Goal: Task Accomplishment & Management: Manage account settings

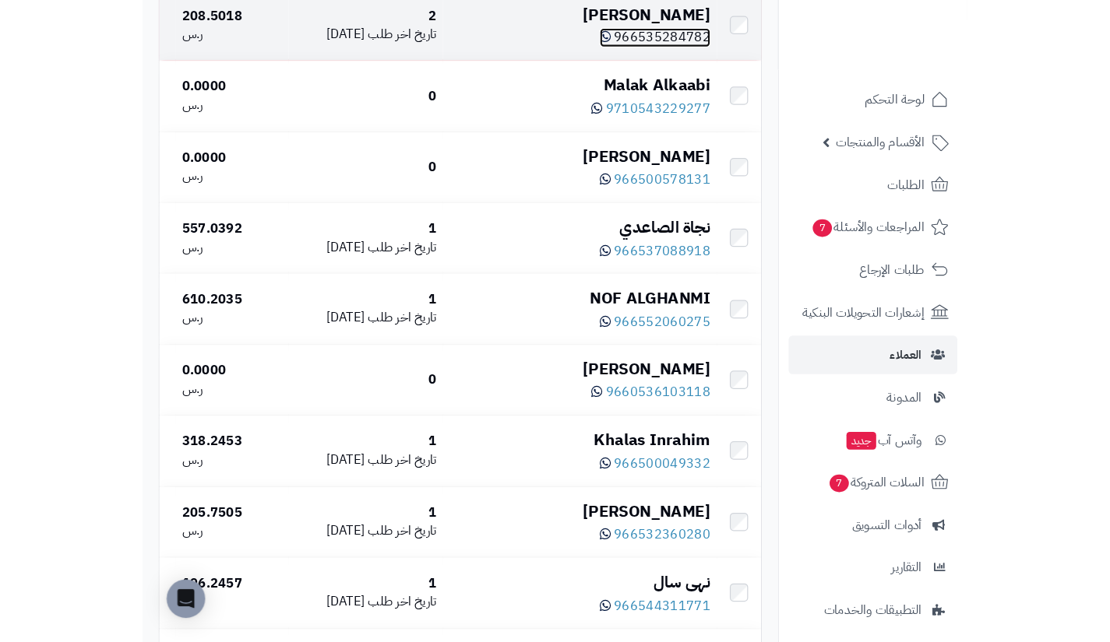
scroll to position [1166, 0]
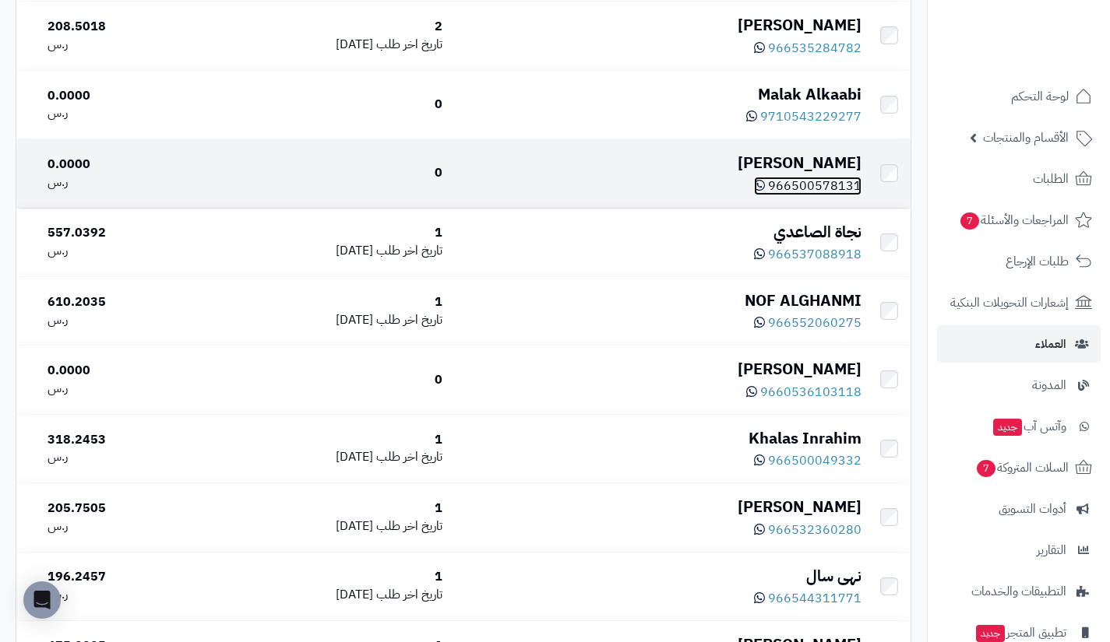
click at [802, 188] on span "966500578131" at bounding box center [814, 186] width 93 height 19
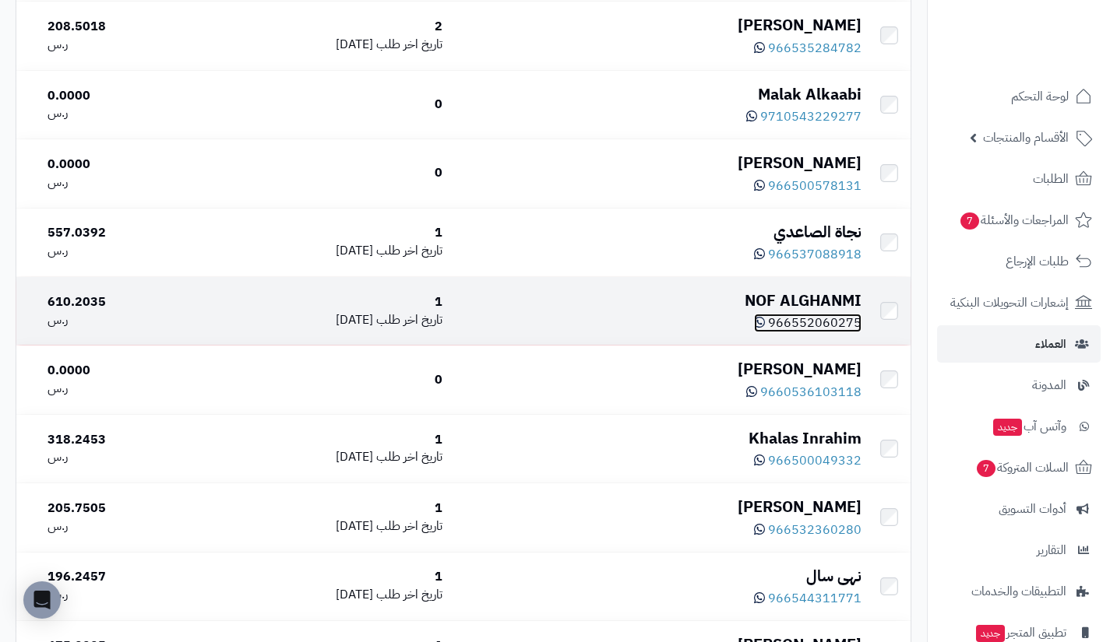
click at [822, 327] on span "966552060275" at bounding box center [814, 323] width 93 height 19
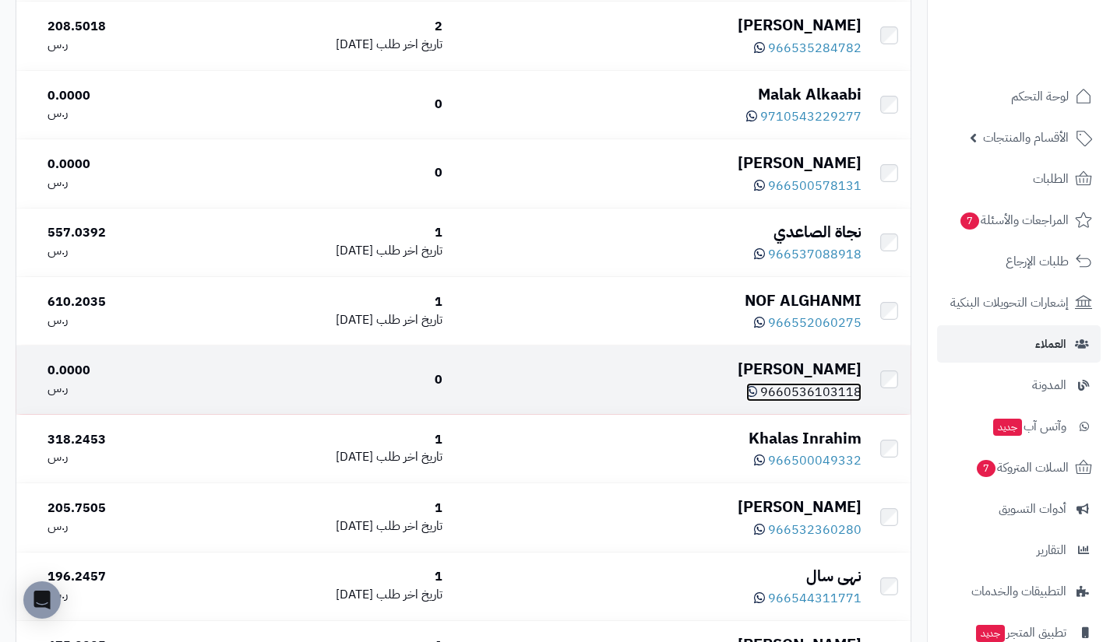
click at [816, 401] on span "9660536103118" at bounding box center [810, 392] width 101 height 19
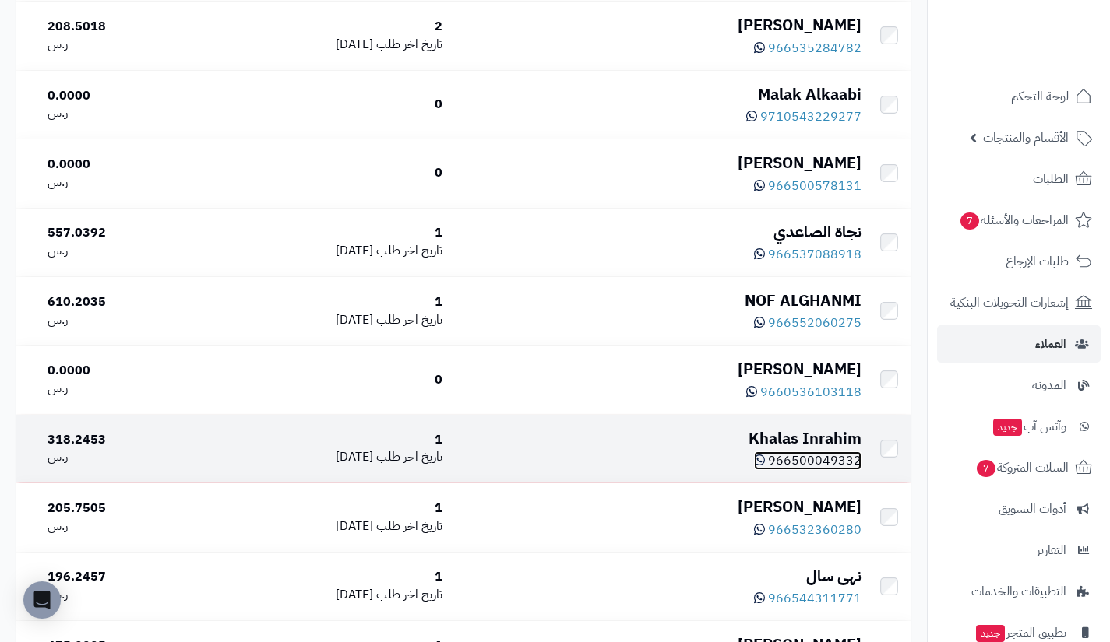
click at [813, 470] on span "966500049332" at bounding box center [814, 461] width 93 height 19
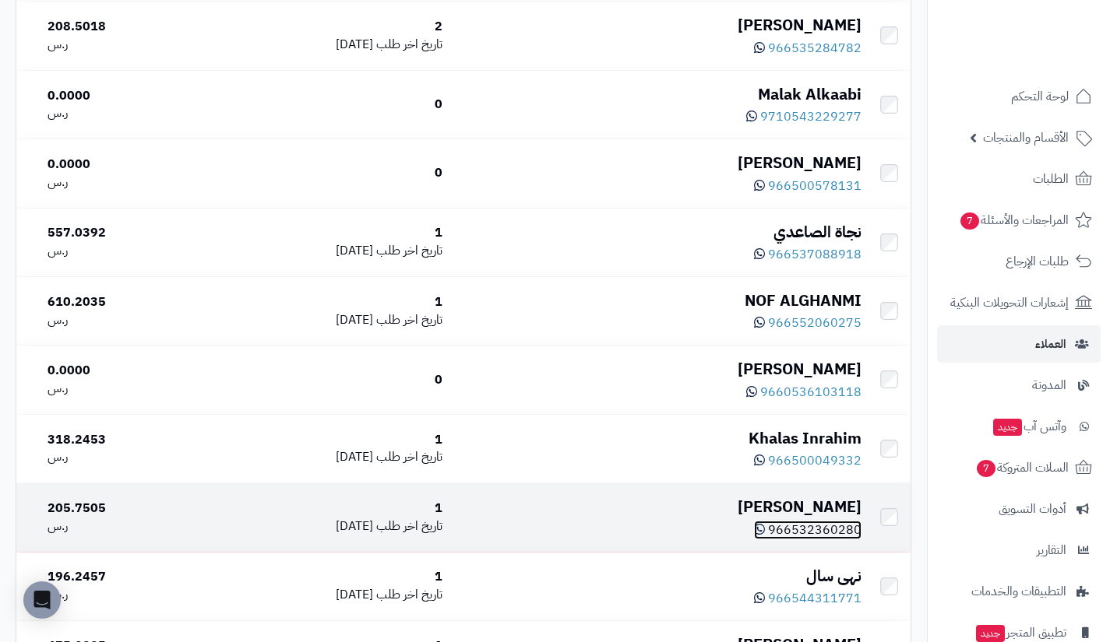
click at [818, 528] on span "966532360280" at bounding box center [814, 530] width 93 height 19
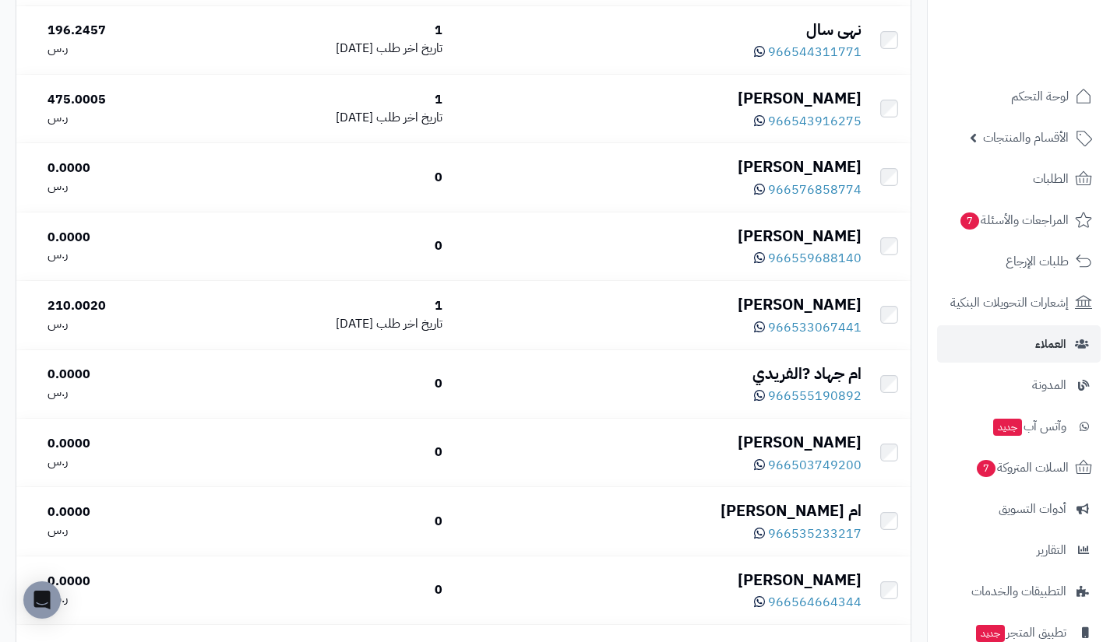
scroll to position [1729, 0]
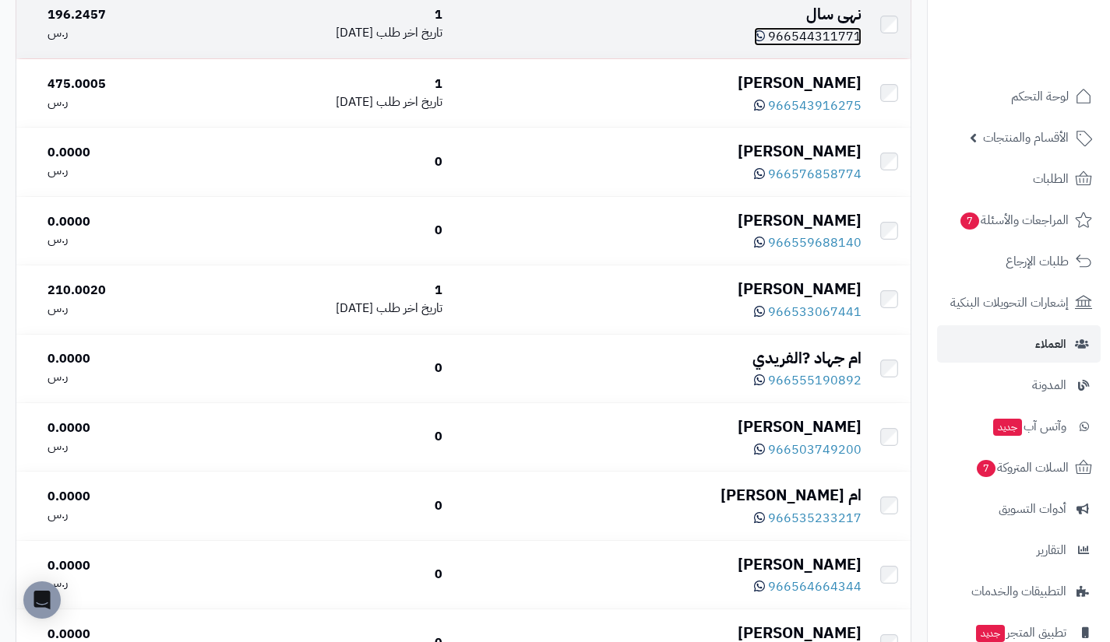
click at [822, 43] on span "966544311771" at bounding box center [814, 36] width 93 height 19
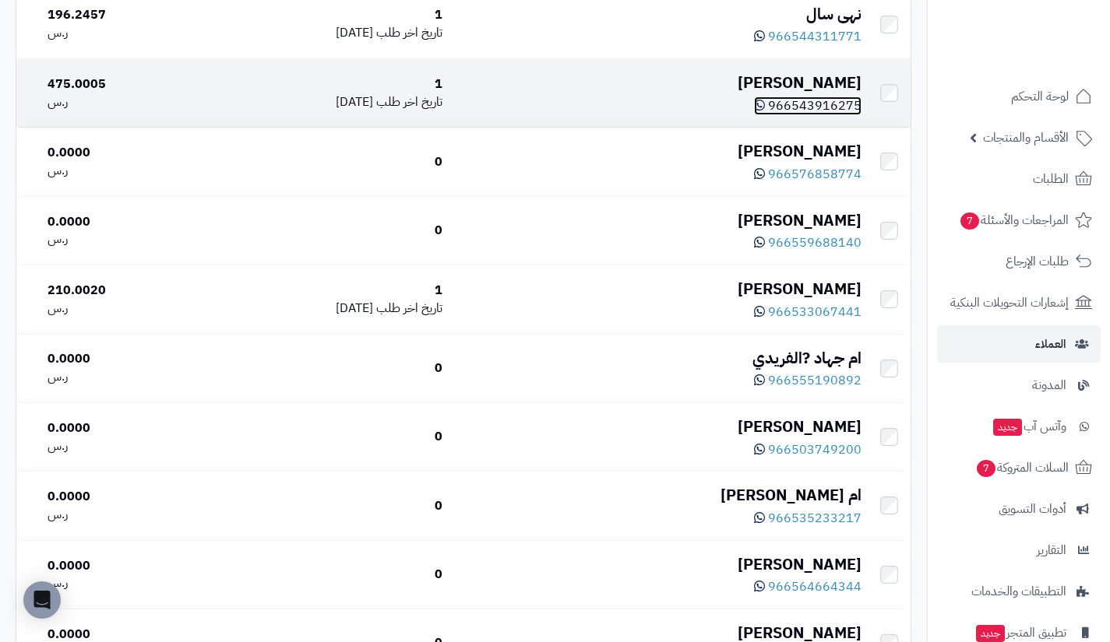
click at [824, 104] on span "966543916275" at bounding box center [814, 106] width 93 height 19
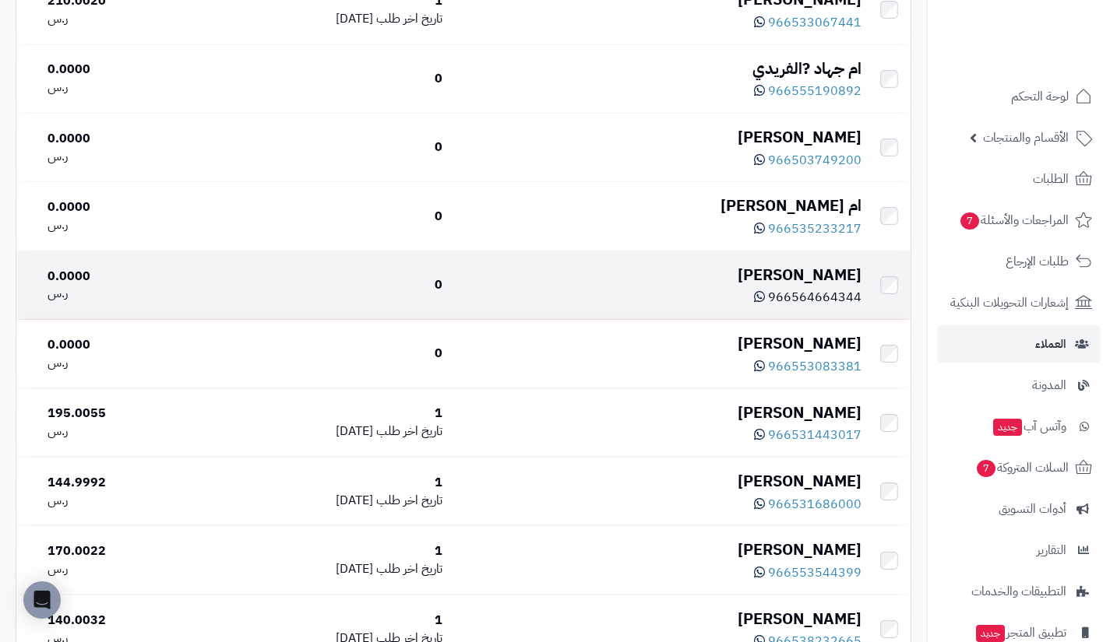
scroll to position [2019, 0]
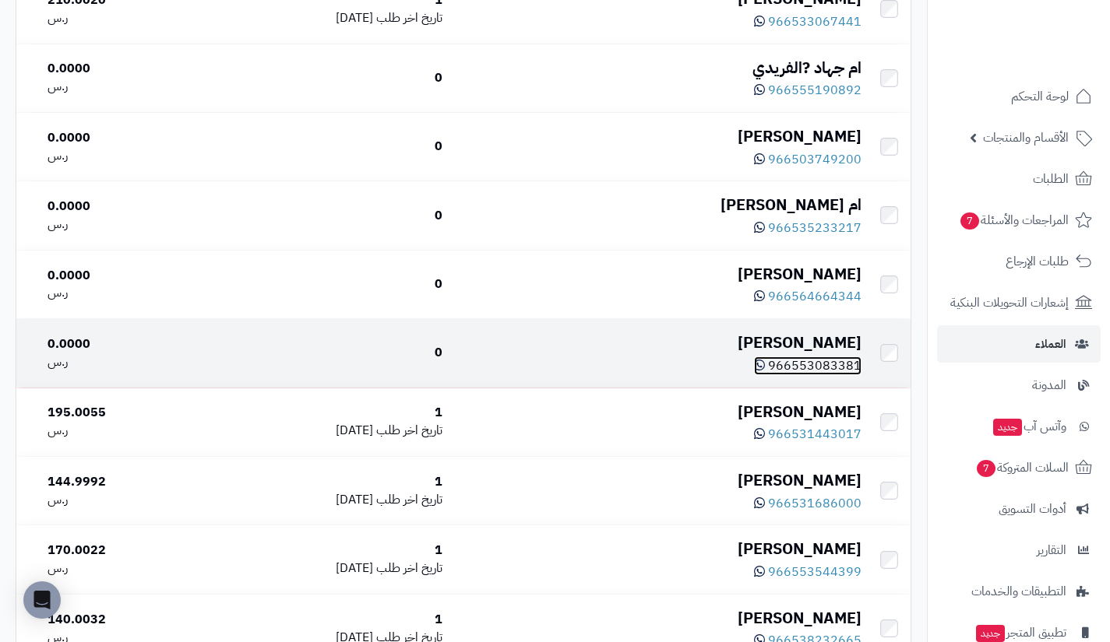
click at [804, 375] on span "966553083381" at bounding box center [814, 366] width 93 height 19
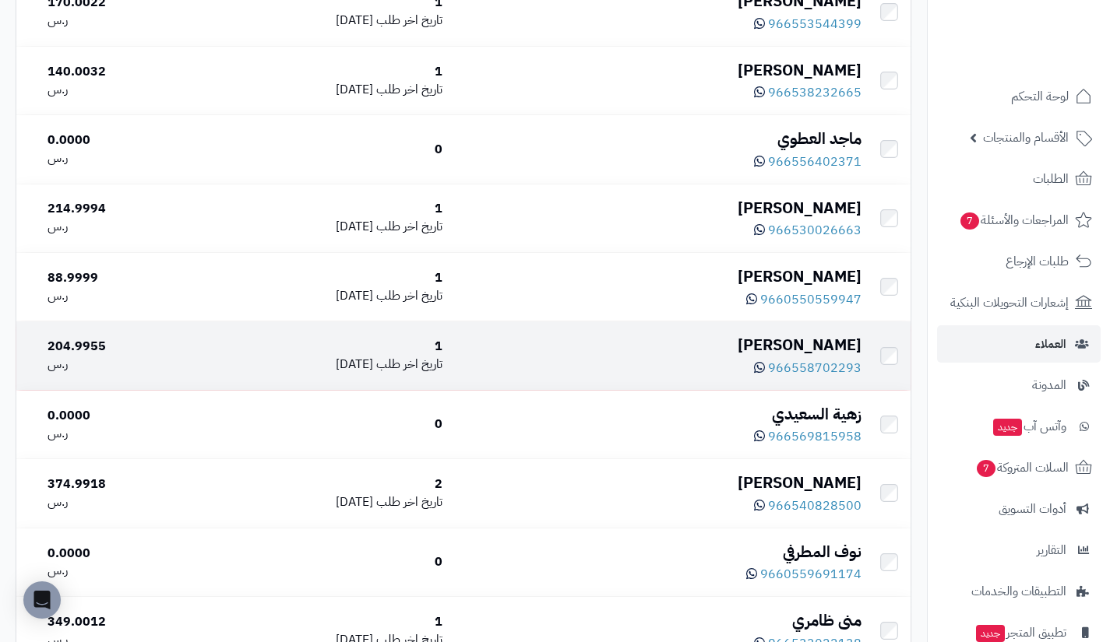
scroll to position [2568, 0]
click at [818, 377] on span "966558702293" at bounding box center [814, 367] width 93 height 19
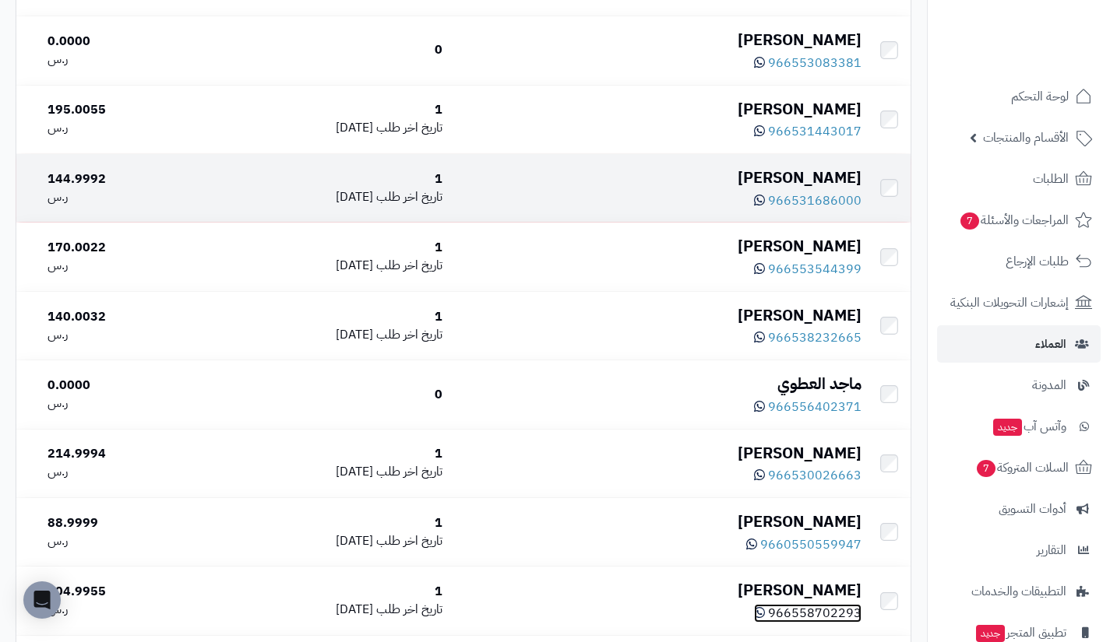
scroll to position [2325, 0]
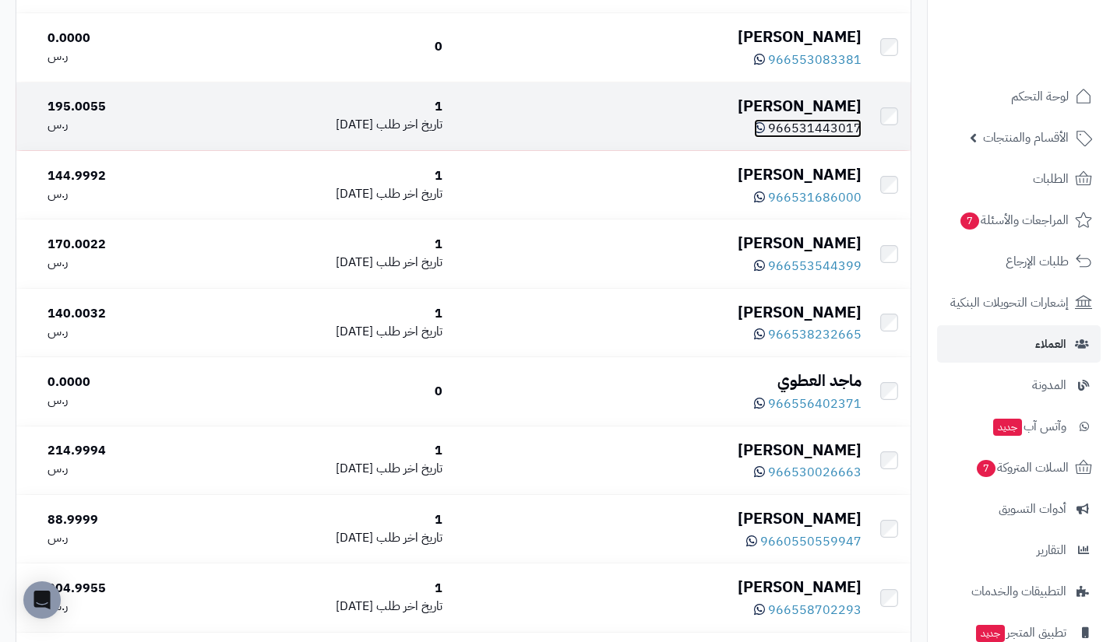
click at [814, 138] on span "966531443017" at bounding box center [814, 128] width 93 height 19
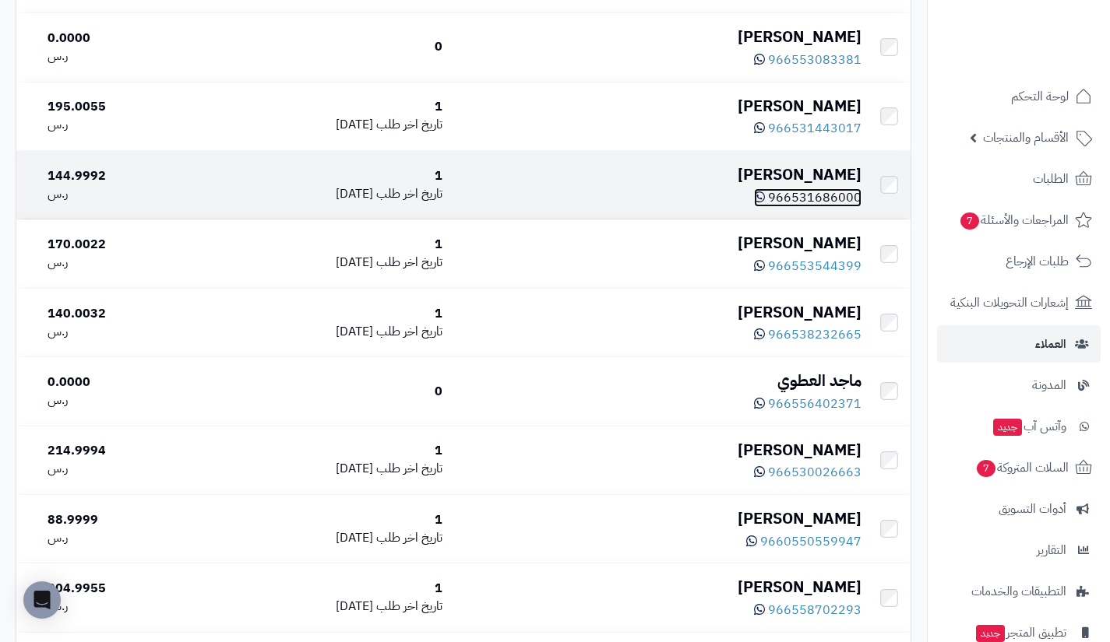
click at [796, 207] on span "966531686000" at bounding box center [814, 197] width 93 height 19
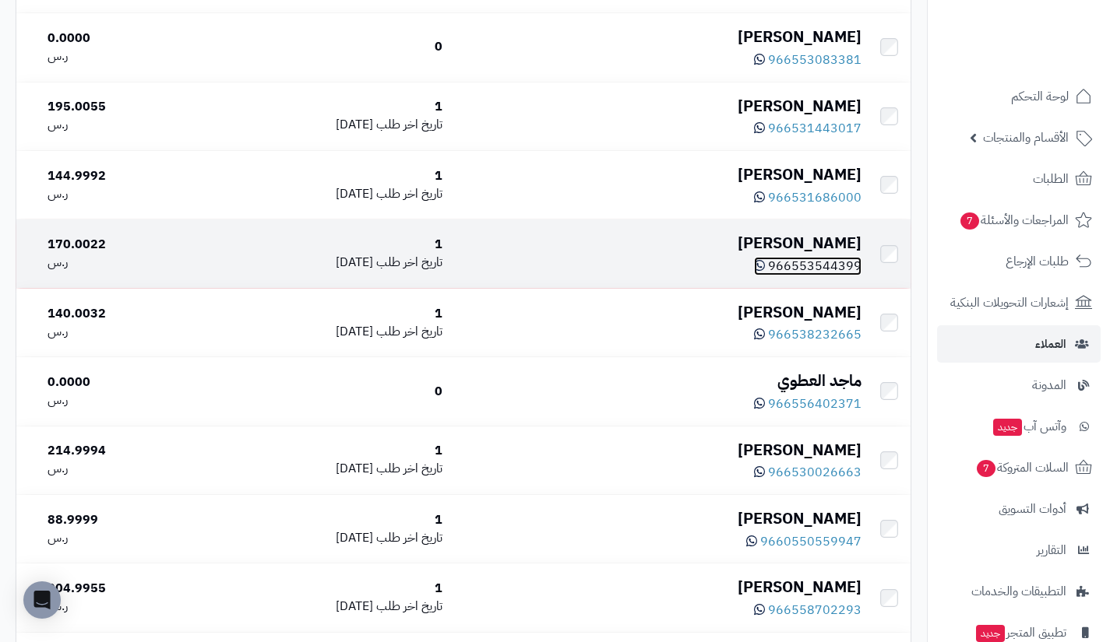
click at [815, 276] on span "966553544399" at bounding box center [814, 266] width 93 height 19
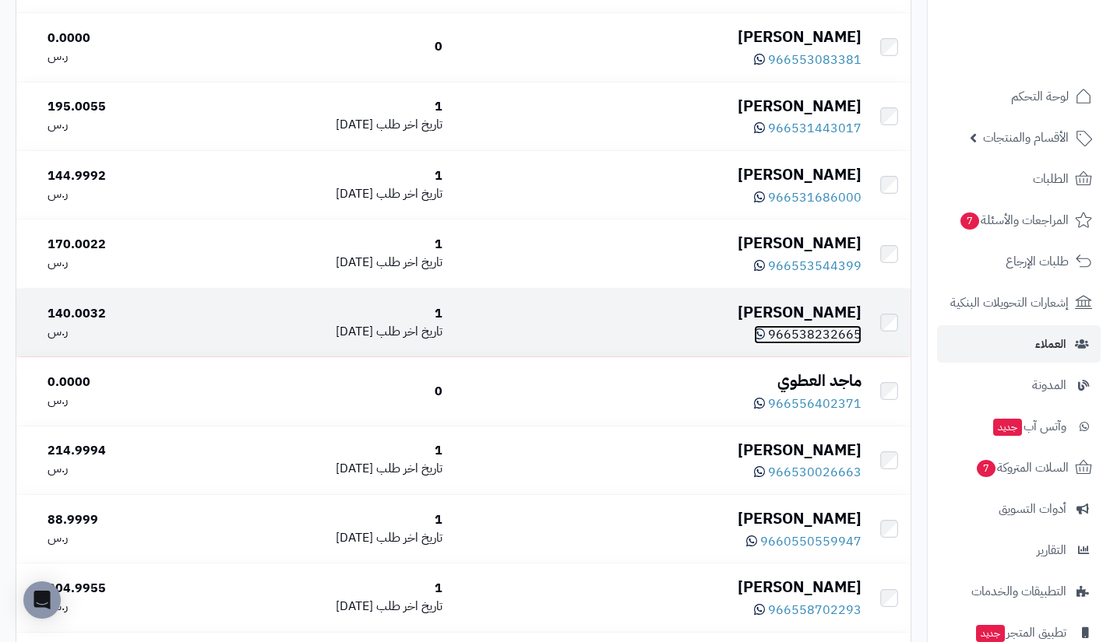
click at [806, 344] on span "966538232665" at bounding box center [814, 334] width 93 height 19
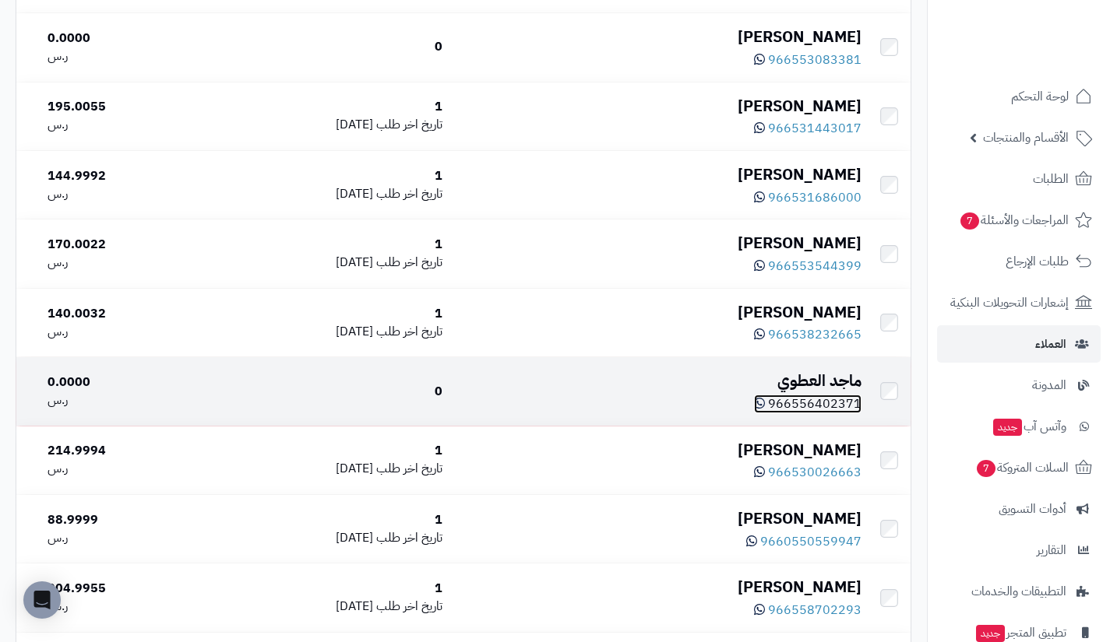
click at [818, 413] on span "966556402371" at bounding box center [814, 404] width 93 height 19
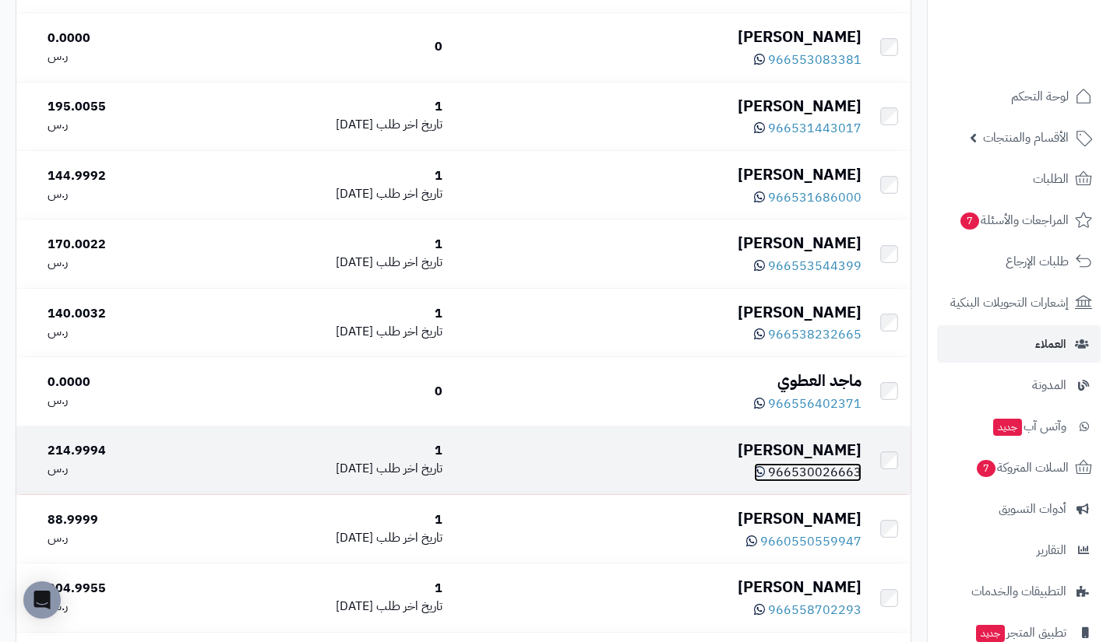
click at [813, 482] on span "966530026663" at bounding box center [814, 472] width 93 height 19
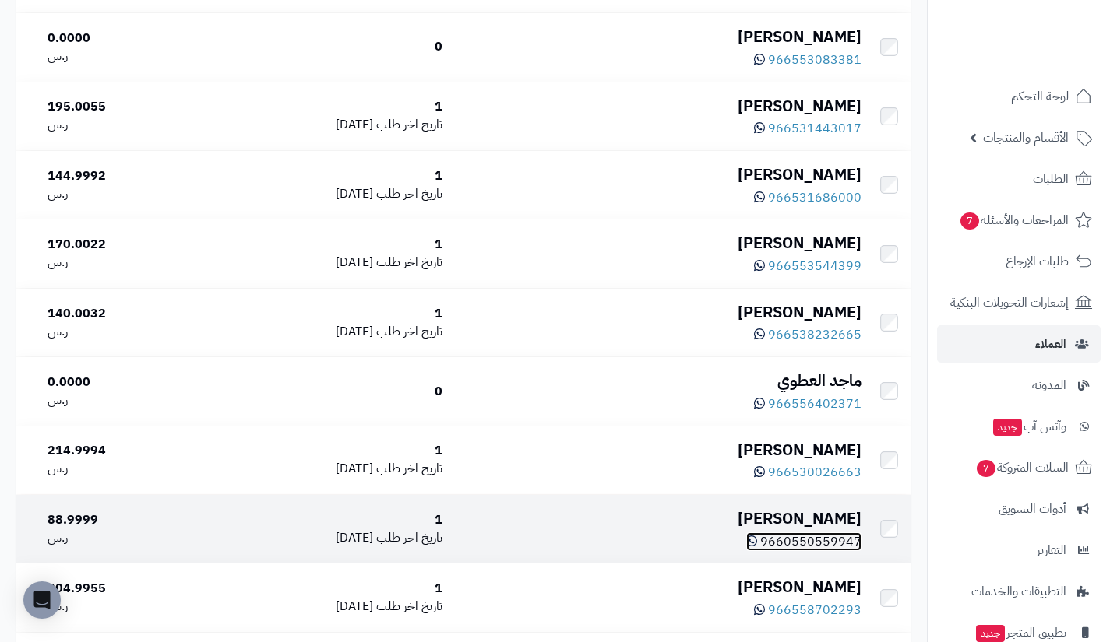
click at [804, 550] on span "9660550559947" at bounding box center [810, 542] width 101 height 19
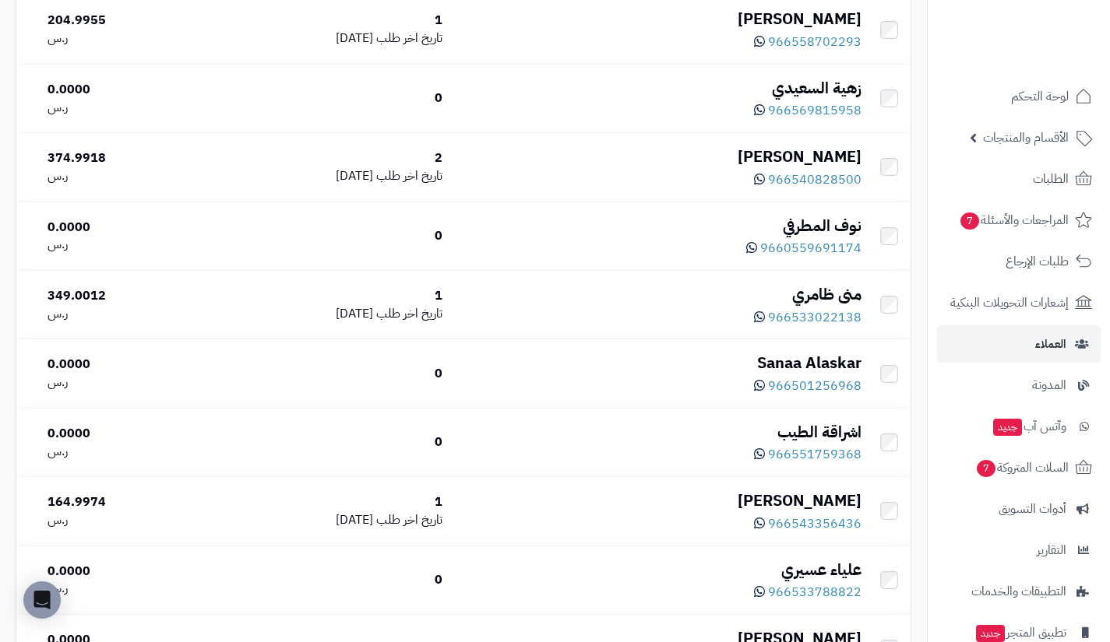
scroll to position [2895, 0]
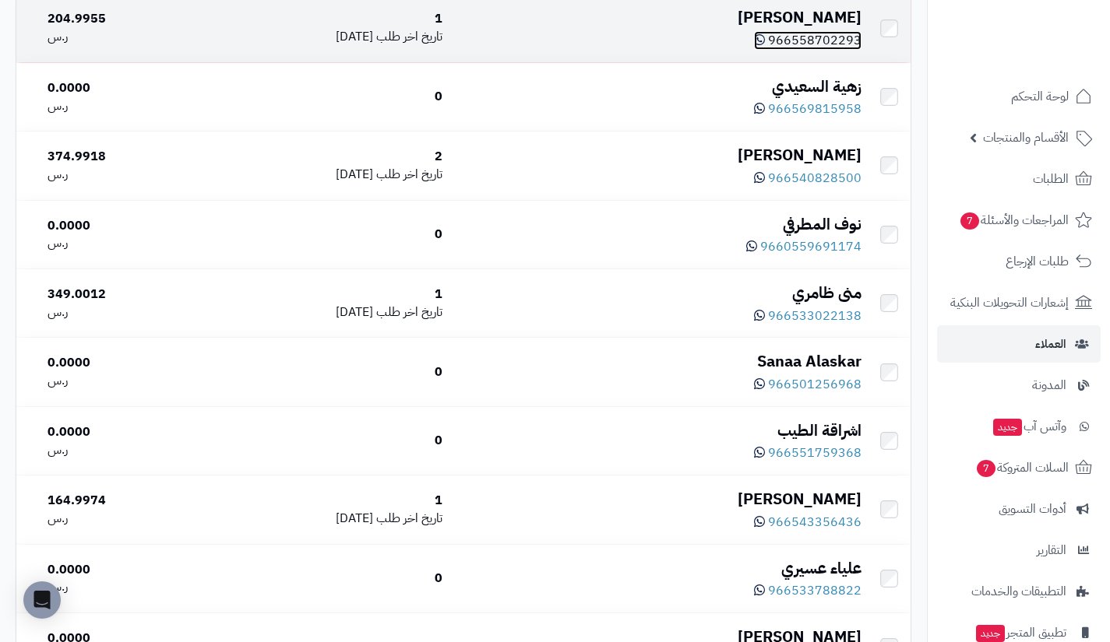
click at [821, 47] on span "966558702293" at bounding box center [814, 40] width 93 height 19
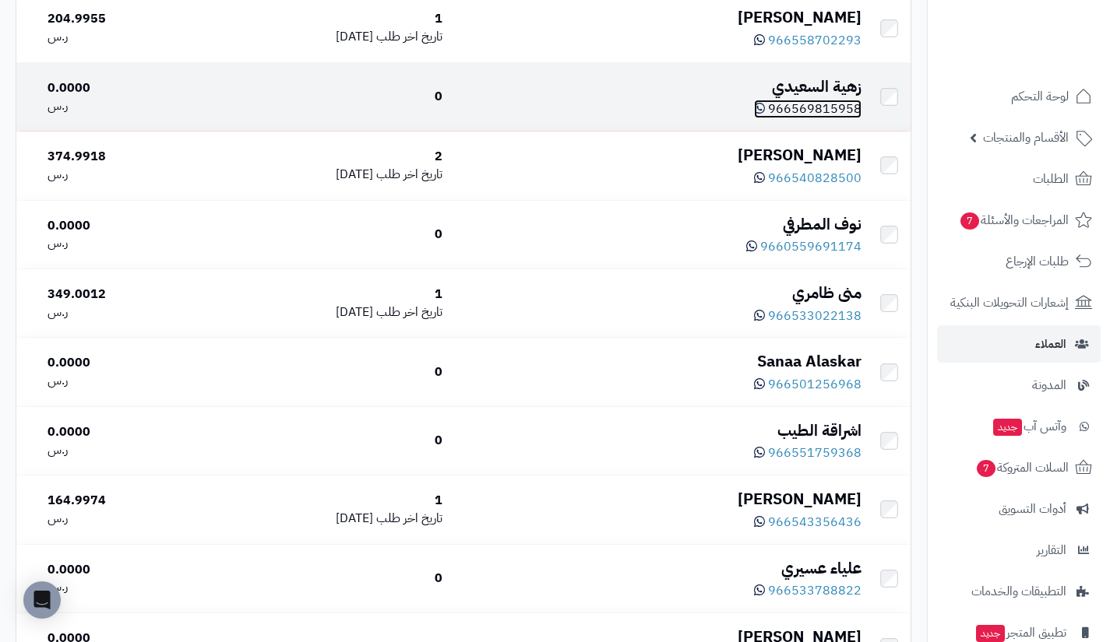
click at [815, 118] on span "966569815958" at bounding box center [814, 109] width 93 height 19
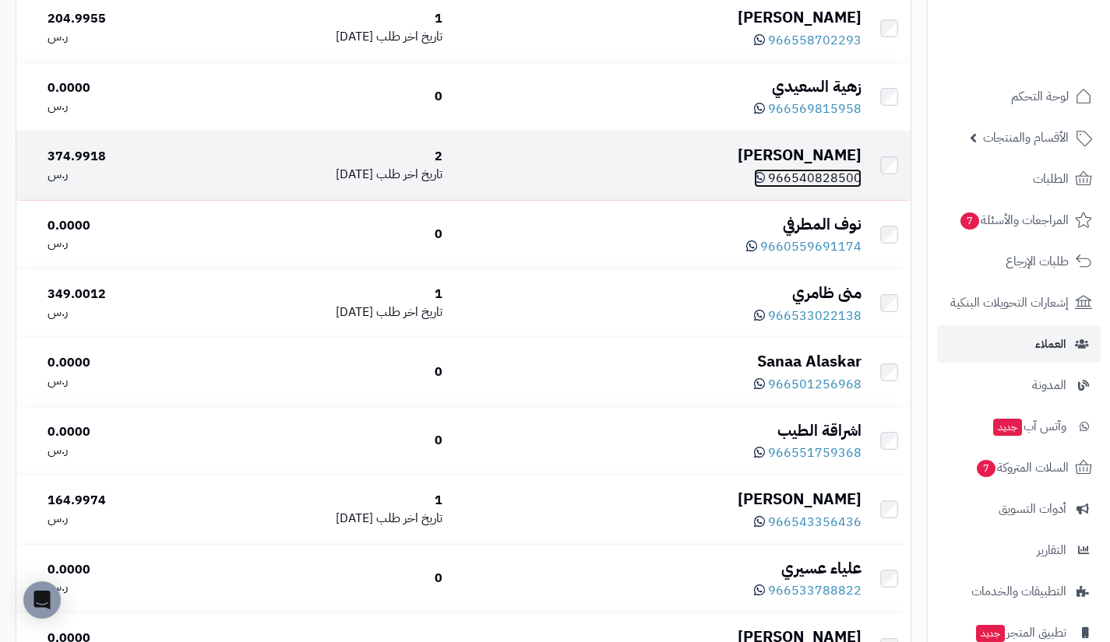
click at [812, 188] on span "966540828500" at bounding box center [814, 178] width 93 height 19
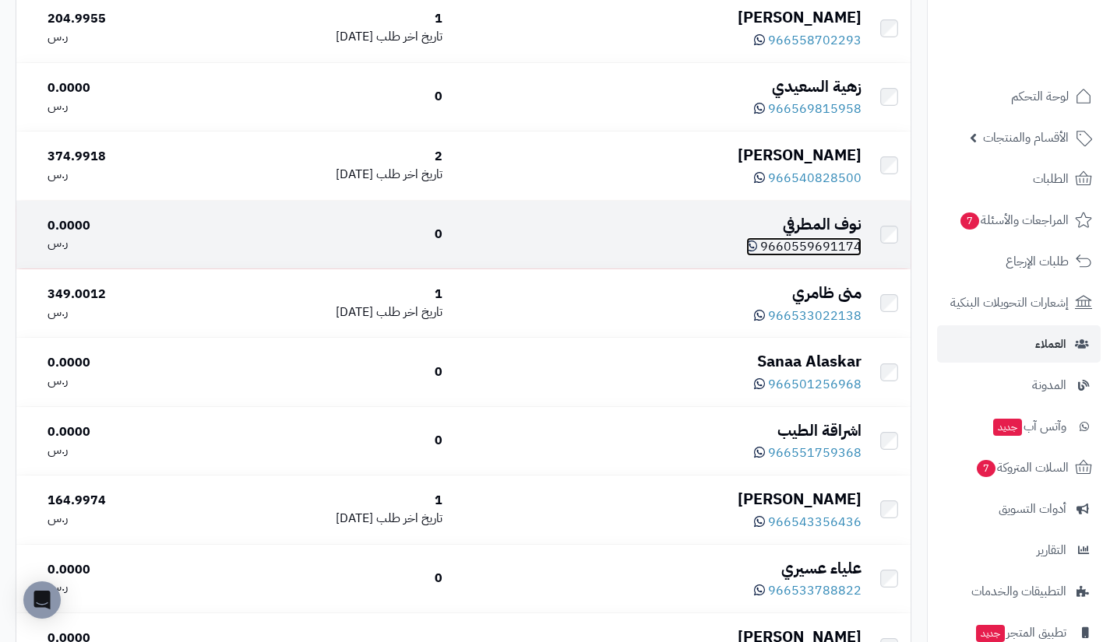
click at [831, 256] on span "9660559691174" at bounding box center [810, 246] width 101 height 19
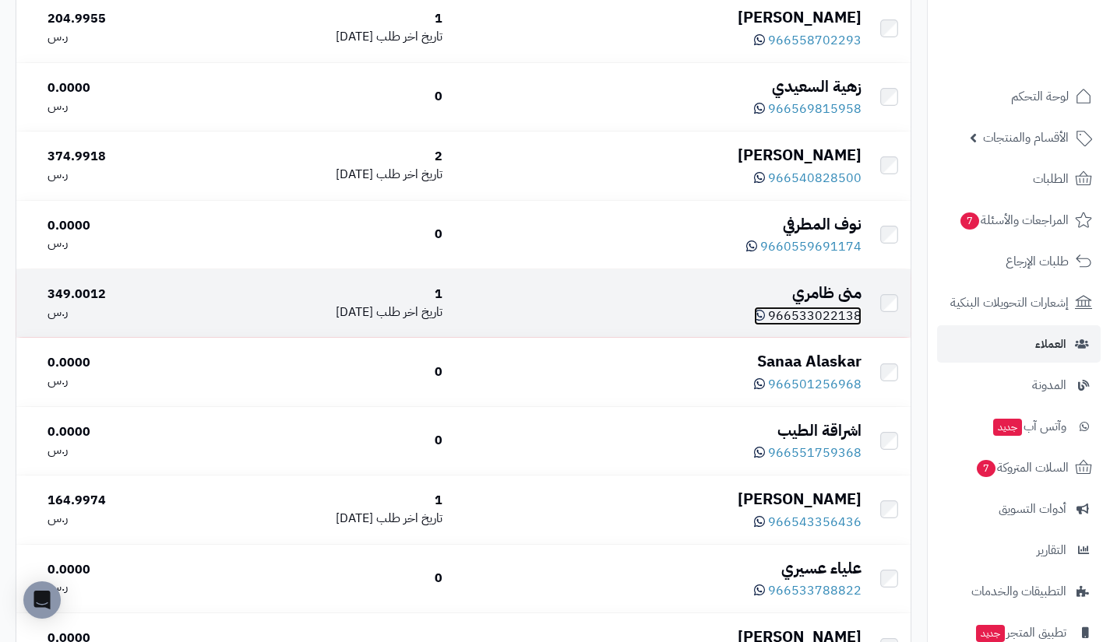
click at [820, 325] on span "966533022138" at bounding box center [814, 316] width 93 height 19
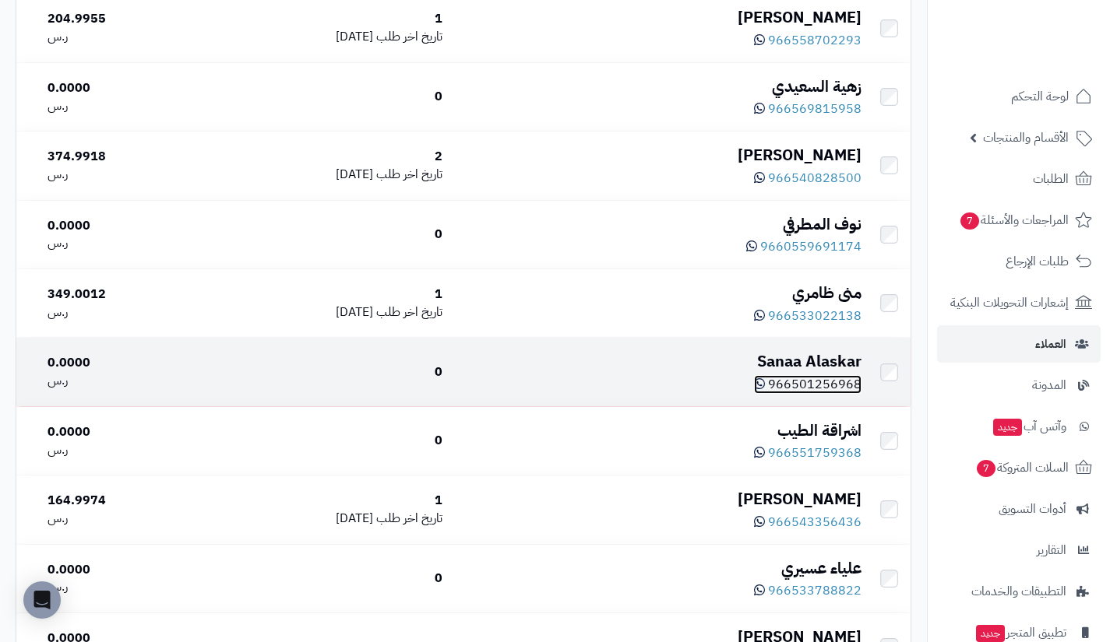
click at [811, 394] on span "966501256968" at bounding box center [814, 384] width 93 height 19
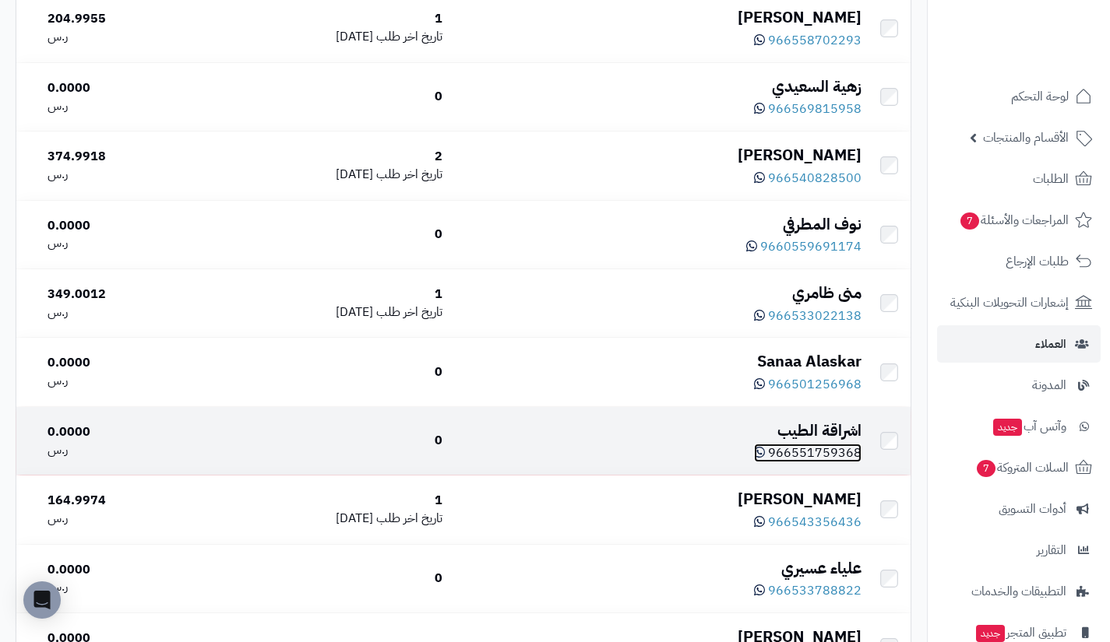
click at [793, 463] on span "966551759368" at bounding box center [814, 453] width 93 height 19
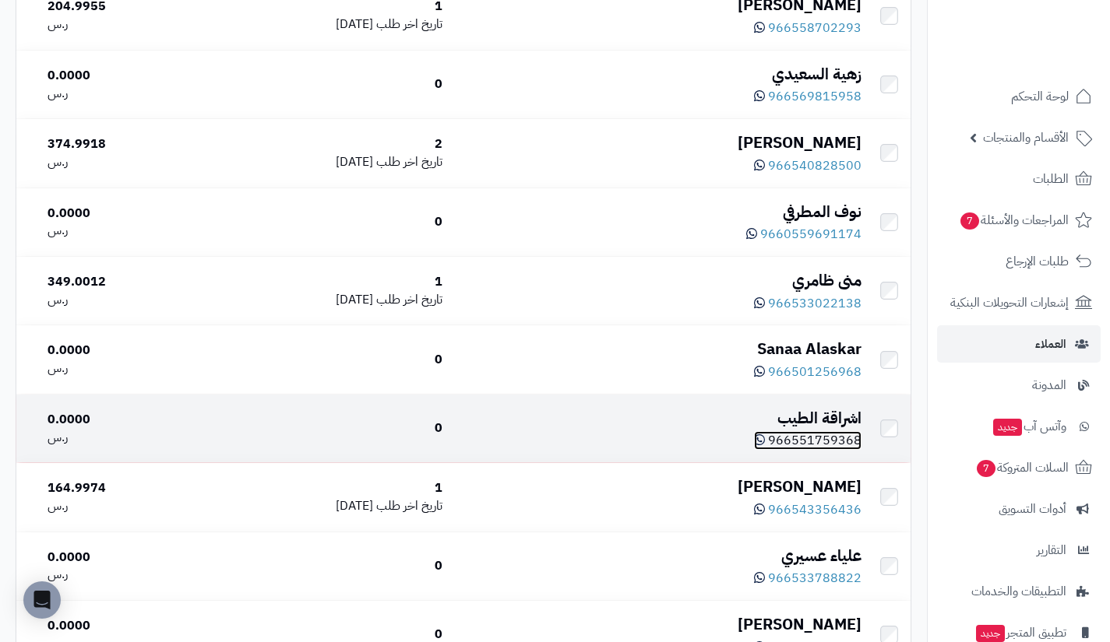
scroll to position [2914, 0]
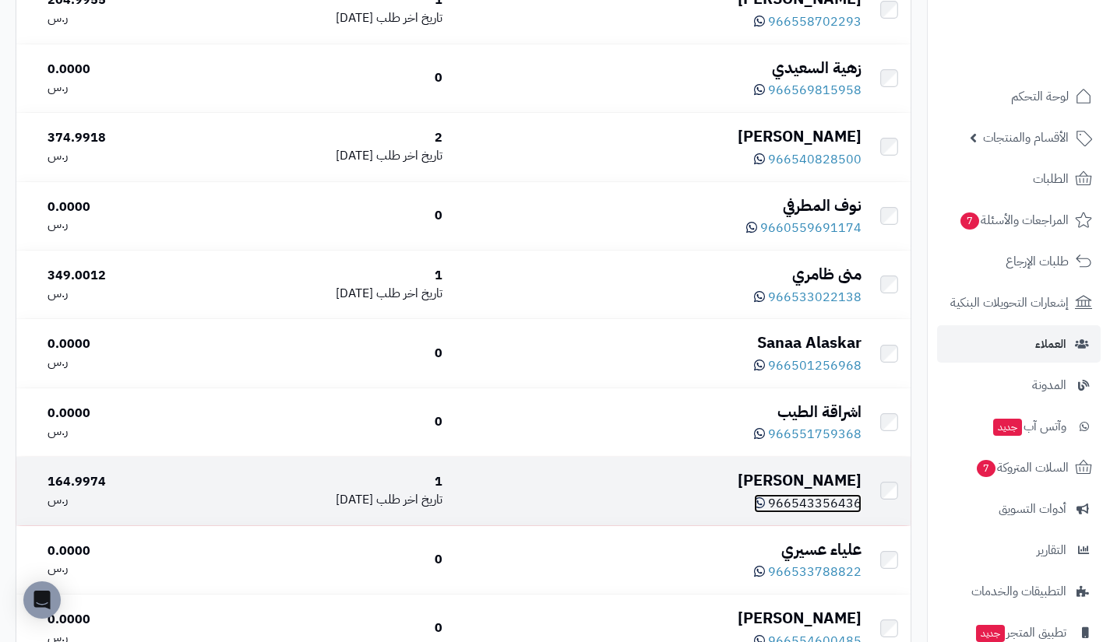
click at [807, 513] on span "966543356436" at bounding box center [814, 503] width 93 height 19
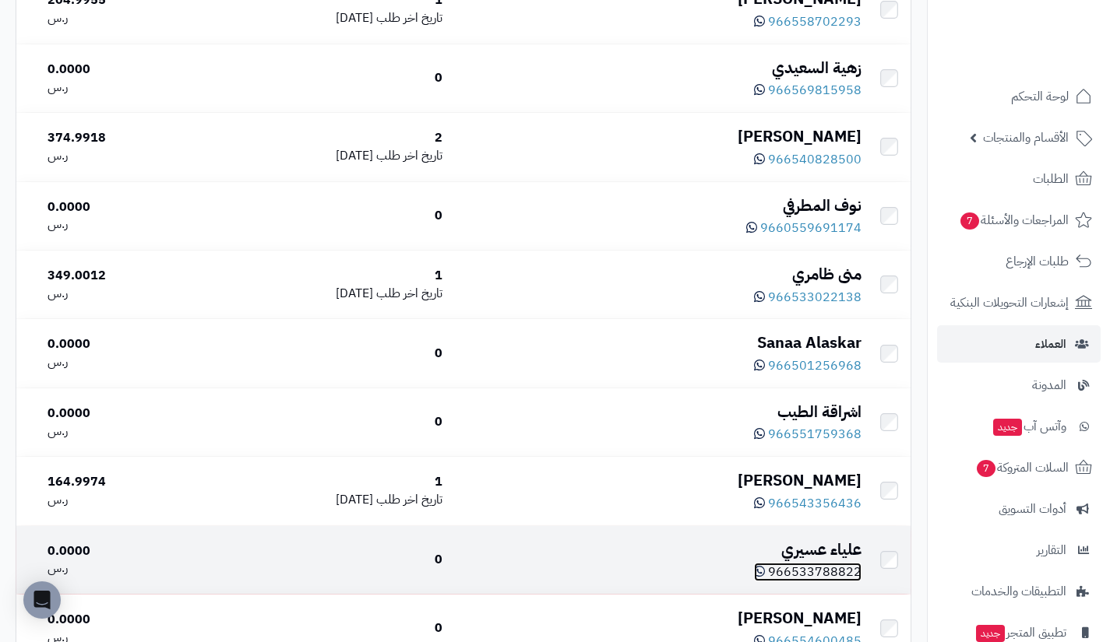
click at [820, 582] on span "966533788822" at bounding box center [814, 572] width 93 height 19
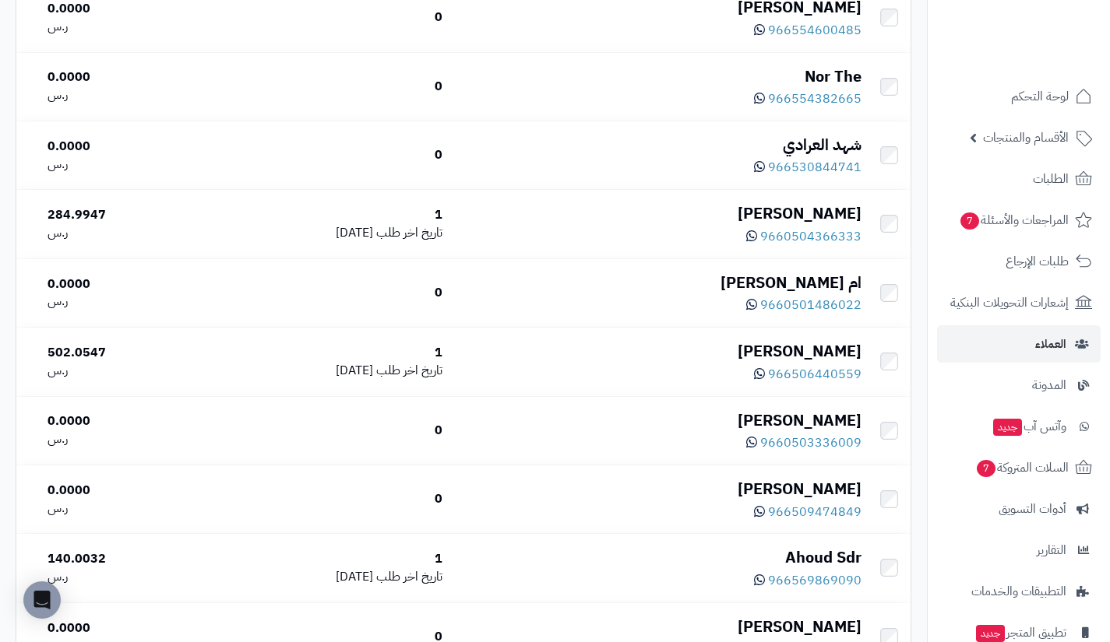
scroll to position [3527, 0]
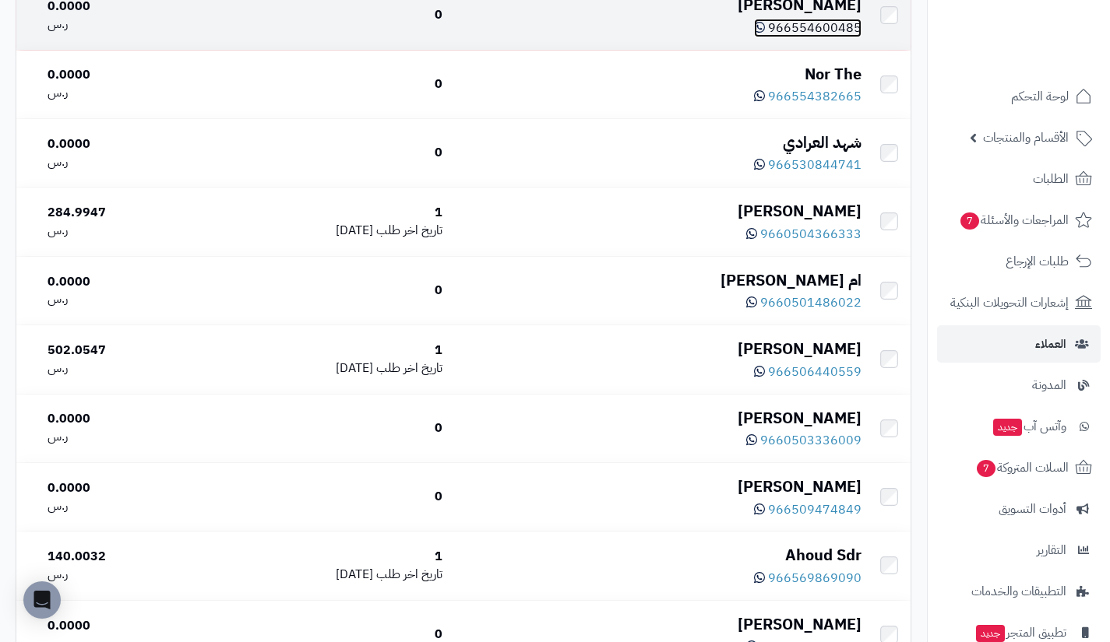
click at [807, 37] on span "966554600485" at bounding box center [814, 28] width 93 height 19
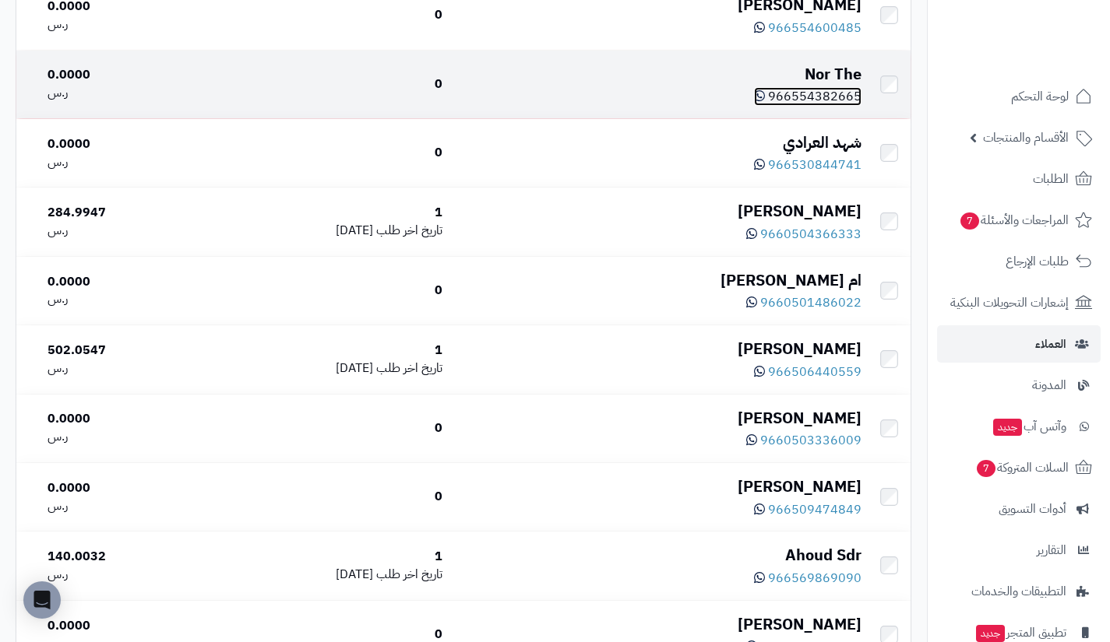
click at [808, 106] on span "966554382665" at bounding box center [814, 96] width 93 height 19
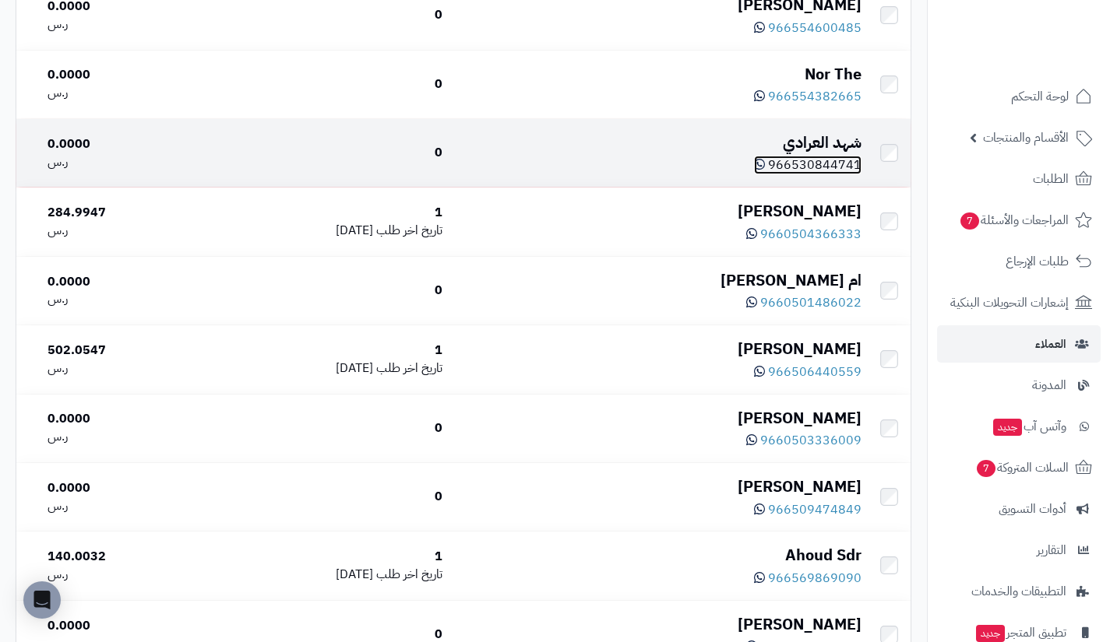
click at [817, 174] on span "966530844741" at bounding box center [814, 165] width 93 height 19
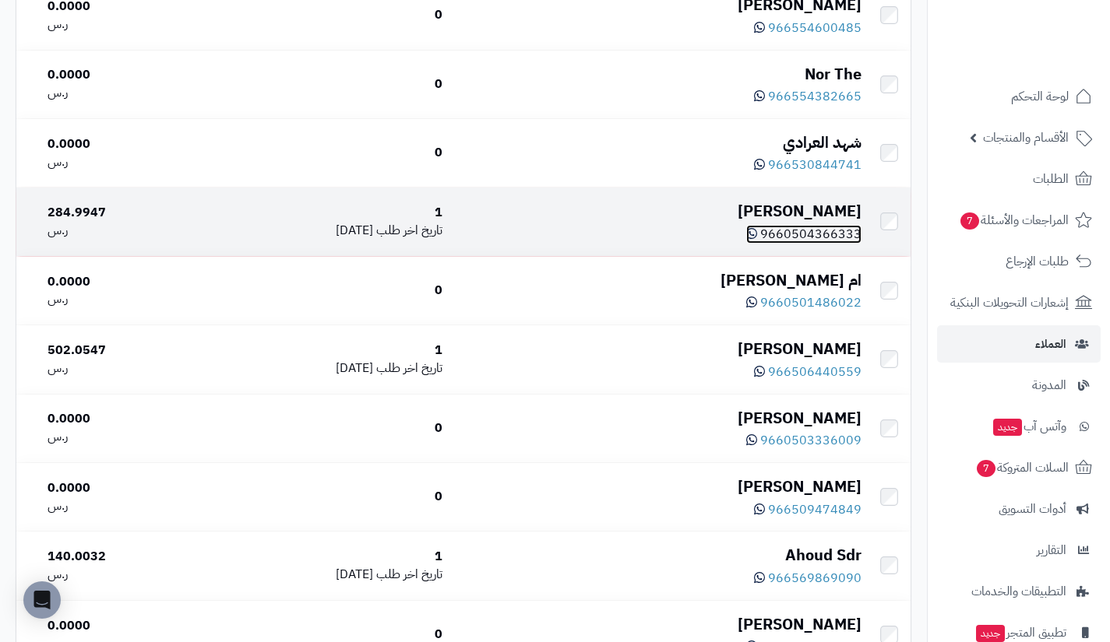
click at [808, 244] on span "9660504366333" at bounding box center [810, 234] width 101 height 19
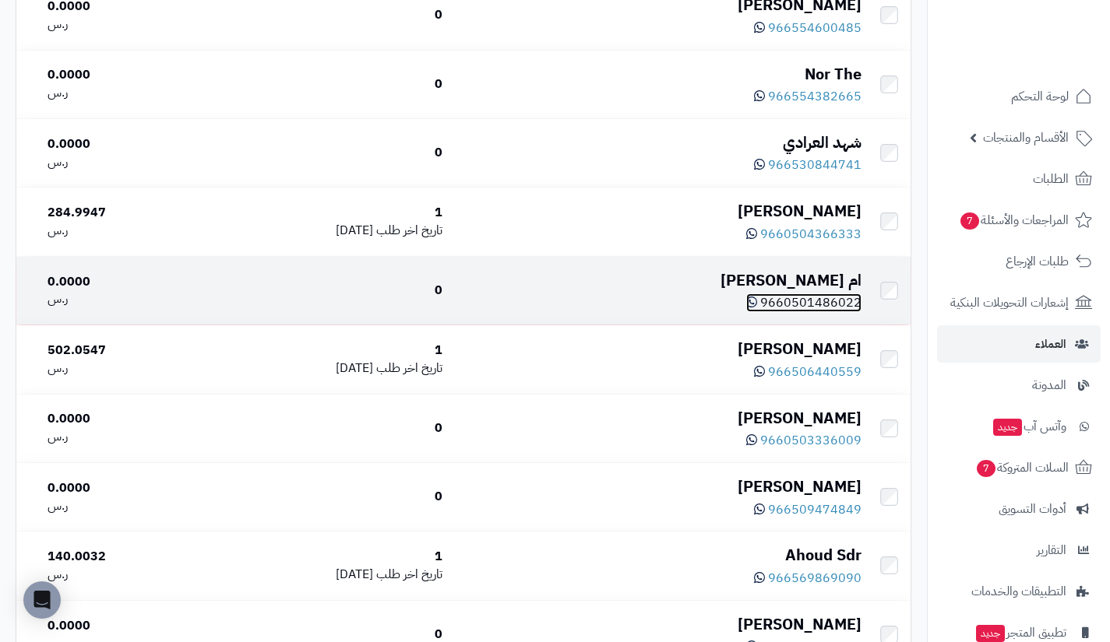
click at [804, 312] on span "9660501486022" at bounding box center [810, 303] width 101 height 19
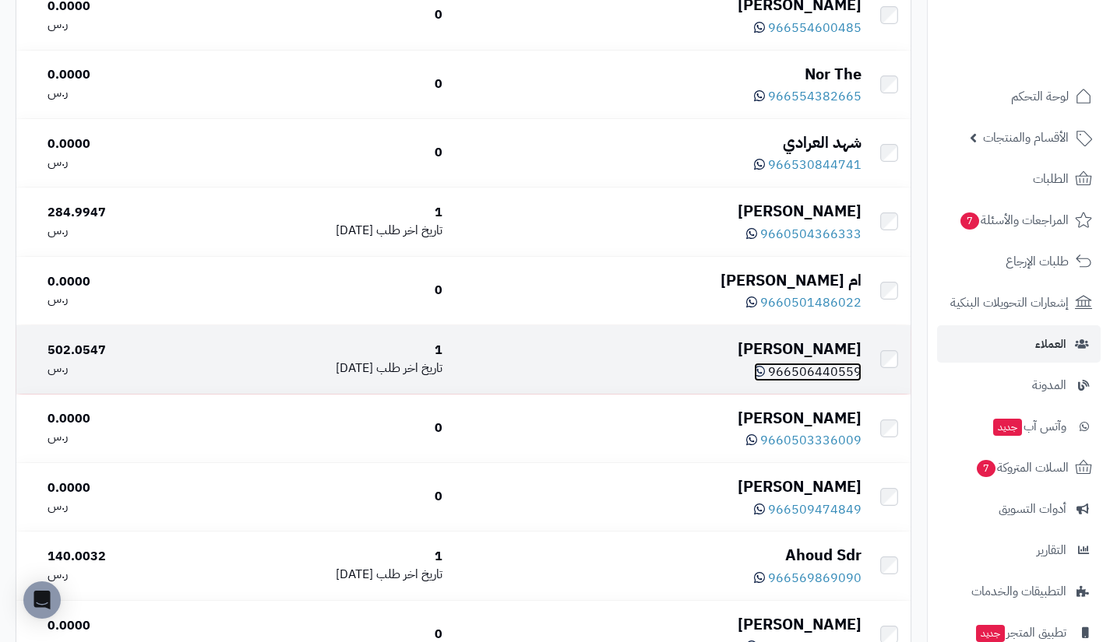
click at [820, 382] on span "966506440559" at bounding box center [814, 372] width 93 height 19
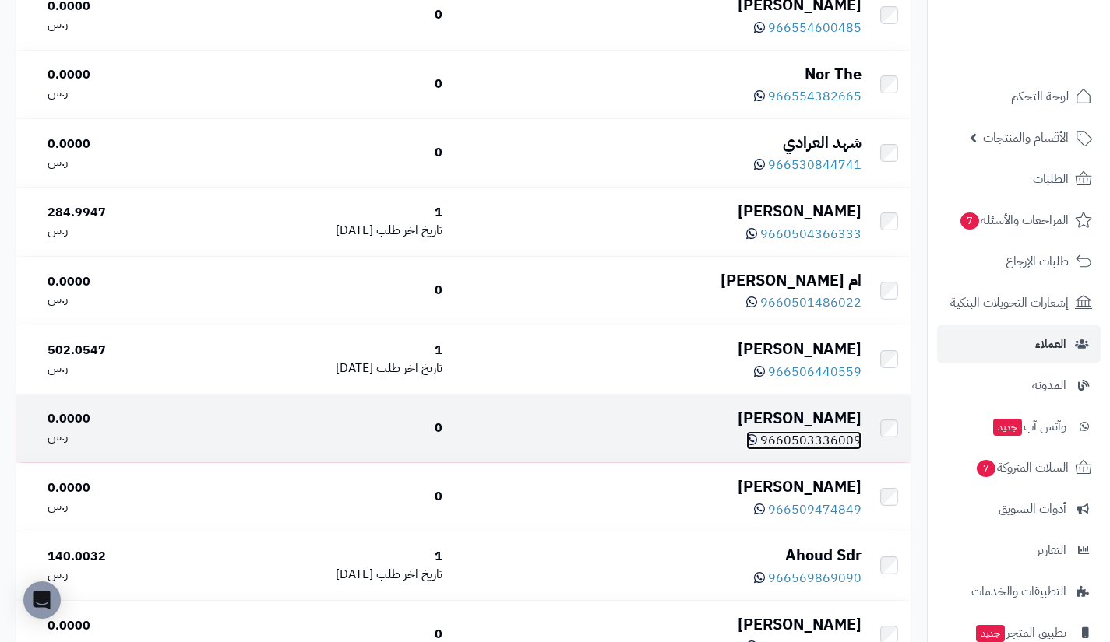
click at [817, 450] on span "9660503336009" at bounding box center [810, 440] width 101 height 19
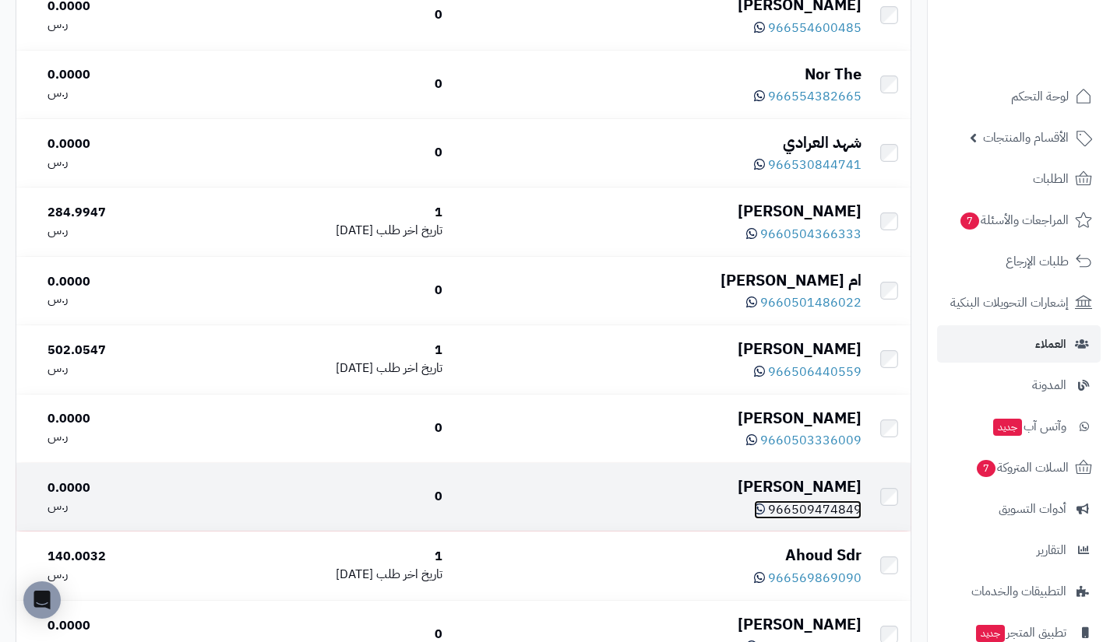
click at [813, 519] on span "966509474849" at bounding box center [814, 510] width 93 height 19
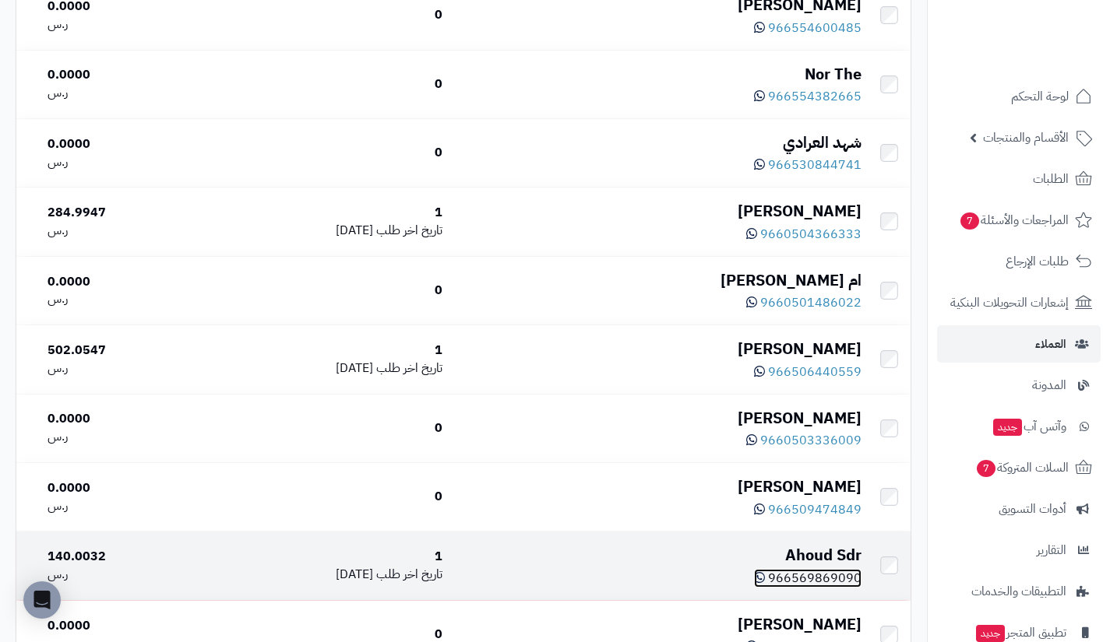
click at [818, 588] on span "966569869090" at bounding box center [814, 578] width 93 height 19
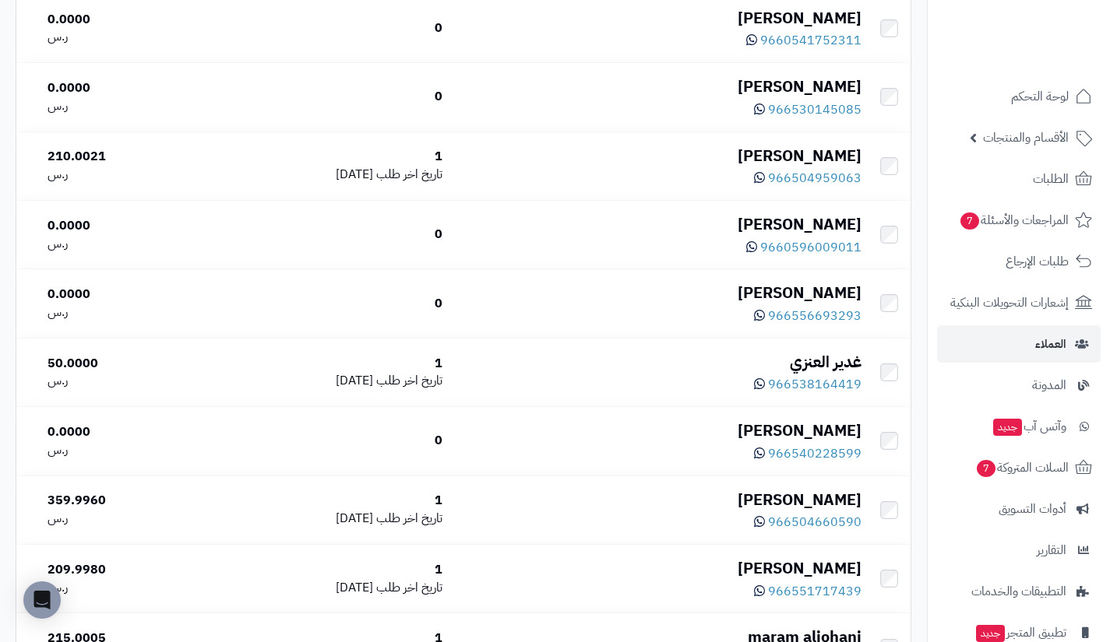
scroll to position [4137, 0]
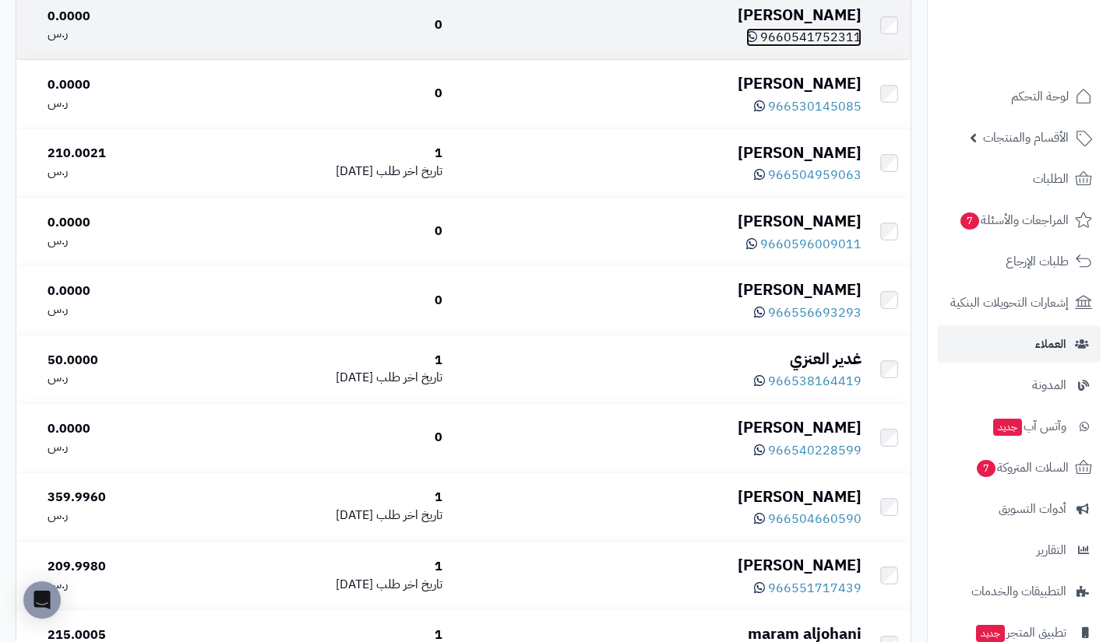
click at [790, 47] on span "9660541752311" at bounding box center [810, 37] width 101 height 19
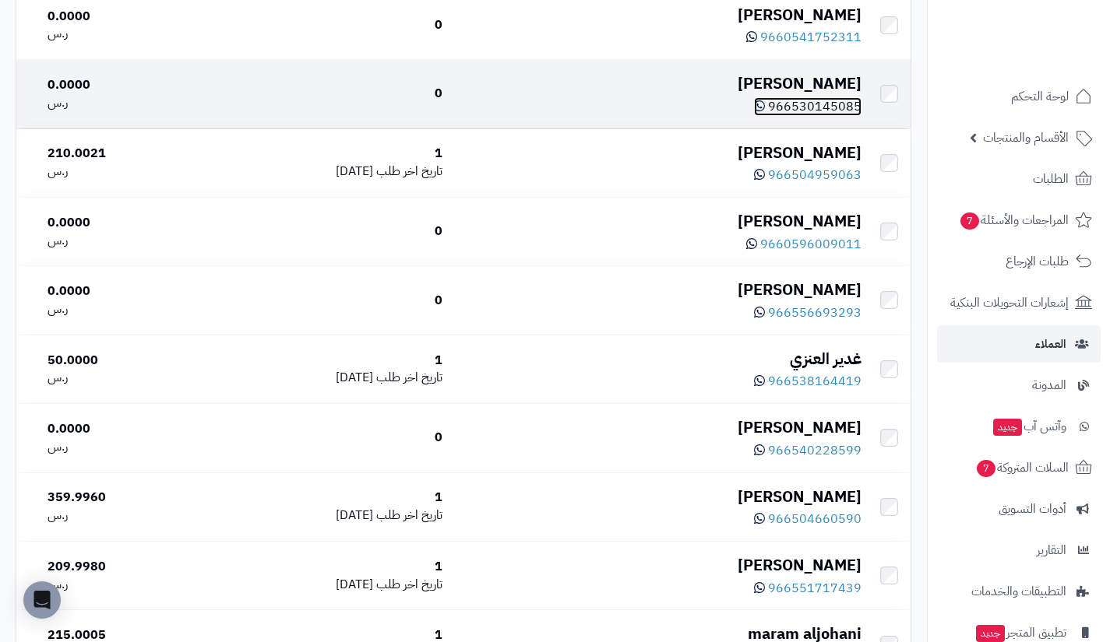
click at [816, 116] on span "966530145085" at bounding box center [814, 106] width 93 height 19
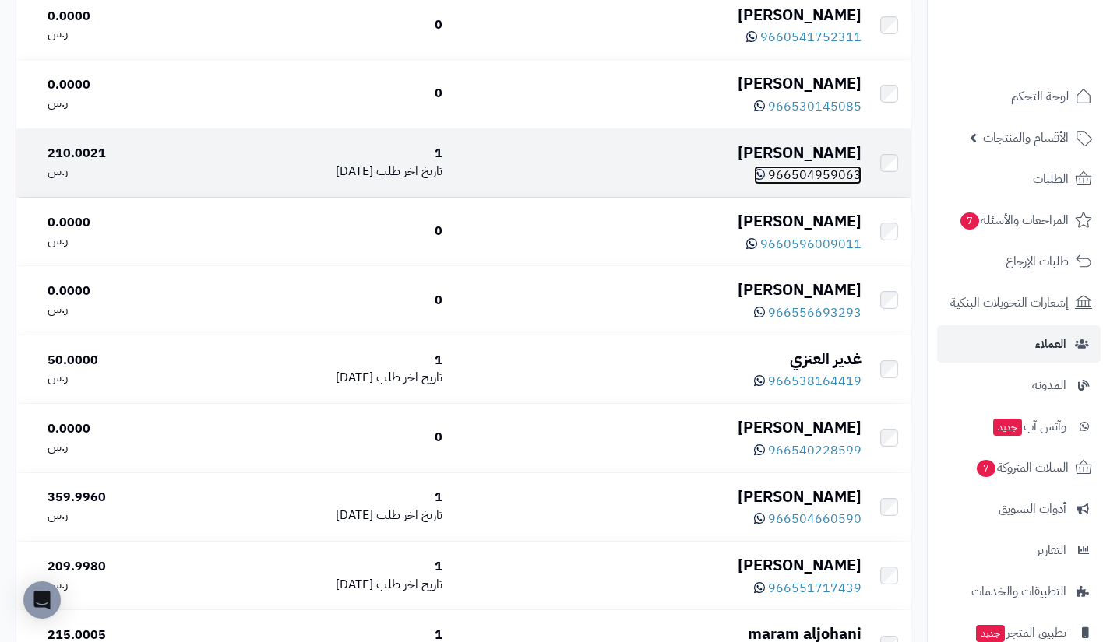
click at [795, 185] on span "966504959063" at bounding box center [814, 175] width 93 height 19
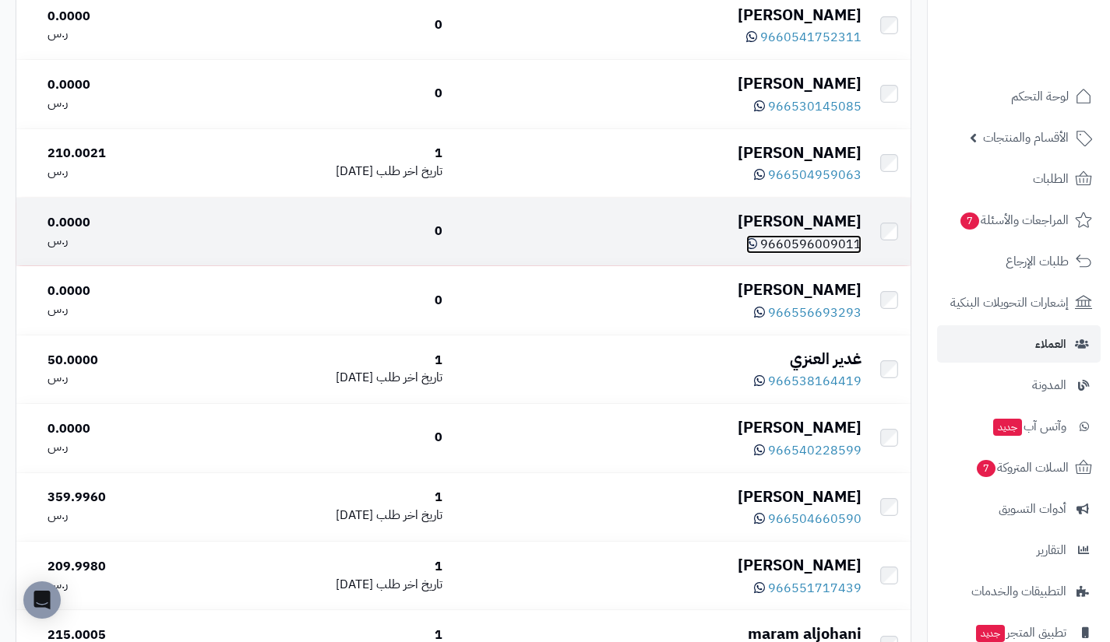
click at [804, 254] on span "9660596009011" at bounding box center [810, 244] width 101 height 19
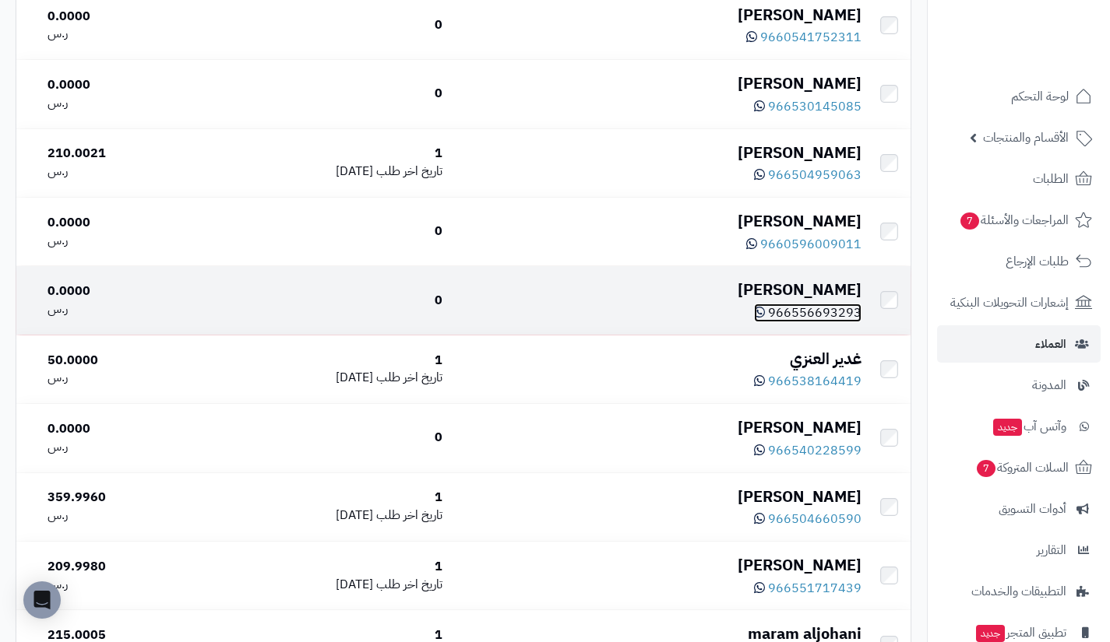
click at [824, 322] on span "966556693293" at bounding box center [814, 313] width 93 height 19
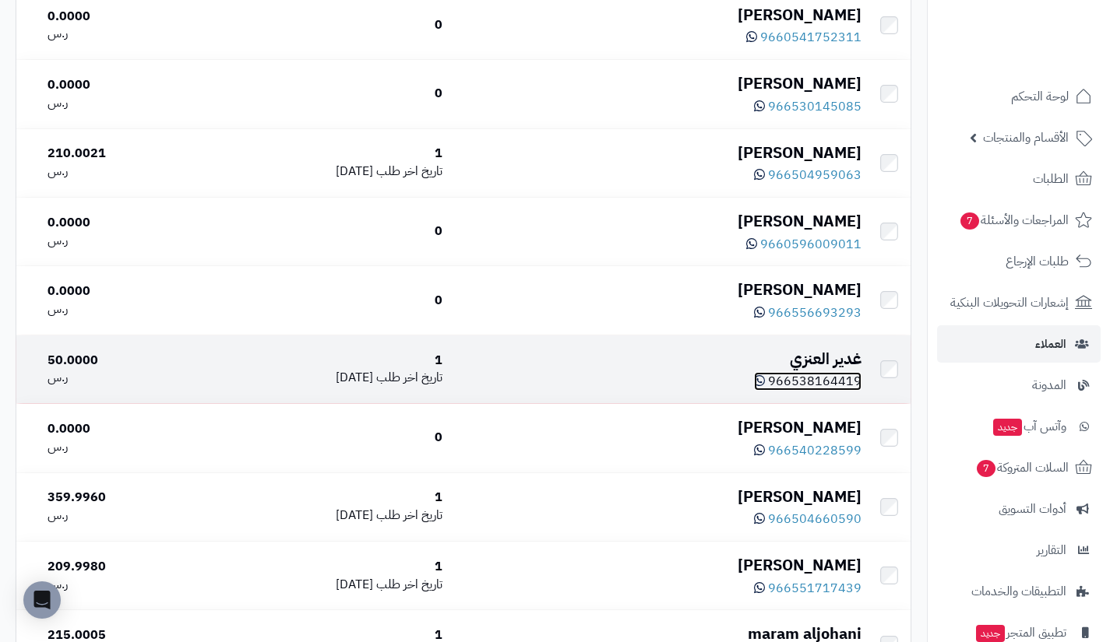
click at [814, 391] on span "966538164419" at bounding box center [814, 381] width 93 height 19
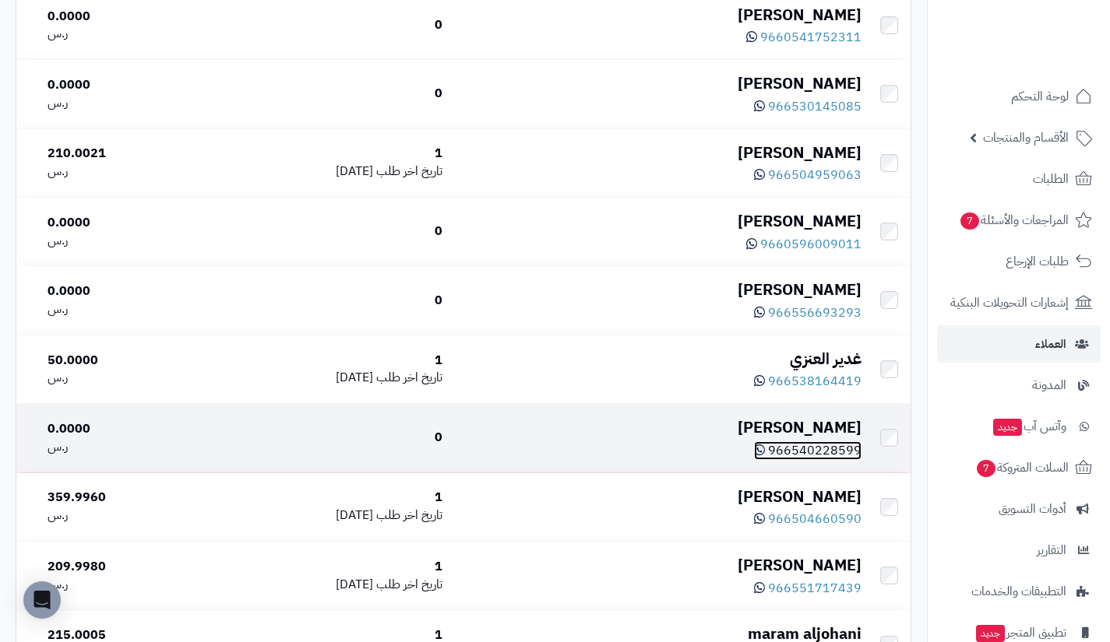
click at [828, 460] on span "966540228599" at bounding box center [814, 450] width 93 height 19
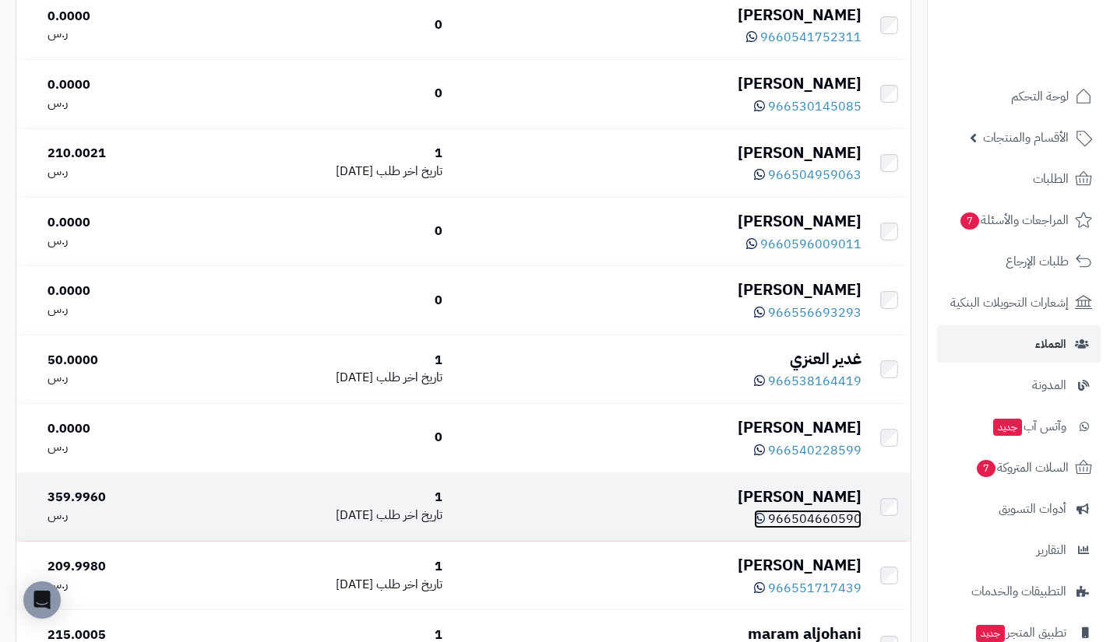
click at [808, 529] on span "966504660590" at bounding box center [814, 519] width 93 height 19
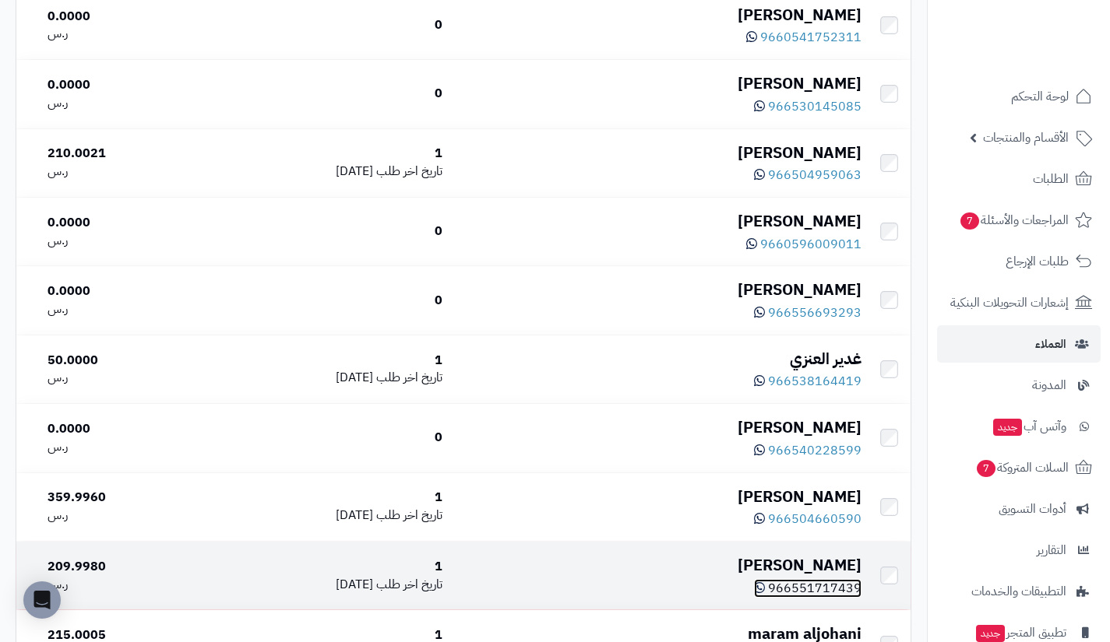
click at [819, 598] on span "966551717439" at bounding box center [814, 588] width 93 height 19
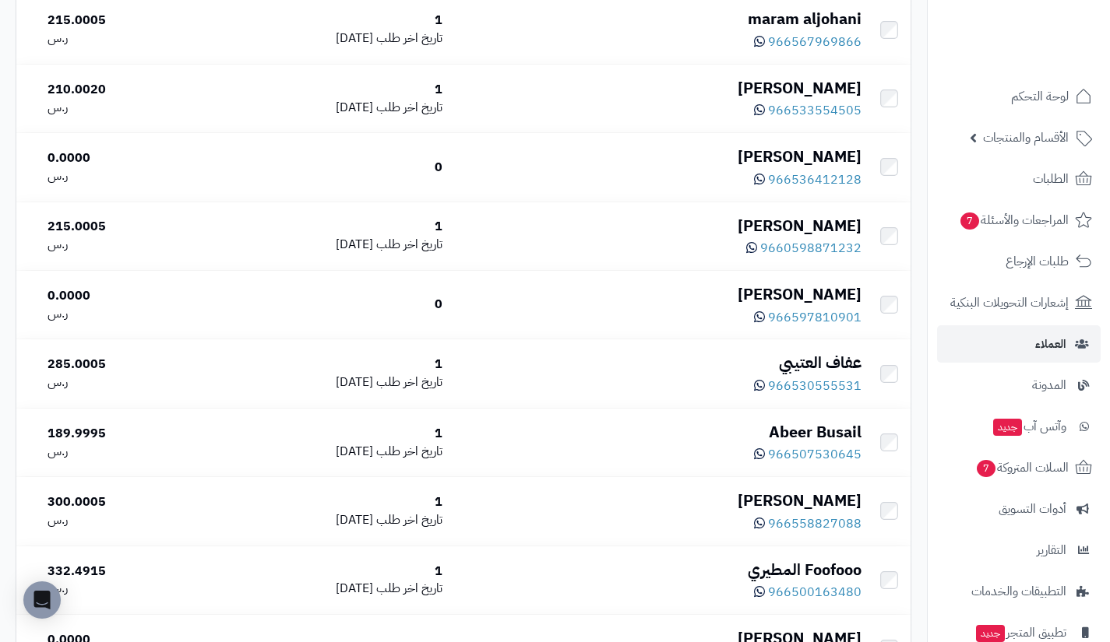
scroll to position [4755, 0]
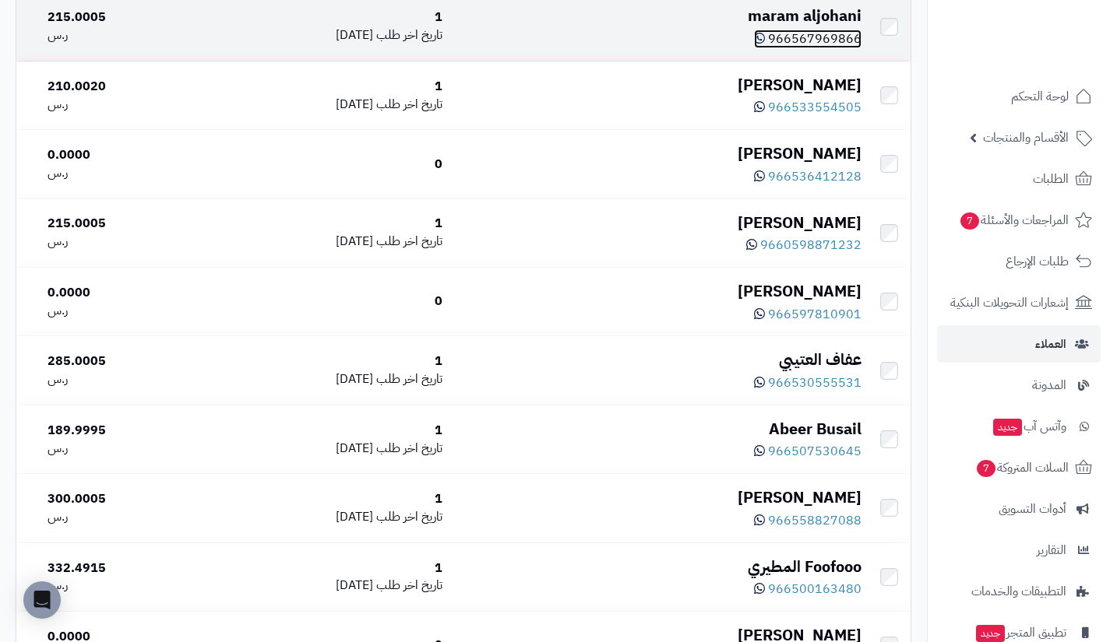
click at [828, 48] on span "966567969866" at bounding box center [814, 39] width 93 height 19
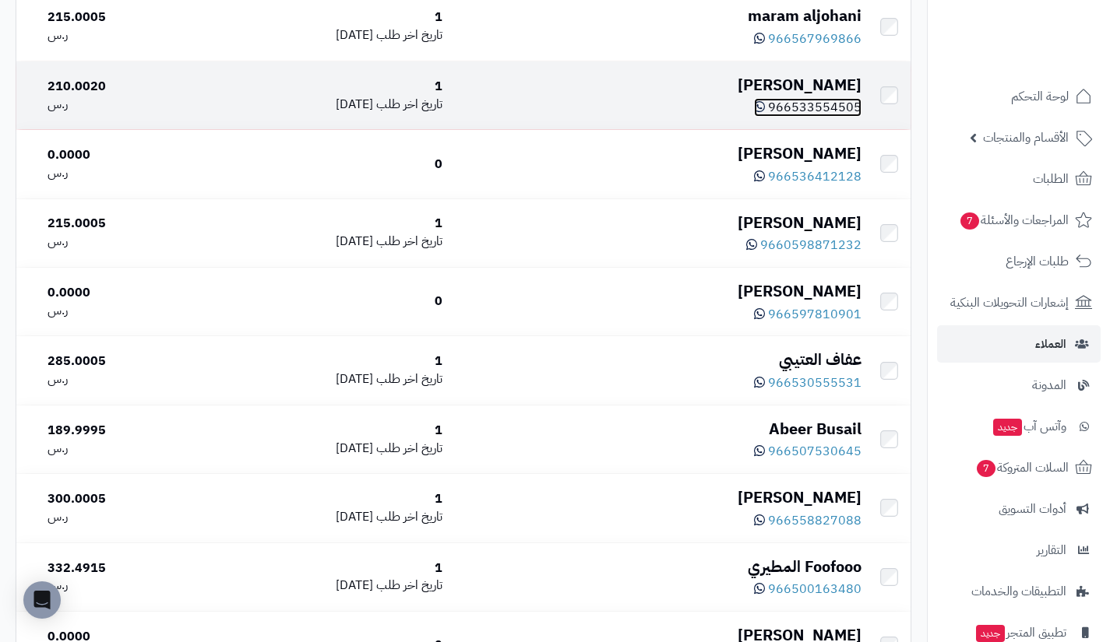
click at [818, 117] on span "966533554505" at bounding box center [814, 107] width 93 height 19
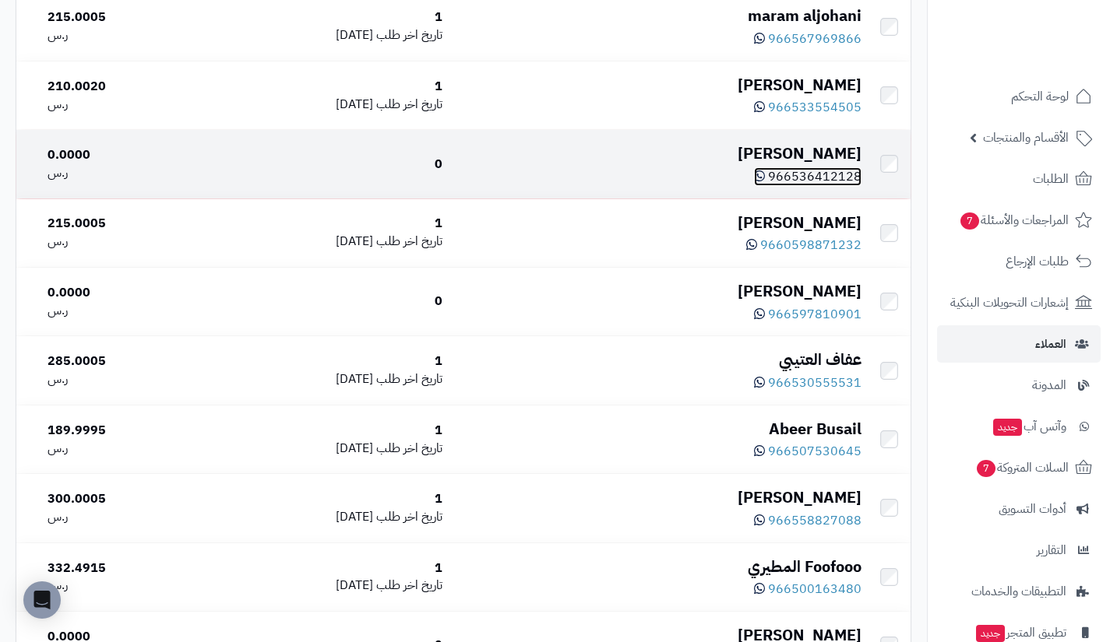
click at [827, 186] on span "966536412128" at bounding box center [814, 176] width 93 height 19
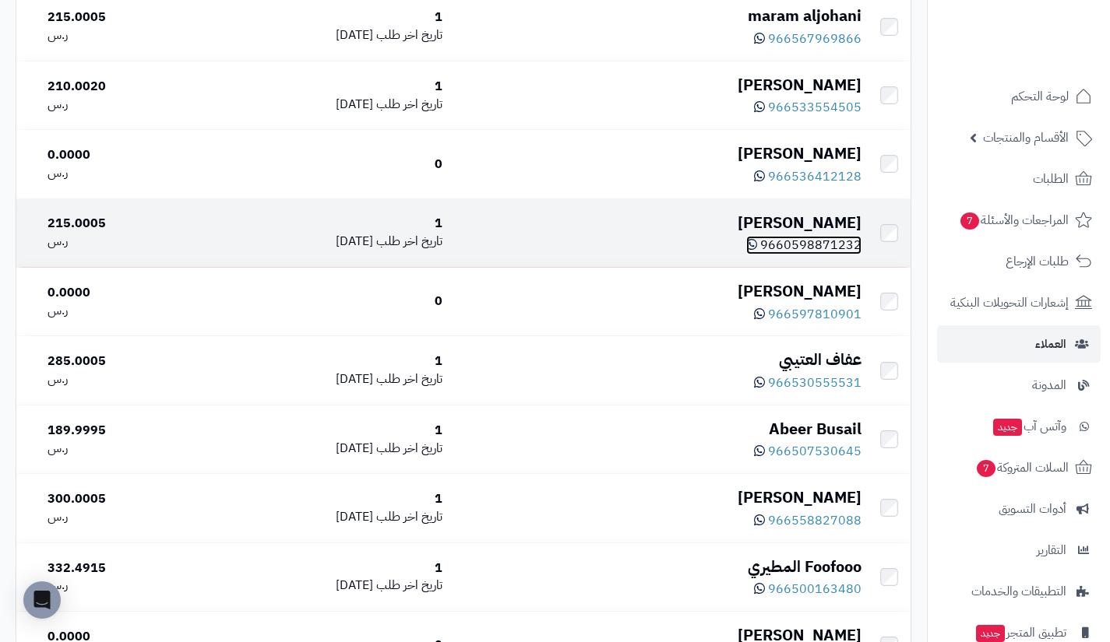
click at [818, 255] on span "9660598871232" at bounding box center [810, 245] width 101 height 19
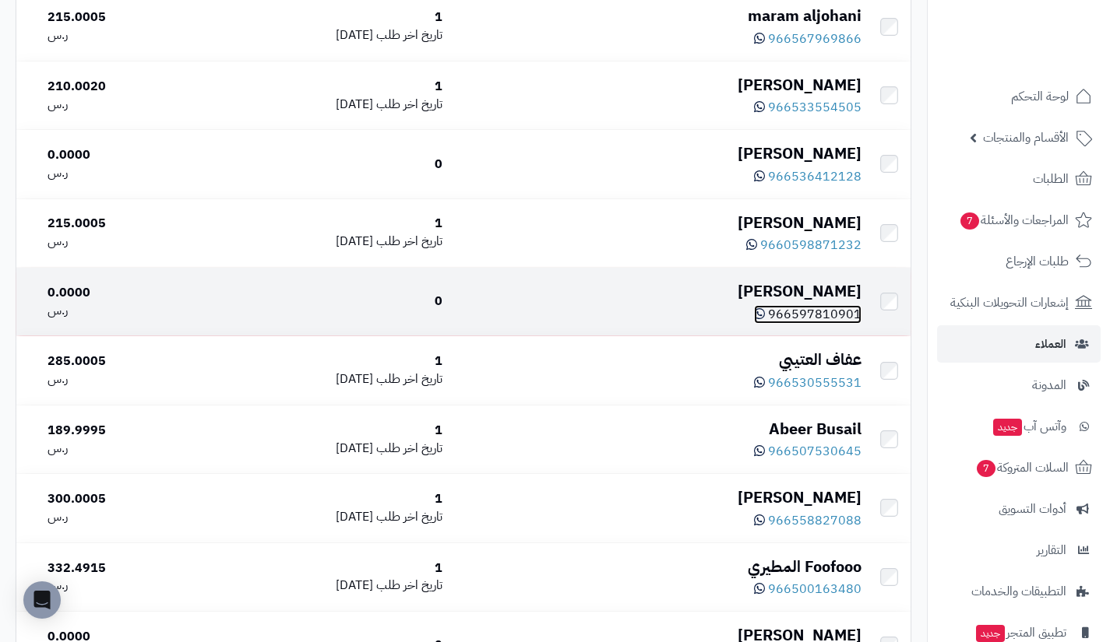
click at [811, 324] on span "966597810901" at bounding box center [814, 314] width 93 height 19
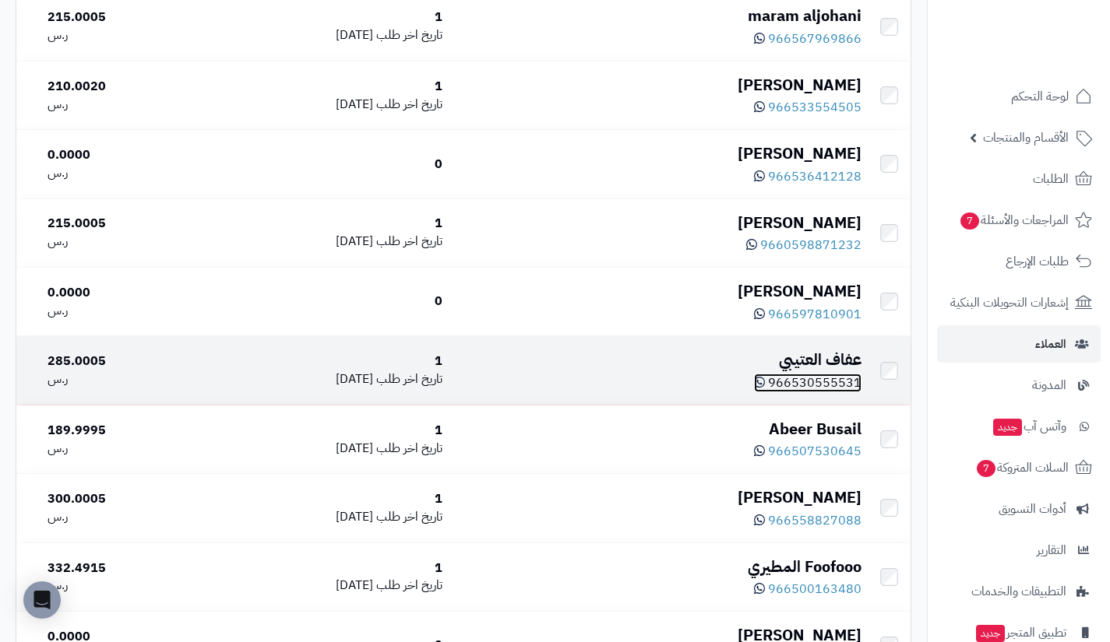
click at [823, 392] on span "966530555531" at bounding box center [814, 383] width 93 height 19
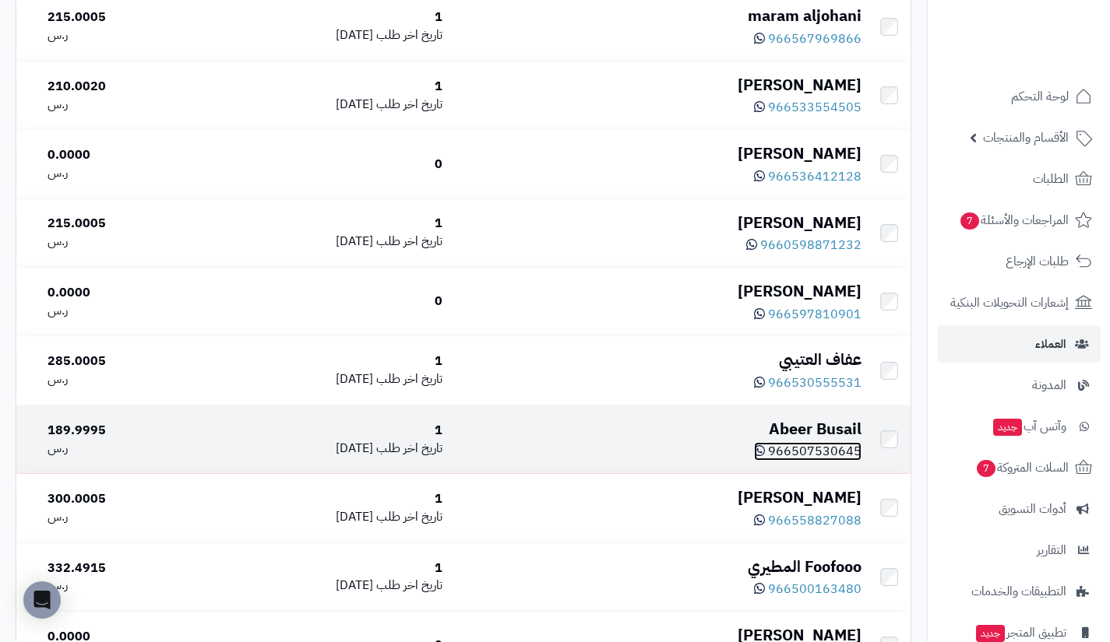
click at [811, 461] on span "966507530645" at bounding box center [814, 451] width 93 height 19
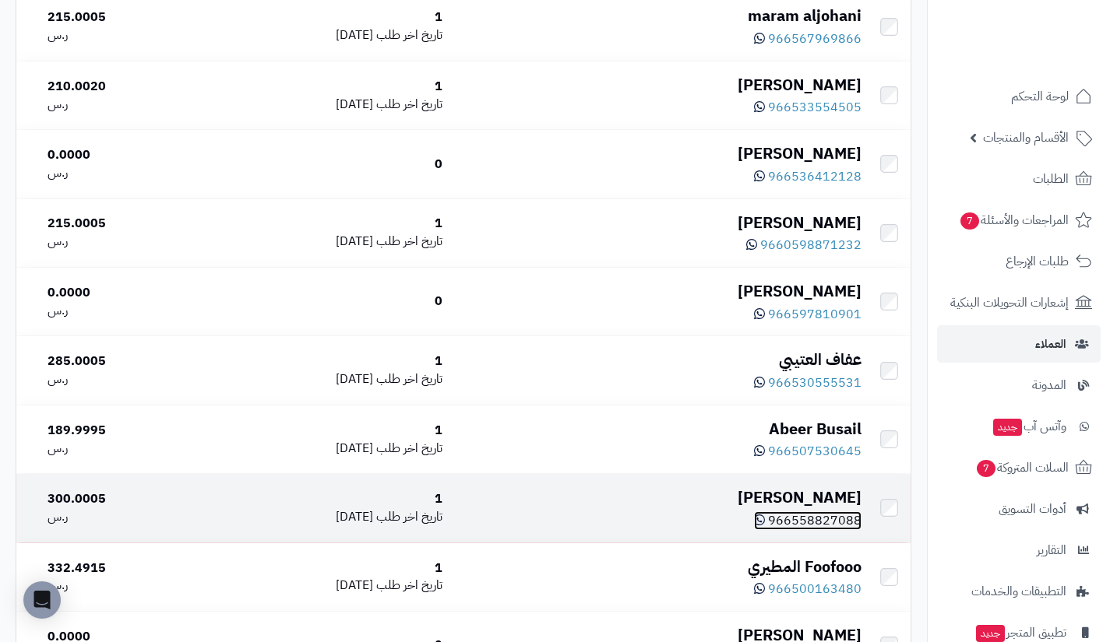
click at [822, 530] on span "966558827088" at bounding box center [814, 521] width 93 height 19
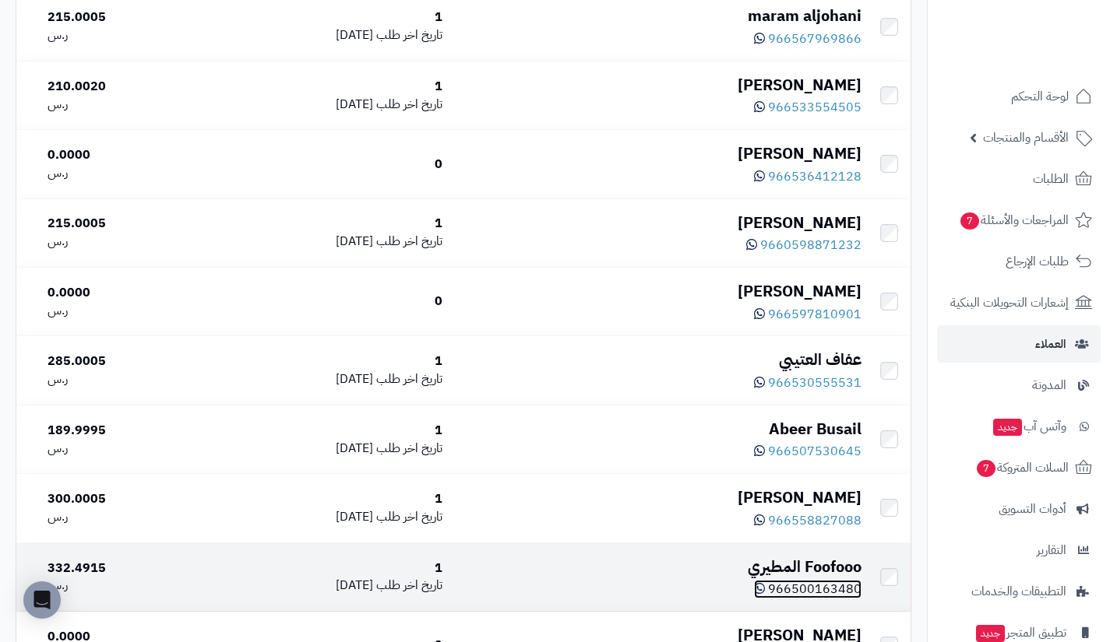
click at [817, 599] on span "966500163480" at bounding box center [814, 589] width 93 height 19
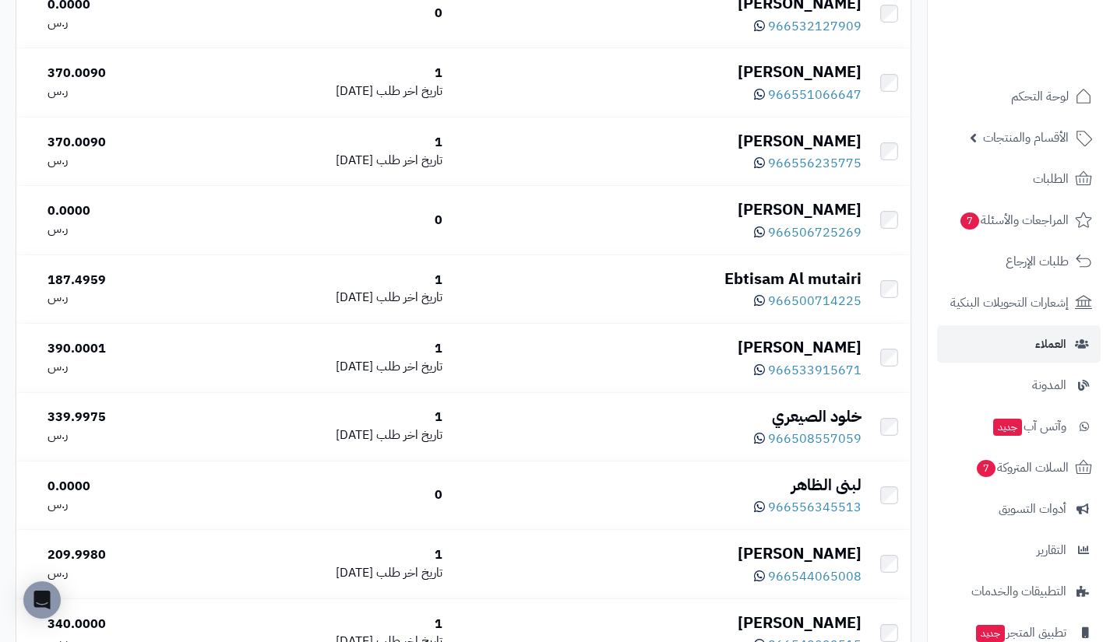
scroll to position [5387, 0]
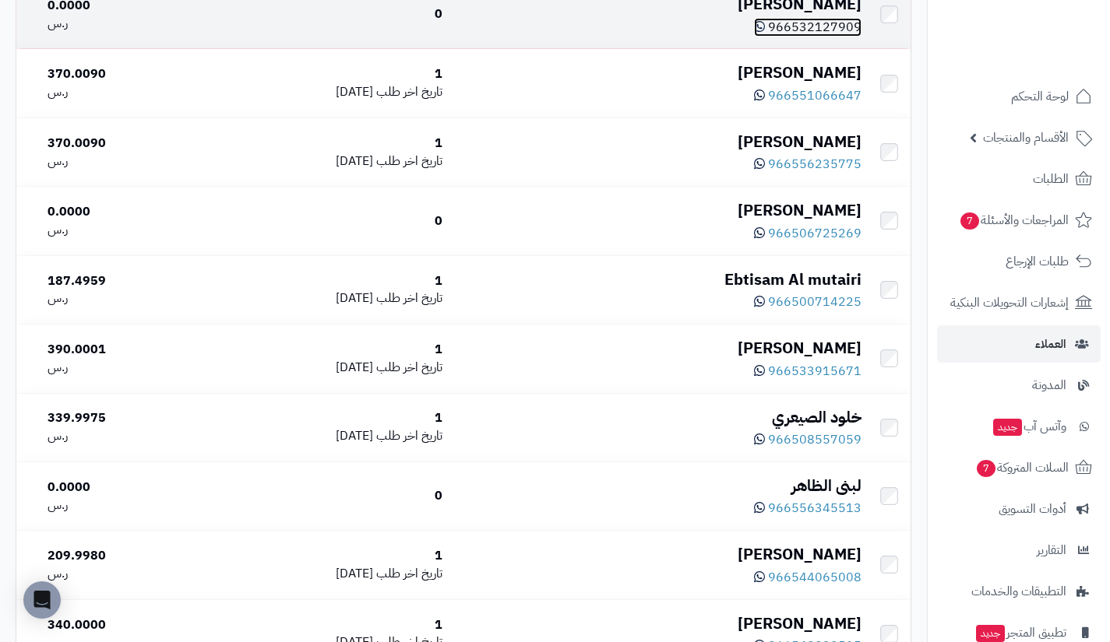
click at [821, 37] on span "966532127909" at bounding box center [814, 27] width 93 height 19
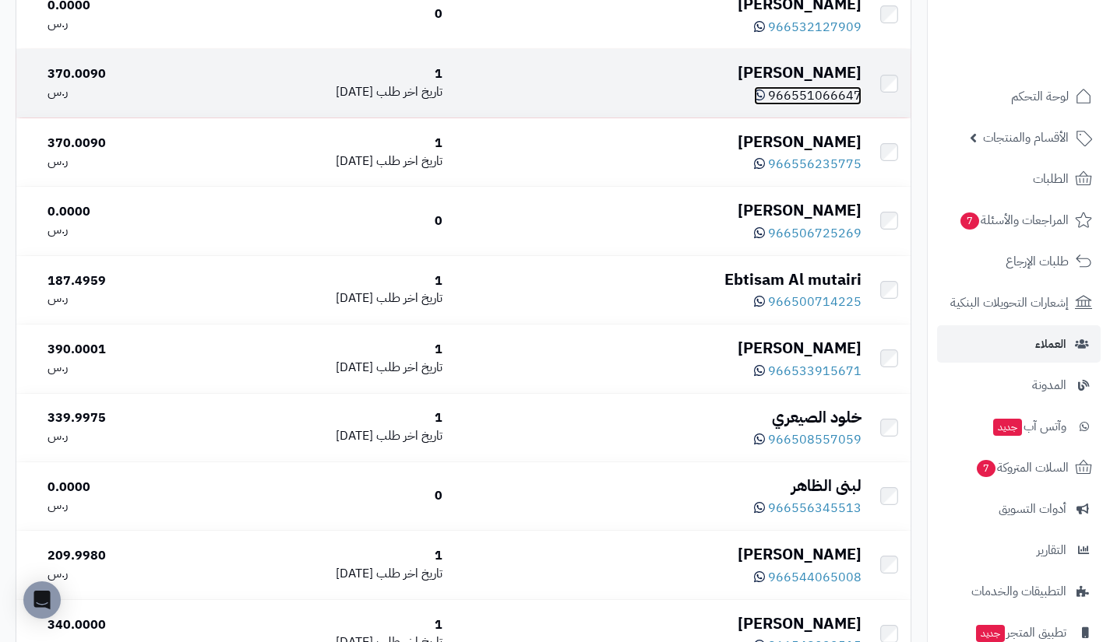
click at [807, 105] on span "966551066647" at bounding box center [814, 95] width 93 height 19
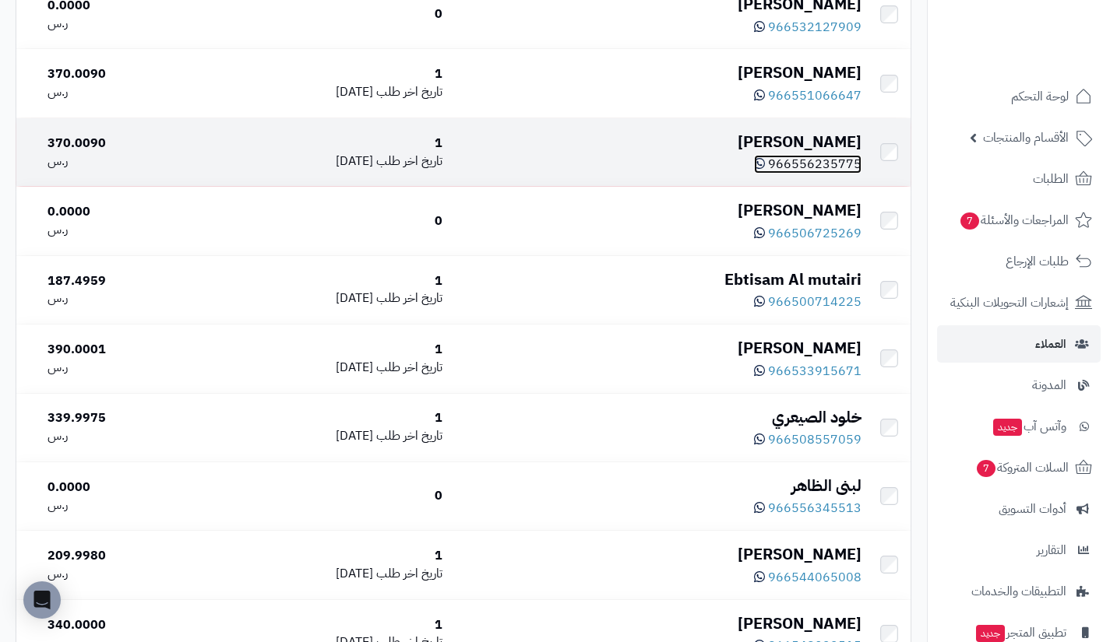
click at [808, 174] on span "966556235775" at bounding box center [814, 164] width 93 height 19
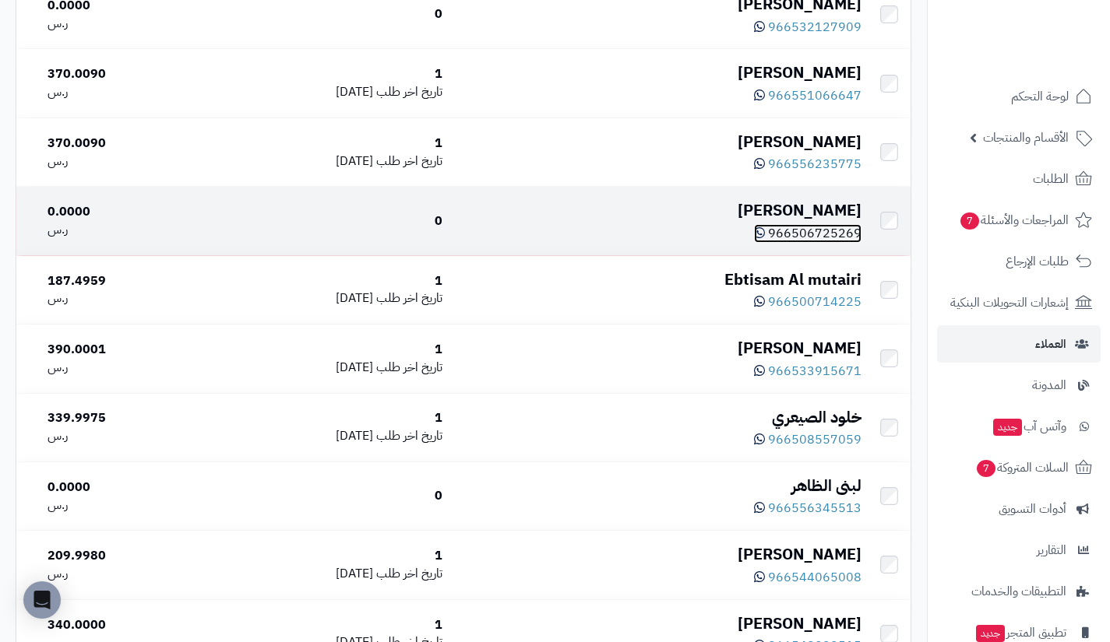
click at [823, 243] on span "966506725269" at bounding box center [814, 233] width 93 height 19
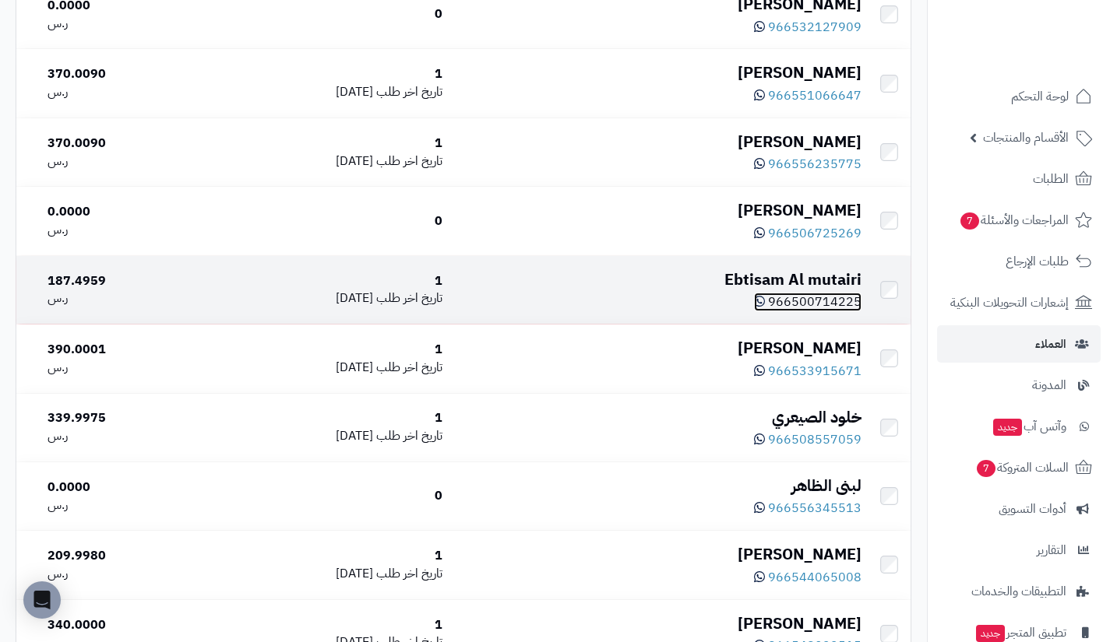
click at [823, 311] on span "966500714225" at bounding box center [814, 302] width 93 height 19
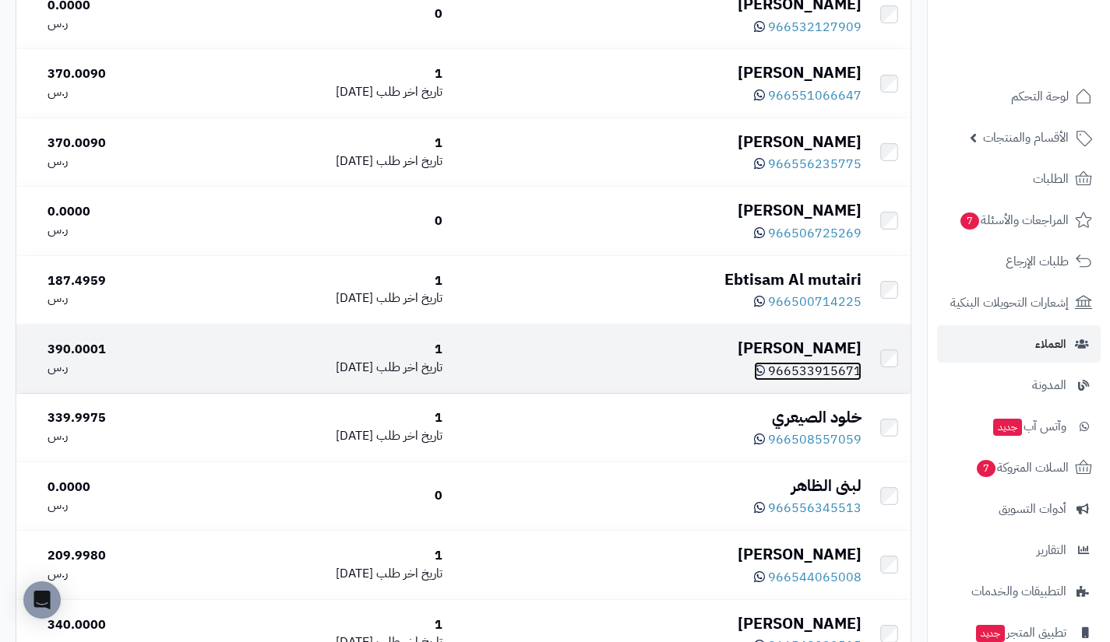
click at [807, 381] on span "966533915671" at bounding box center [814, 371] width 93 height 19
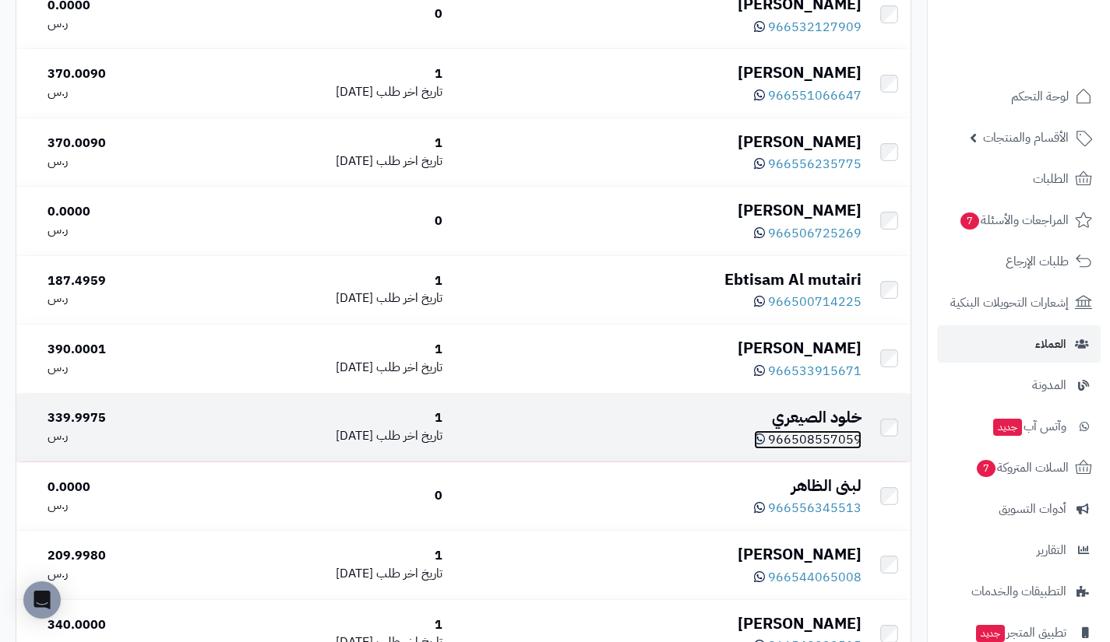
click at [818, 449] on span "966508557059" at bounding box center [814, 440] width 93 height 19
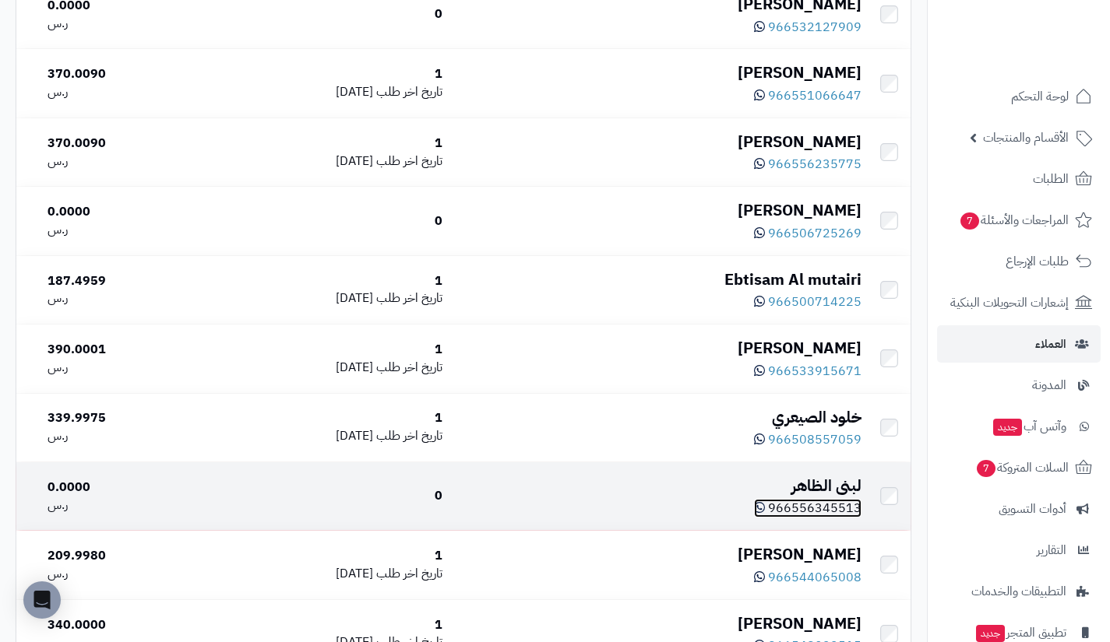
click at [823, 518] on span "966556345513" at bounding box center [814, 508] width 93 height 19
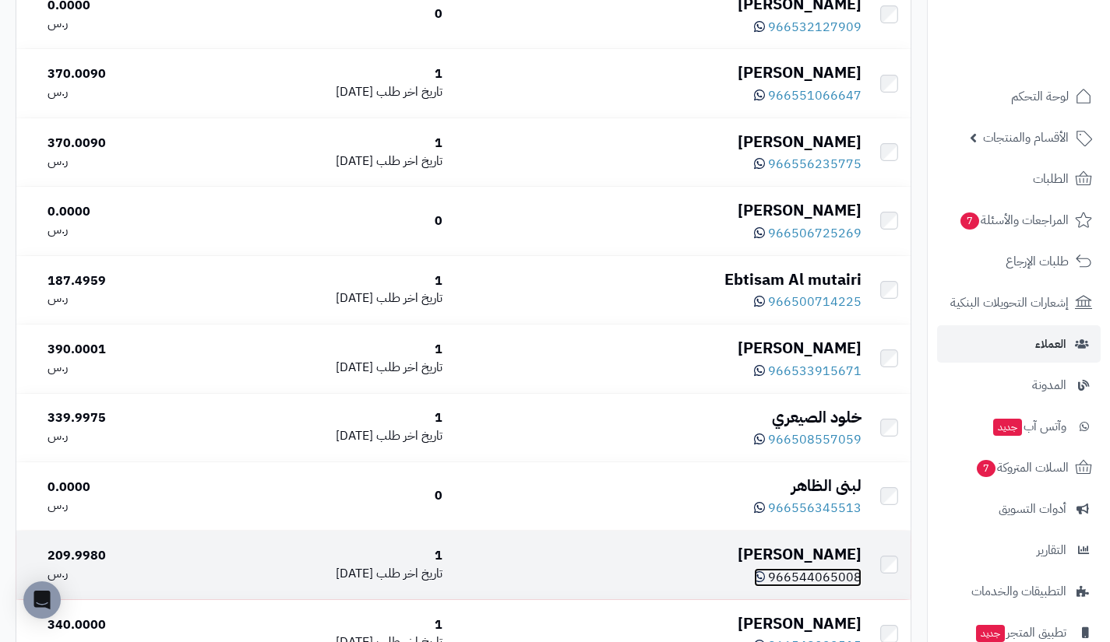
click at [779, 587] on span "966544065008" at bounding box center [814, 577] width 93 height 19
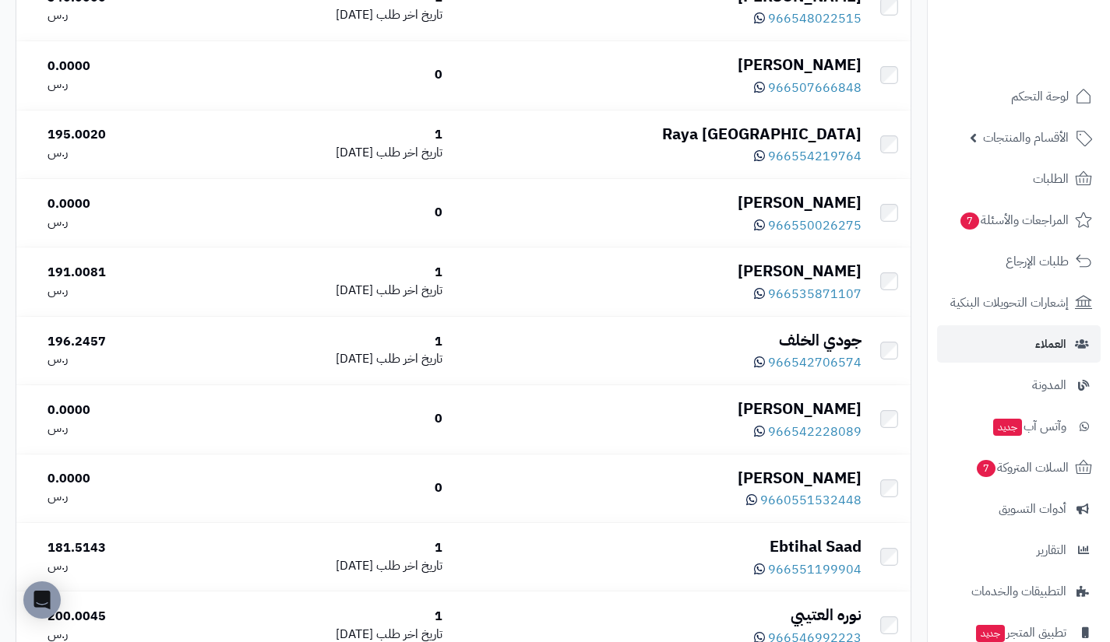
scroll to position [6017, 0]
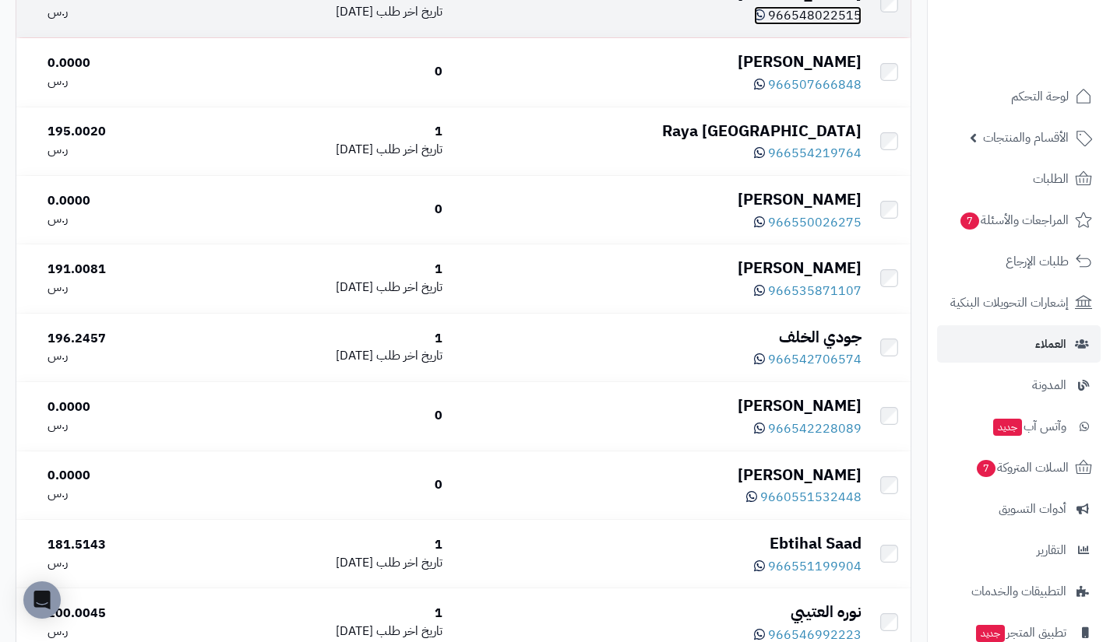
click at [815, 25] on span "966548022515" at bounding box center [814, 15] width 93 height 19
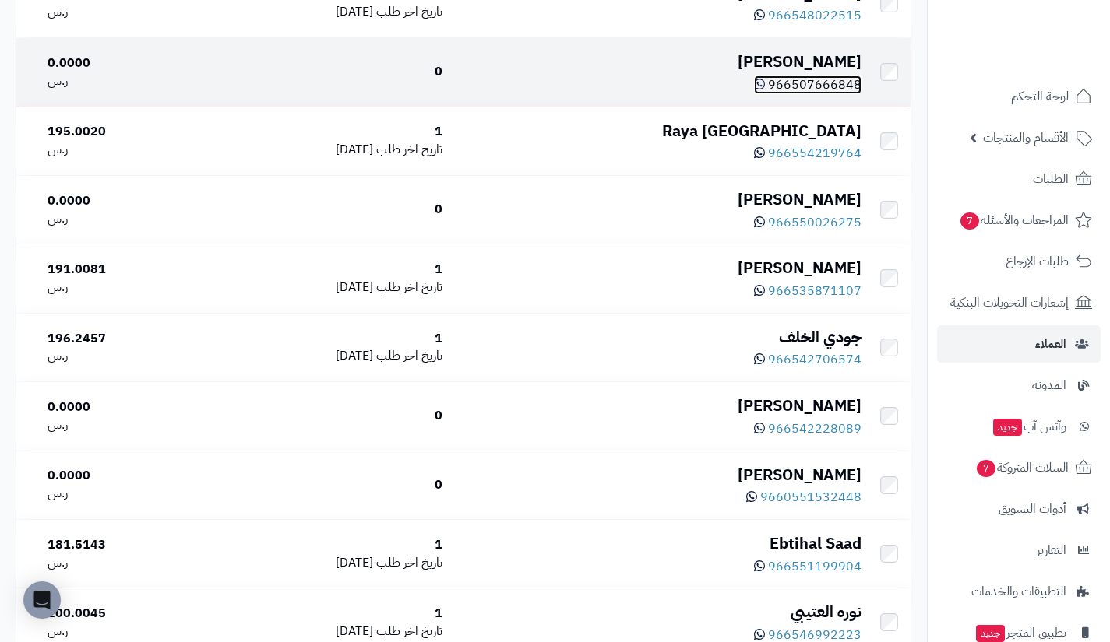
click at [814, 94] on span "966507666848" at bounding box center [814, 85] width 93 height 19
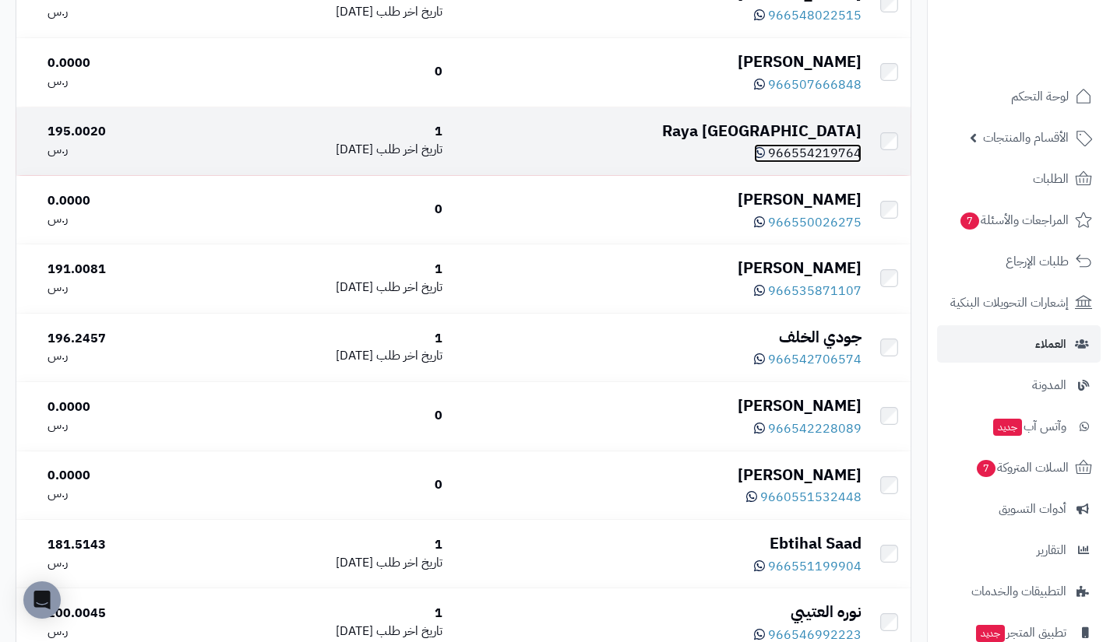
click at [829, 163] on span "966554219764" at bounding box center [814, 153] width 93 height 19
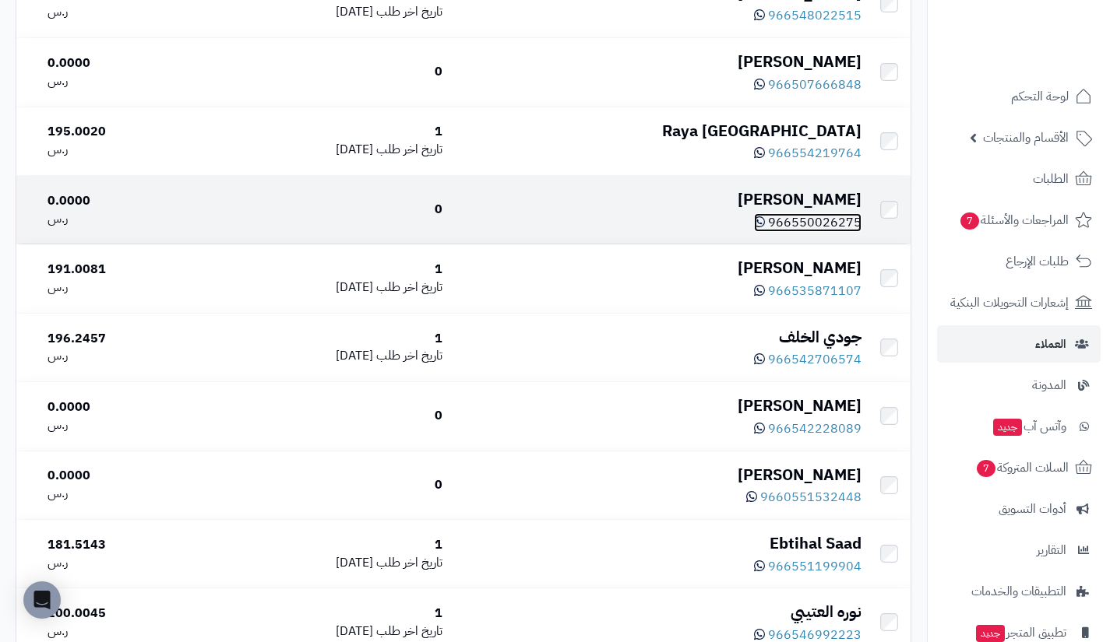
click at [823, 232] on span "966550026275" at bounding box center [814, 222] width 93 height 19
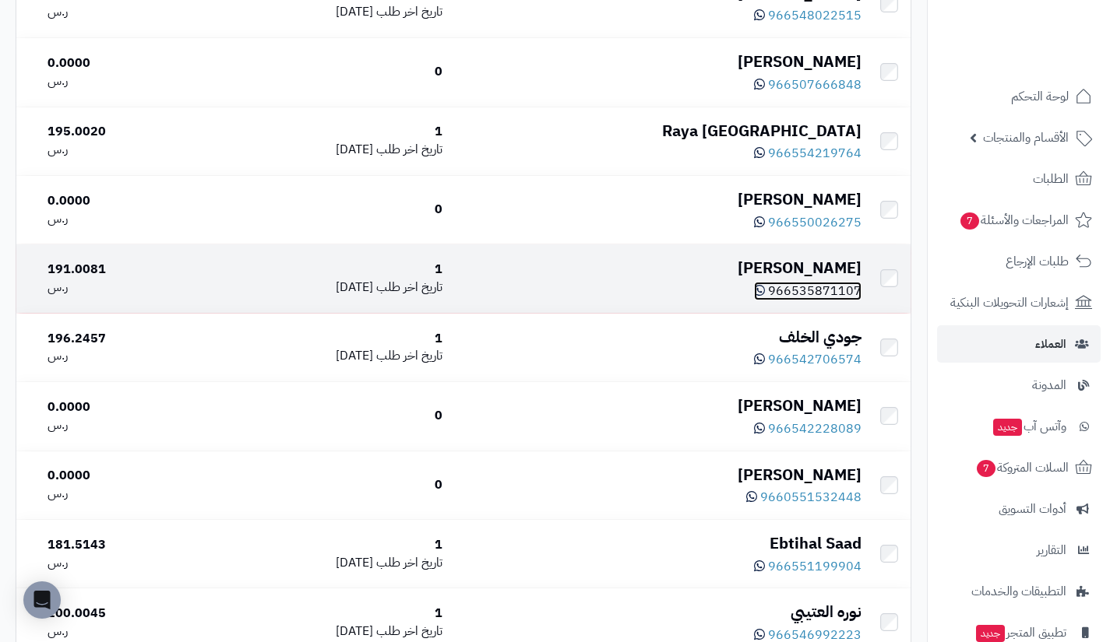
click at [804, 301] on span "966535871107" at bounding box center [814, 291] width 93 height 19
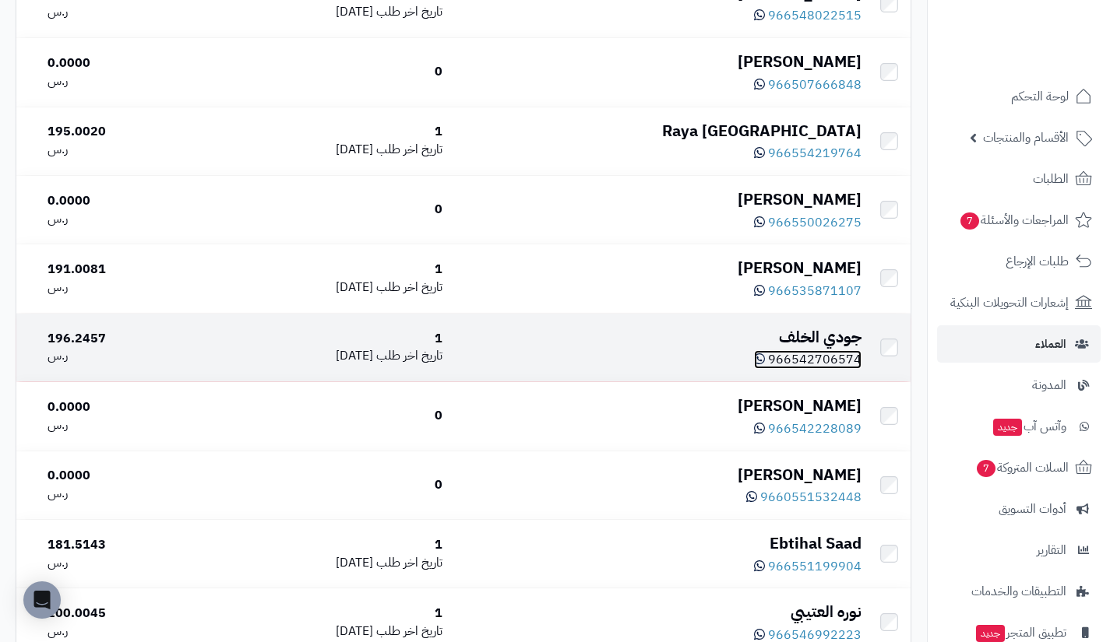
click at [822, 369] on span "966542706574" at bounding box center [814, 359] width 93 height 19
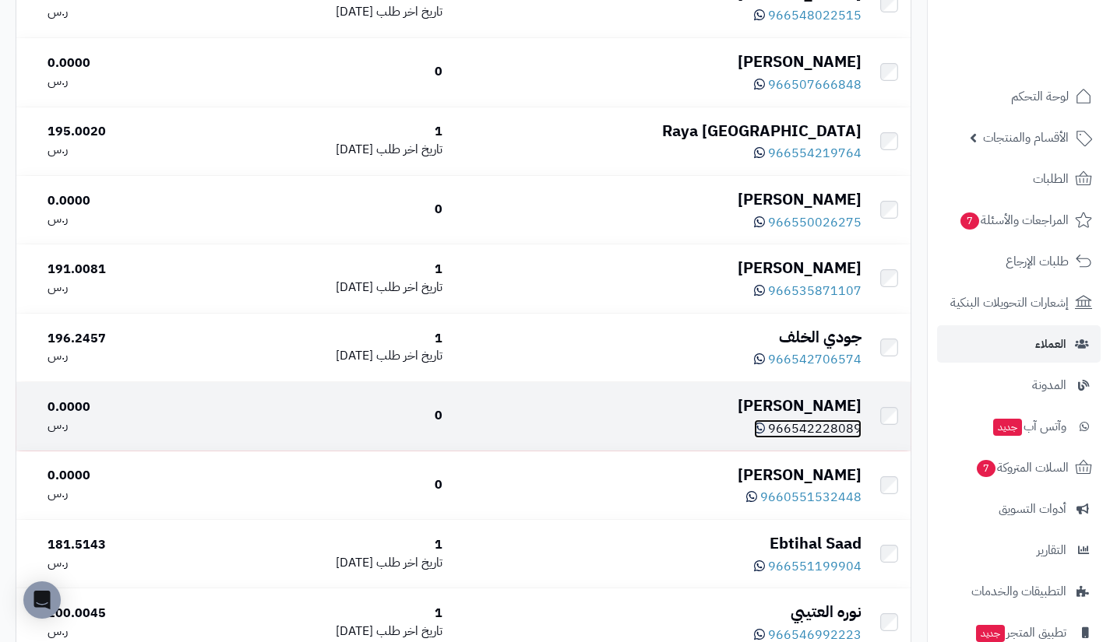
click at [800, 438] on span "966542228089" at bounding box center [814, 429] width 93 height 19
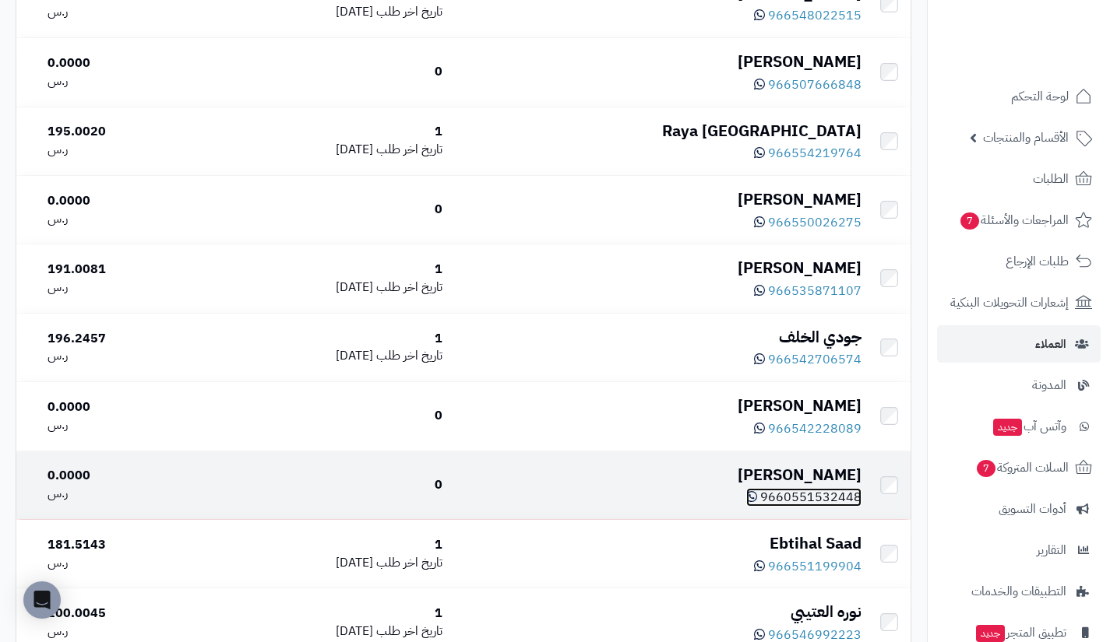
click at [807, 507] on span "9660551532448" at bounding box center [810, 497] width 101 height 19
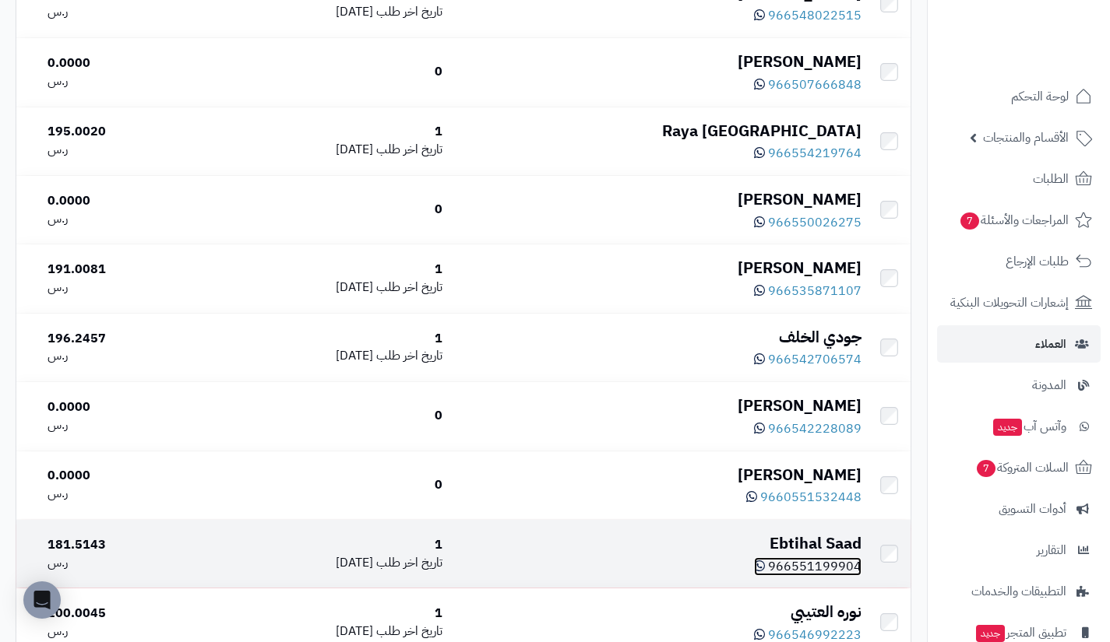
click at [789, 576] on span "966551199904" at bounding box center [814, 566] width 93 height 19
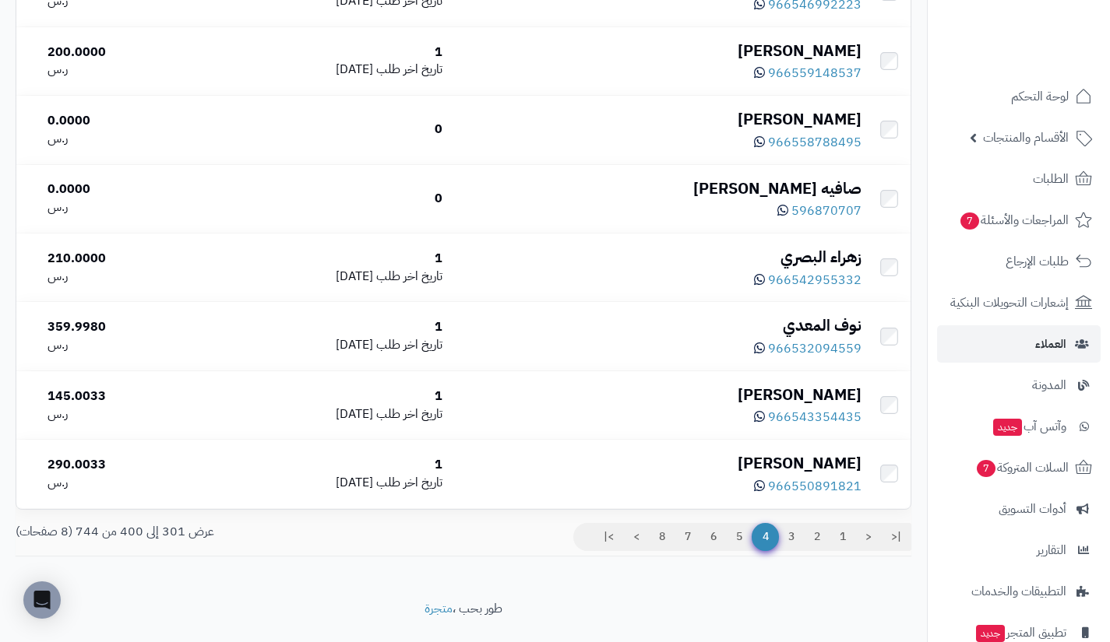
scroll to position [6644, 0]
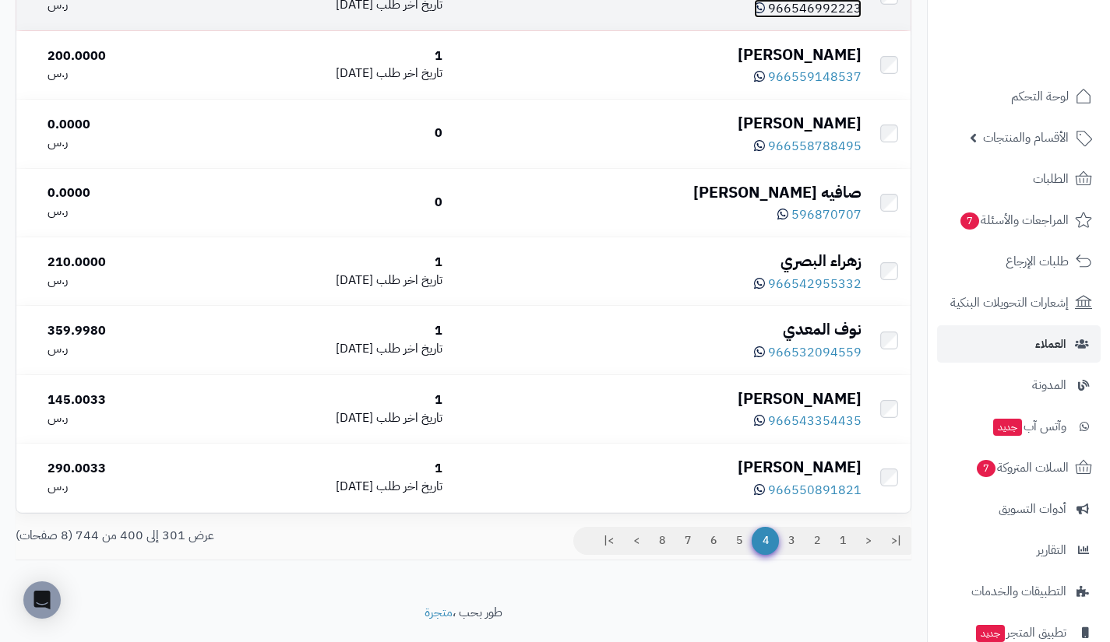
click at [812, 18] on span "966546992223" at bounding box center [814, 8] width 93 height 19
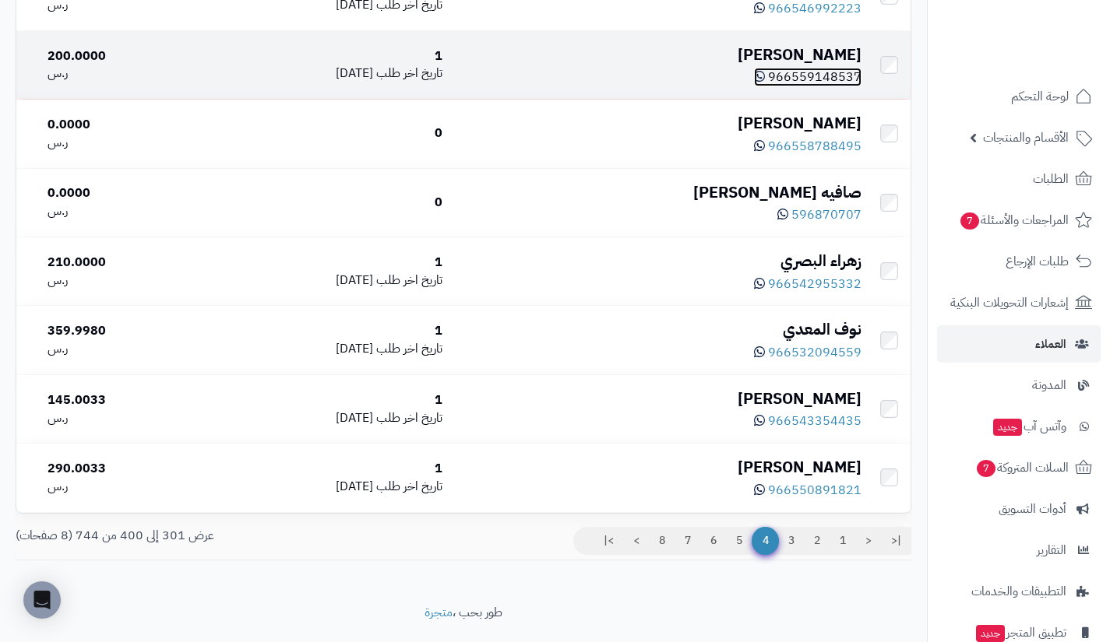
click at [811, 86] on span "966559148537" at bounding box center [814, 77] width 93 height 19
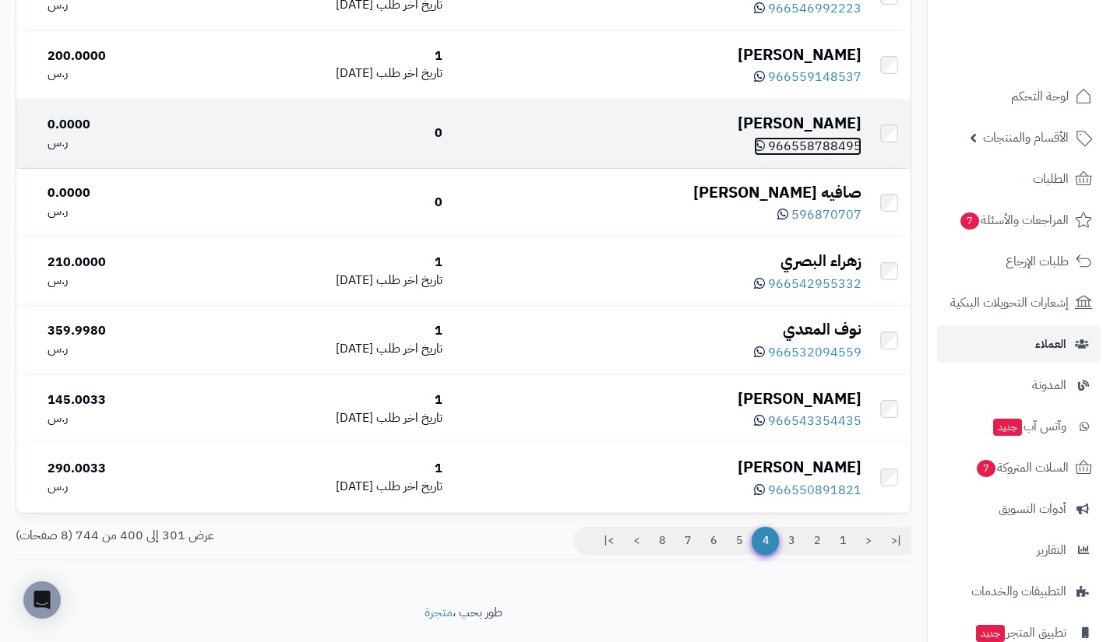
click at [812, 156] on span "966558788495" at bounding box center [814, 146] width 93 height 19
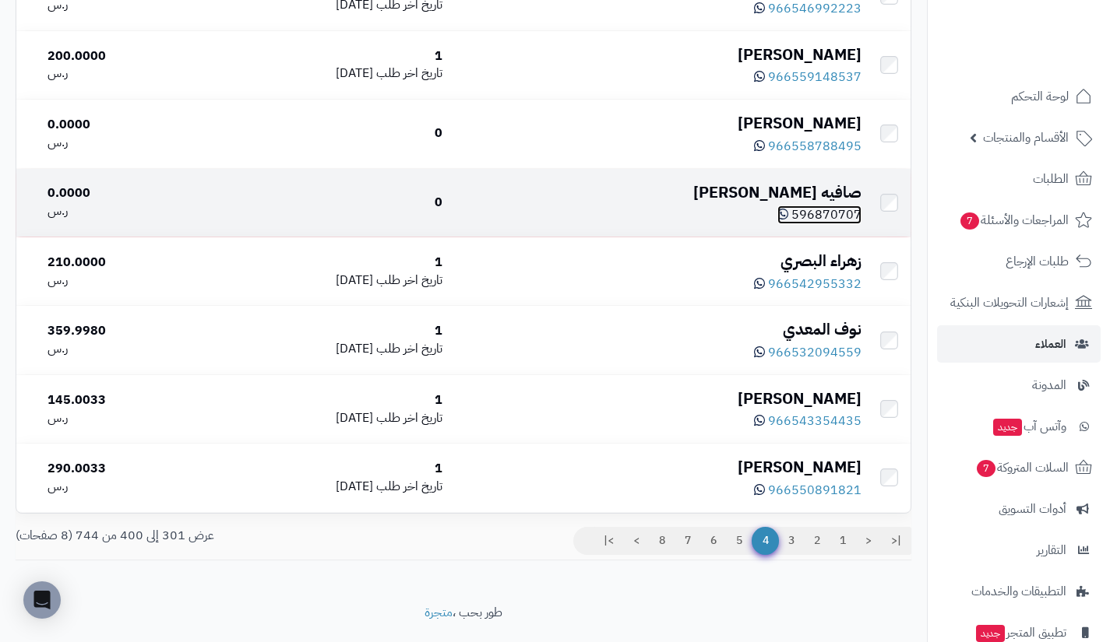
click at [811, 224] on span "596870707" at bounding box center [826, 215] width 70 height 19
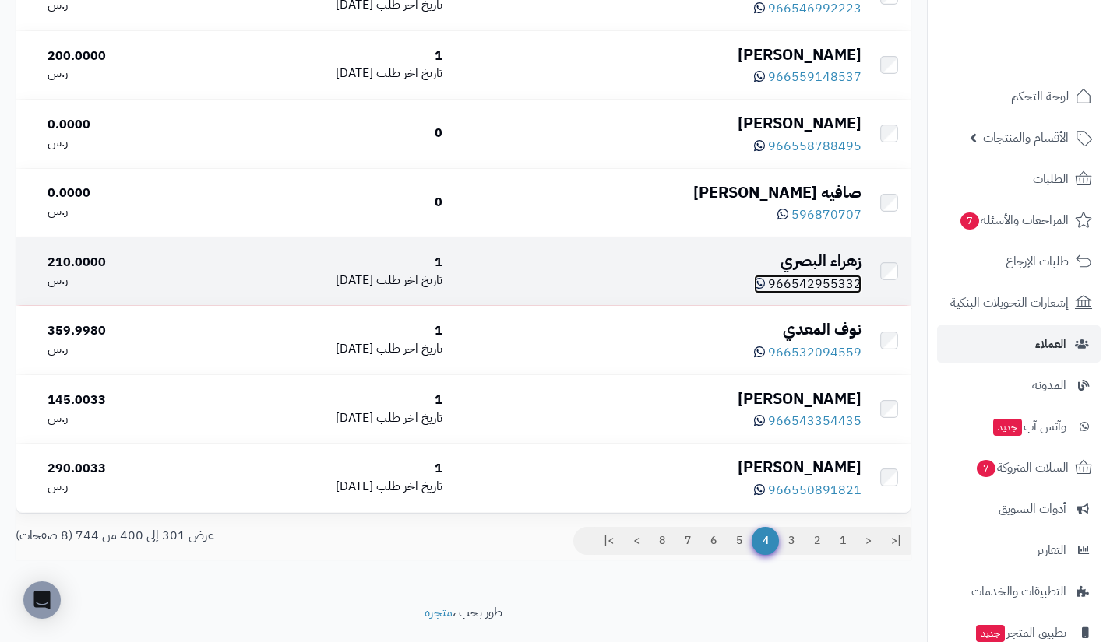
click at [817, 294] on span "966542955332" at bounding box center [814, 284] width 93 height 19
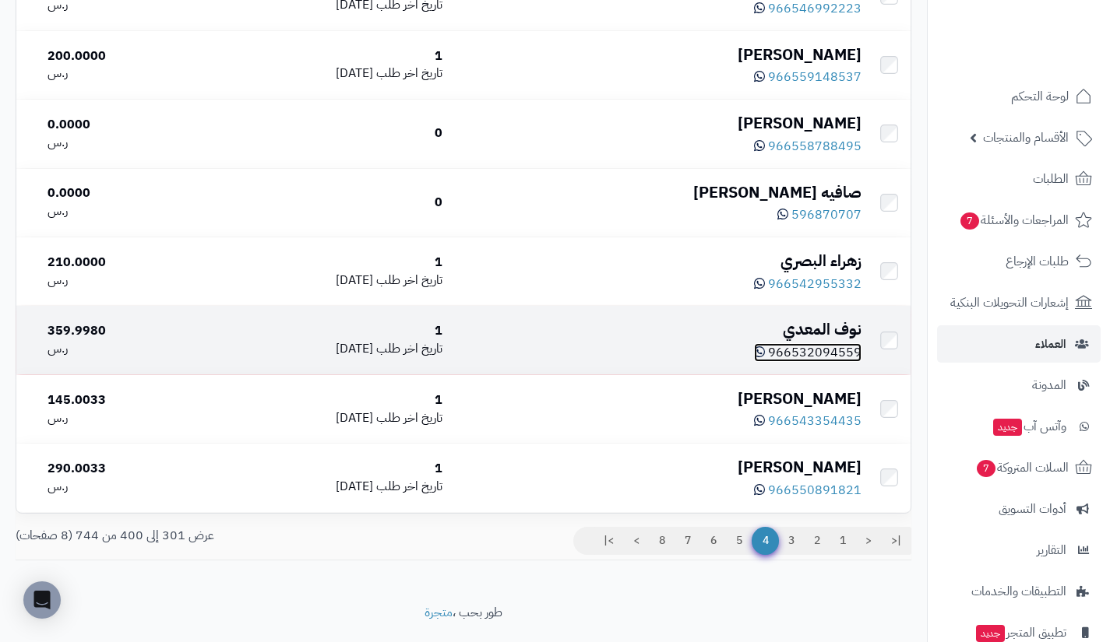
click at [820, 362] on span "966532094559" at bounding box center [814, 352] width 93 height 19
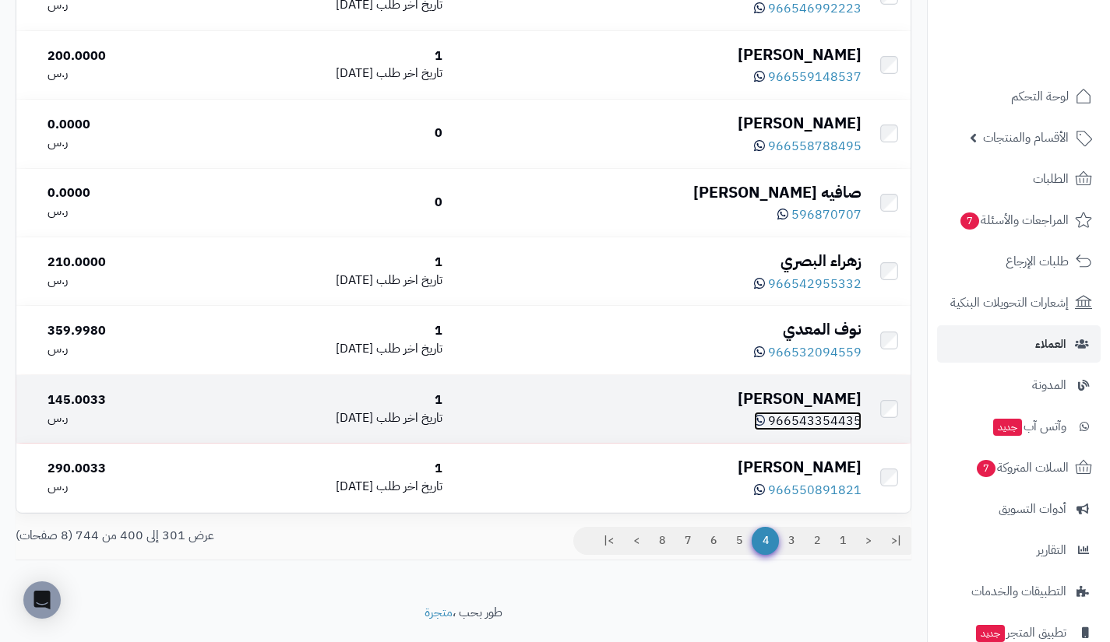
click at [821, 431] on span "966543354435" at bounding box center [814, 421] width 93 height 19
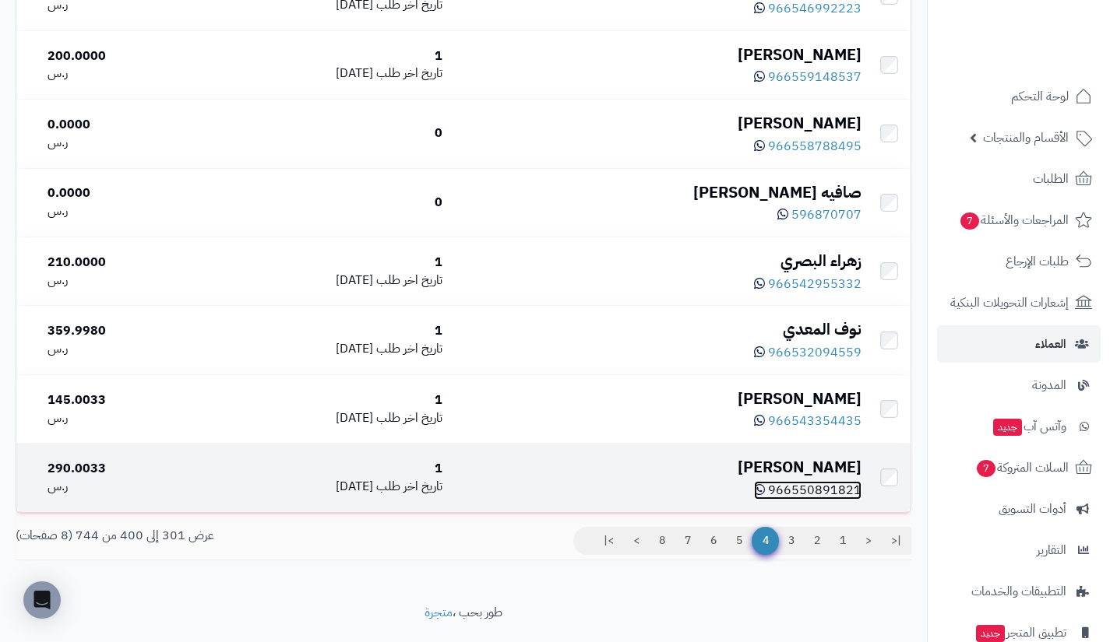
click at [806, 500] on span "966550891821" at bounding box center [814, 490] width 93 height 19
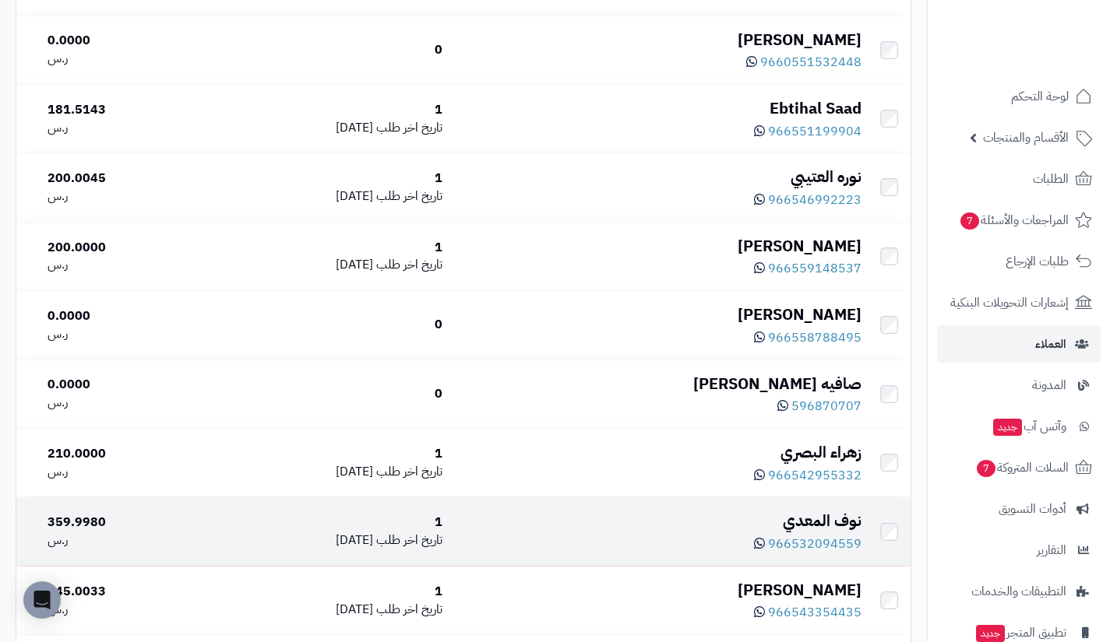
scroll to position [6722, 0]
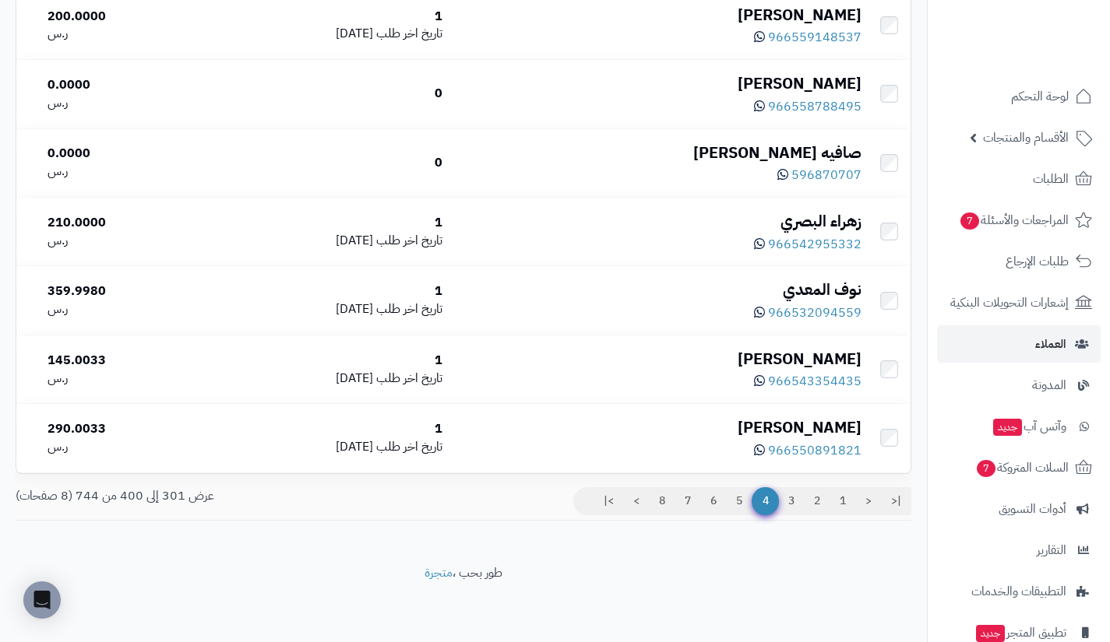
click at [761, 492] on span "4" at bounding box center [764, 501] width 27 height 28
click at [761, 497] on span "4" at bounding box center [764, 501] width 27 height 28
click at [780, 499] on link "3" at bounding box center [791, 501] width 26 height 28
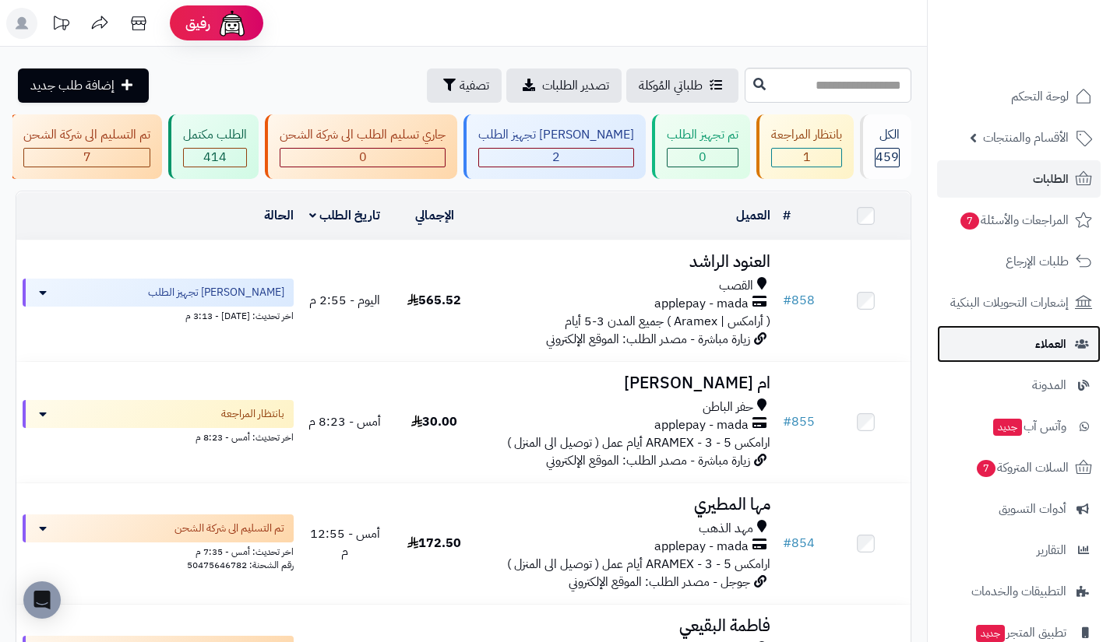
click at [1043, 329] on link "العملاء" at bounding box center [1019, 343] width 164 height 37
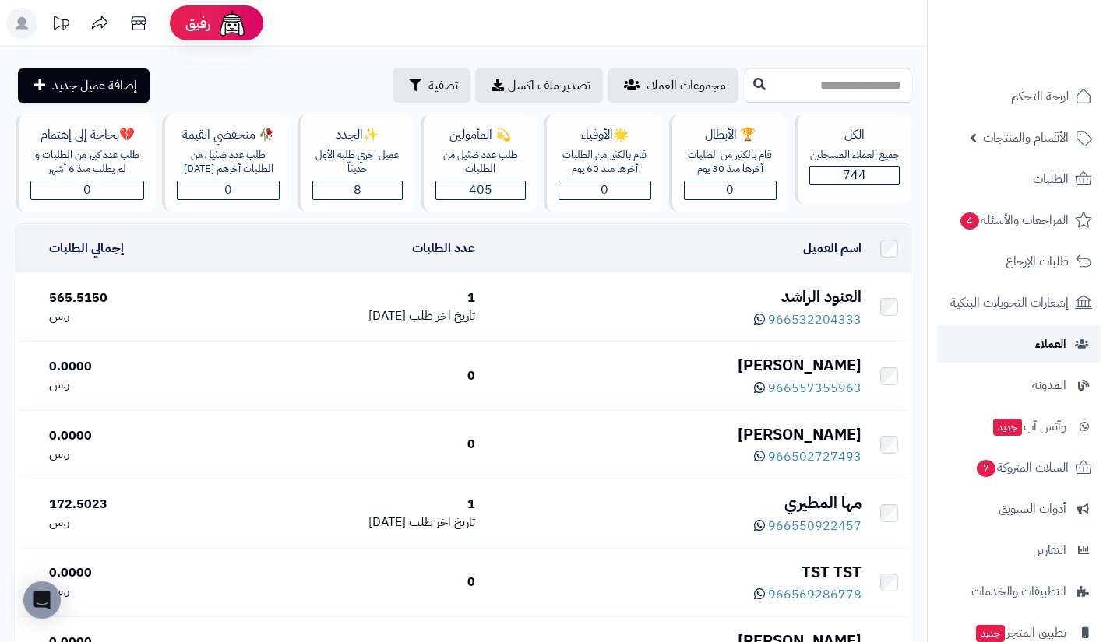
click at [1039, 360] on link "العملاء" at bounding box center [1019, 343] width 164 height 37
click at [1027, 93] on span "لوحة التحكم" at bounding box center [1039, 97] width 57 height 22
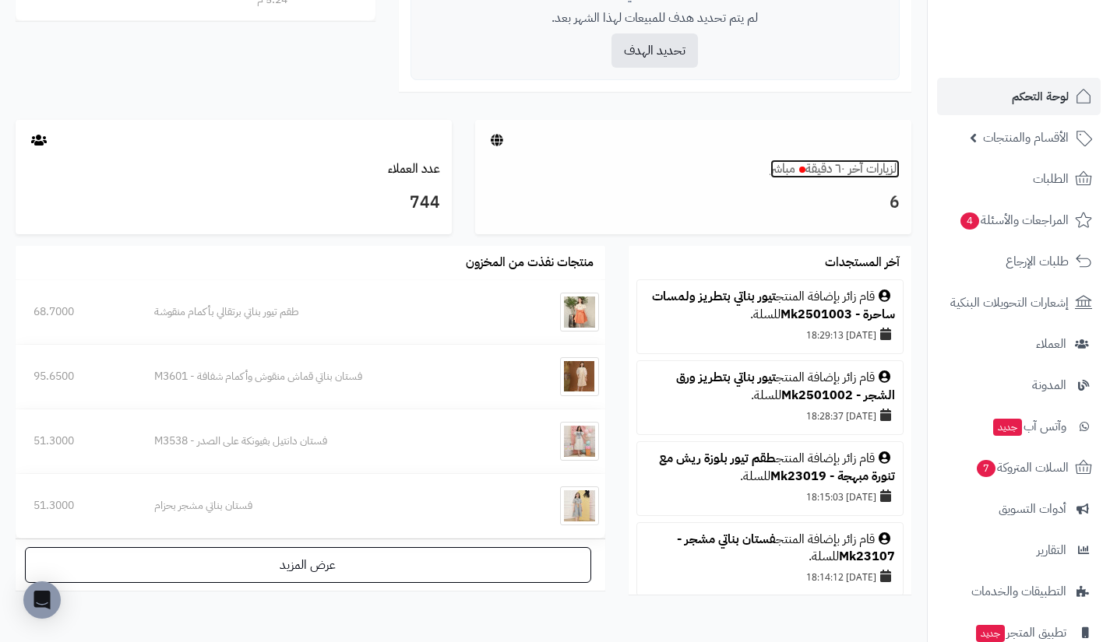
click at [841, 176] on link "الزيارات آخر ٦٠ دقيقة مباشر" at bounding box center [834, 169] width 129 height 19
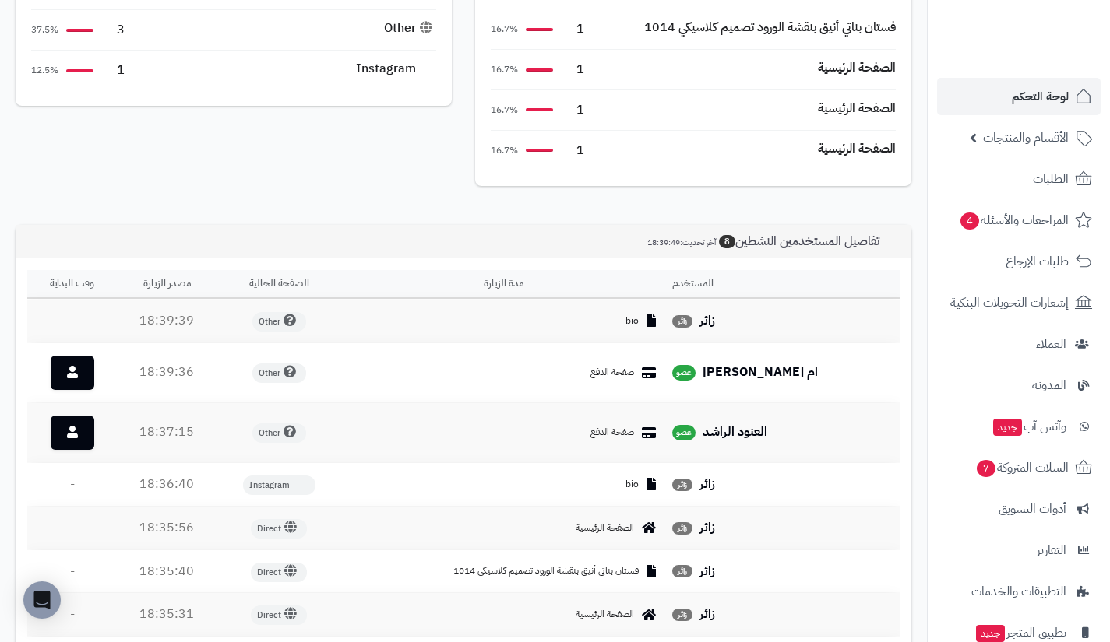
scroll to position [347, 0]
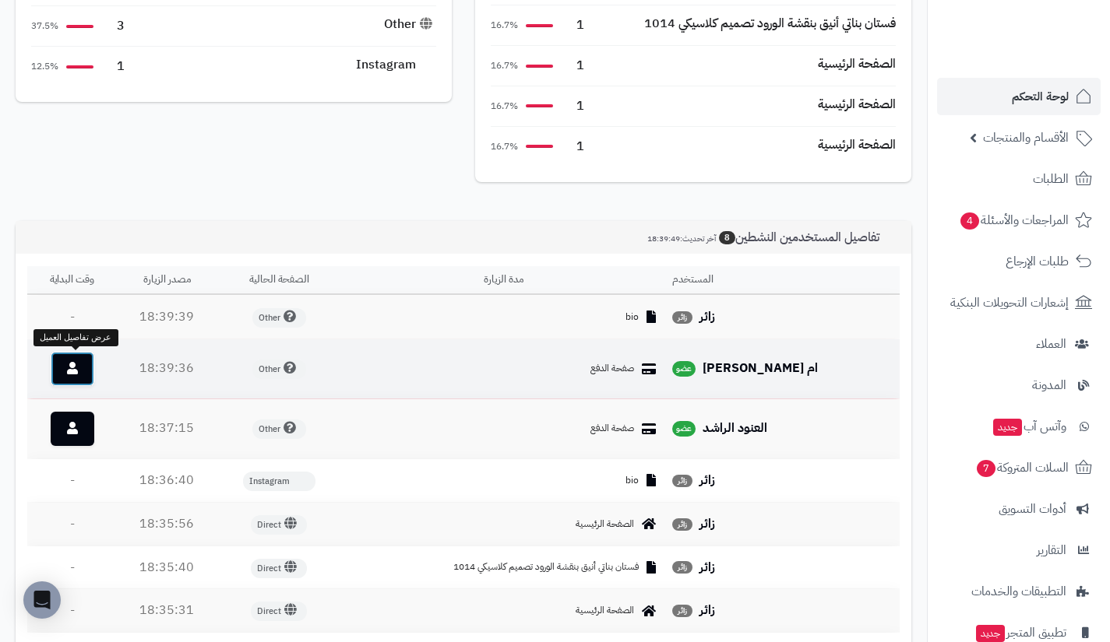
click at [68, 370] on link at bounding box center [73, 369] width 44 height 34
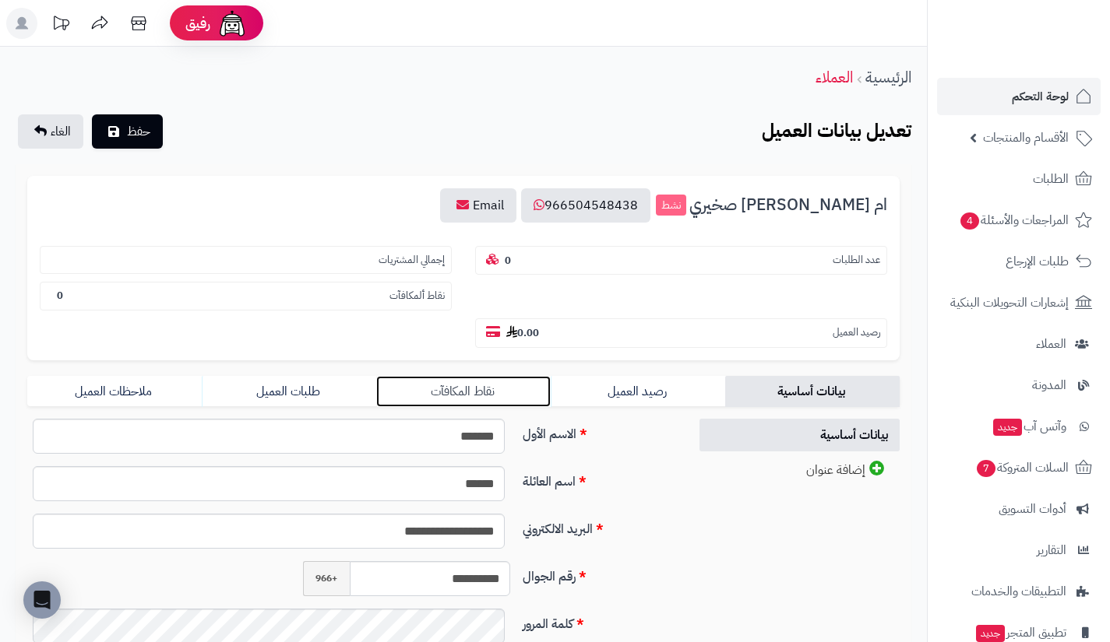
click at [481, 390] on link "نقاط المكافآت" at bounding box center [463, 391] width 174 height 31
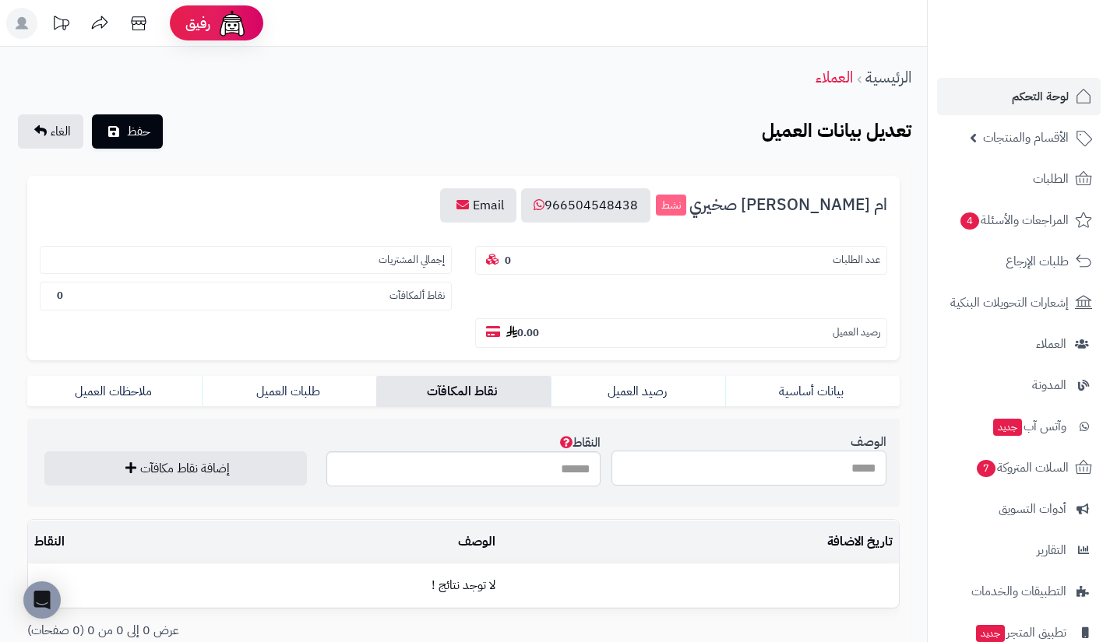
click at [698, 480] on input "الوصف" at bounding box center [748, 468] width 275 height 35
click at [698, 480] on input "*" at bounding box center [748, 468] width 275 height 35
type input "**********"
click at [565, 466] on input "النقاط" at bounding box center [463, 469] width 275 height 35
type input "***"
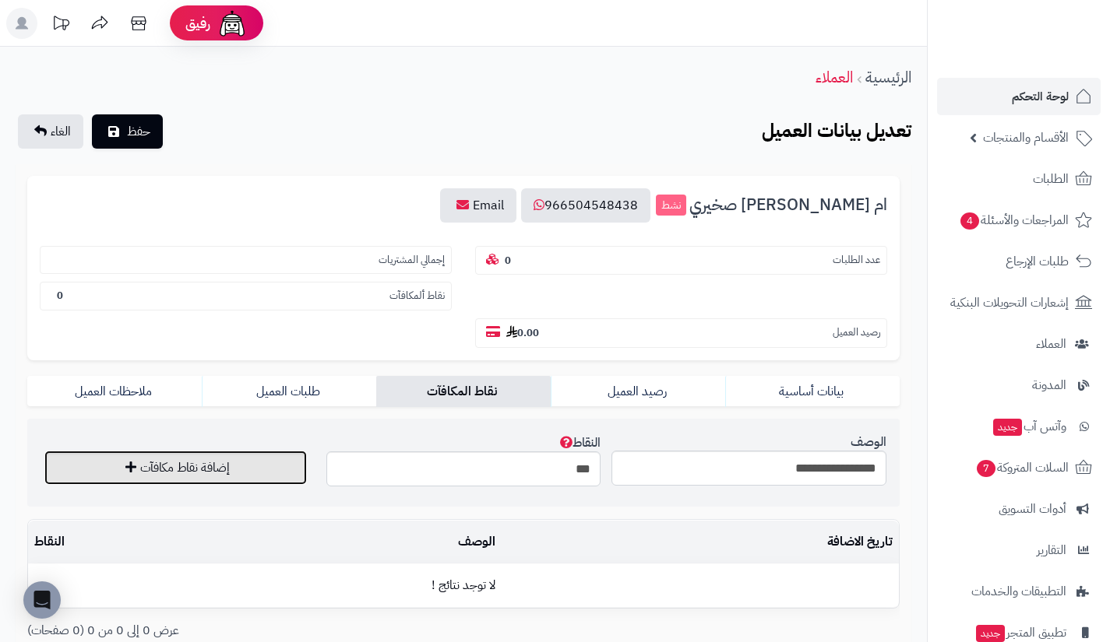
click at [237, 470] on button "إضافة نقاط مكافآت" at bounding box center [175, 468] width 262 height 34
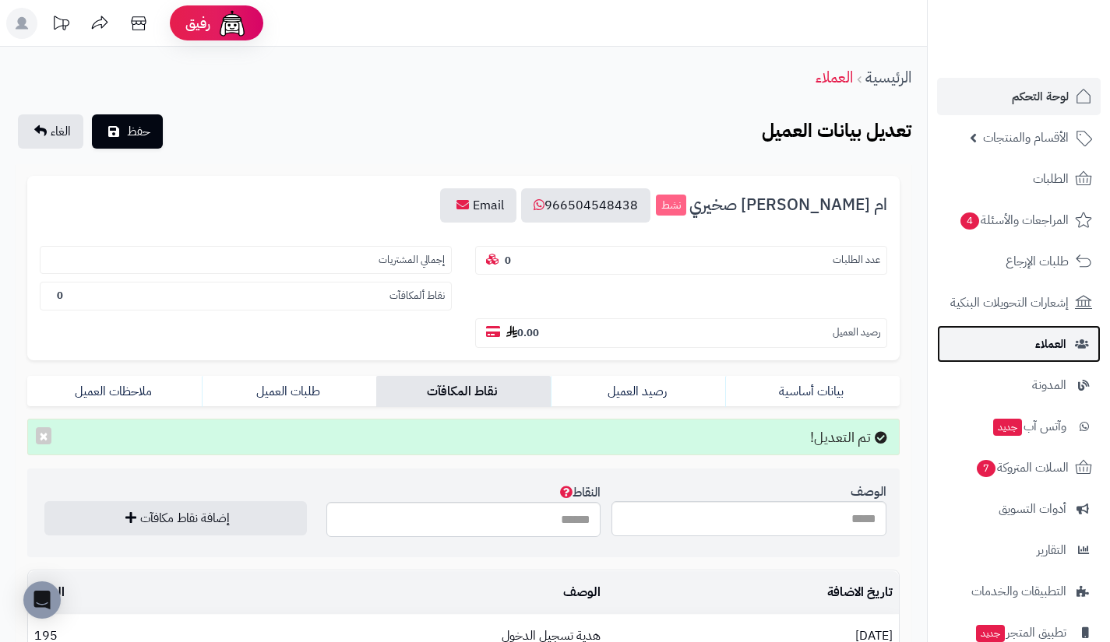
click at [1013, 335] on link "العملاء" at bounding box center [1019, 343] width 164 height 37
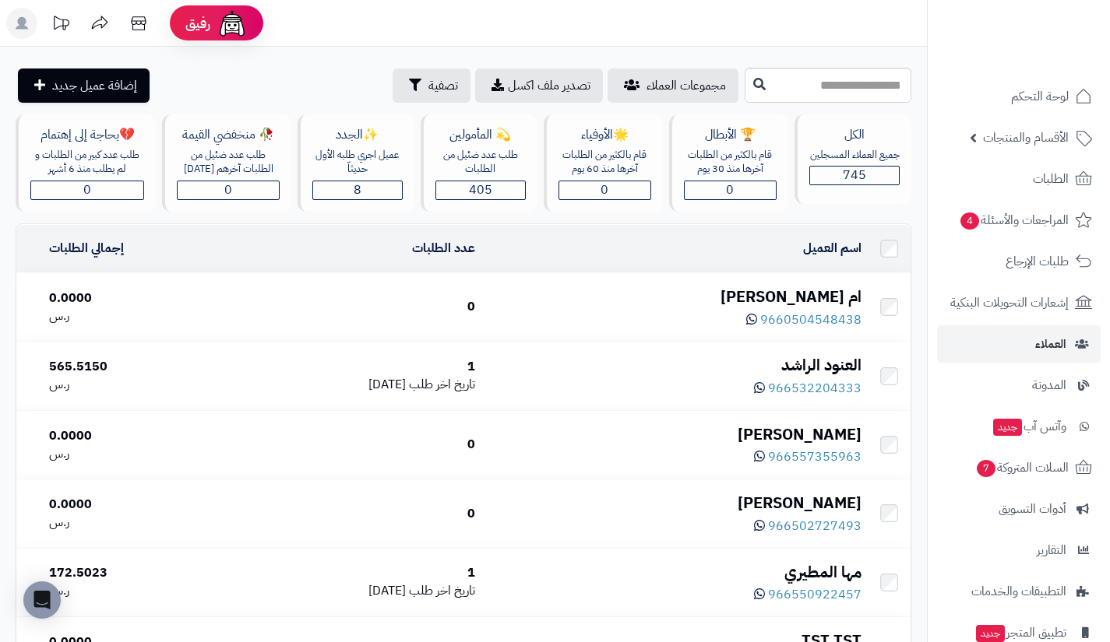
click at [821, 287] on div "ام [PERSON_NAME] صخيري" at bounding box center [673, 297] width 373 height 23
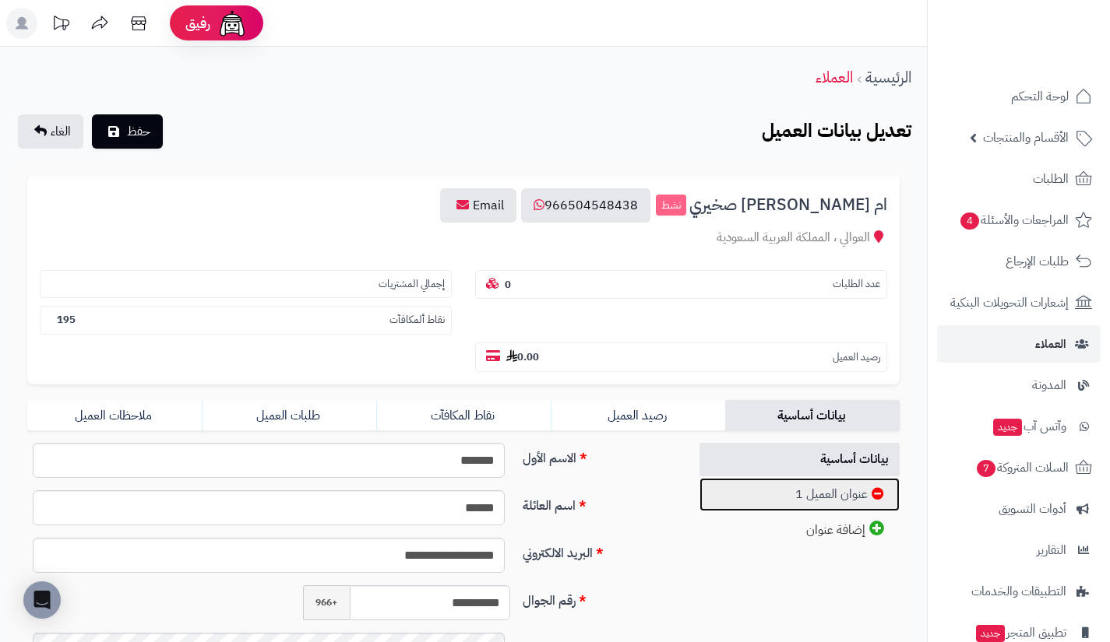
click at [798, 483] on link "عنوان العميل 1" at bounding box center [799, 494] width 201 height 33
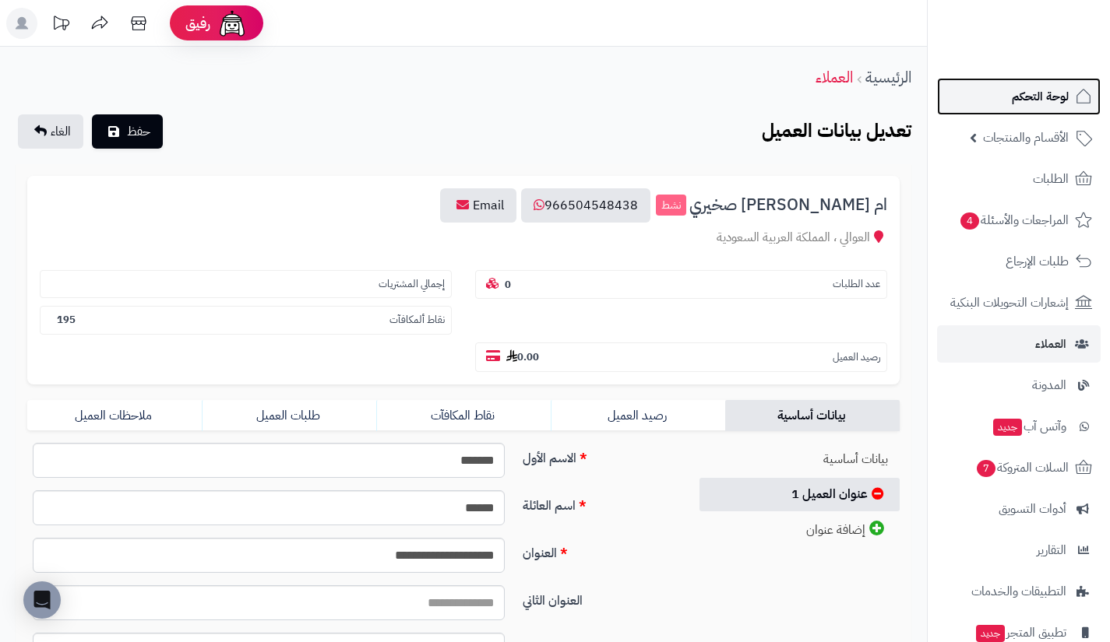
click at [1009, 93] on link "لوحة التحكم" at bounding box center [1019, 96] width 164 height 37
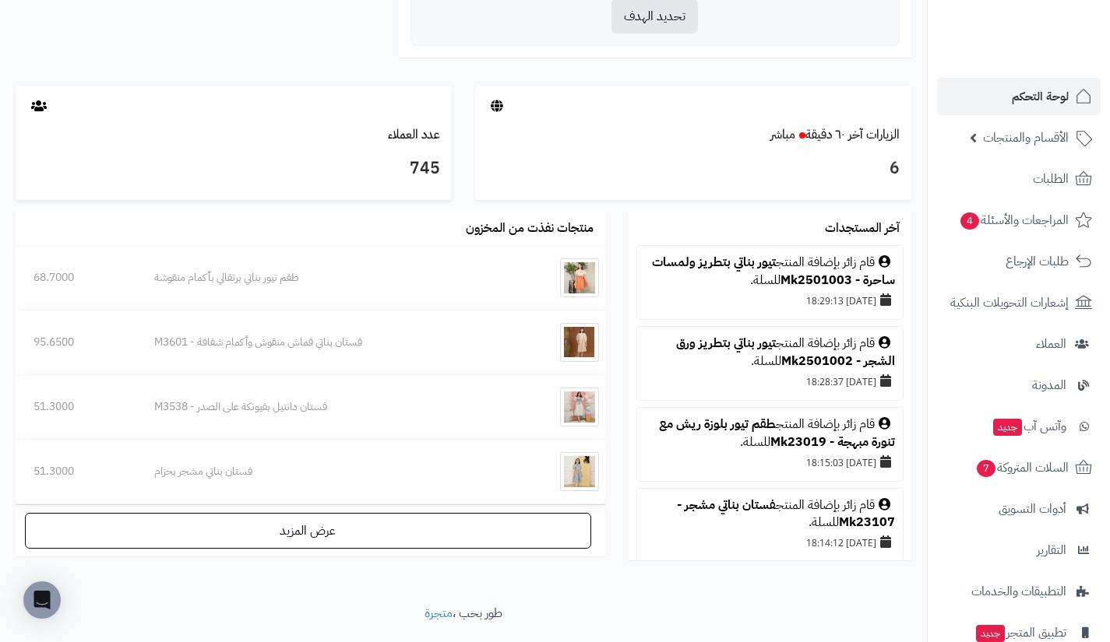
scroll to position [746, 0]
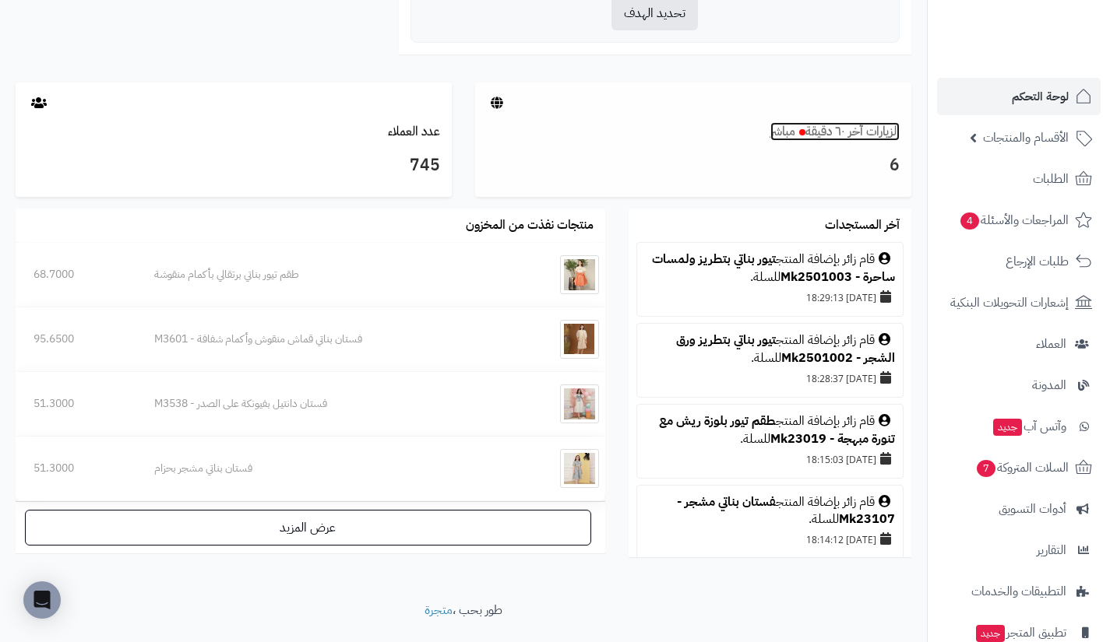
click at [878, 131] on link "الزيارات آخر ٦٠ دقيقة مباشر" at bounding box center [834, 131] width 129 height 19
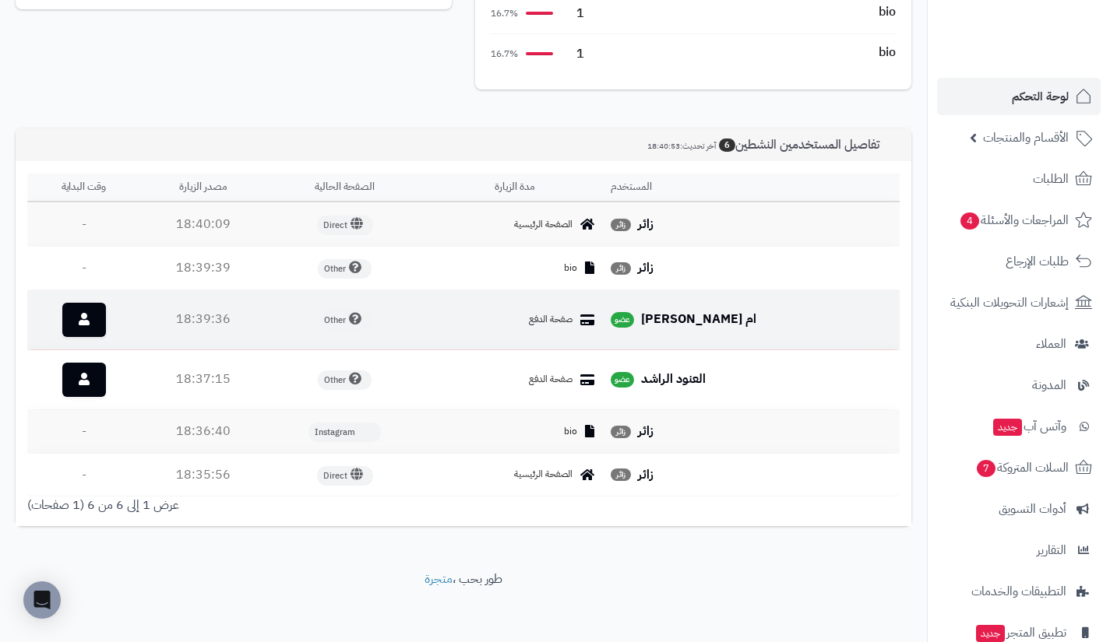
scroll to position [436, 0]
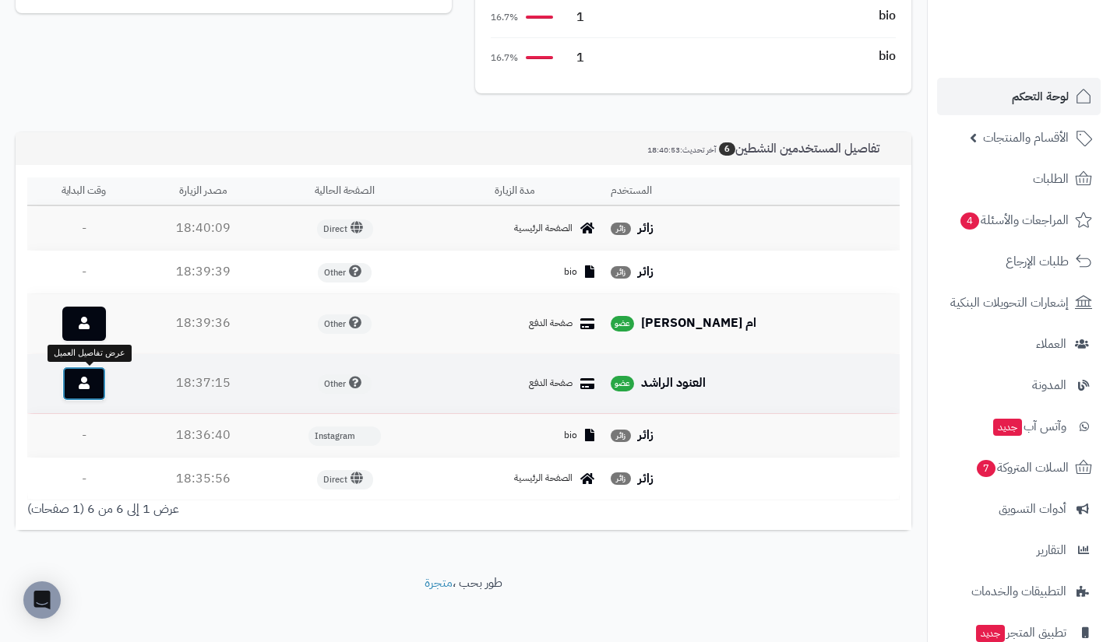
click at [86, 392] on link at bounding box center [84, 384] width 44 height 34
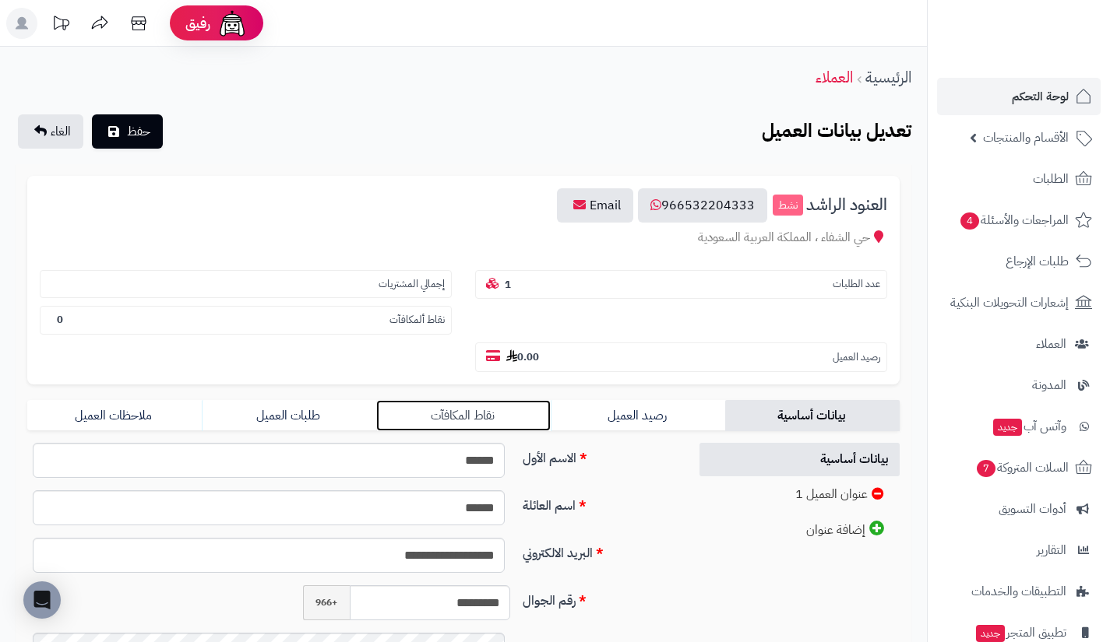
click at [478, 411] on link "نقاط المكافآت" at bounding box center [463, 415] width 174 height 31
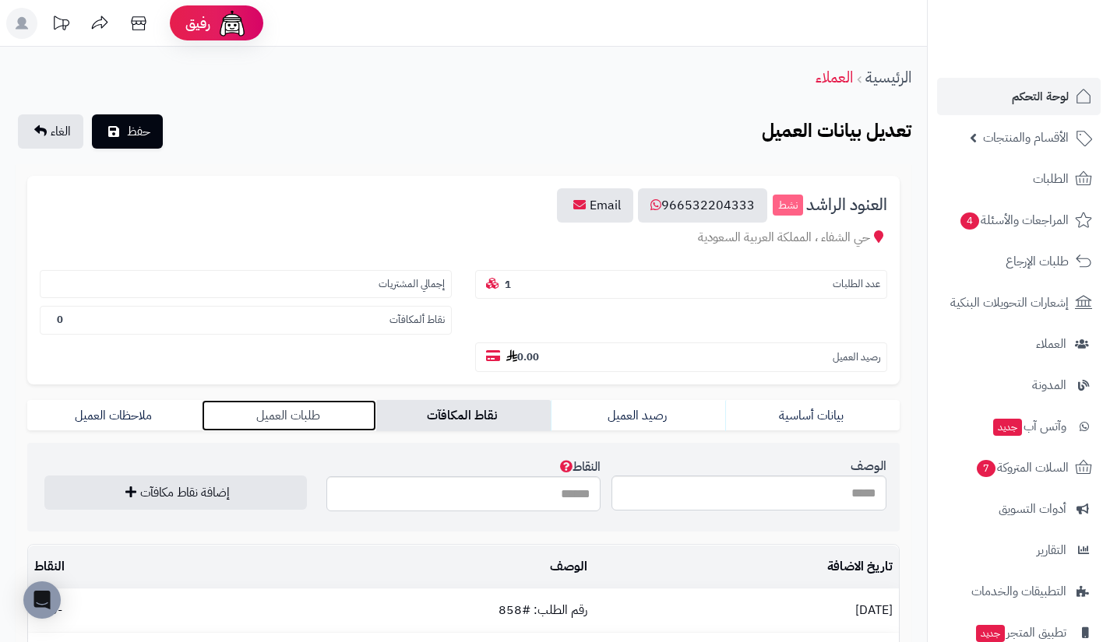
click at [350, 423] on link "طلبات العميل" at bounding box center [289, 415] width 174 height 31
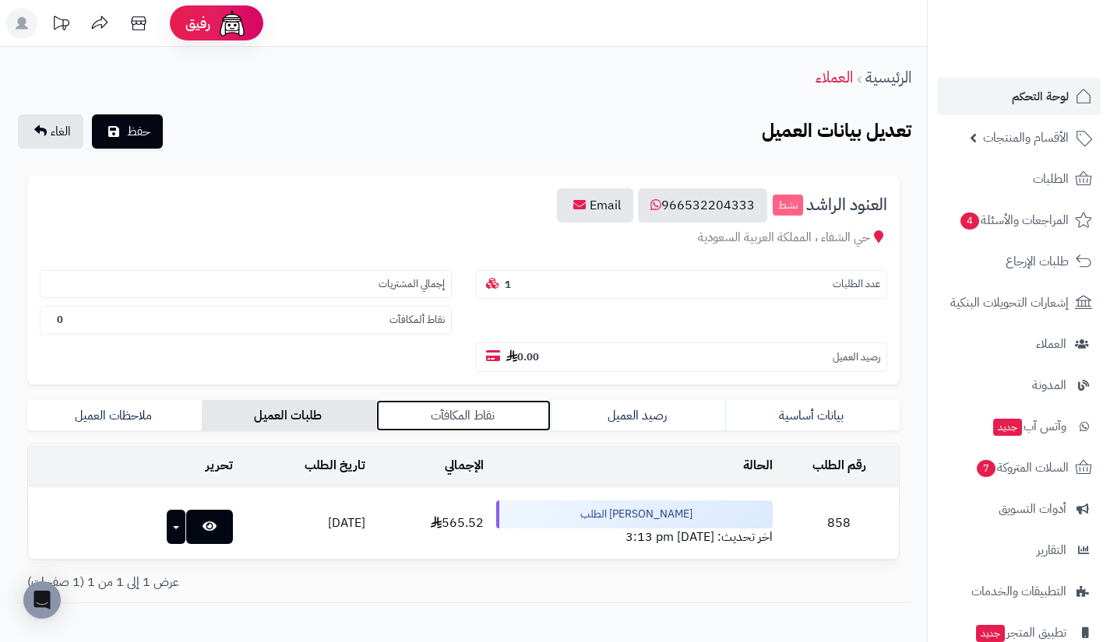
click at [456, 403] on link "نقاط المكافآت" at bounding box center [463, 415] width 174 height 31
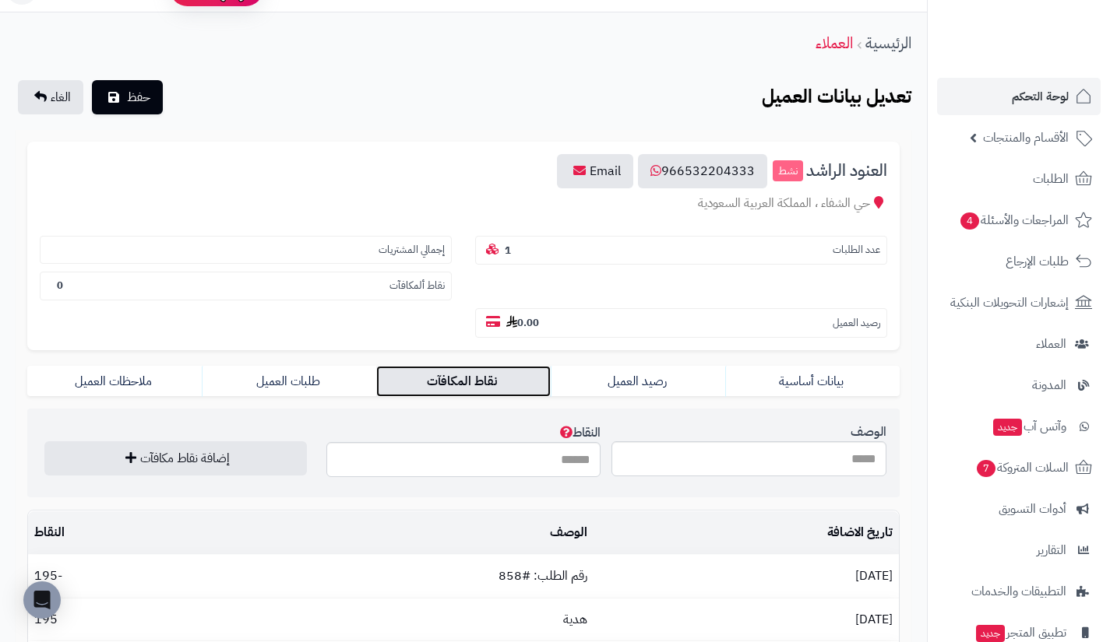
scroll to position [30, 0]
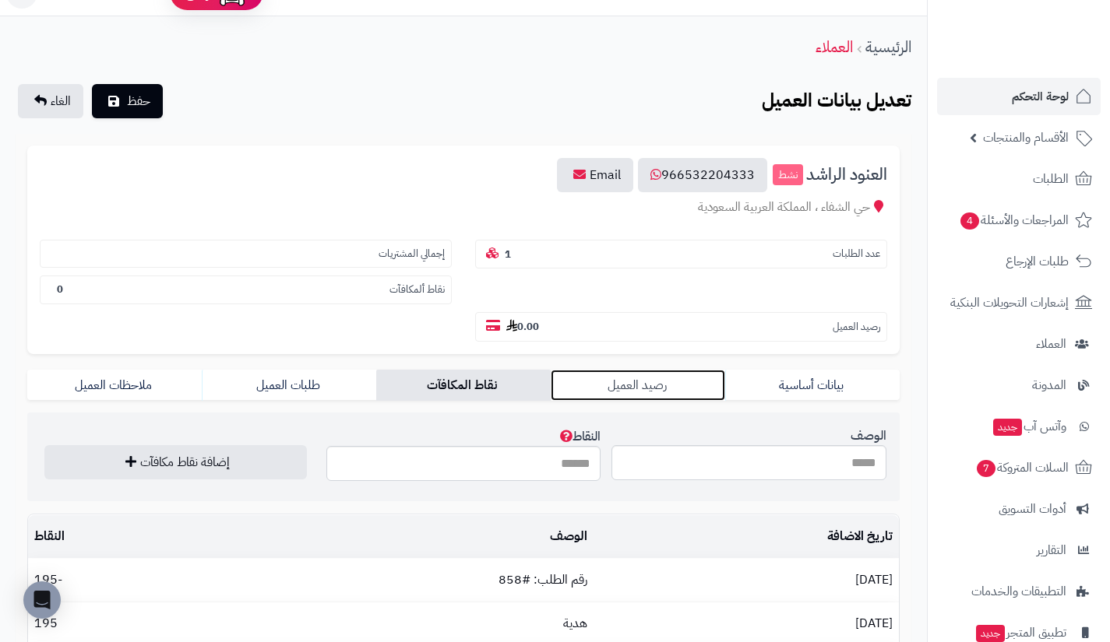
click at [645, 375] on link "رصيد العميل" at bounding box center [637, 385] width 174 height 31
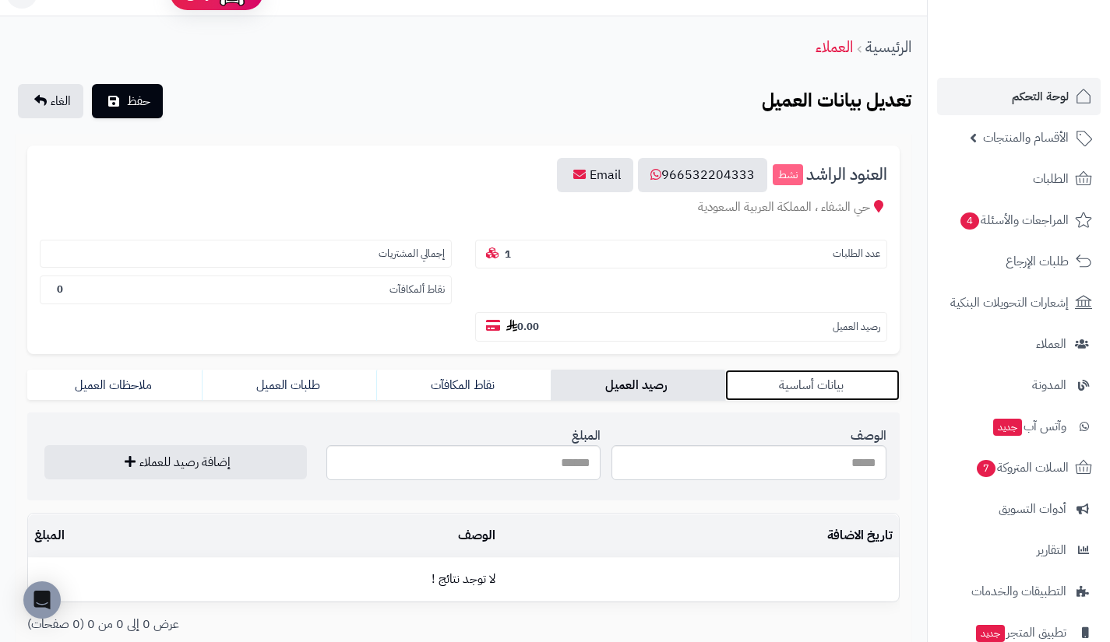
click at [811, 371] on link "بيانات أساسية" at bounding box center [812, 385] width 174 height 31
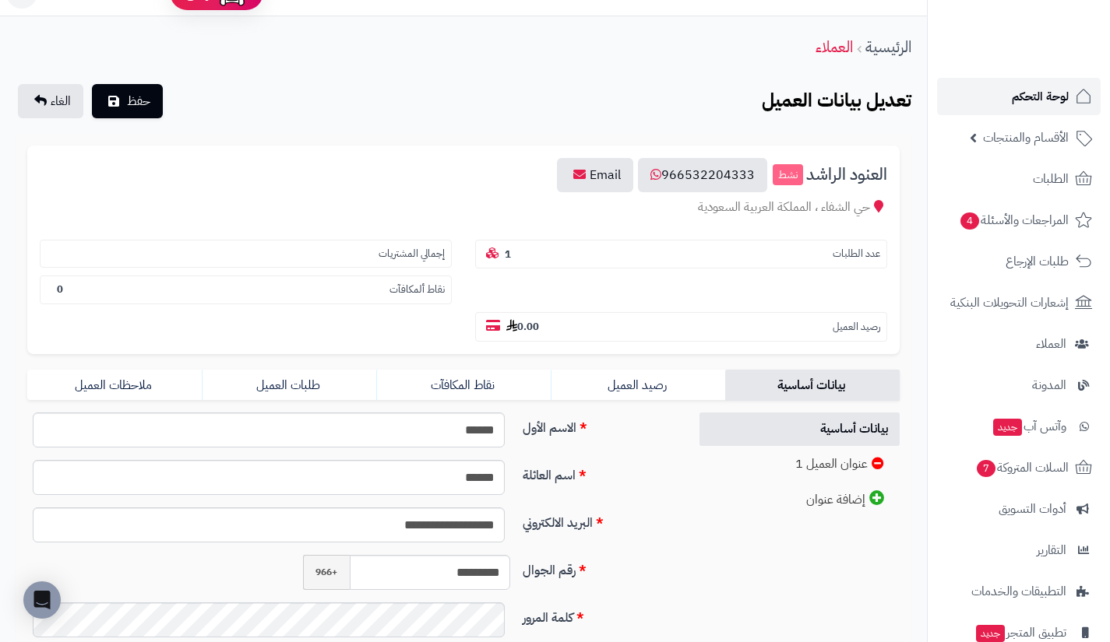
click at [988, 93] on link "لوحة التحكم" at bounding box center [1019, 96] width 164 height 37
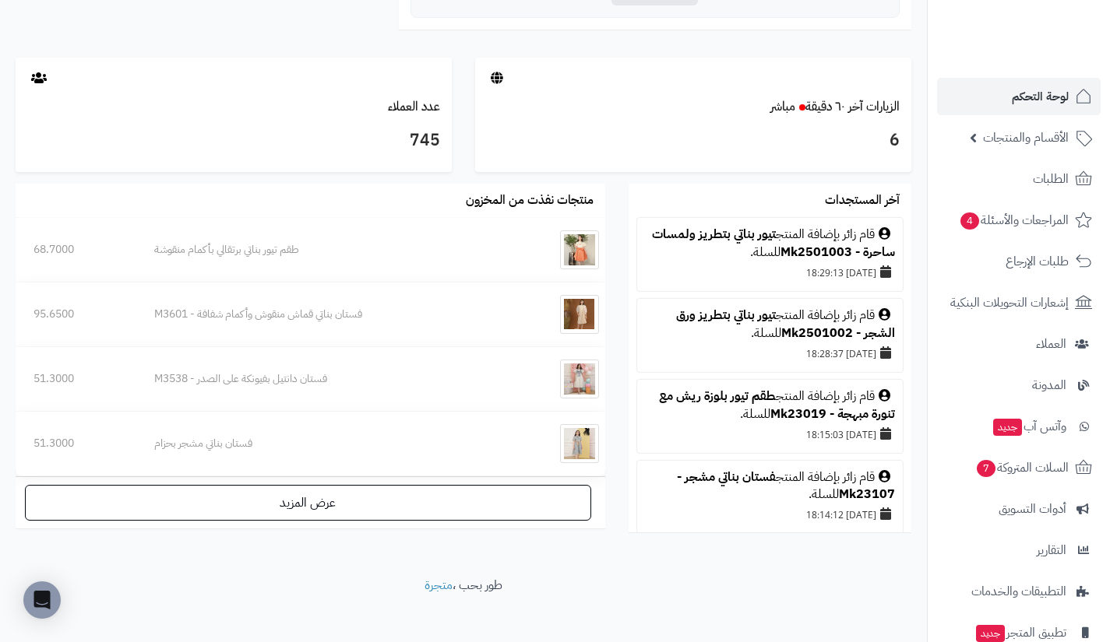
scroll to position [783, 0]
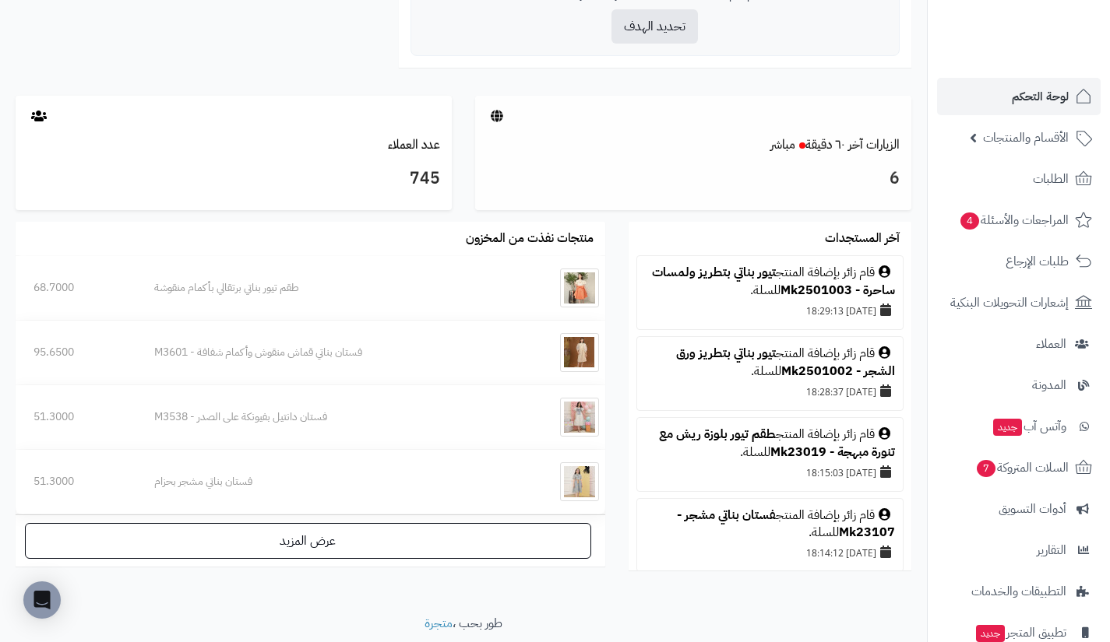
scroll to position [732, 0]
click at [850, 146] on link "الزيارات آخر ٦٠ دقيقة مباشر" at bounding box center [834, 145] width 129 height 19
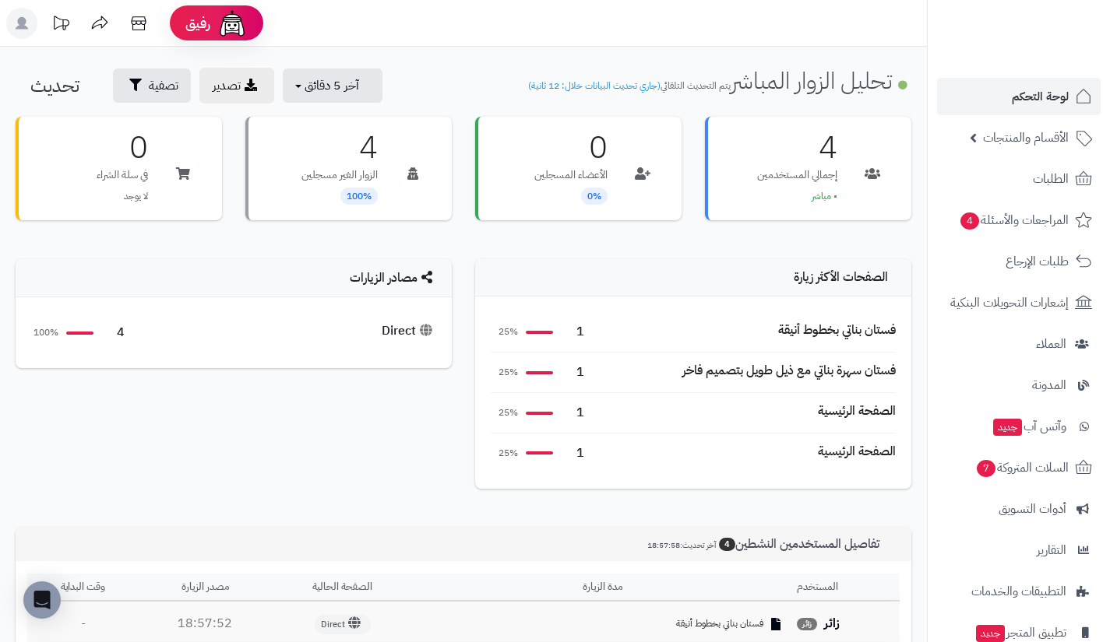
click at [1021, 116] on ul "لوحة التحكم الأقسام والمنتجات المنتجات الأقسام الماركات مواصفات المنتجات مواصفا…" at bounding box center [1018, 406] width 182 height 656
click at [1007, 109] on link "لوحة التحكم" at bounding box center [1019, 96] width 164 height 37
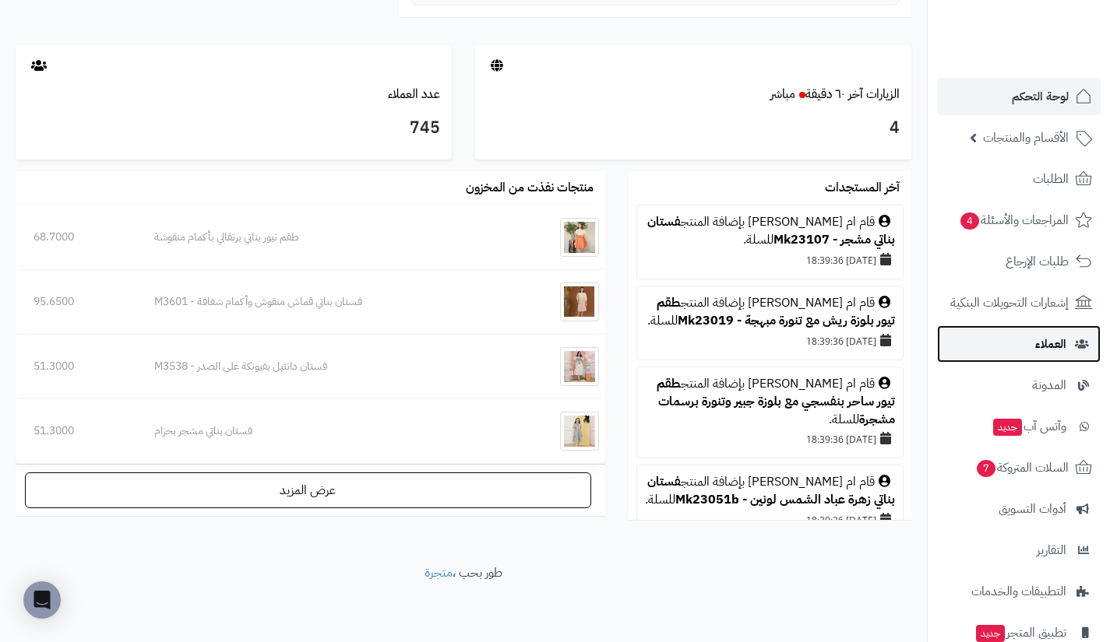
click at [1010, 335] on link "العملاء" at bounding box center [1019, 343] width 164 height 37
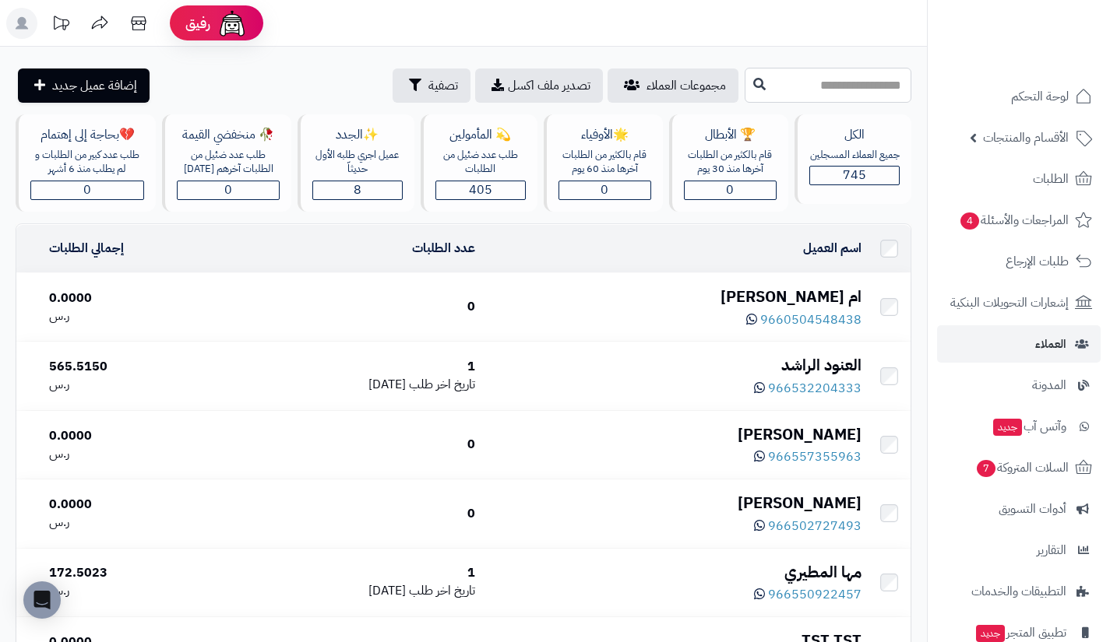
click at [802, 84] on input "text" at bounding box center [827, 85] width 167 height 35
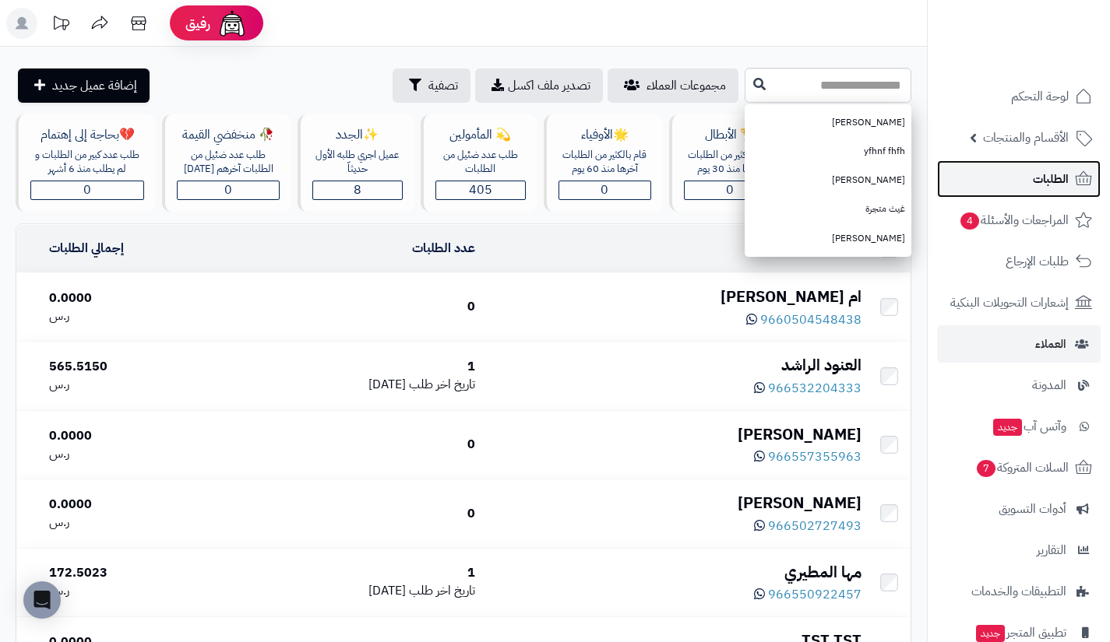
click at [962, 171] on link "الطلبات" at bounding box center [1019, 178] width 164 height 37
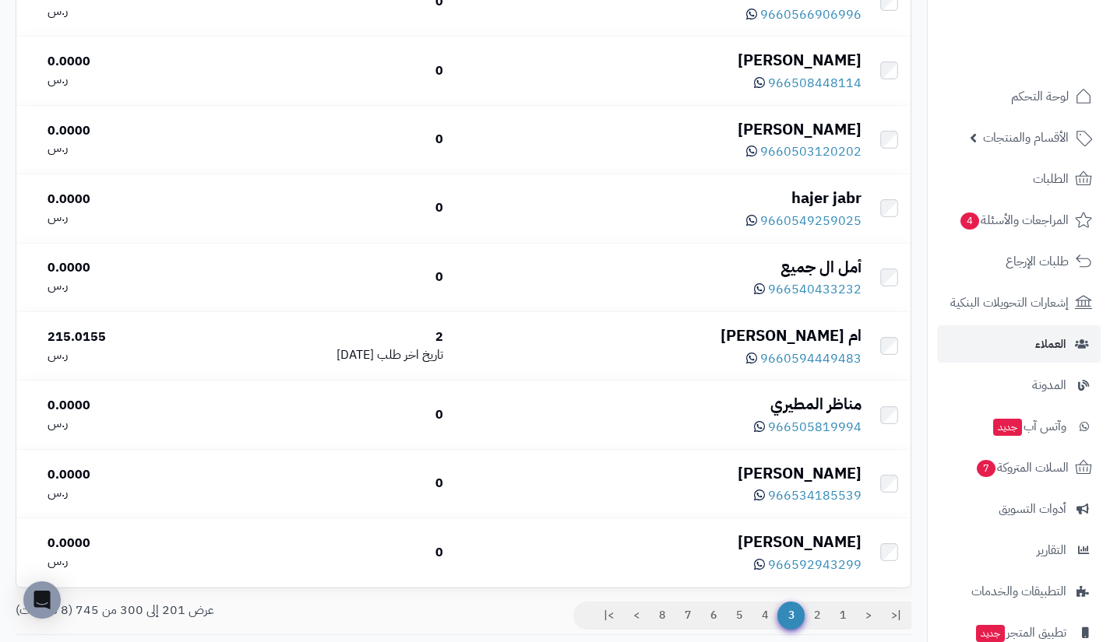
scroll to position [6722, 0]
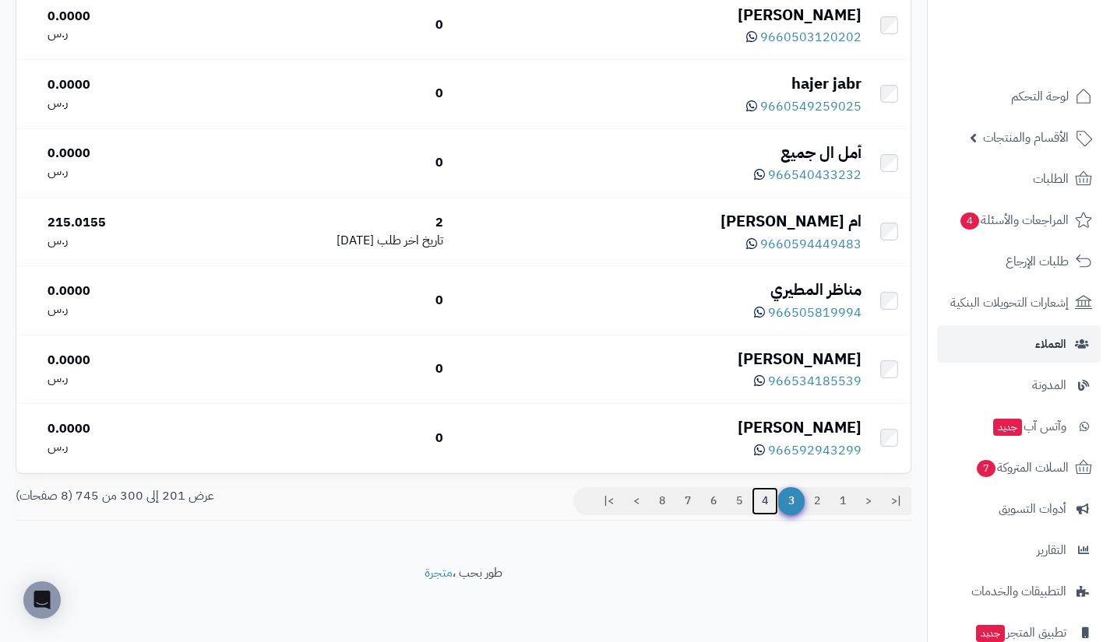
click at [764, 504] on link "4" at bounding box center [764, 501] width 26 height 28
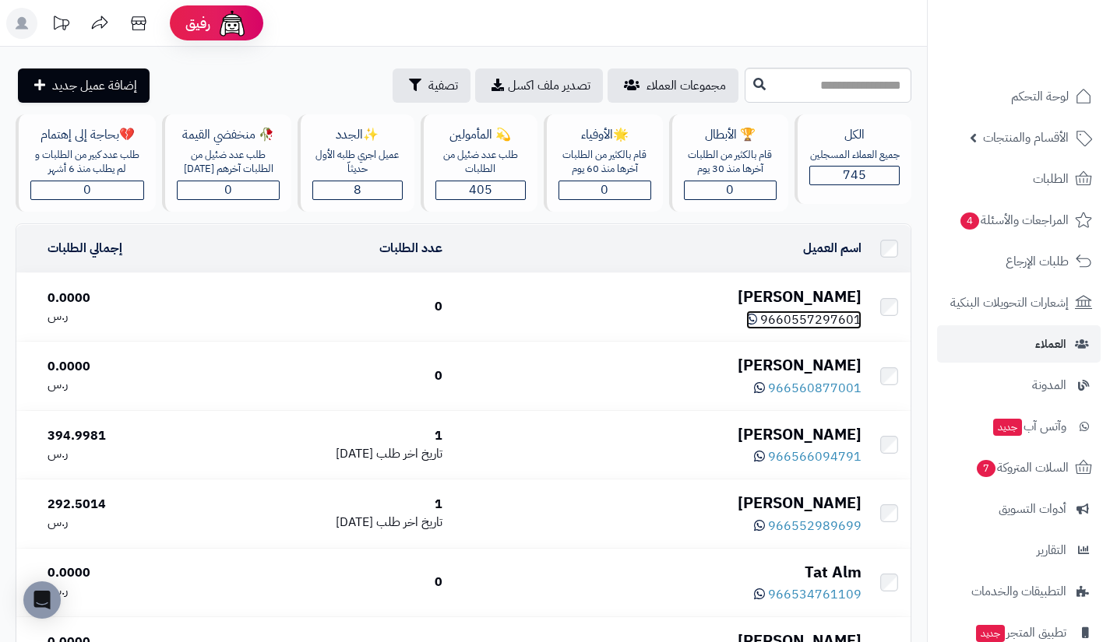
click at [800, 319] on span "9660557297601" at bounding box center [810, 320] width 101 height 19
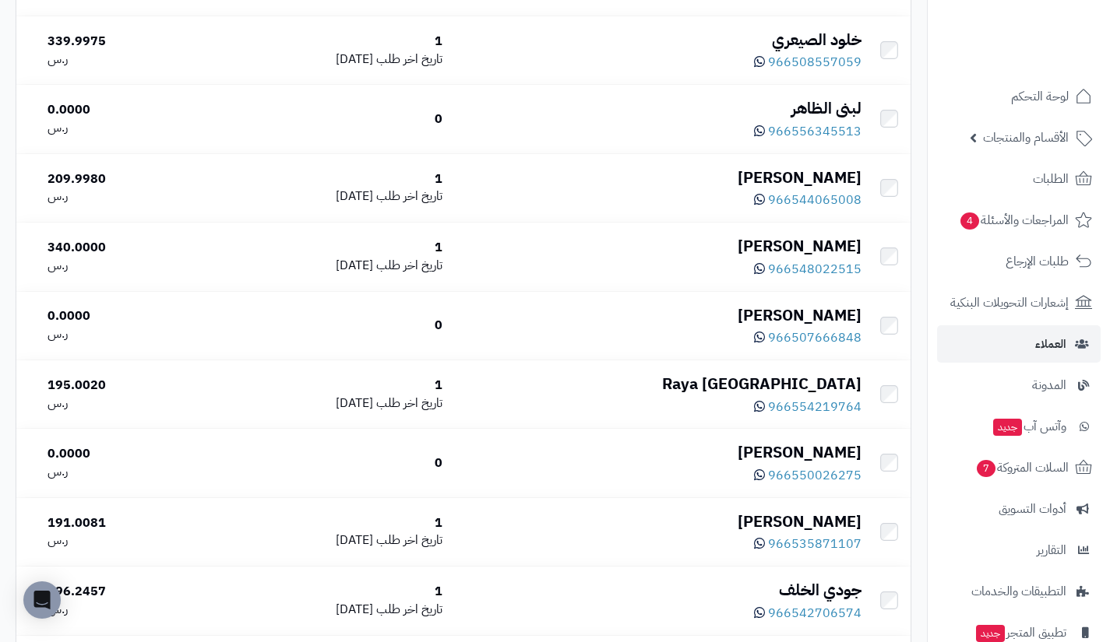
scroll to position [6722, 0]
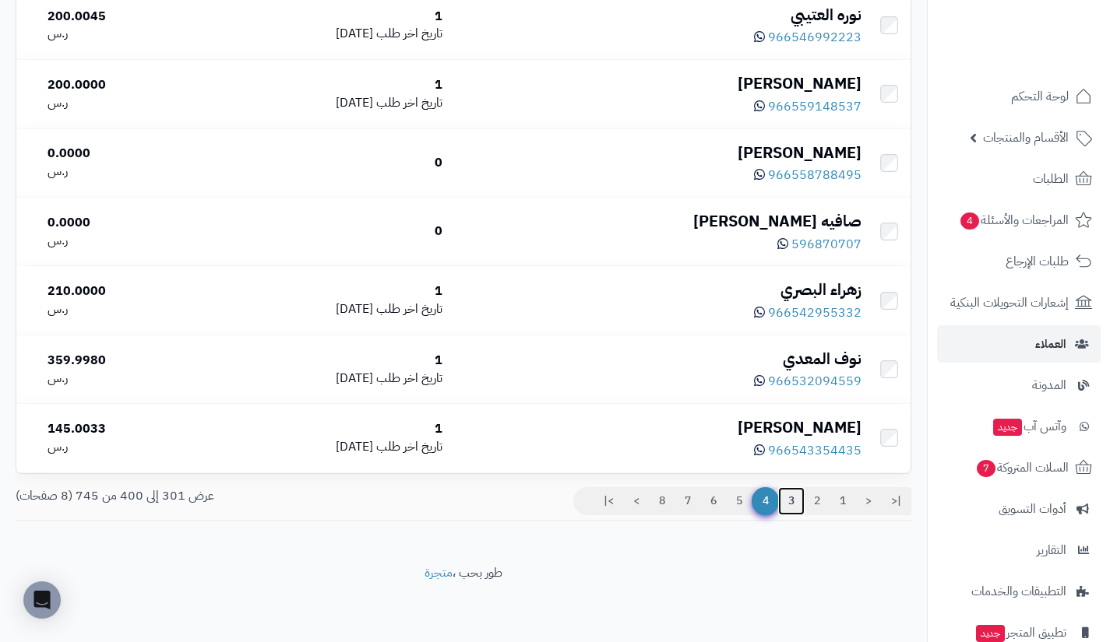
click at [788, 505] on link "3" at bounding box center [791, 501] width 26 height 28
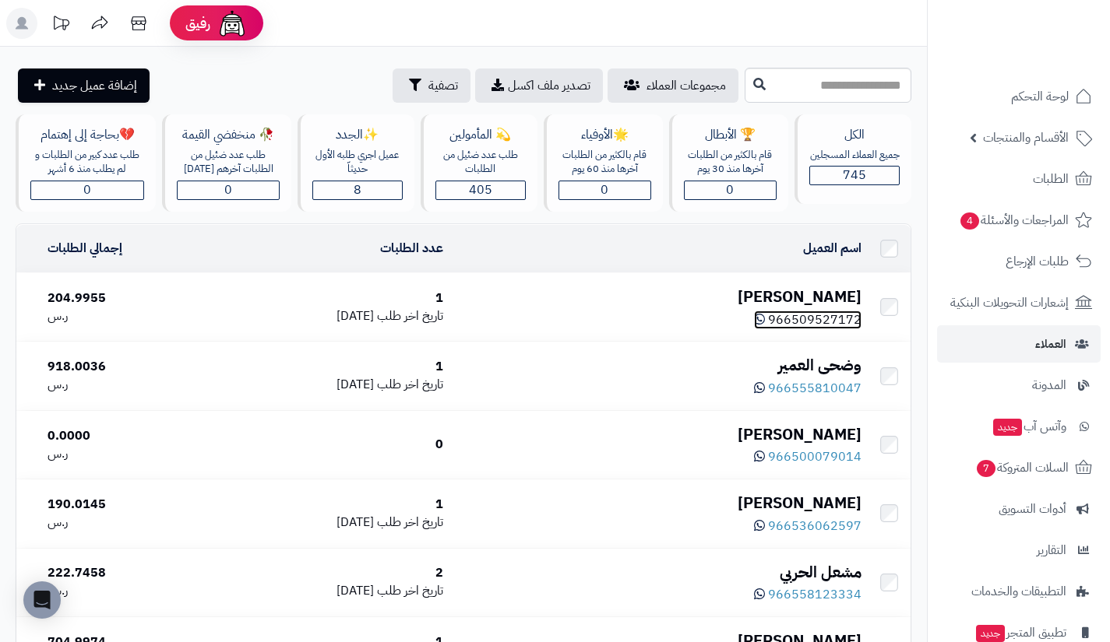
click at [822, 318] on span "966509527172" at bounding box center [814, 320] width 93 height 19
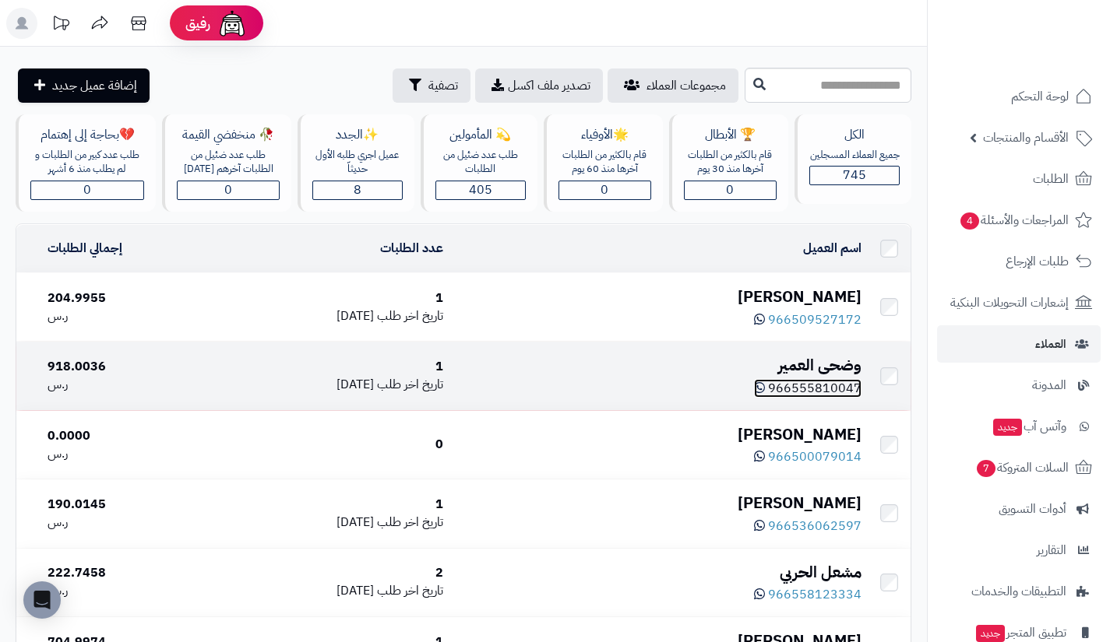
click at [816, 381] on span "966555810047" at bounding box center [814, 388] width 93 height 19
drag, startPoint x: 826, startPoint y: 368, endPoint x: 843, endPoint y: 382, distance: 21.6
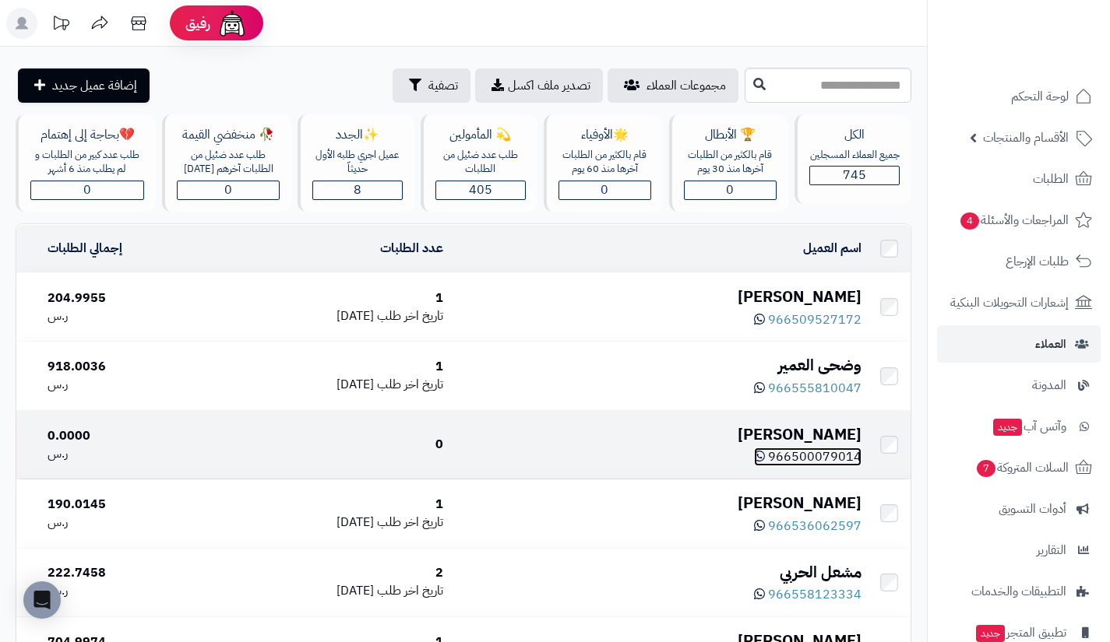
click at [821, 457] on span "966500079014" at bounding box center [814, 457] width 93 height 19
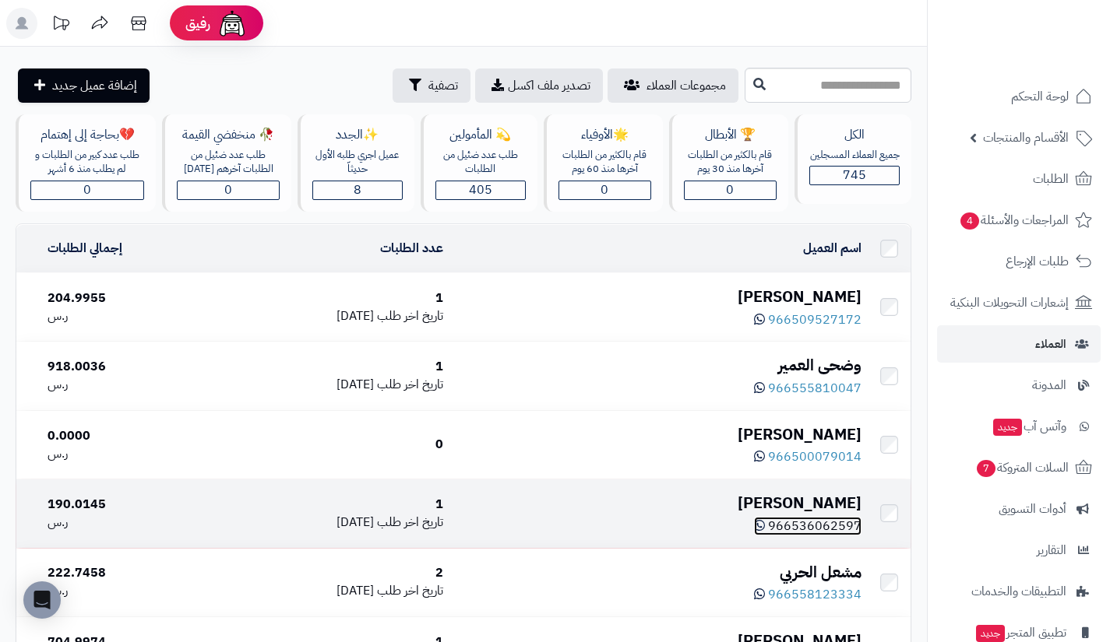
click at [816, 519] on span "966536062597" at bounding box center [814, 526] width 93 height 19
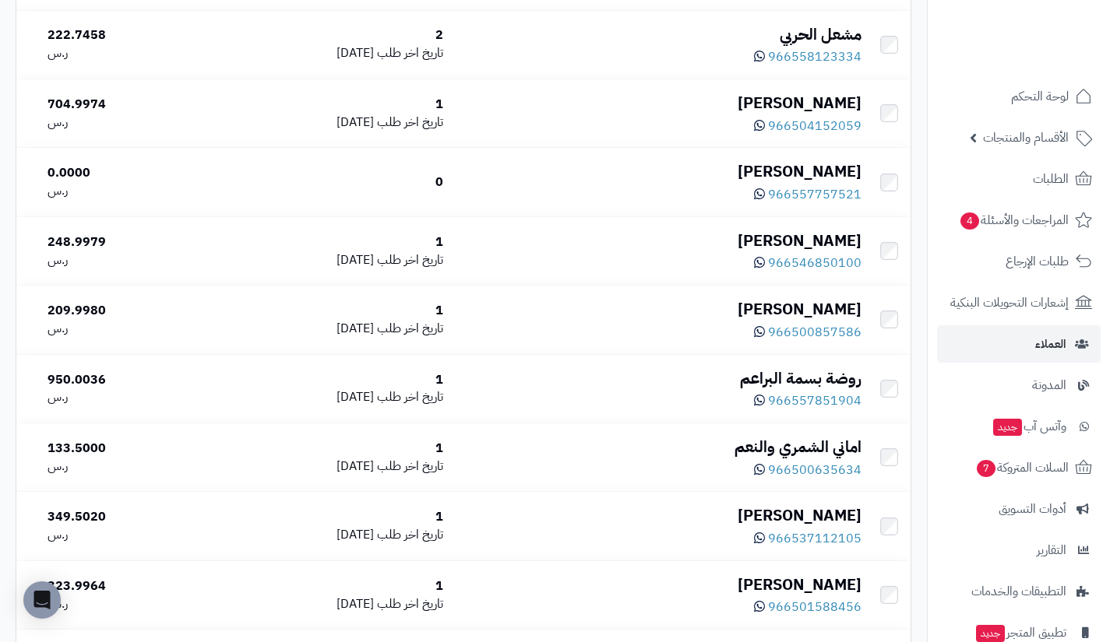
scroll to position [540, 0]
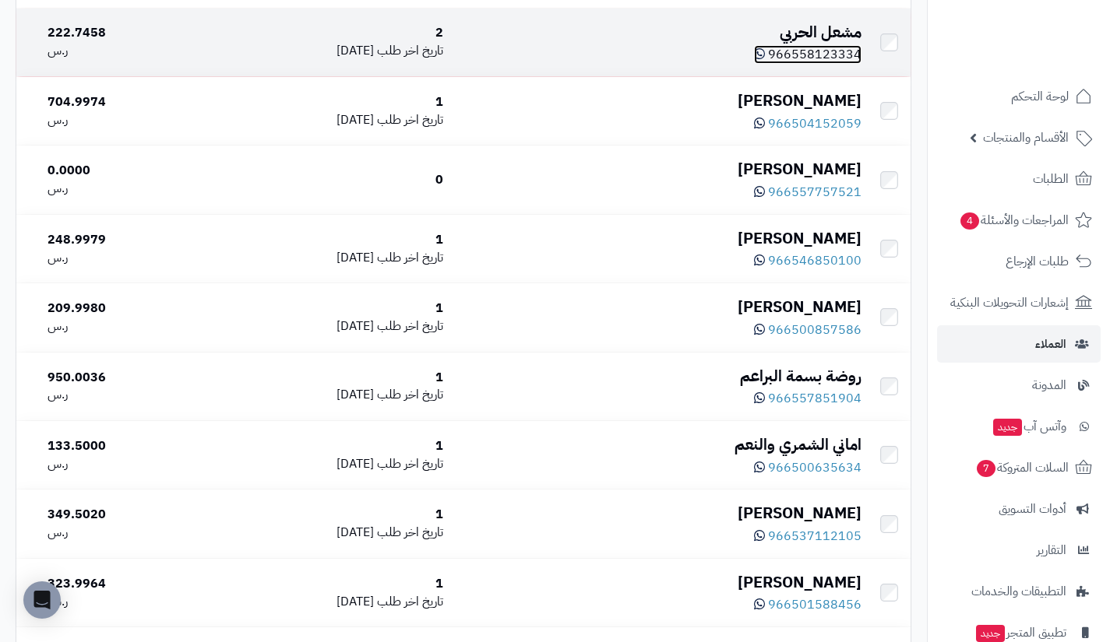
click at [815, 51] on span "966558123334" at bounding box center [814, 54] width 93 height 19
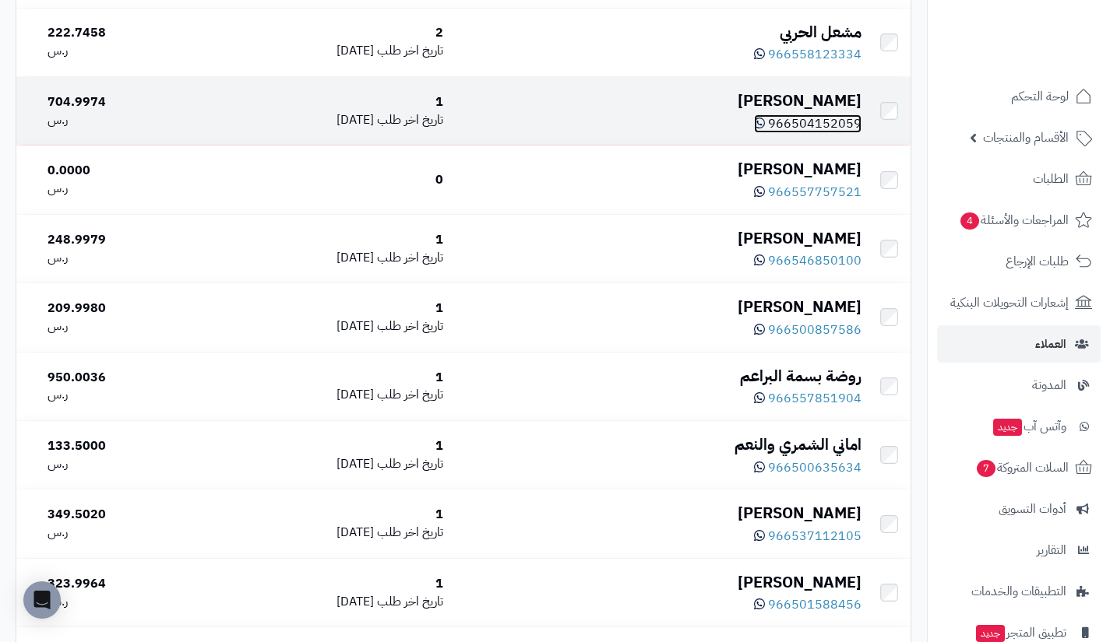
click at [821, 121] on span "966504152059" at bounding box center [814, 123] width 93 height 19
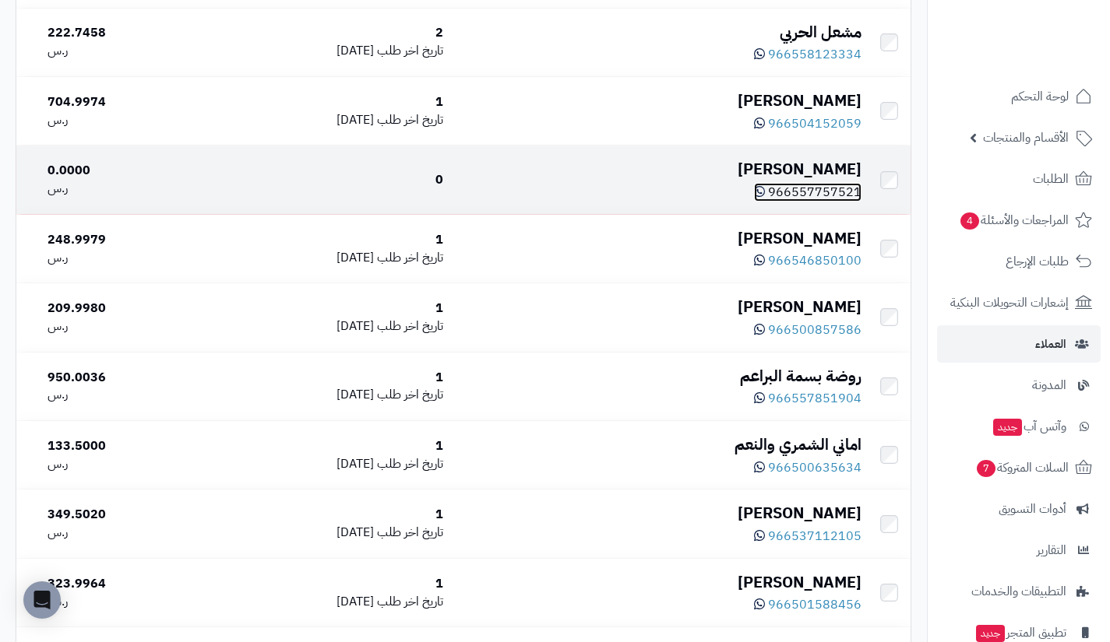
click at [820, 184] on span "966557757521" at bounding box center [814, 192] width 93 height 19
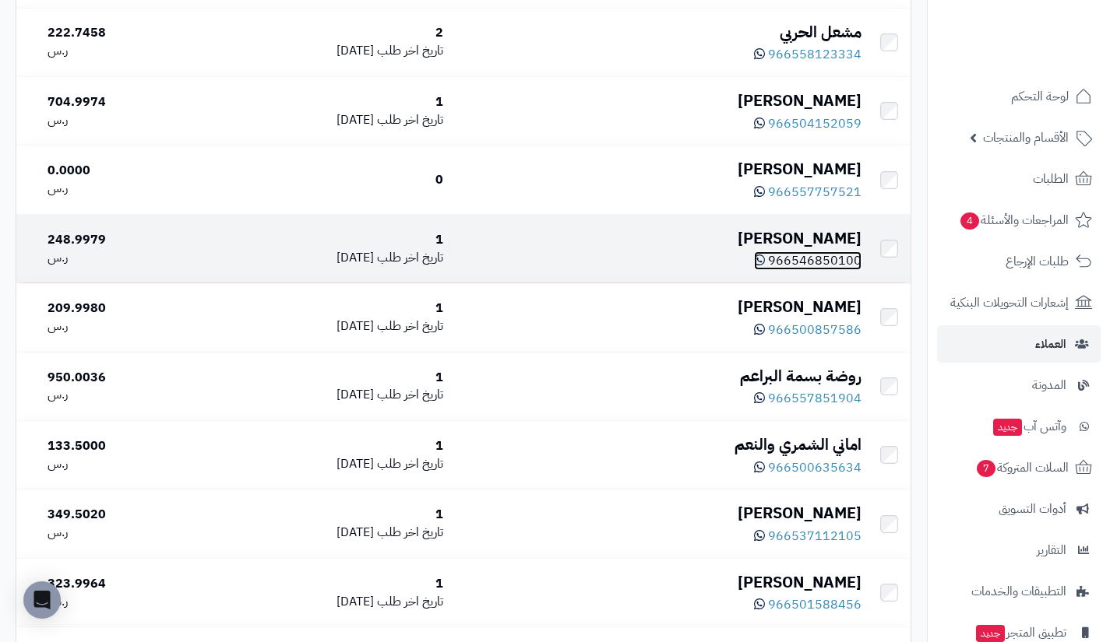
click at [812, 255] on span "966546850100" at bounding box center [814, 260] width 93 height 19
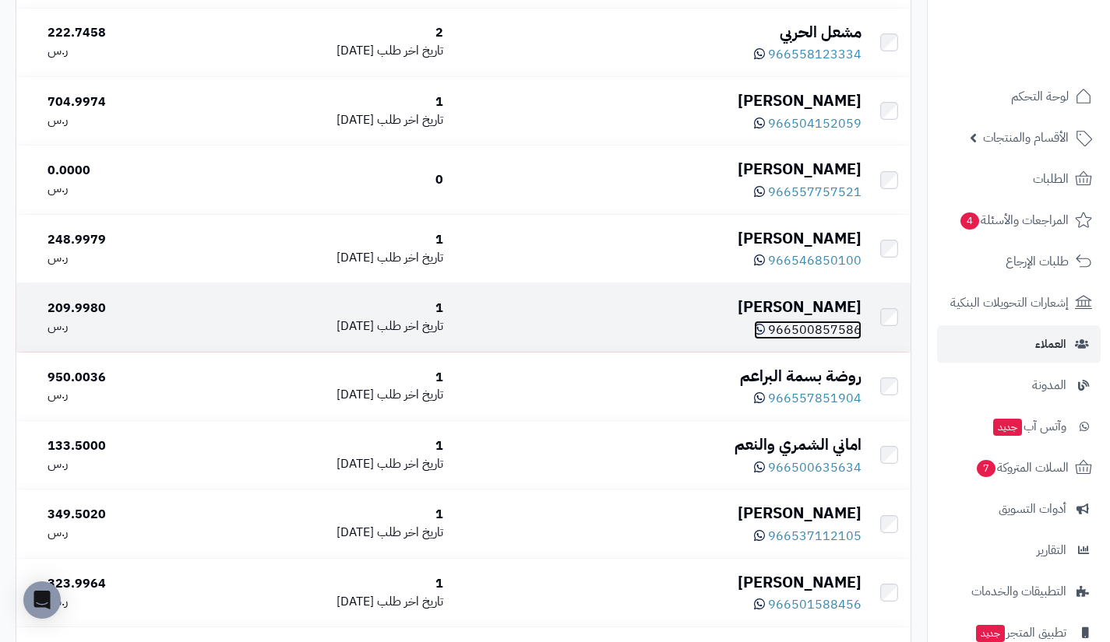
click at [811, 333] on span "966500857586" at bounding box center [814, 330] width 93 height 19
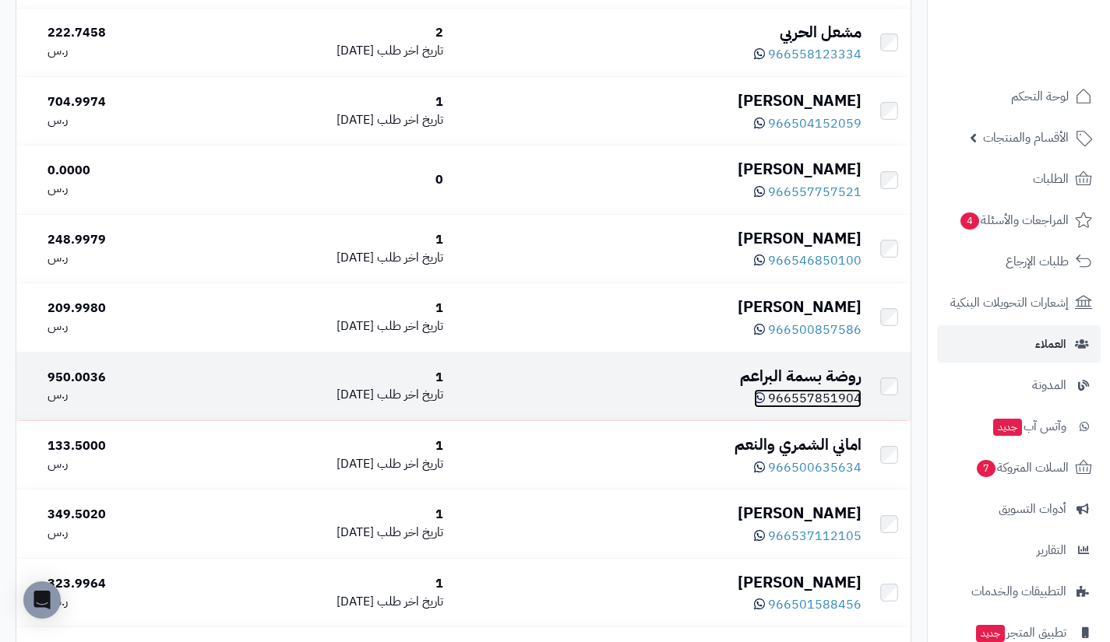
click at [814, 397] on span "966557851904" at bounding box center [814, 398] width 93 height 19
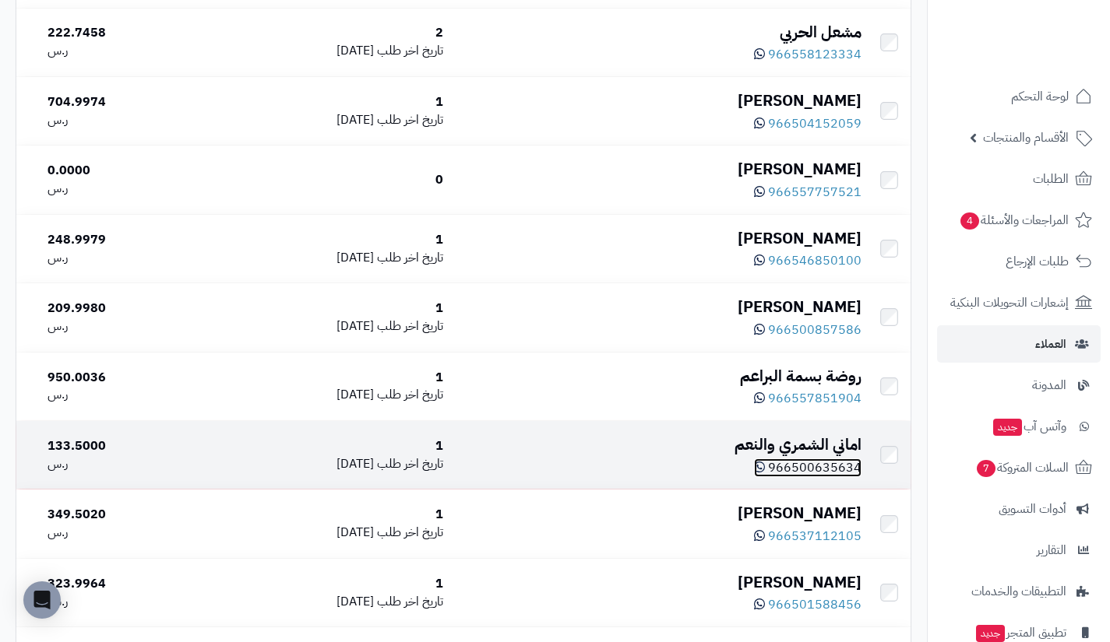
click at [807, 467] on span "966500635634" at bounding box center [814, 468] width 93 height 19
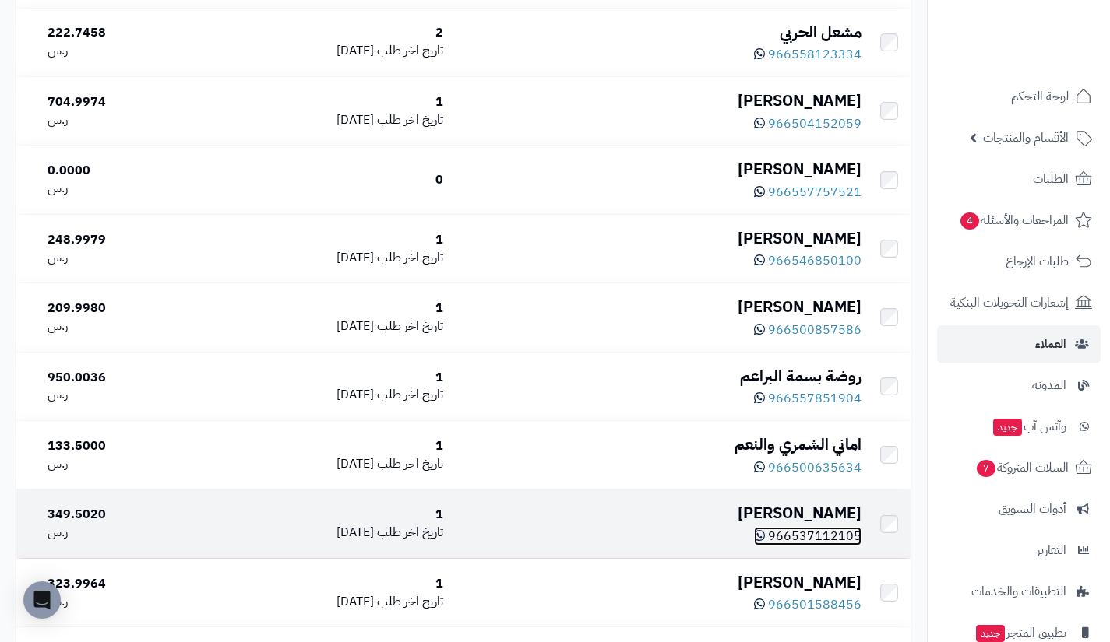
click at [813, 538] on span "966537112105" at bounding box center [814, 536] width 93 height 19
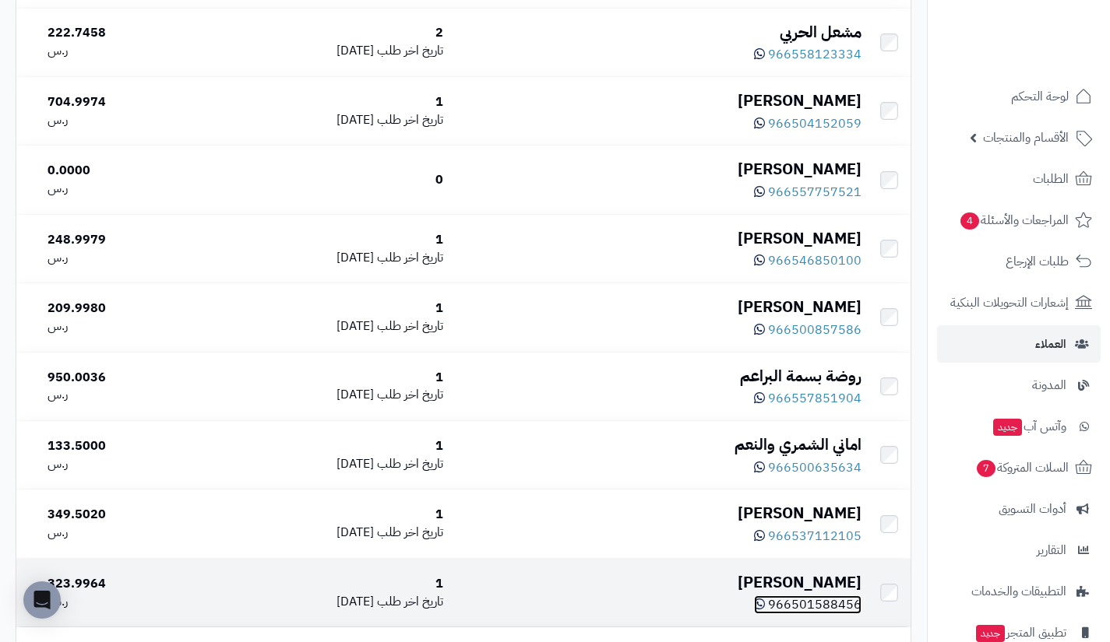
click at [816, 609] on span "966501588456" at bounding box center [814, 605] width 93 height 19
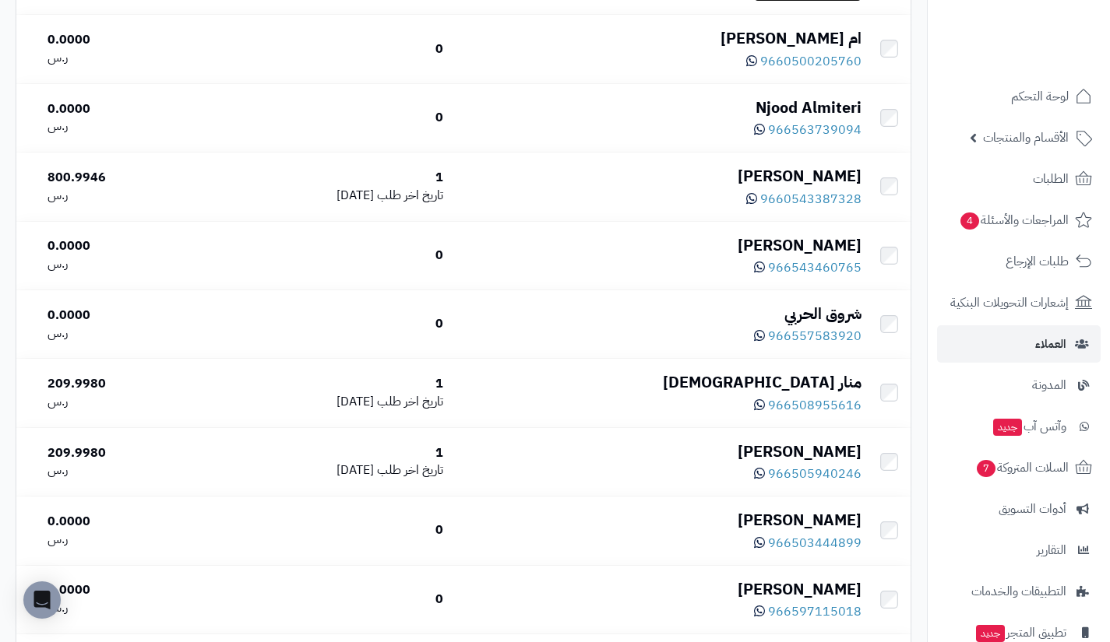
scroll to position [1155, 0]
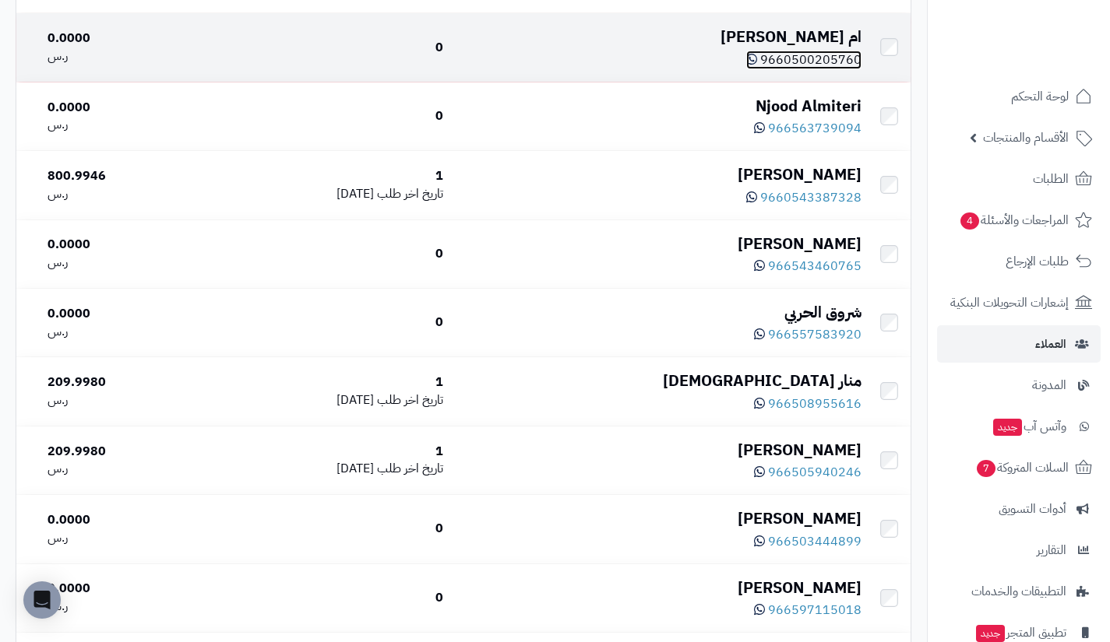
click at [823, 59] on span "9660500205760" at bounding box center [810, 60] width 101 height 19
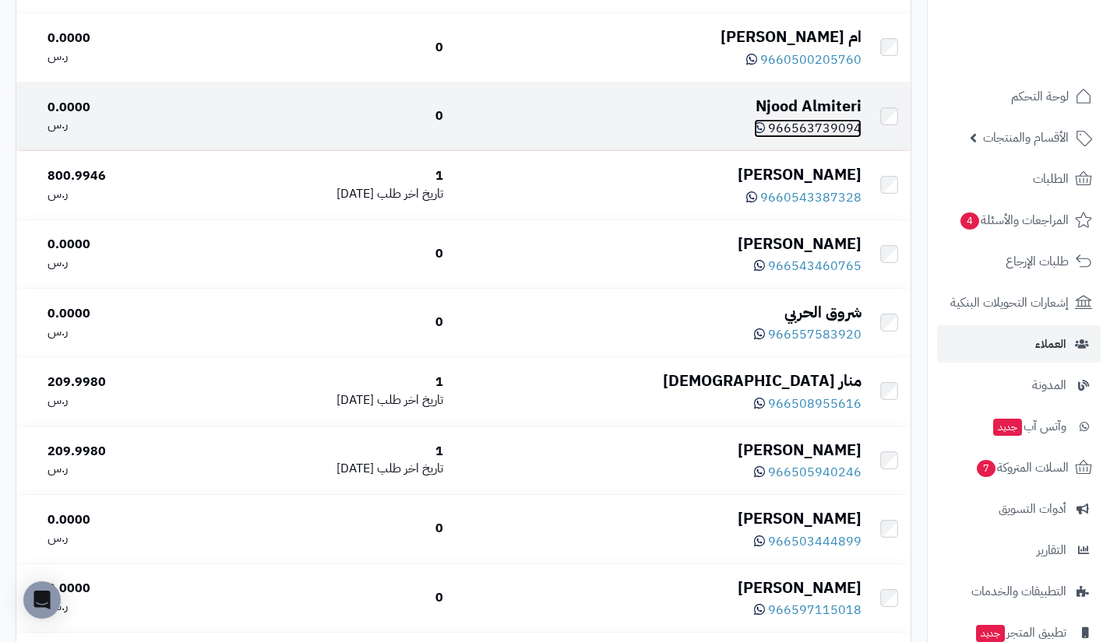
click at [807, 131] on span "966563739094" at bounding box center [814, 128] width 93 height 19
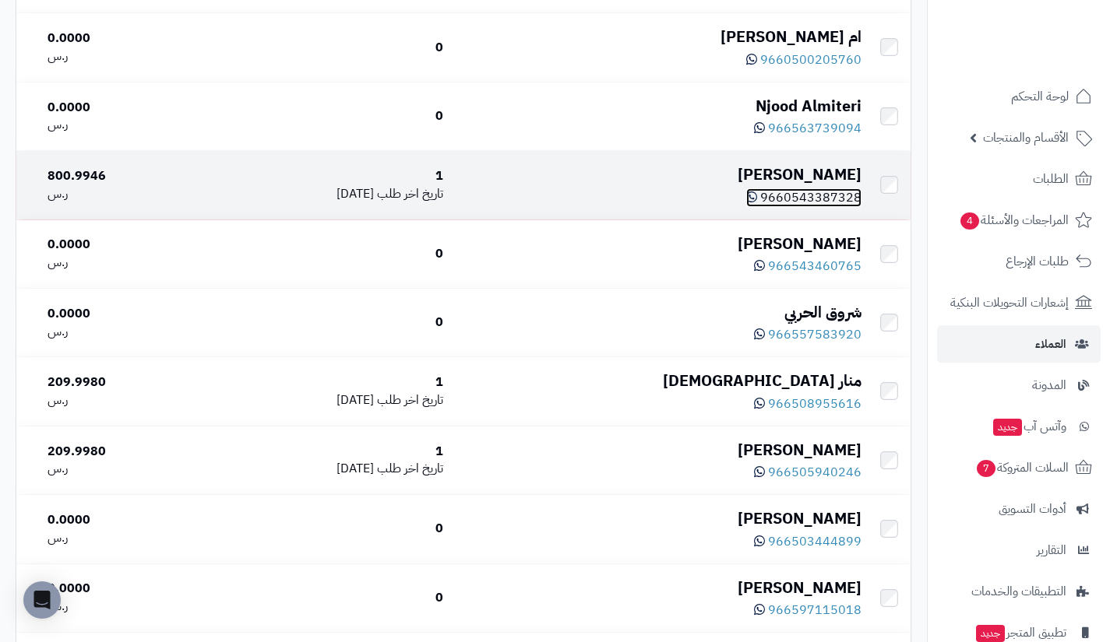
click at [797, 199] on span "9660543387328" at bounding box center [810, 197] width 101 height 19
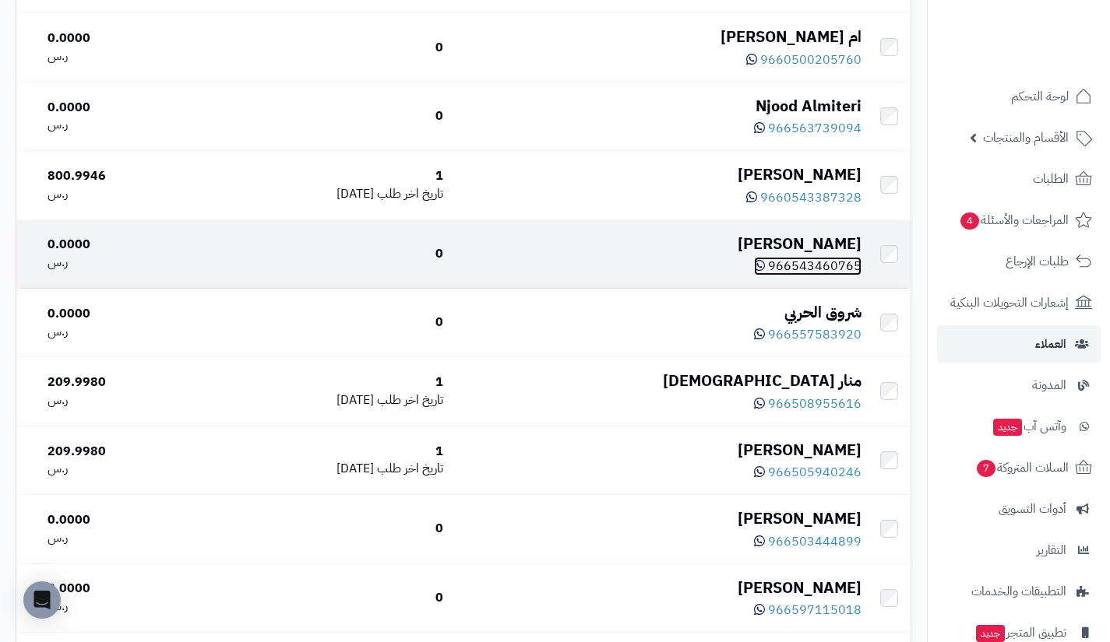
click at [812, 271] on span "966543460765" at bounding box center [814, 266] width 93 height 19
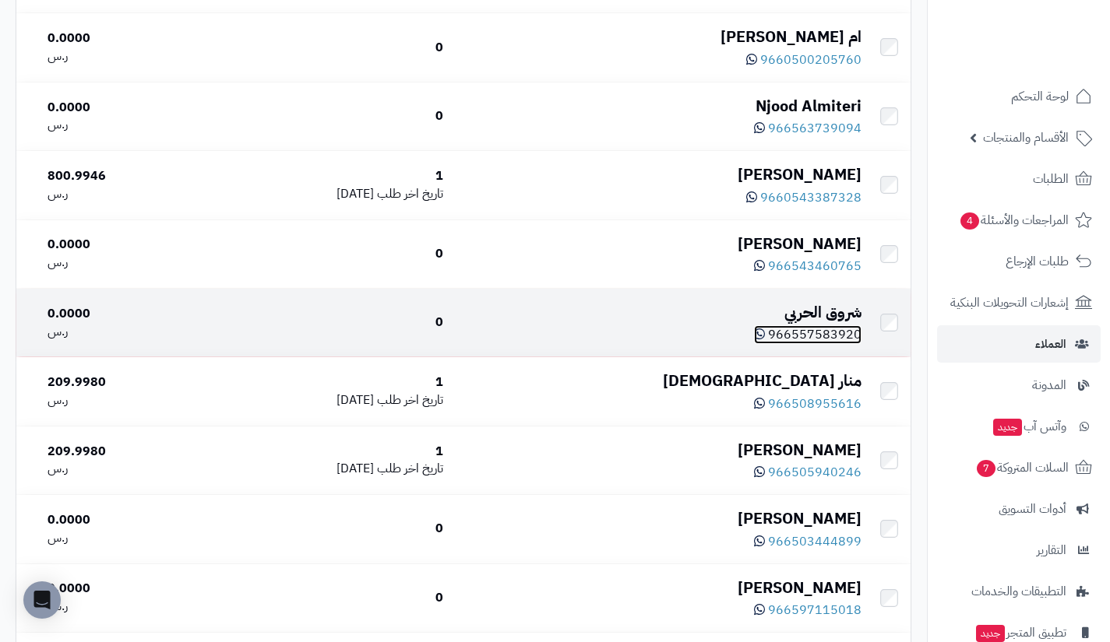
click at [822, 336] on span "966557583920" at bounding box center [814, 334] width 93 height 19
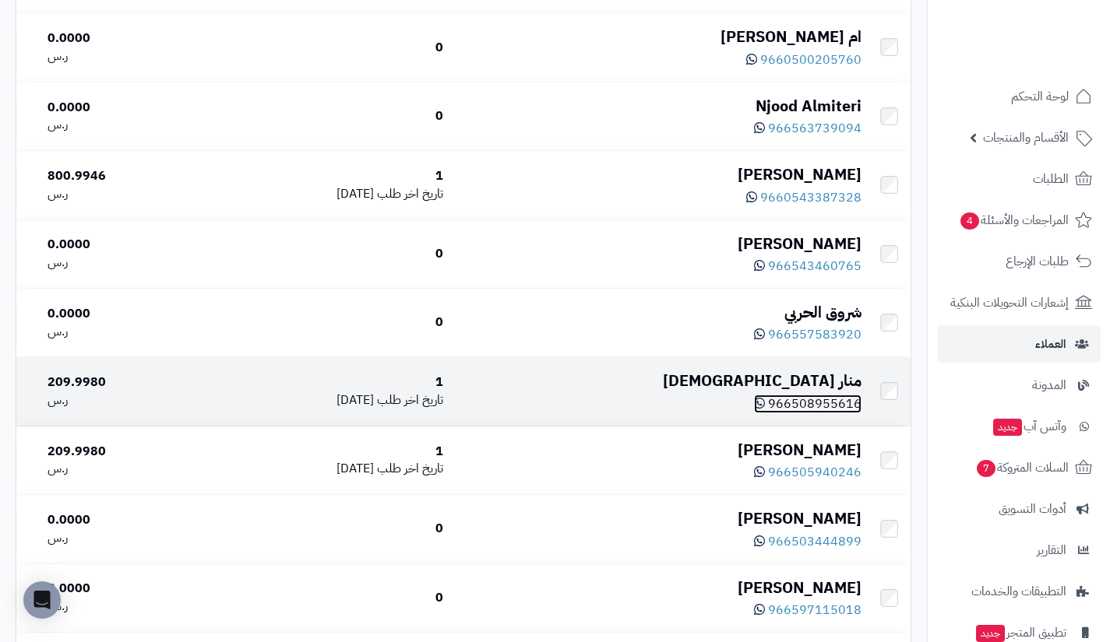
click at [807, 408] on span "966508955616" at bounding box center [814, 404] width 93 height 19
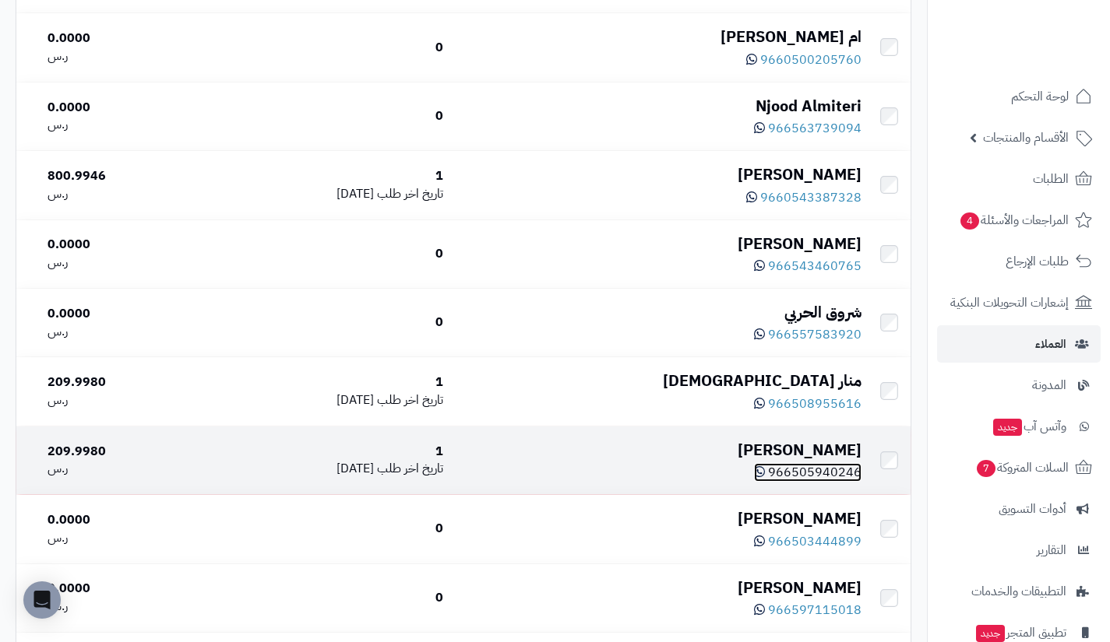
click at [800, 478] on span "966505940246" at bounding box center [814, 472] width 93 height 19
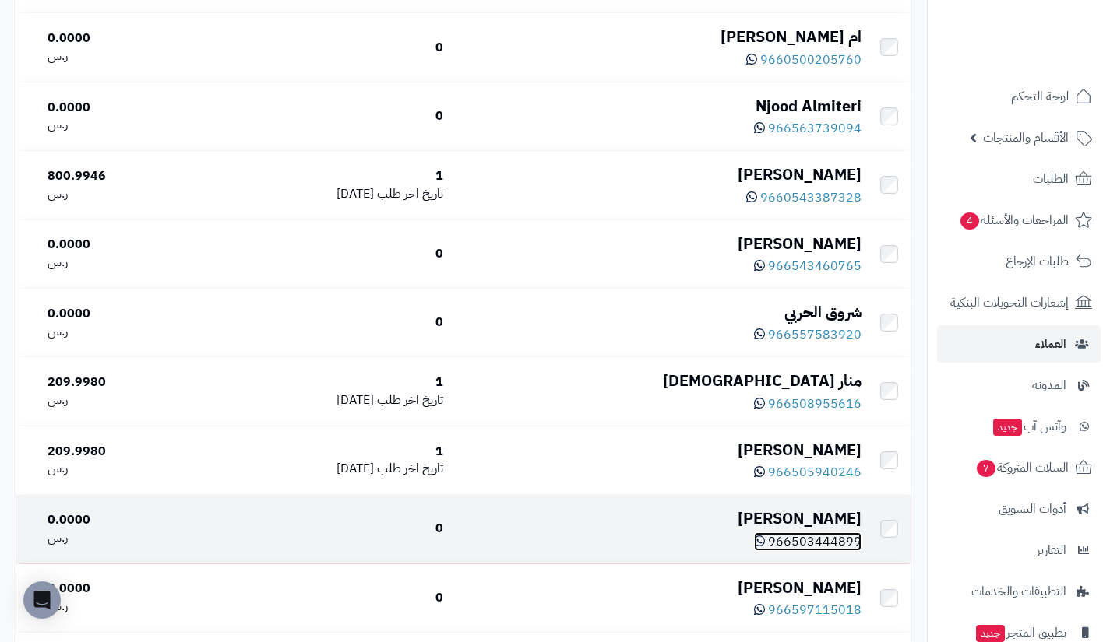
click at [823, 549] on span "966503444899" at bounding box center [814, 542] width 93 height 19
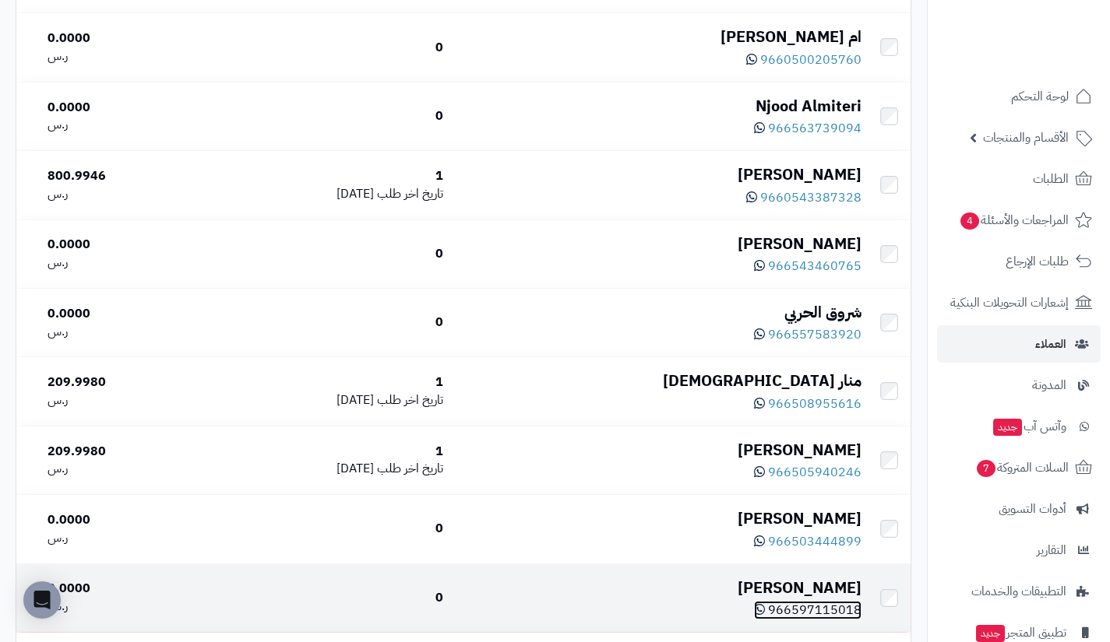
click at [830, 617] on span "966597115018" at bounding box center [814, 610] width 93 height 19
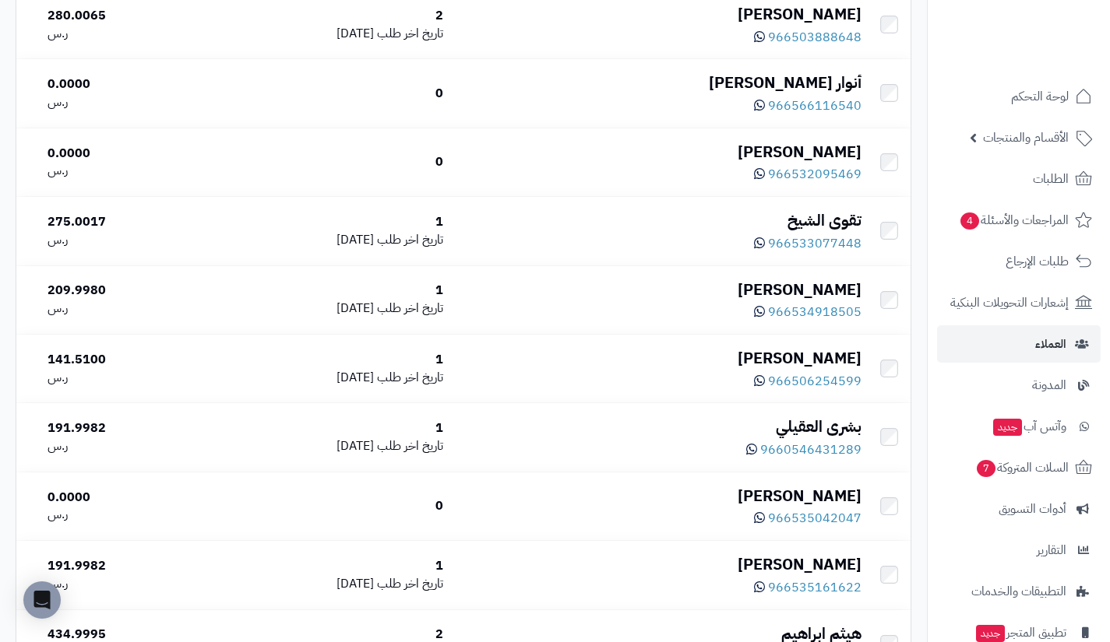
scroll to position [1798, 0]
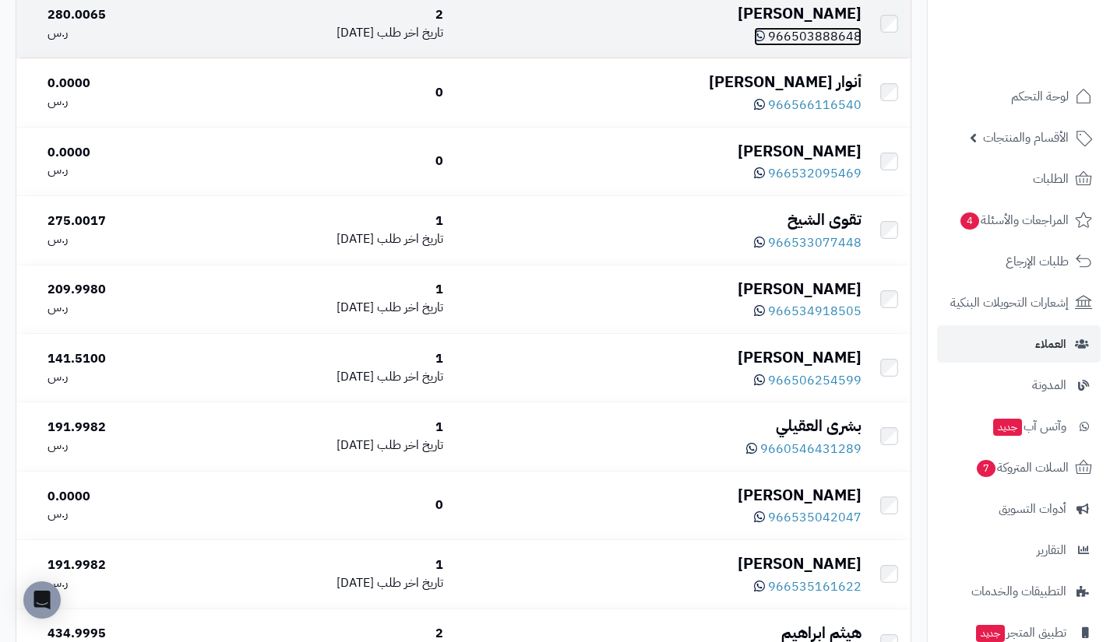
click at [824, 43] on span "966503888648" at bounding box center [814, 36] width 93 height 19
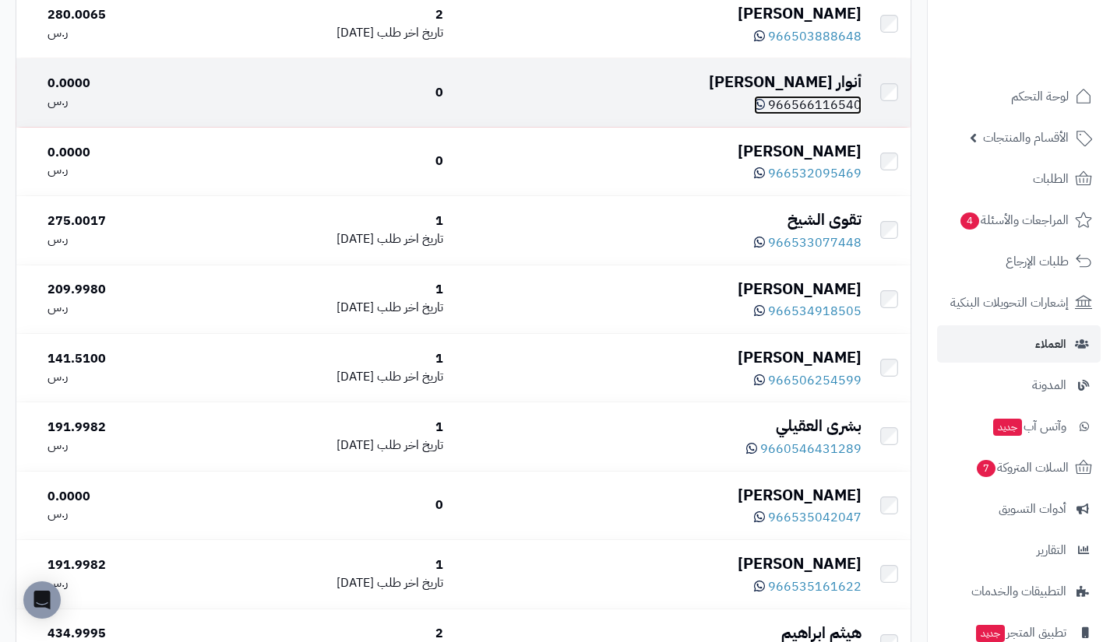
click at [797, 113] on span "966566116540" at bounding box center [814, 105] width 93 height 19
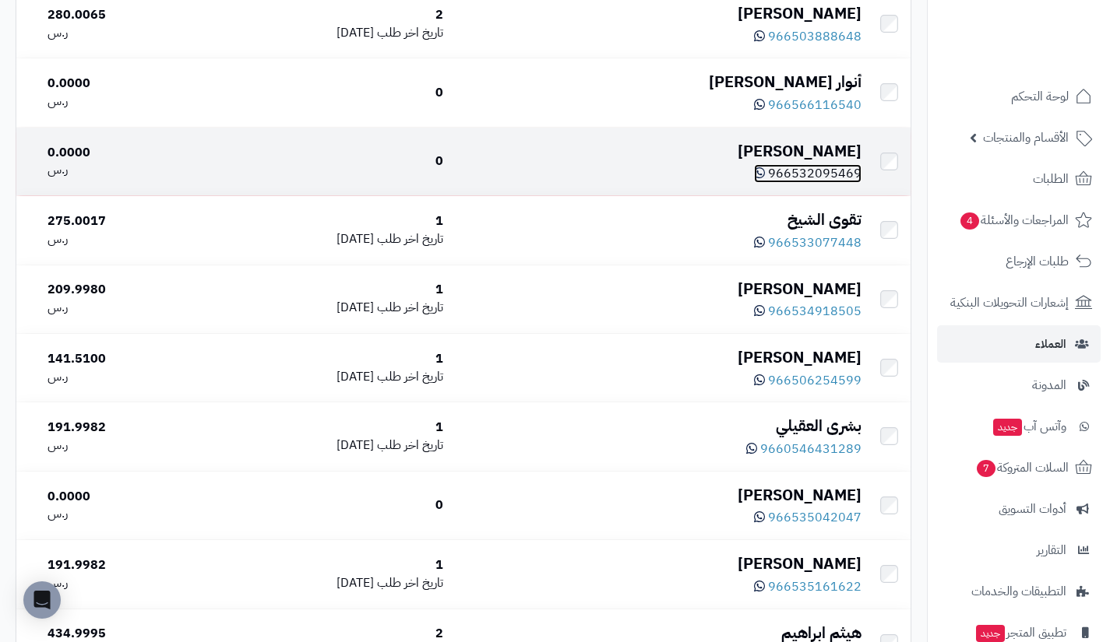
click at [832, 180] on span "966532095469" at bounding box center [814, 173] width 93 height 19
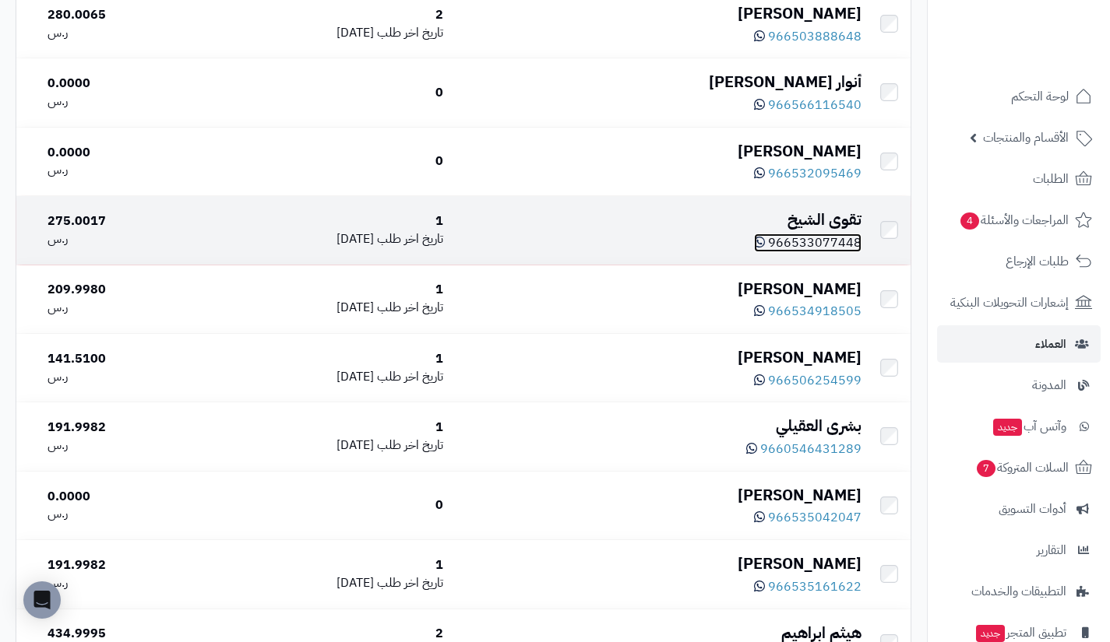
click at [811, 245] on span "966533077448" at bounding box center [814, 243] width 93 height 19
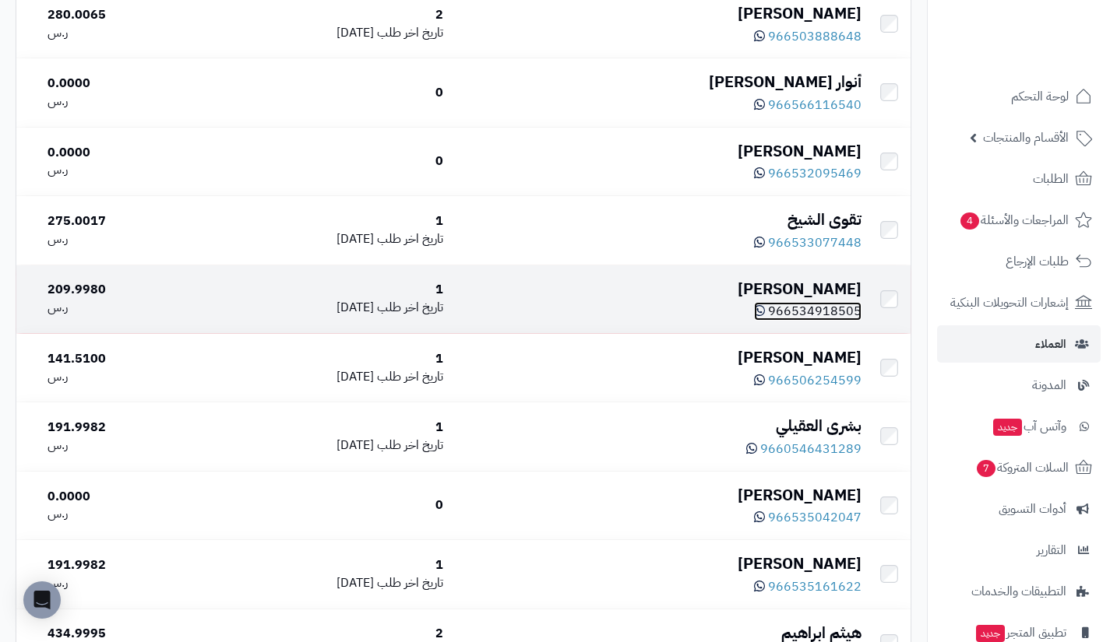
click at [813, 318] on span "966534918505" at bounding box center [814, 311] width 93 height 19
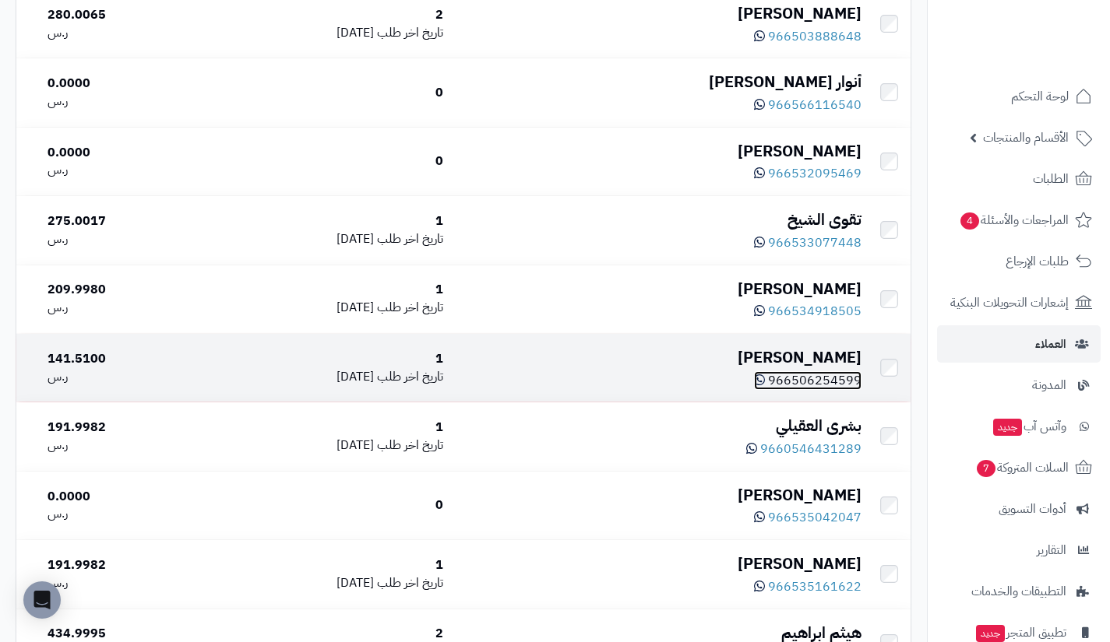
click at [800, 388] on span "966506254599" at bounding box center [814, 380] width 93 height 19
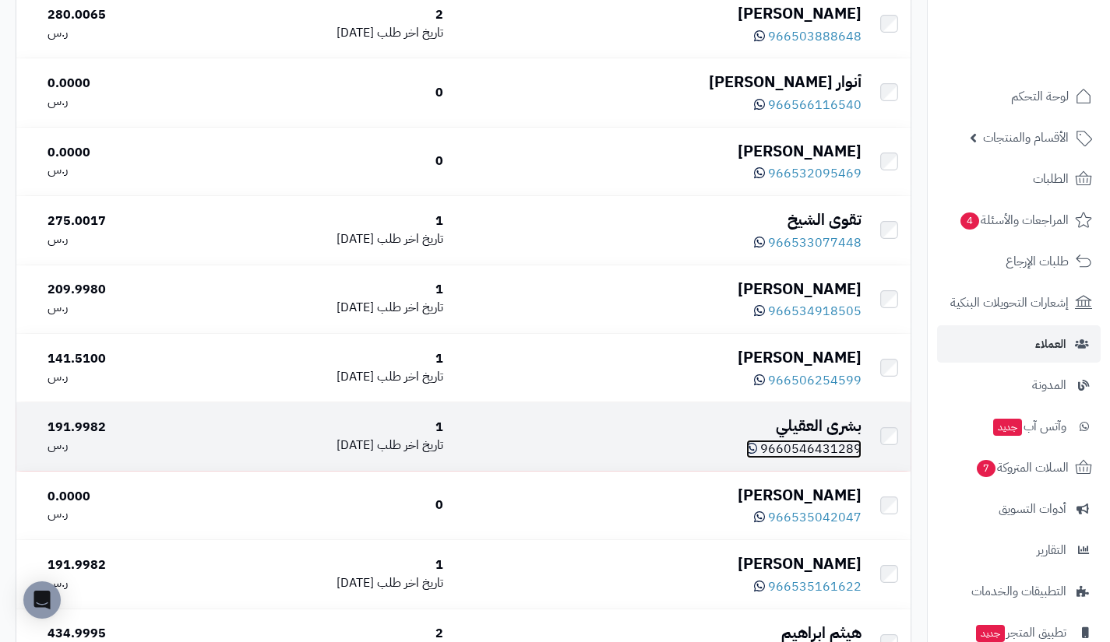
click at [824, 451] on span "9660546431289" at bounding box center [810, 449] width 101 height 19
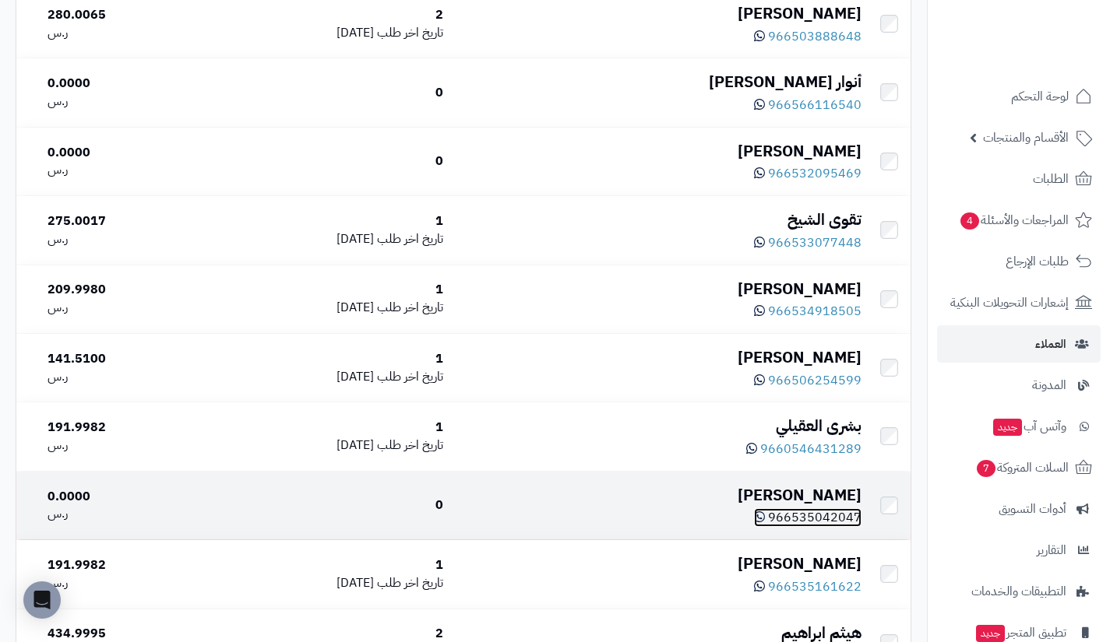
click at [805, 527] on span "966535042047" at bounding box center [814, 517] width 93 height 19
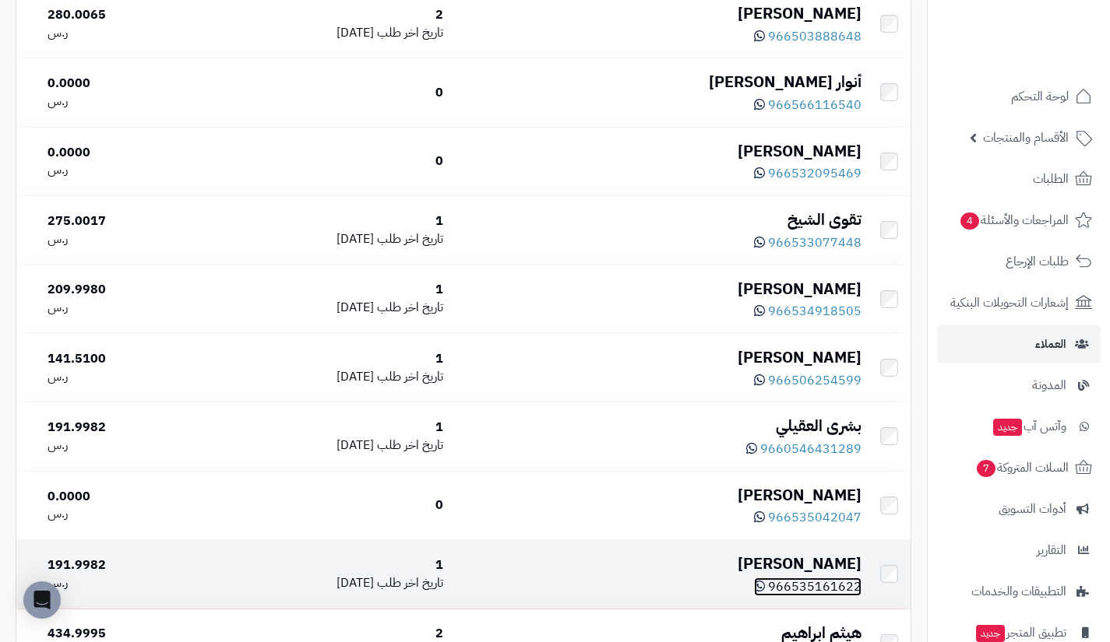
click at [817, 593] on span "966535161622" at bounding box center [814, 587] width 93 height 19
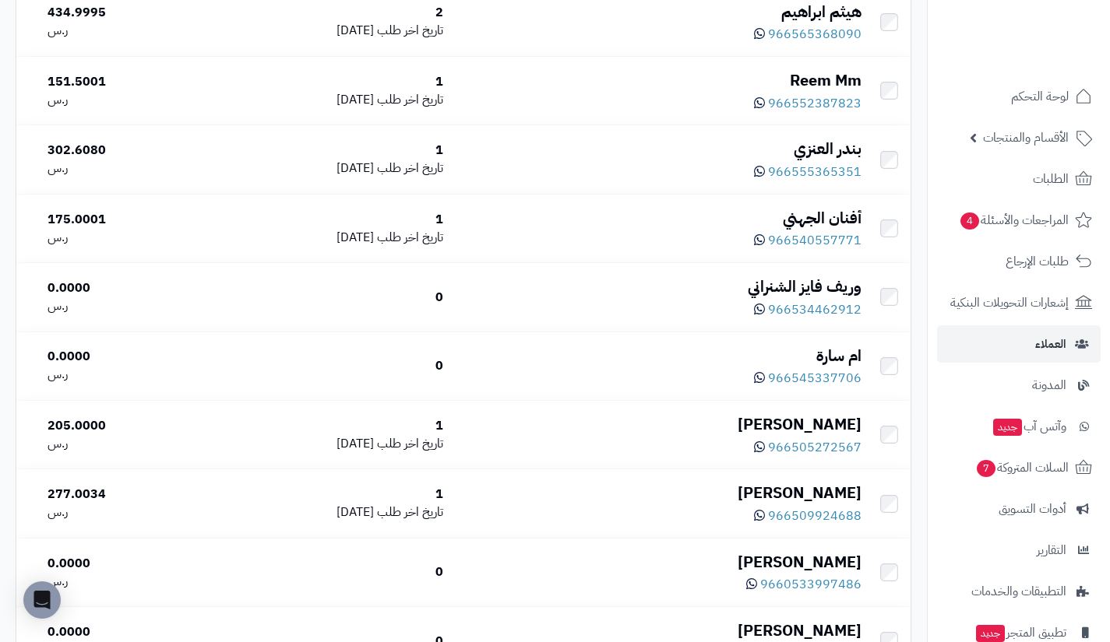
scroll to position [2420, 0]
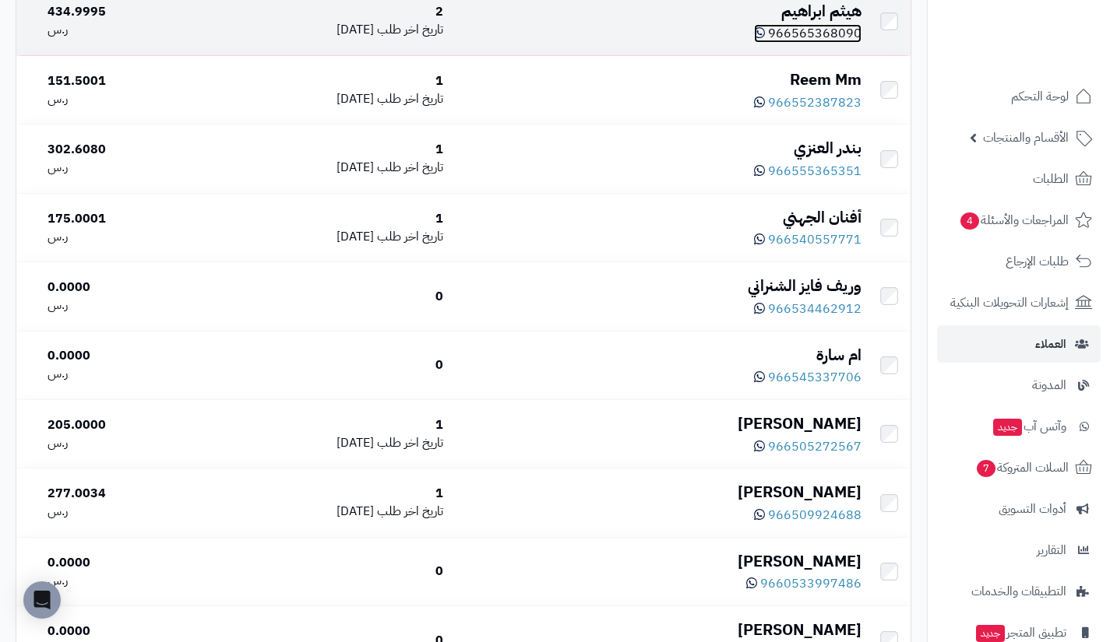
click at [818, 43] on span "966565368090" at bounding box center [814, 33] width 93 height 19
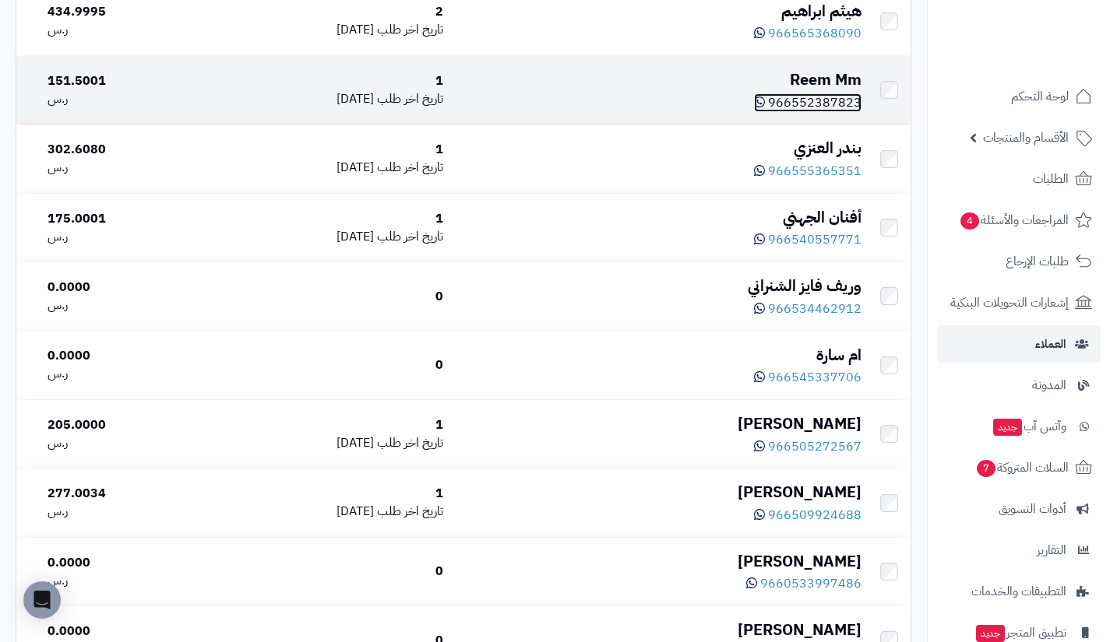
click at [811, 104] on span "966552387823" at bounding box center [814, 102] width 93 height 19
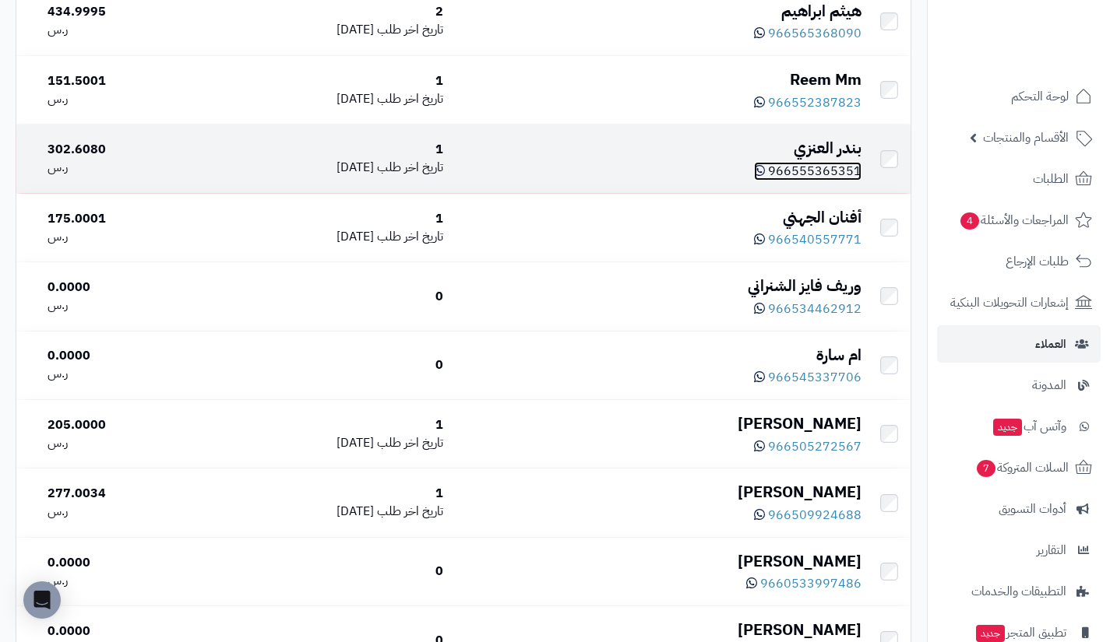
click at [809, 181] on span "966555365351" at bounding box center [814, 171] width 93 height 19
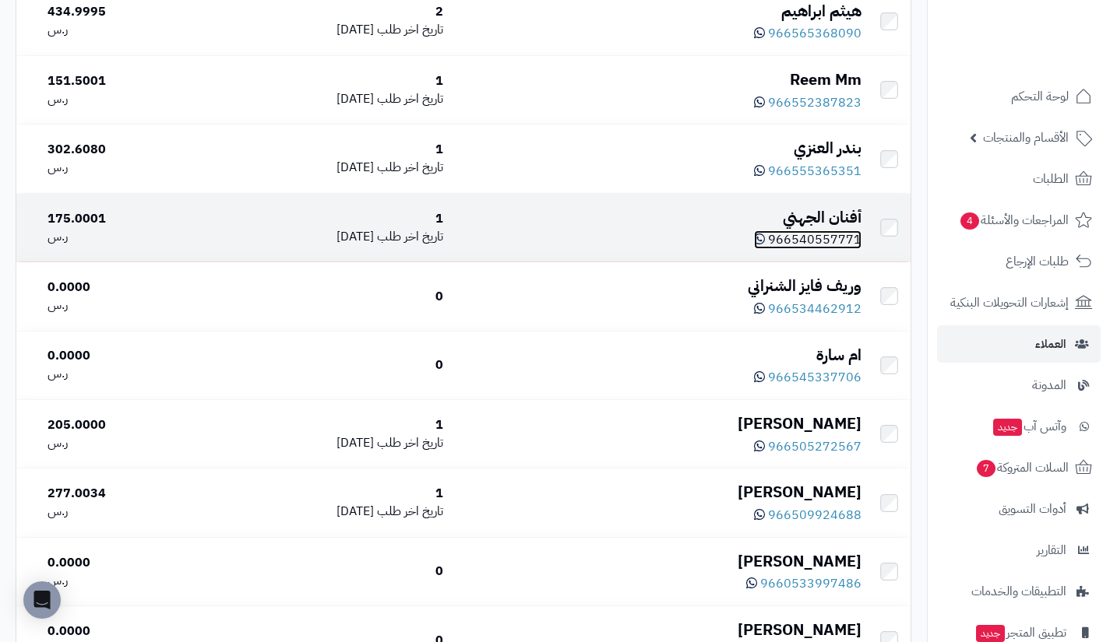
click at [830, 249] on span "966540557771" at bounding box center [814, 239] width 93 height 19
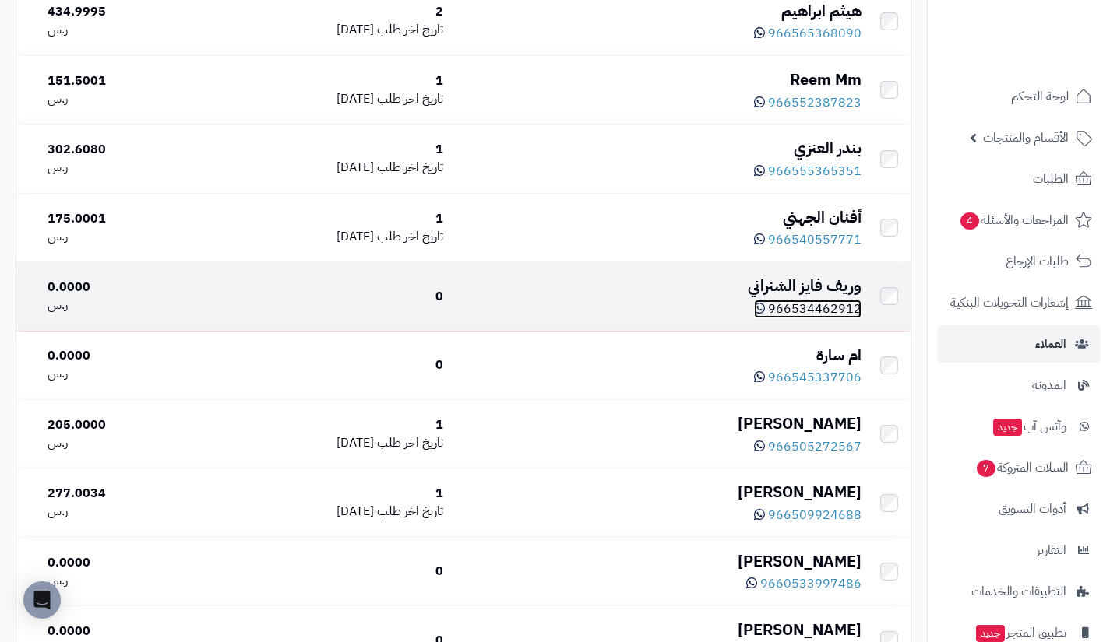
click at [812, 316] on span "966534462912" at bounding box center [814, 309] width 93 height 19
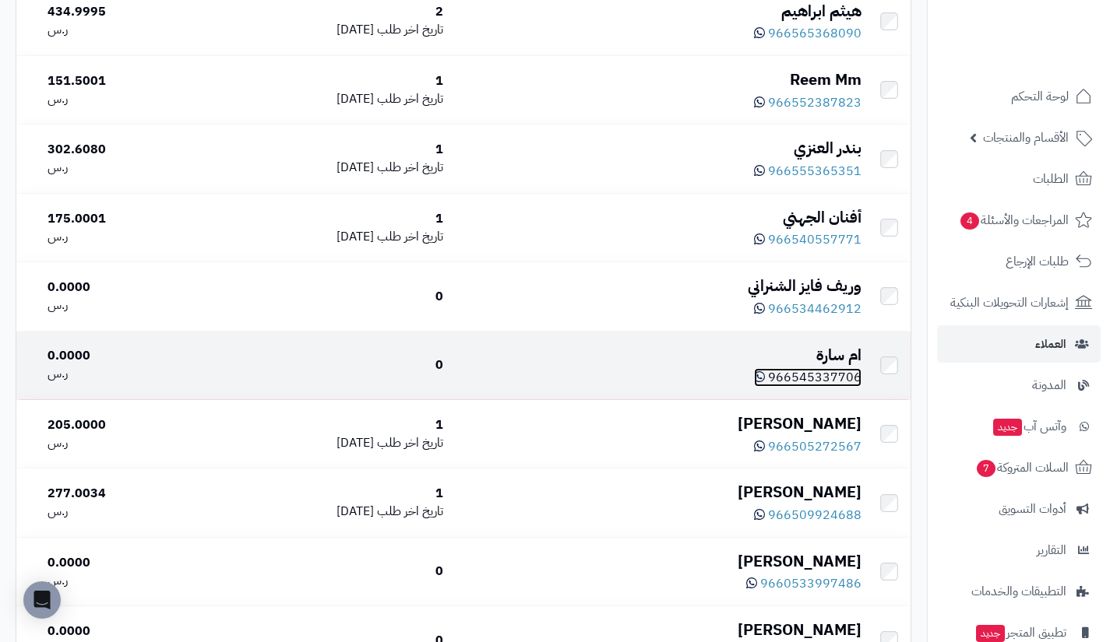
click at [793, 387] on span "966545337706" at bounding box center [814, 377] width 93 height 19
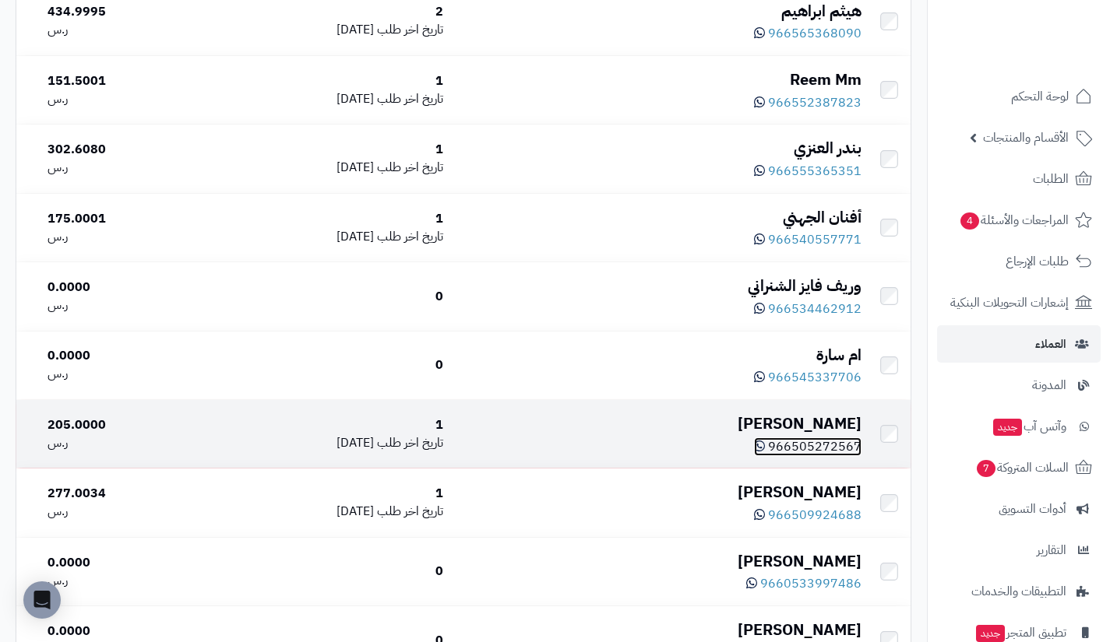
click at [807, 456] on span "966505272567" at bounding box center [814, 447] width 93 height 19
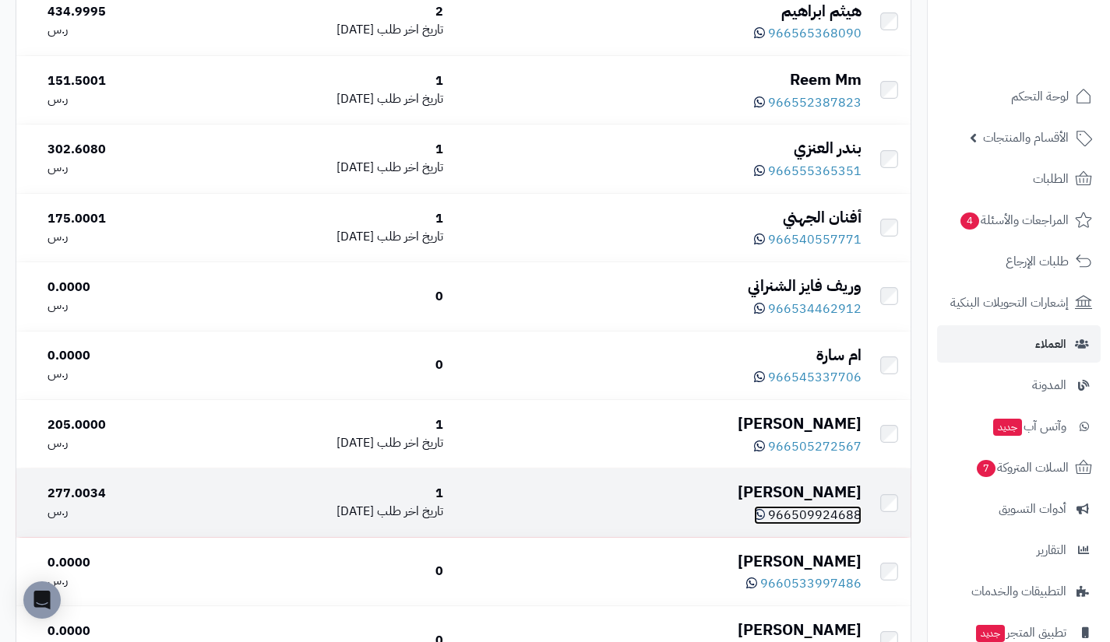
click at [821, 525] on span "966509924688" at bounding box center [814, 515] width 93 height 19
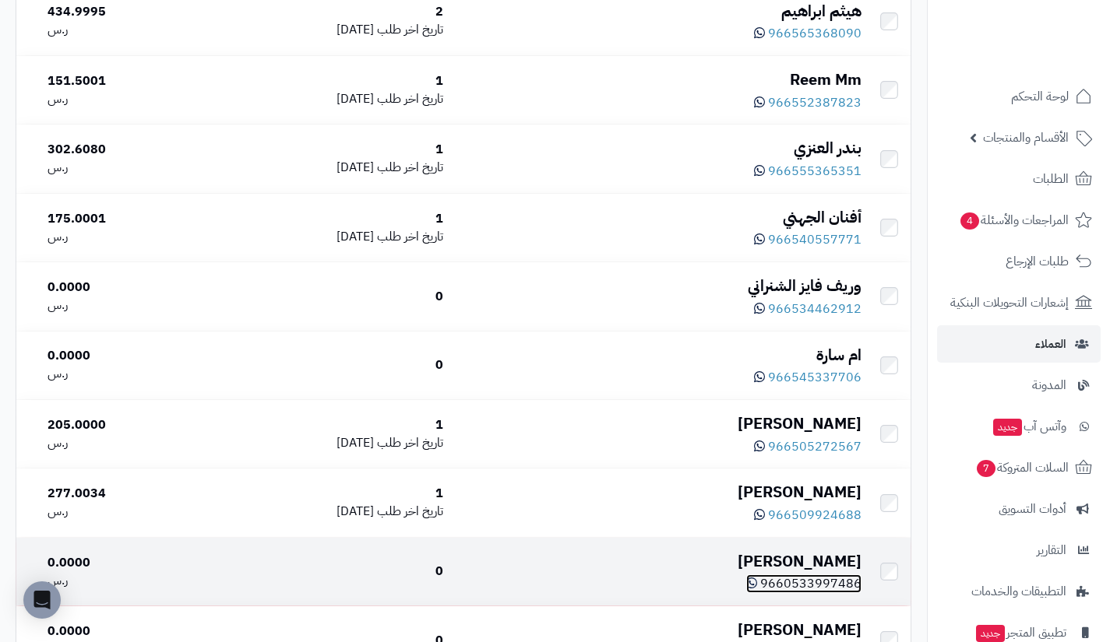
click at [804, 593] on span "9660533997486" at bounding box center [810, 584] width 101 height 19
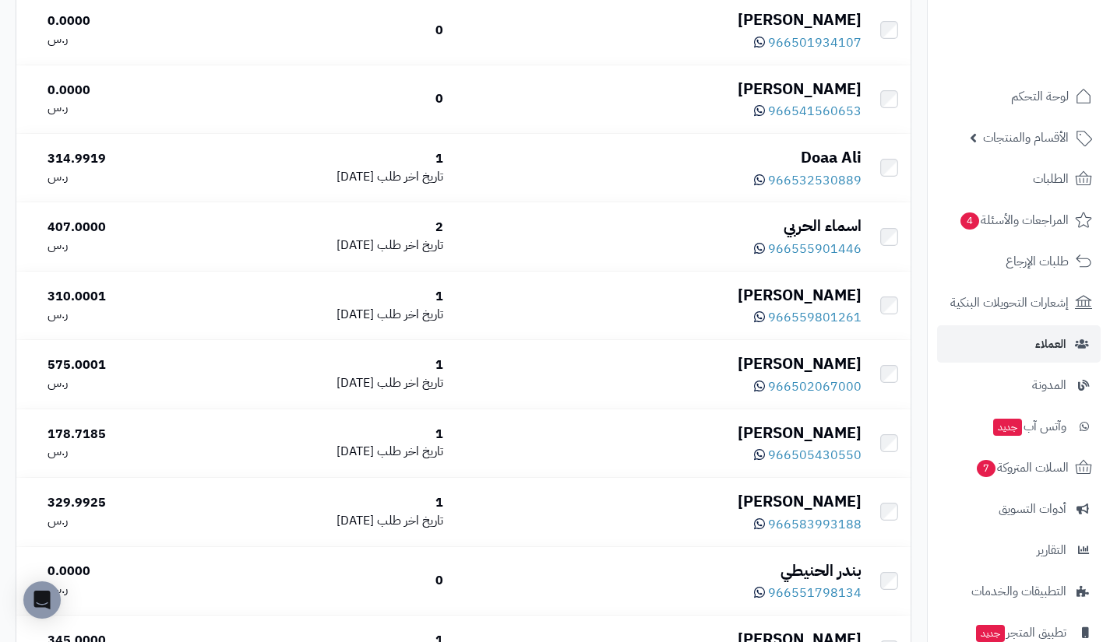
scroll to position [3038, 0]
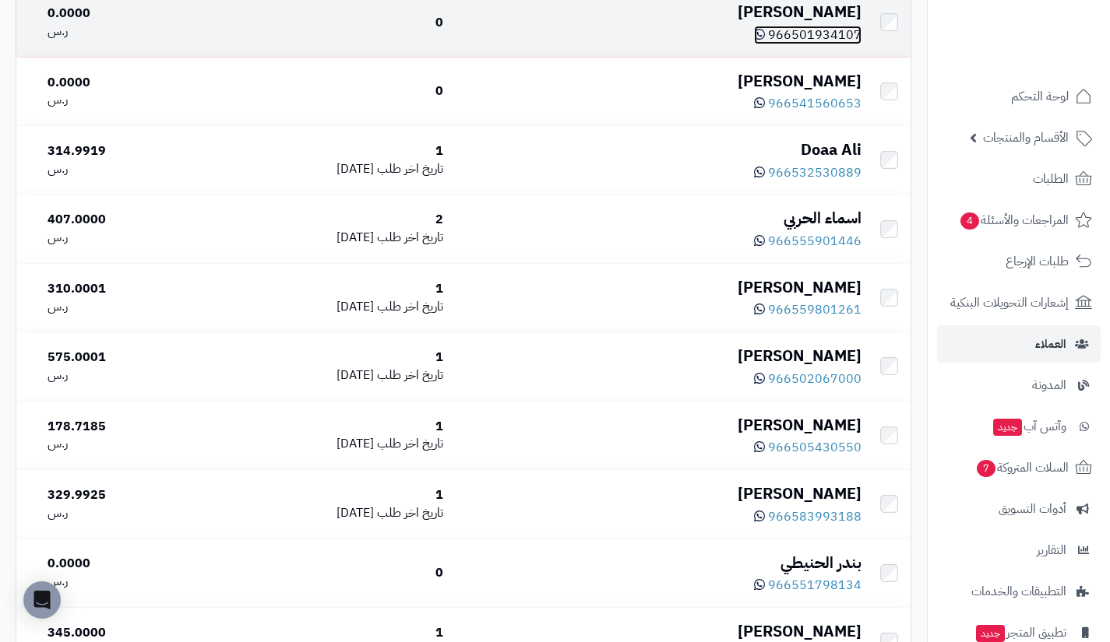
click at [833, 44] on span "966501934107" at bounding box center [814, 35] width 93 height 19
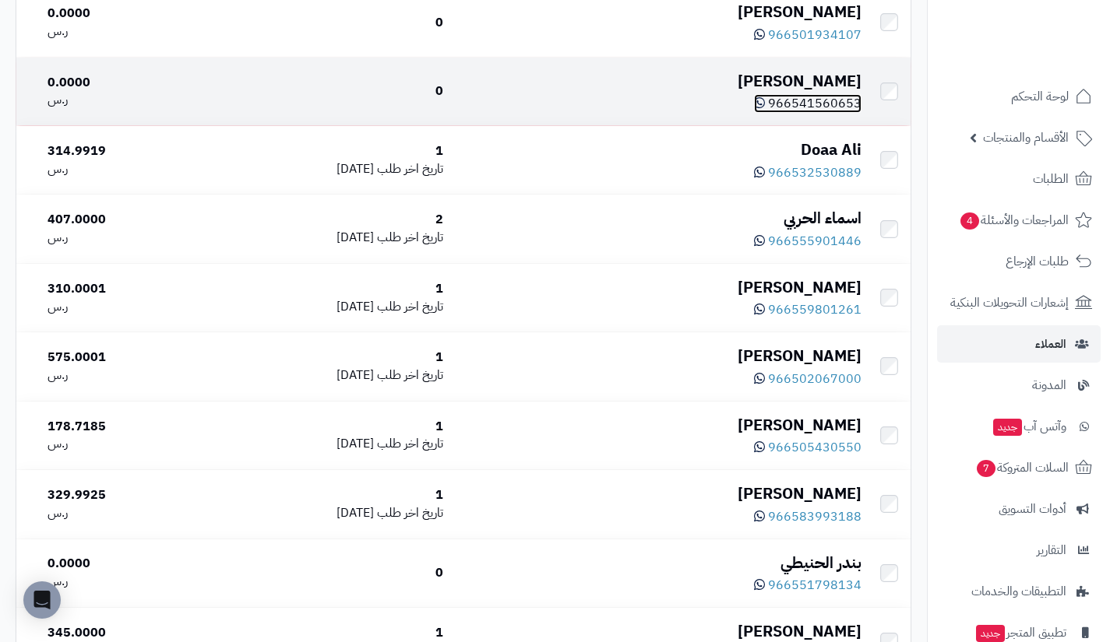
click at [817, 113] on span "966541560653" at bounding box center [814, 103] width 93 height 19
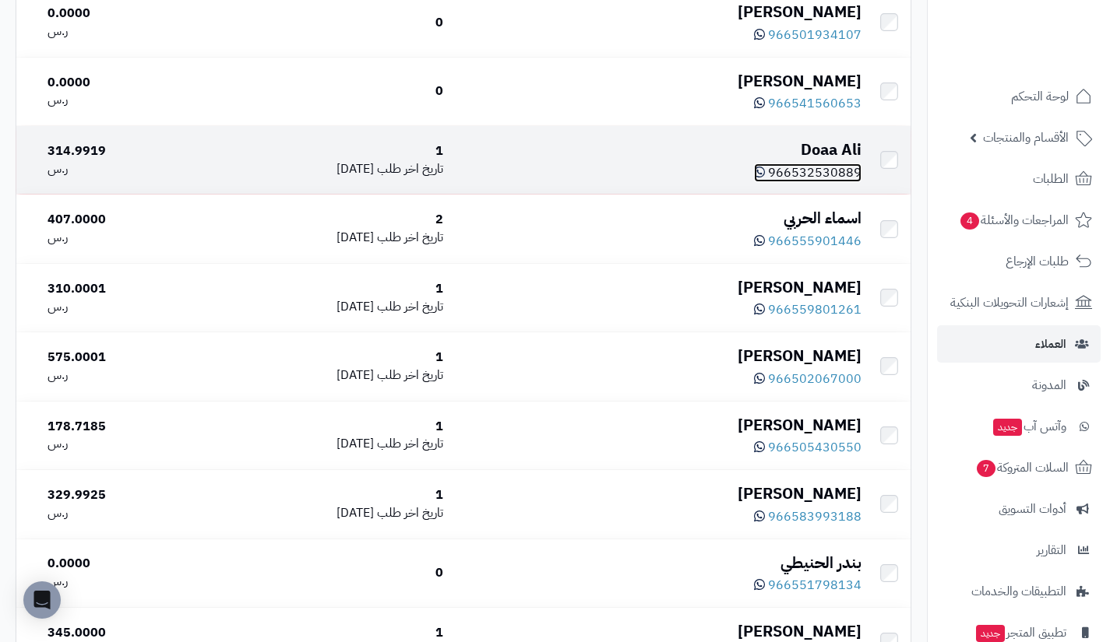
click at [799, 182] on span "966532530889" at bounding box center [814, 173] width 93 height 19
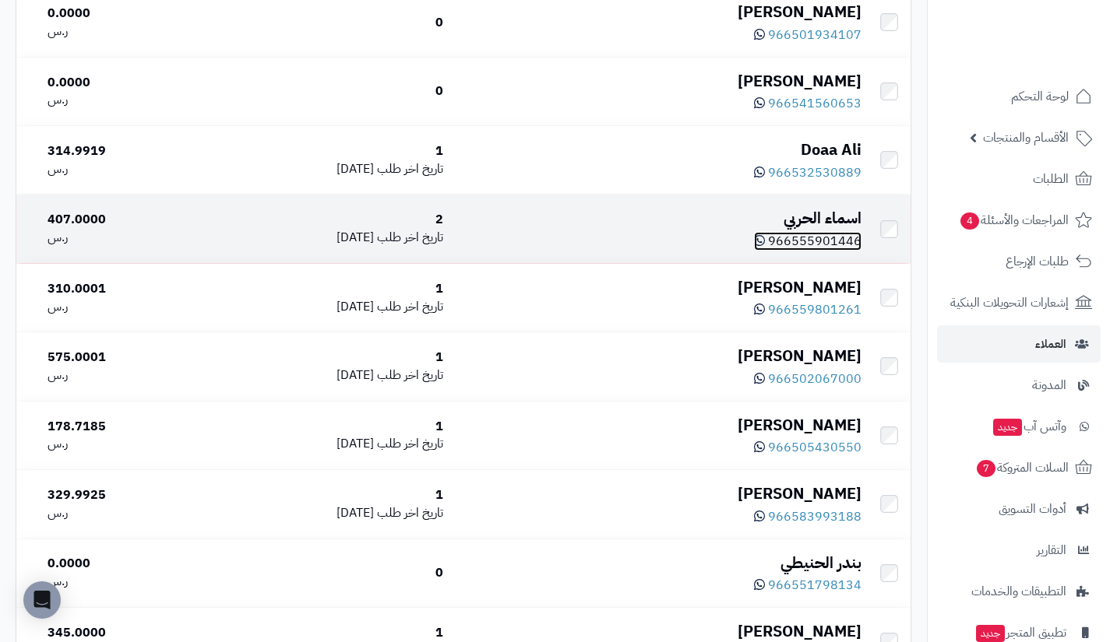
click at [815, 249] on span "966555901446" at bounding box center [814, 241] width 93 height 19
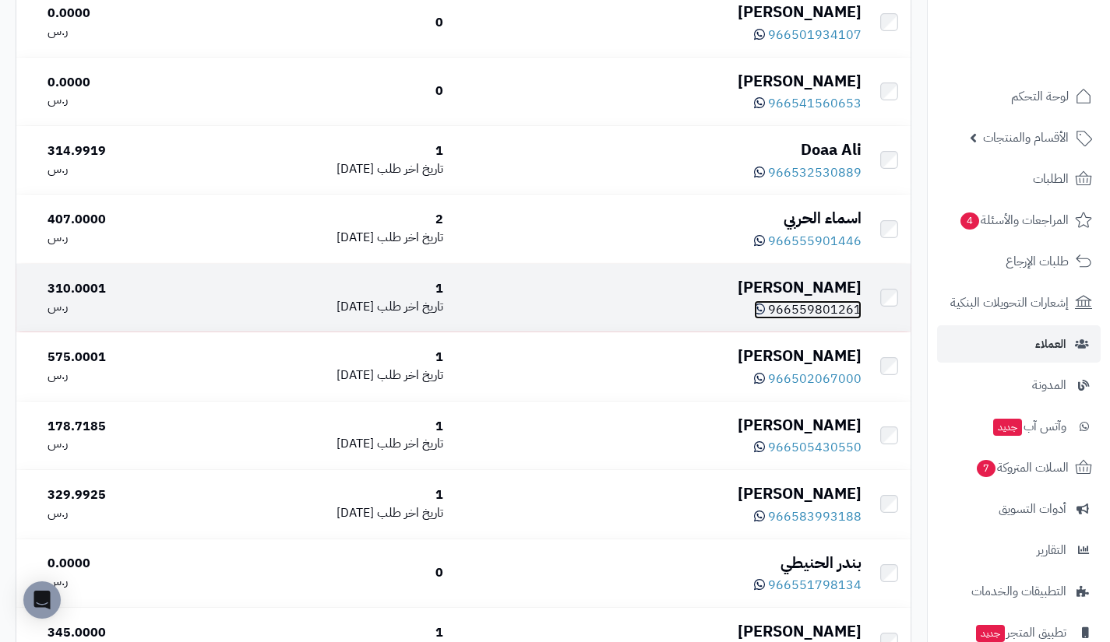
click at [810, 319] on span "966559801261" at bounding box center [814, 310] width 93 height 19
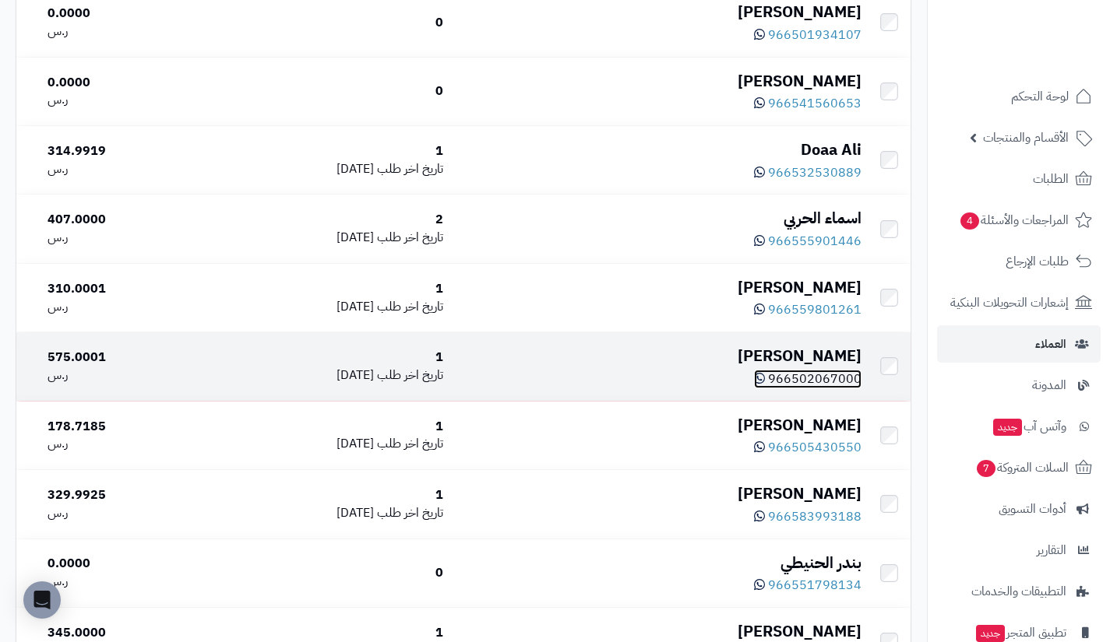
click at [819, 389] on span "966502067000" at bounding box center [814, 379] width 93 height 19
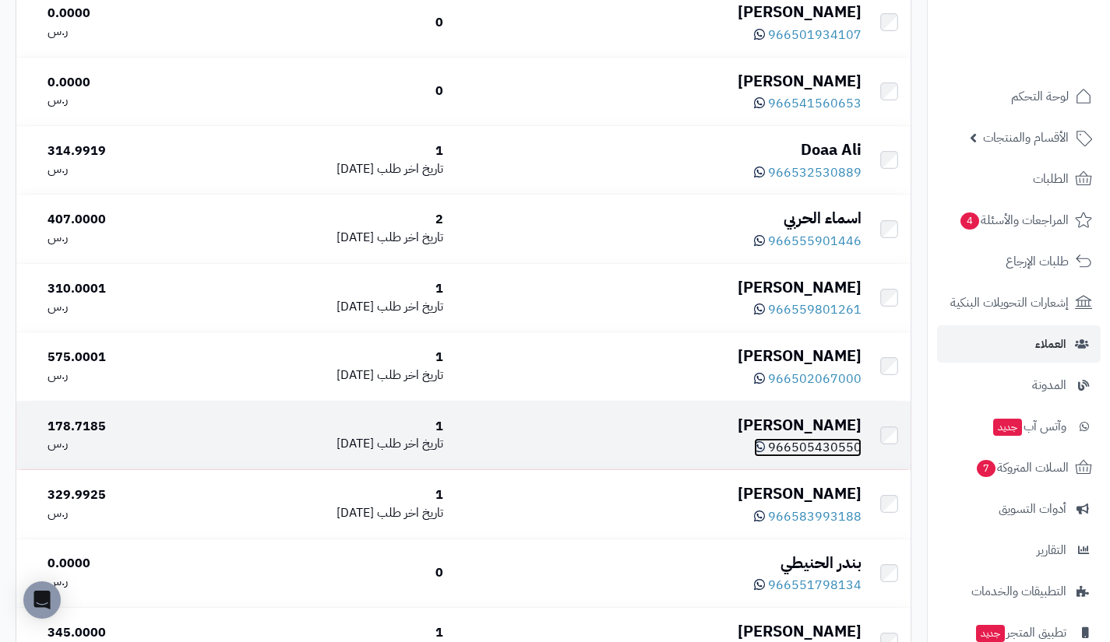
click at [801, 457] on span "966505430550" at bounding box center [814, 447] width 93 height 19
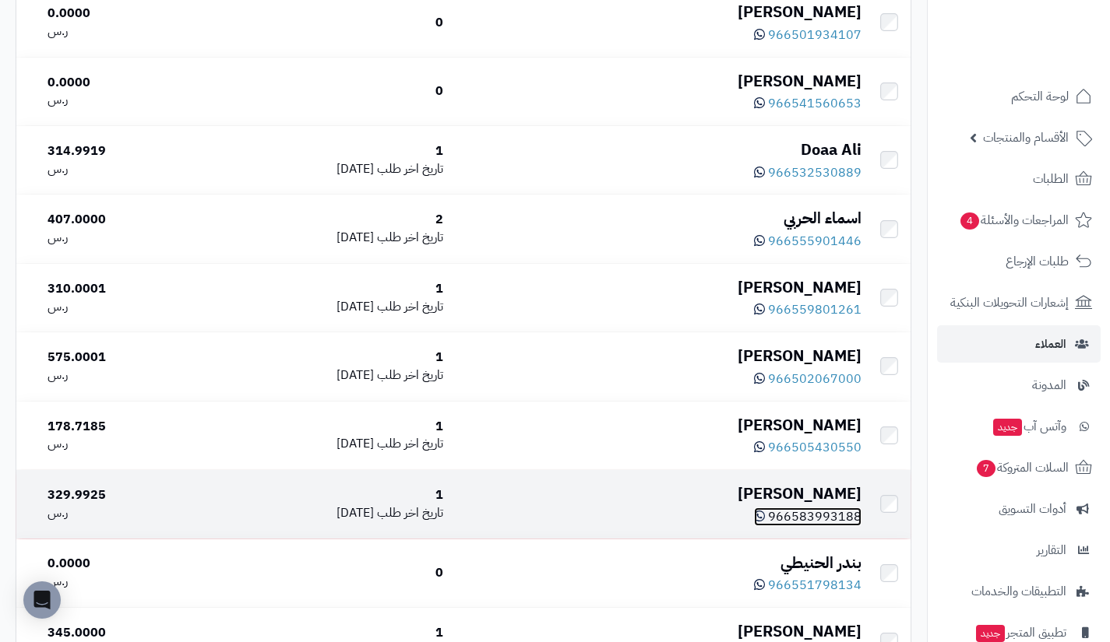
click at [814, 526] on span "966583993188" at bounding box center [814, 517] width 93 height 19
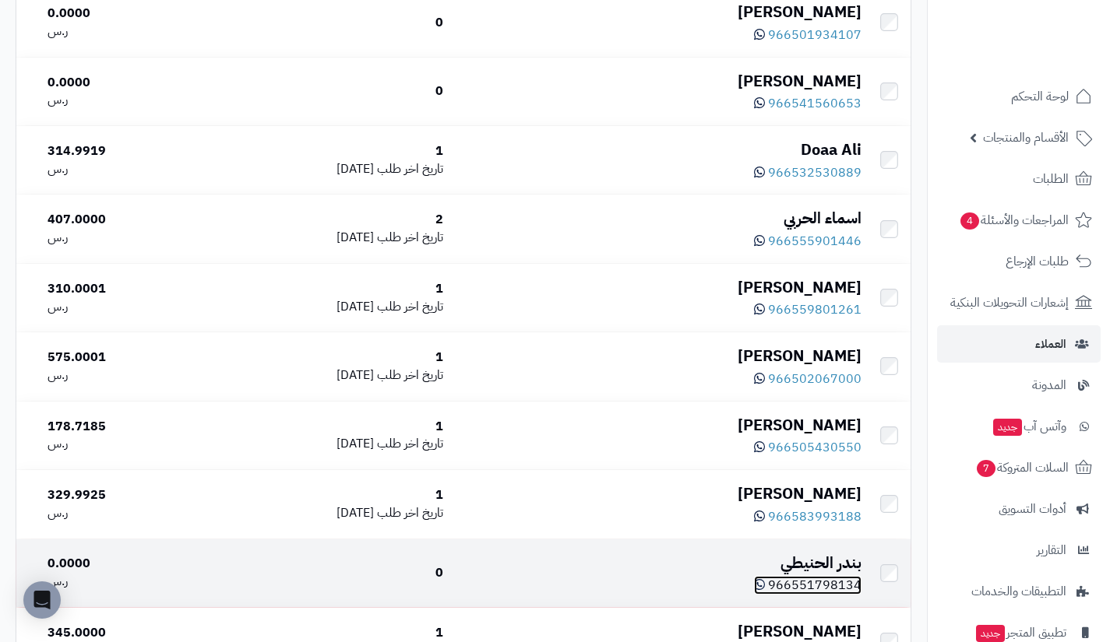
click at [810, 595] on span "966551798134" at bounding box center [814, 585] width 93 height 19
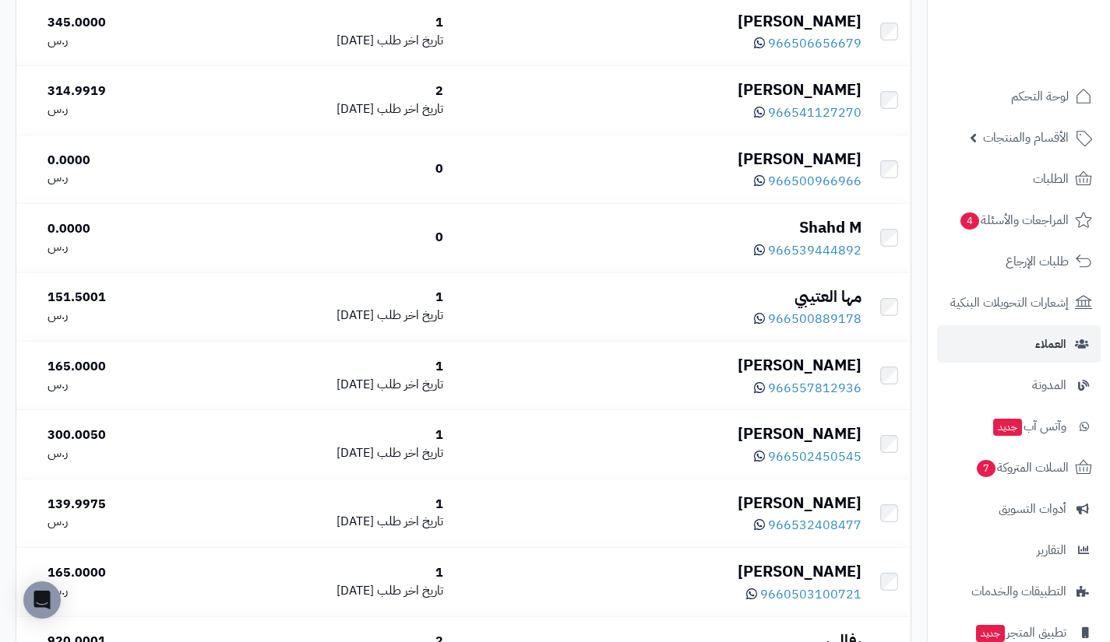
scroll to position [3653, 0]
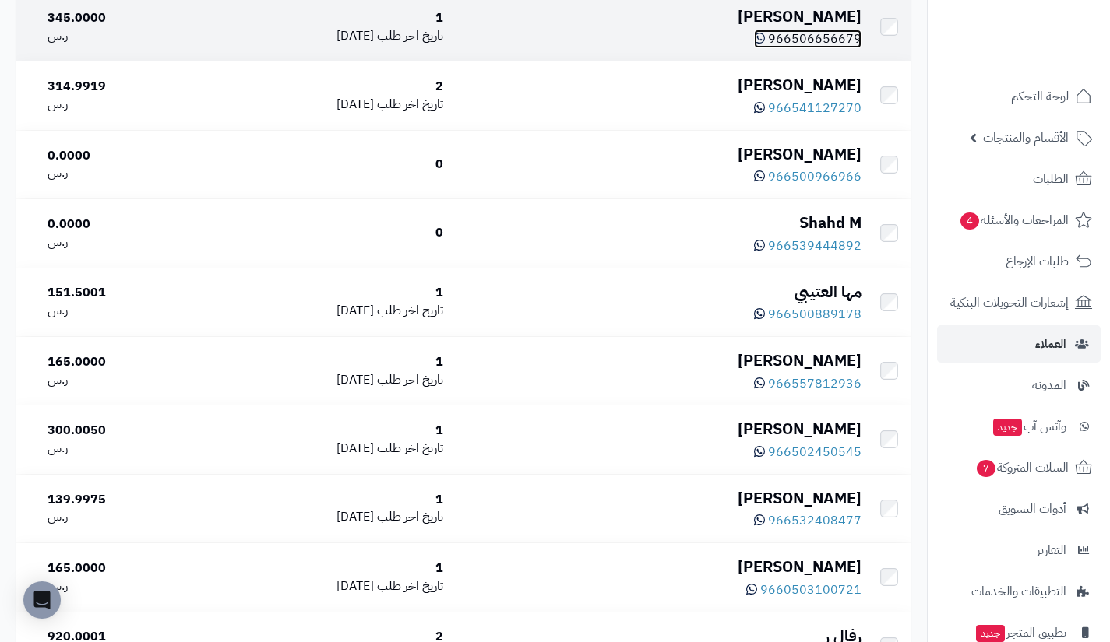
click at [804, 48] on span "966506656679" at bounding box center [814, 39] width 93 height 19
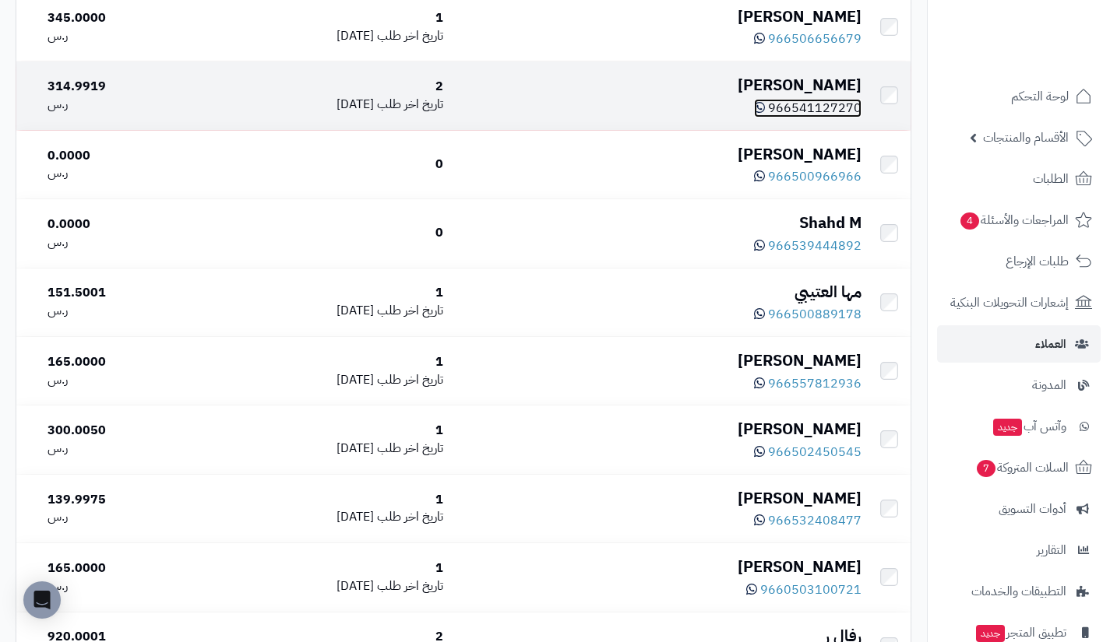
click at [817, 118] on span "966541127270" at bounding box center [814, 108] width 93 height 19
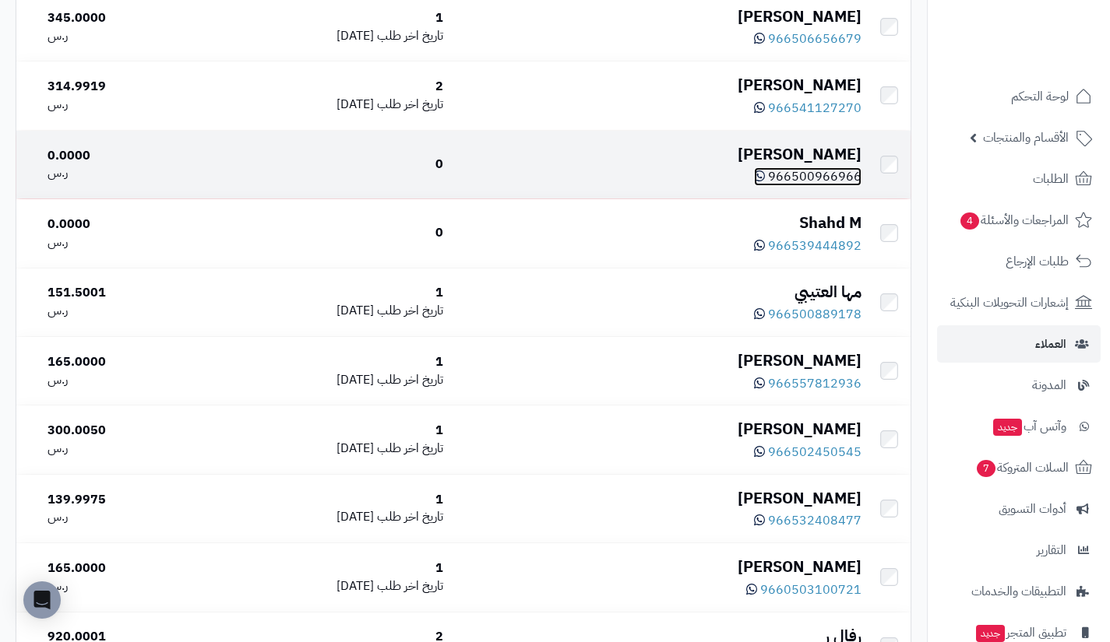
click at [816, 186] on span "966500966966" at bounding box center [814, 176] width 93 height 19
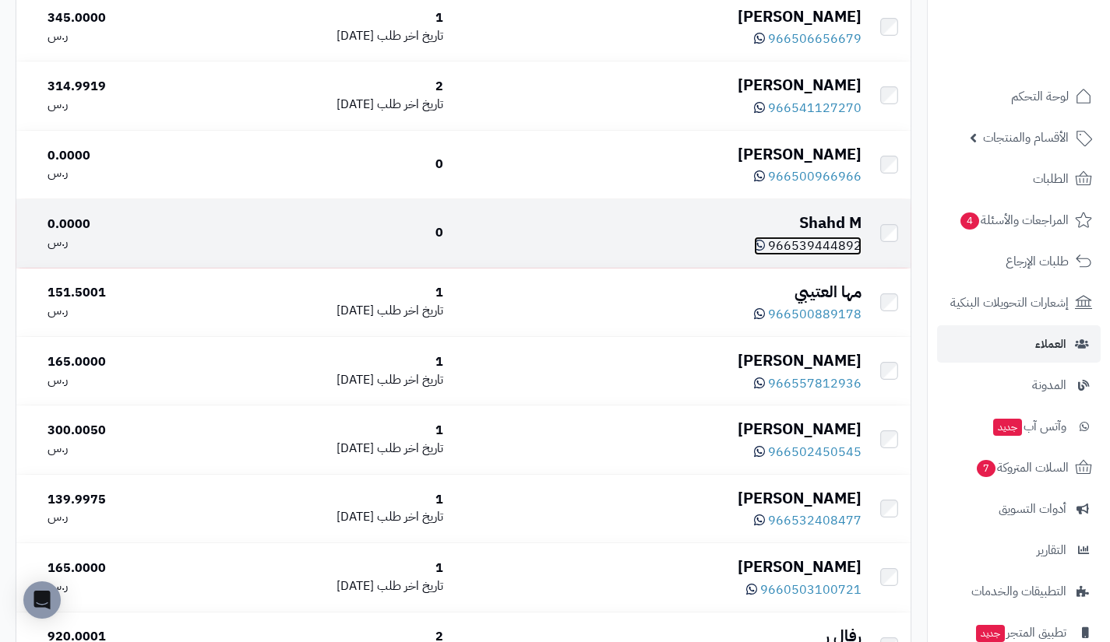
click at [802, 255] on span "966539444892" at bounding box center [814, 246] width 93 height 19
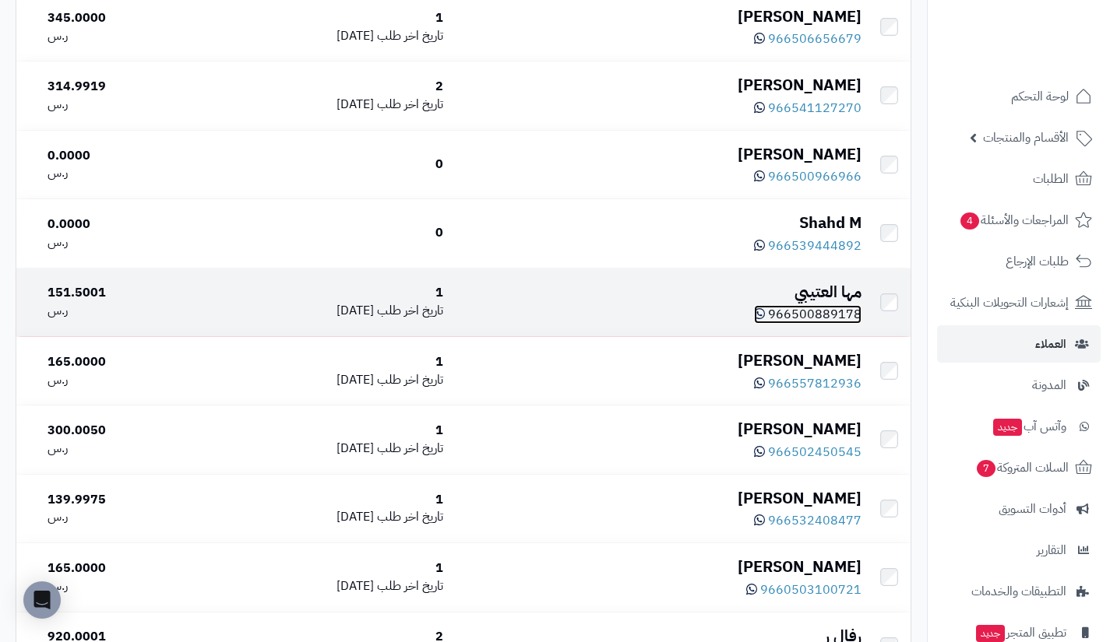
click at [800, 324] on span "966500889178" at bounding box center [814, 314] width 93 height 19
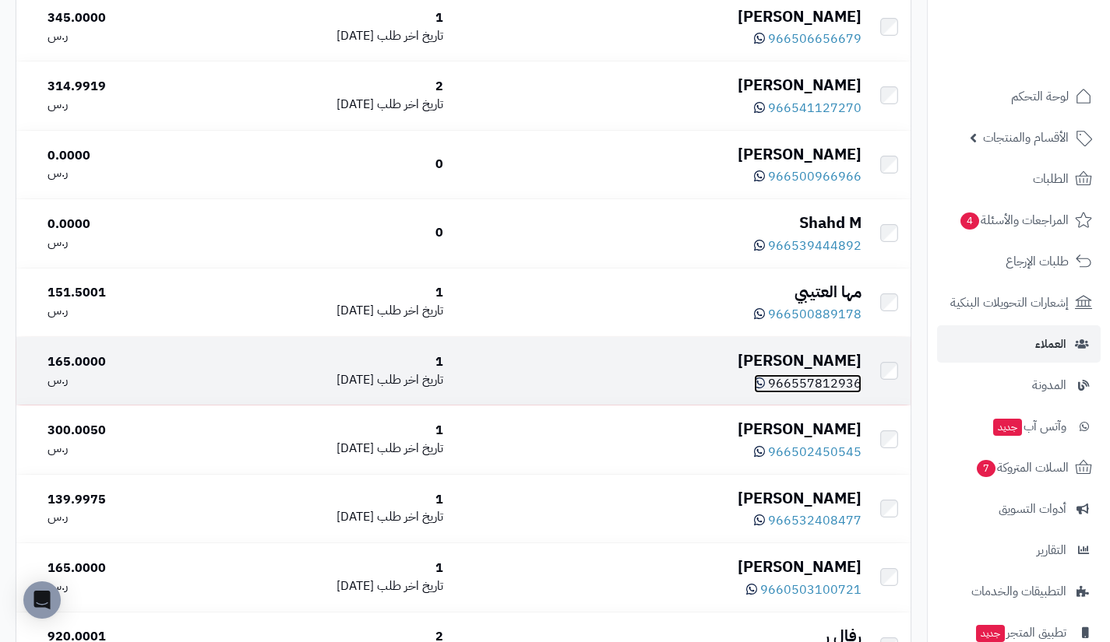
click at [830, 393] on span "966557812936" at bounding box center [814, 384] width 93 height 19
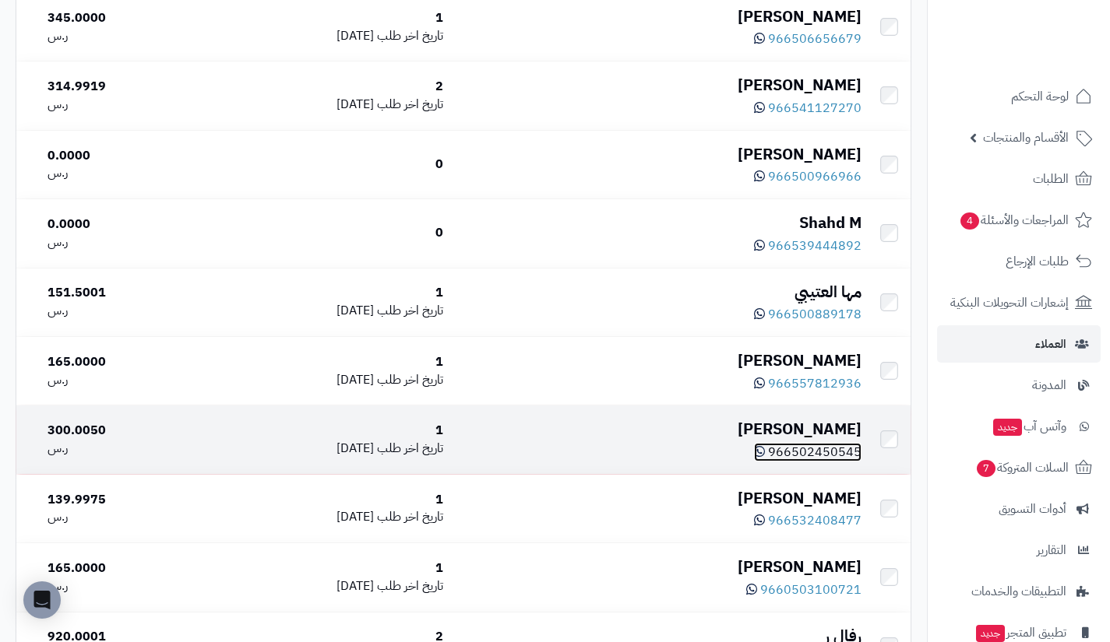
click at [809, 462] on span "966502450545" at bounding box center [814, 452] width 93 height 19
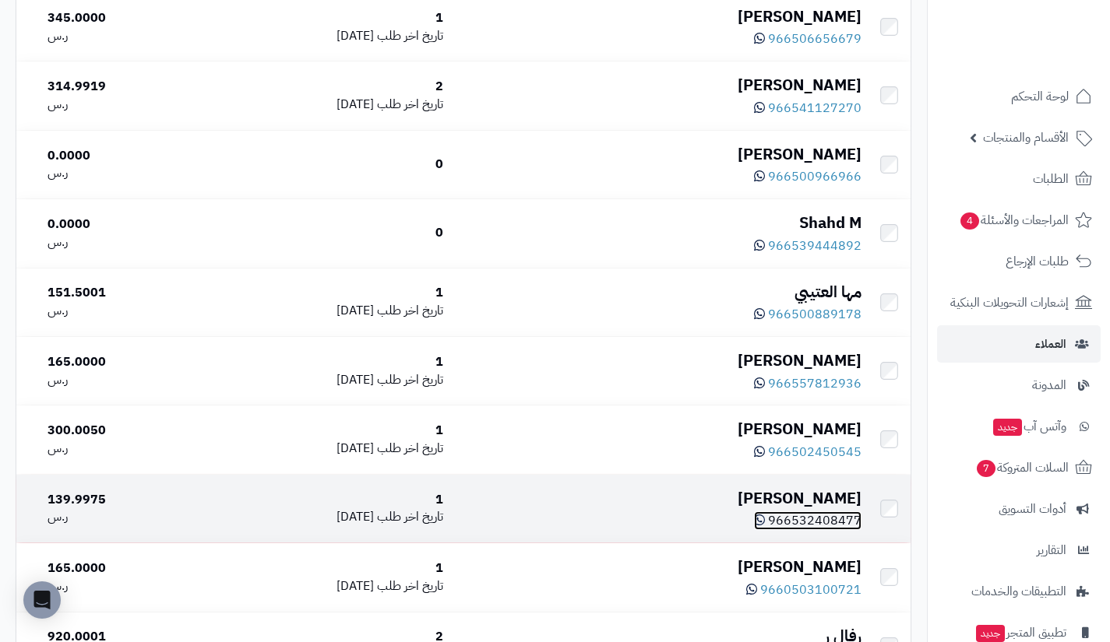
click at [814, 530] on span "966532408477" at bounding box center [814, 521] width 93 height 19
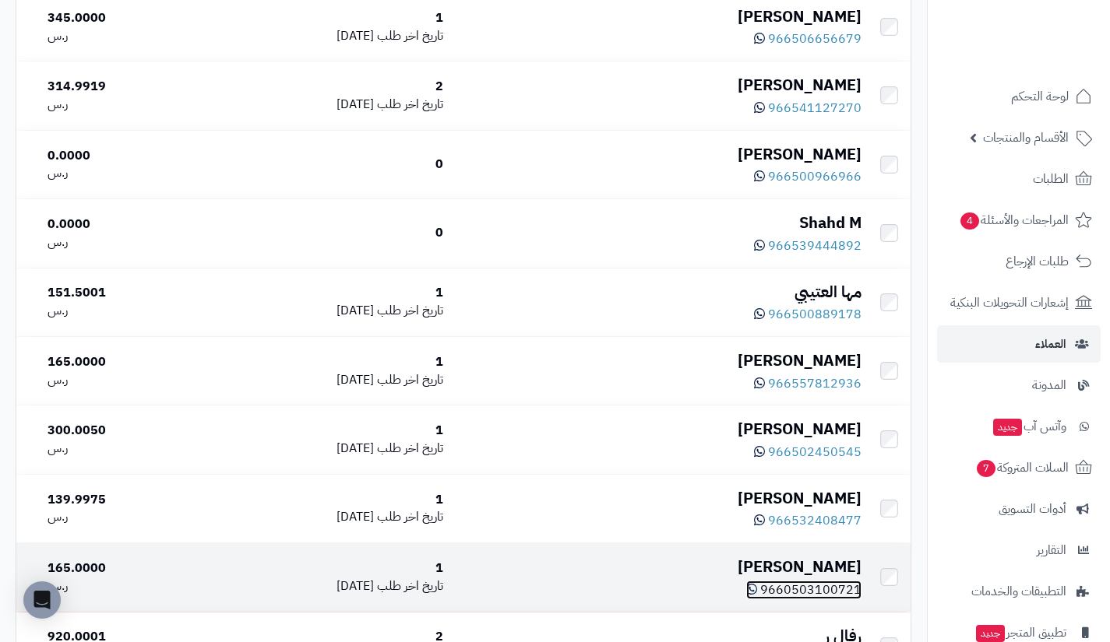
click at [810, 600] on span "9660503100721" at bounding box center [810, 590] width 101 height 19
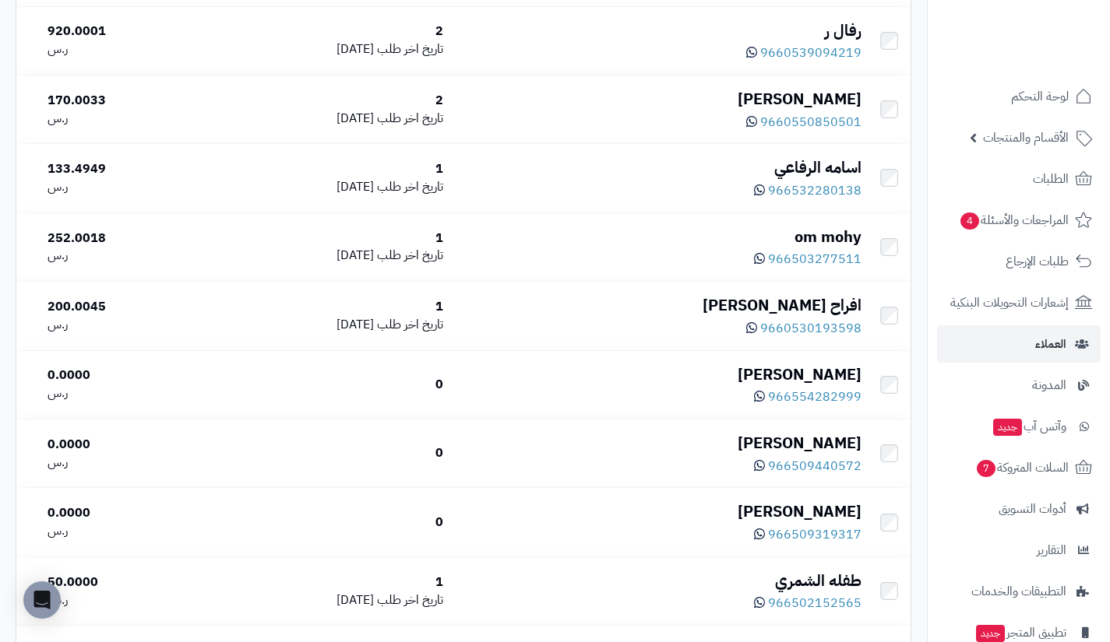
scroll to position [4279, 0]
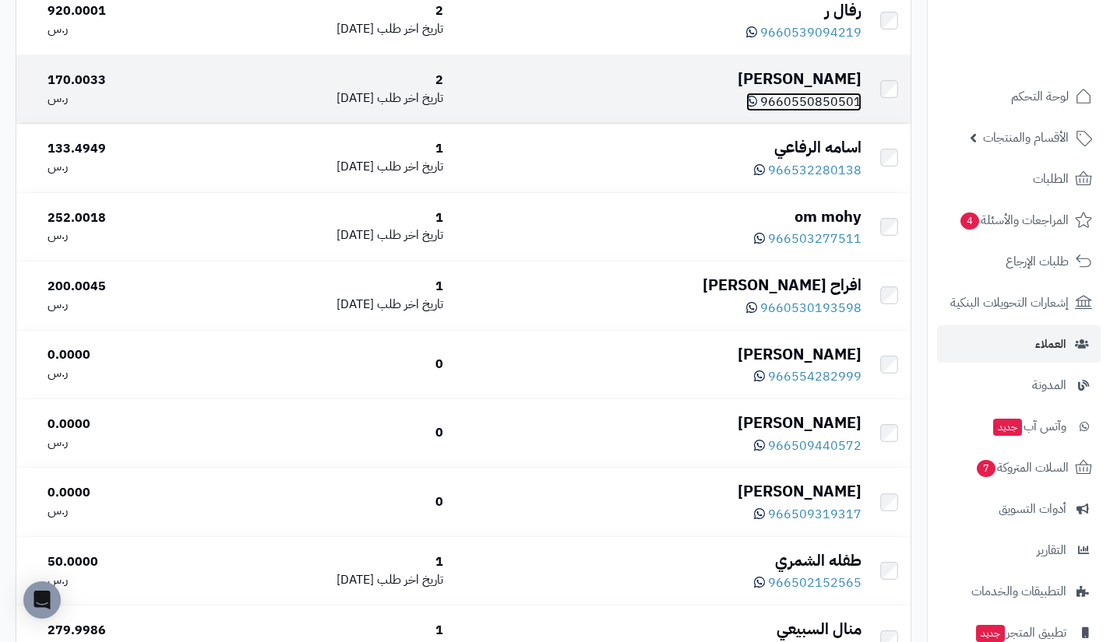
click at [816, 111] on span "9660550850501" at bounding box center [810, 102] width 101 height 19
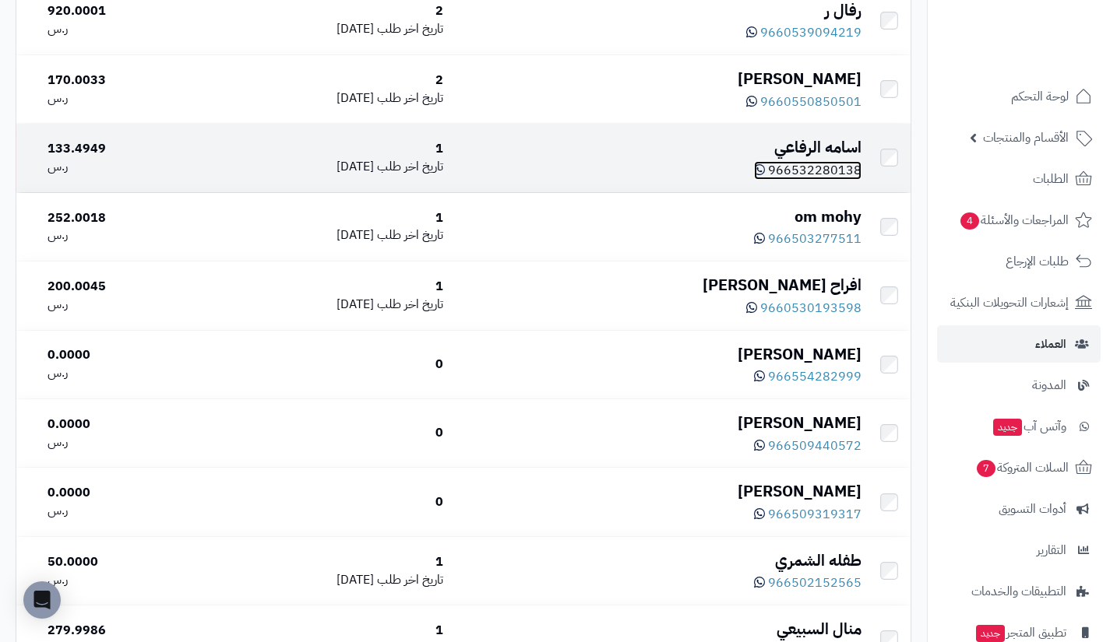
click at [800, 180] on span "966532280138" at bounding box center [814, 170] width 93 height 19
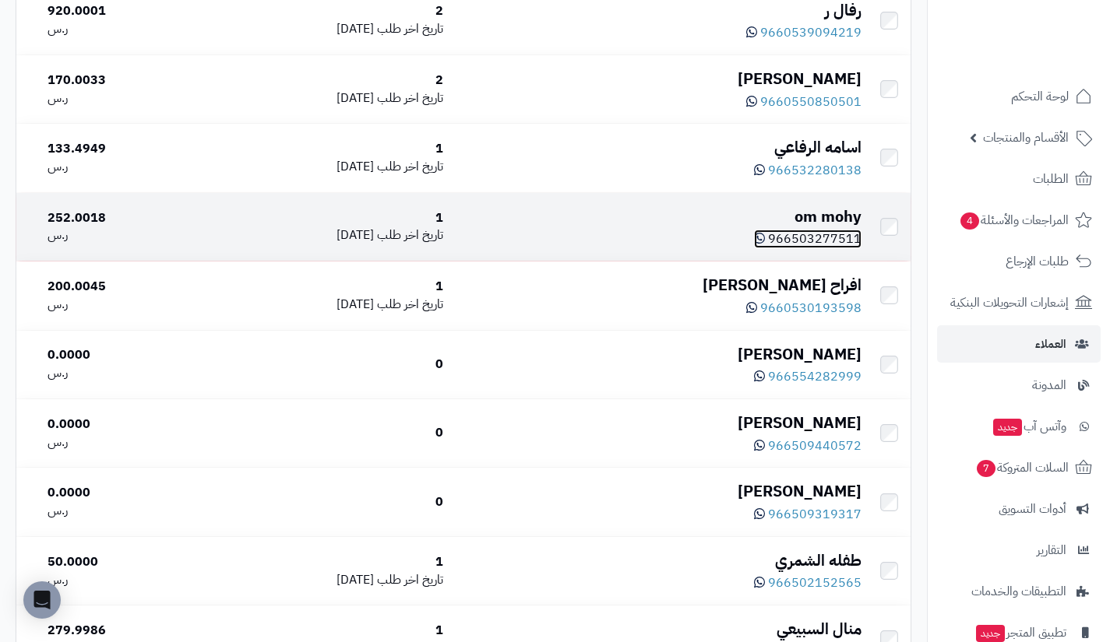
click at [823, 248] on span "966503277511" at bounding box center [814, 239] width 93 height 19
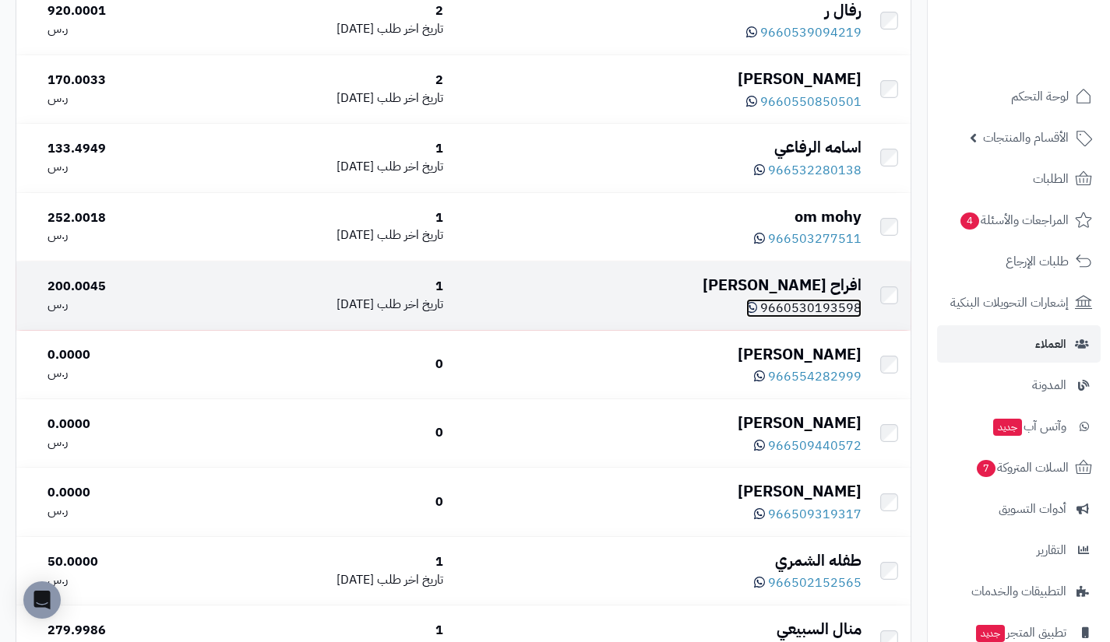
click at [809, 318] on span "9660530193598" at bounding box center [810, 308] width 101 height 19
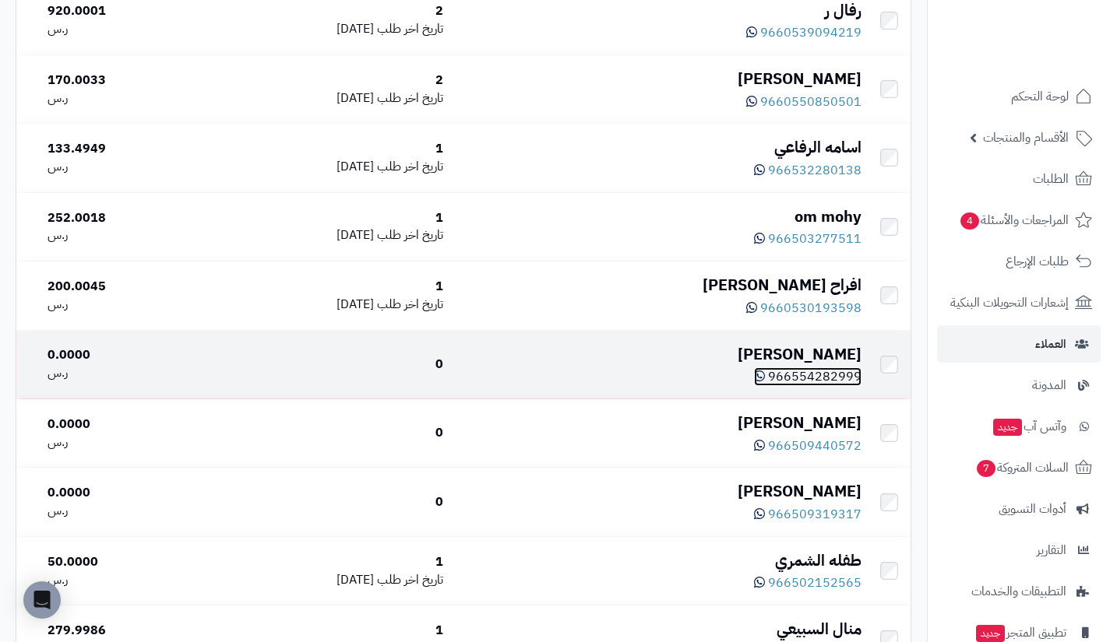
click at [814, 386] on span "966554282999" at bounding box center [814, 377] width 93 height 19
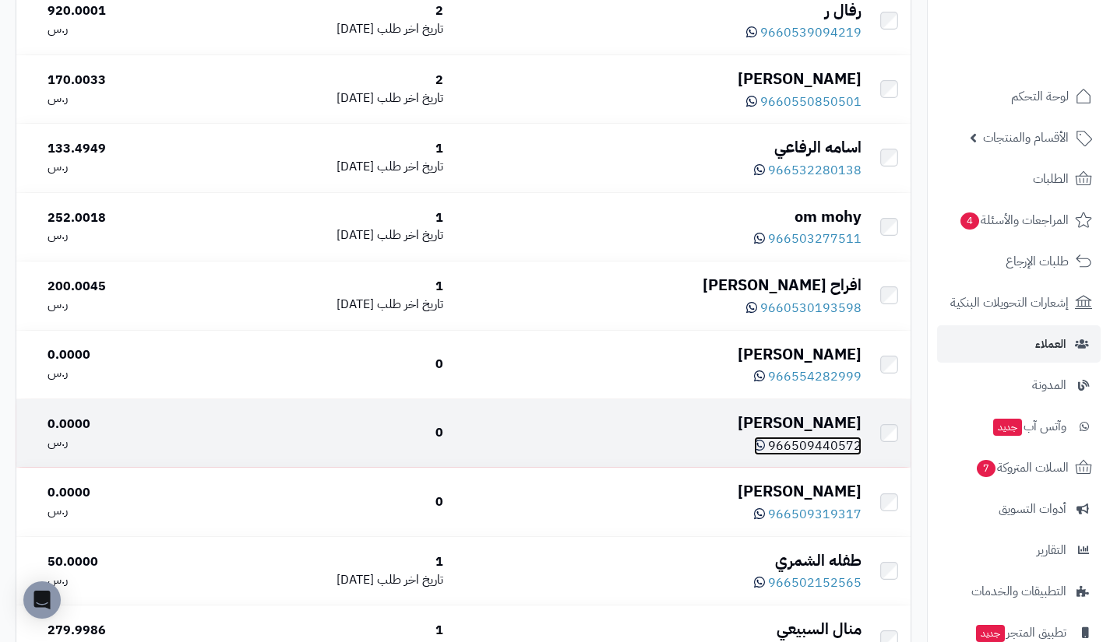
click at [824, 455] on span "966509440572" at bounding box center [814, 446] width 93 height 19
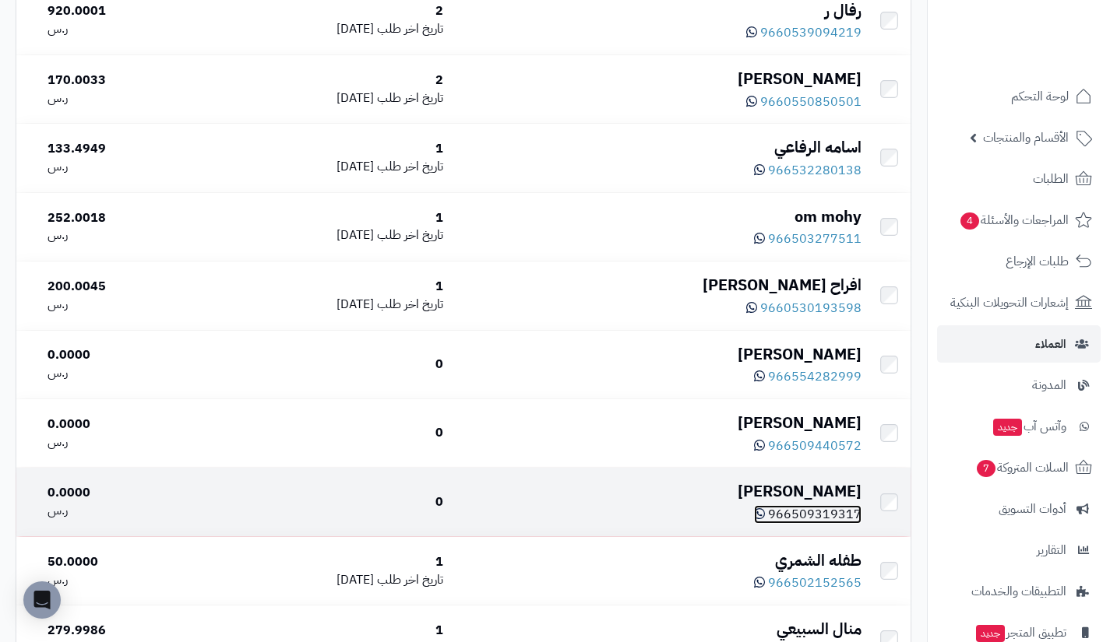
click at [811, 524] on span "966509319317" at bounding box center [814, 514] width 93 height 19
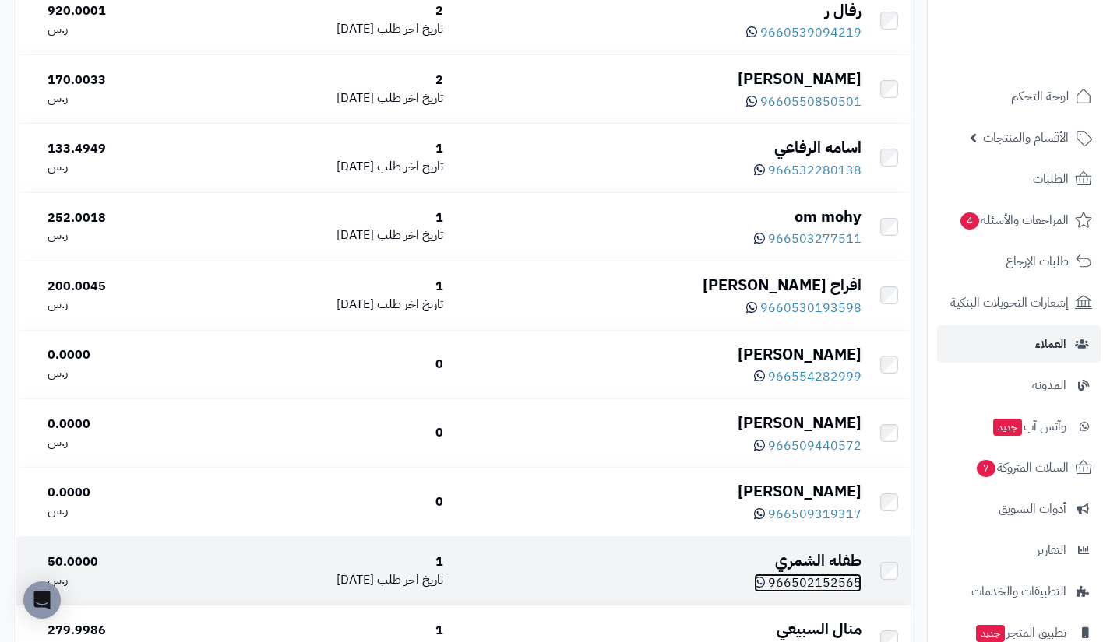
click at [811, 593] on span "966502152565" at bounding box center [814, 583] width 93 height 19
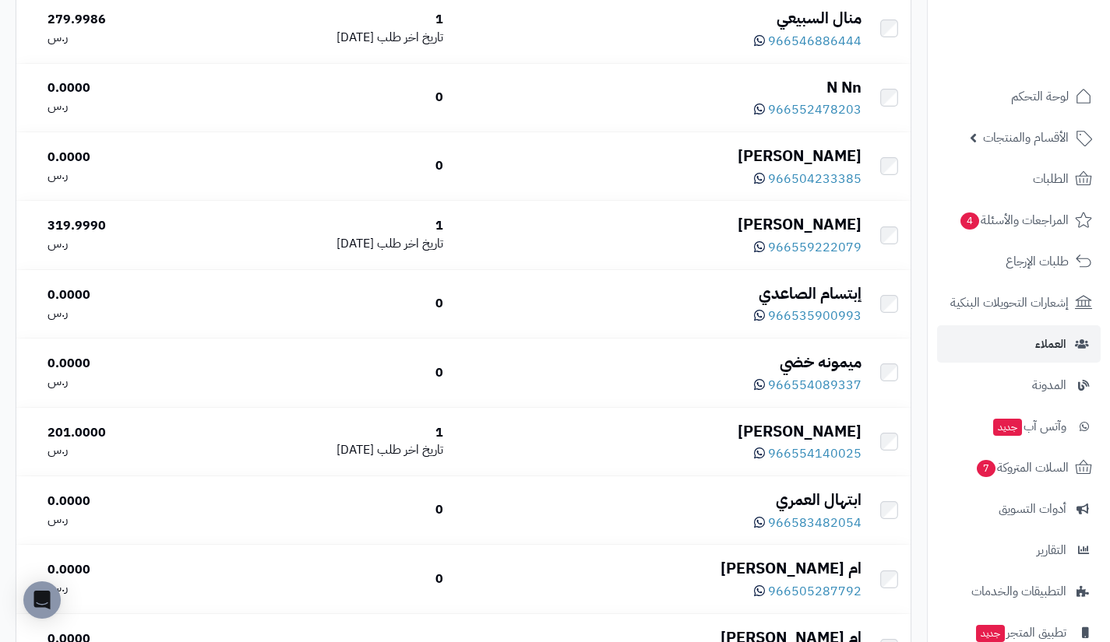
scroll to position [4894, 0]
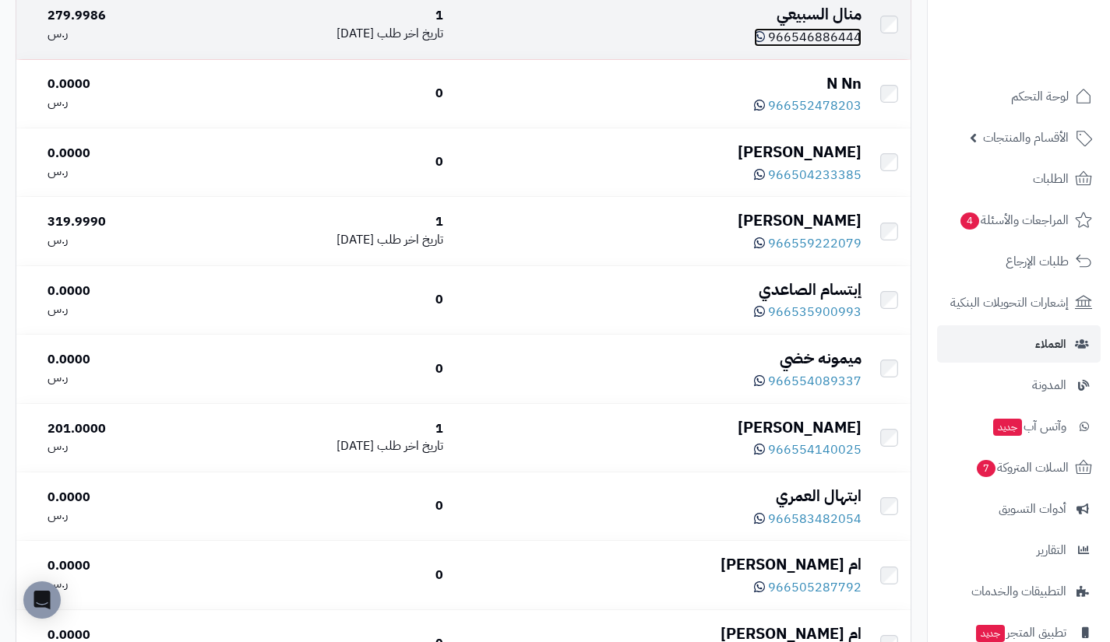
click at [810, 47] on span "966546886444" at bounding box center [814, 37] width 93 height 19
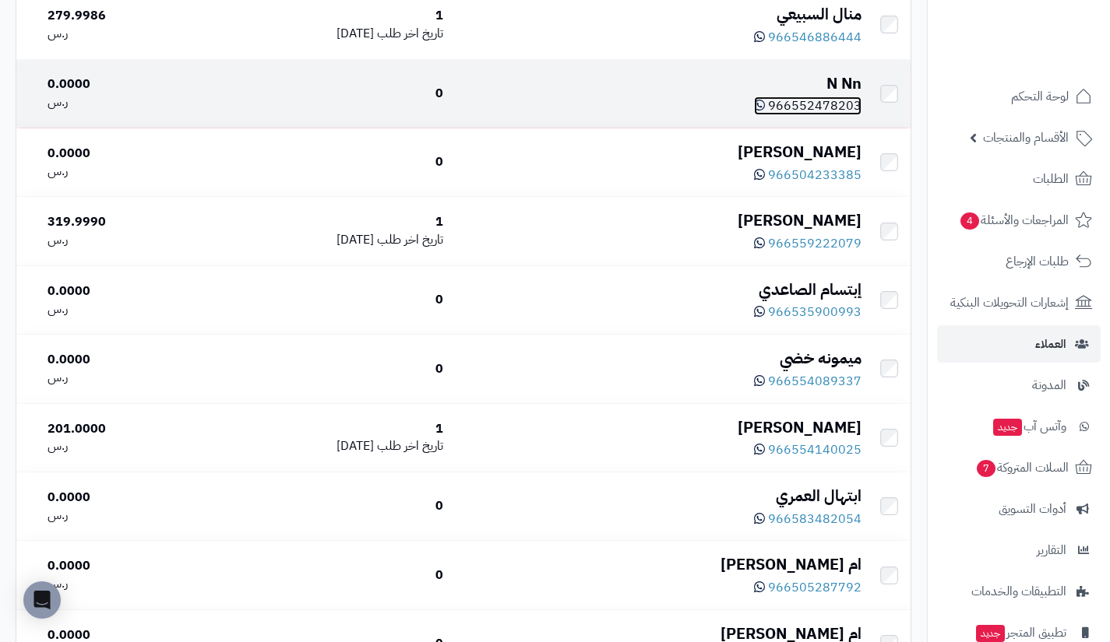
click at [805, 115] on span "966552478203" at bounding box center [814, 106] width 93 height 19
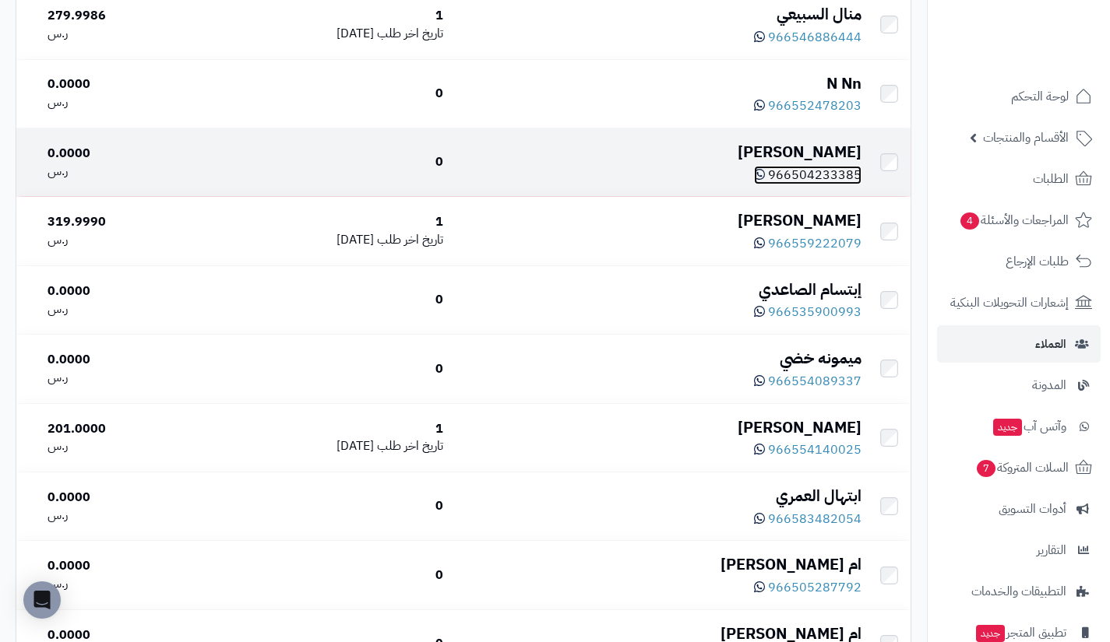
click at [815, 185] on span "966504233385" at bounding box center [814, 175] width 93 height 19
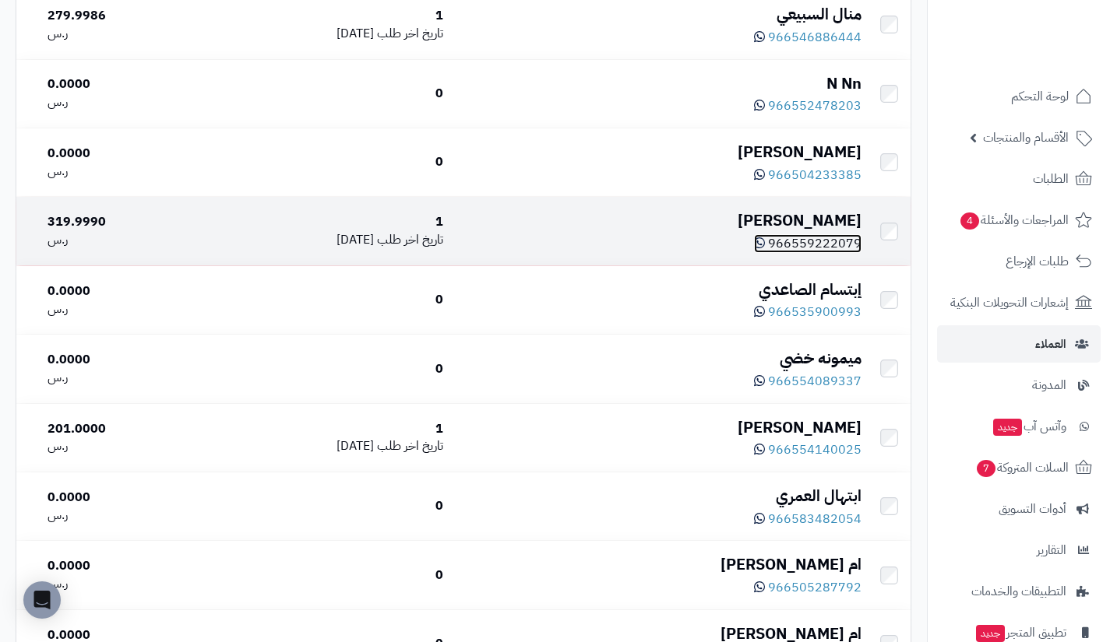
click at [819, 253] on span "966559222079" at bounding box center [814, 243] width 93 height 19
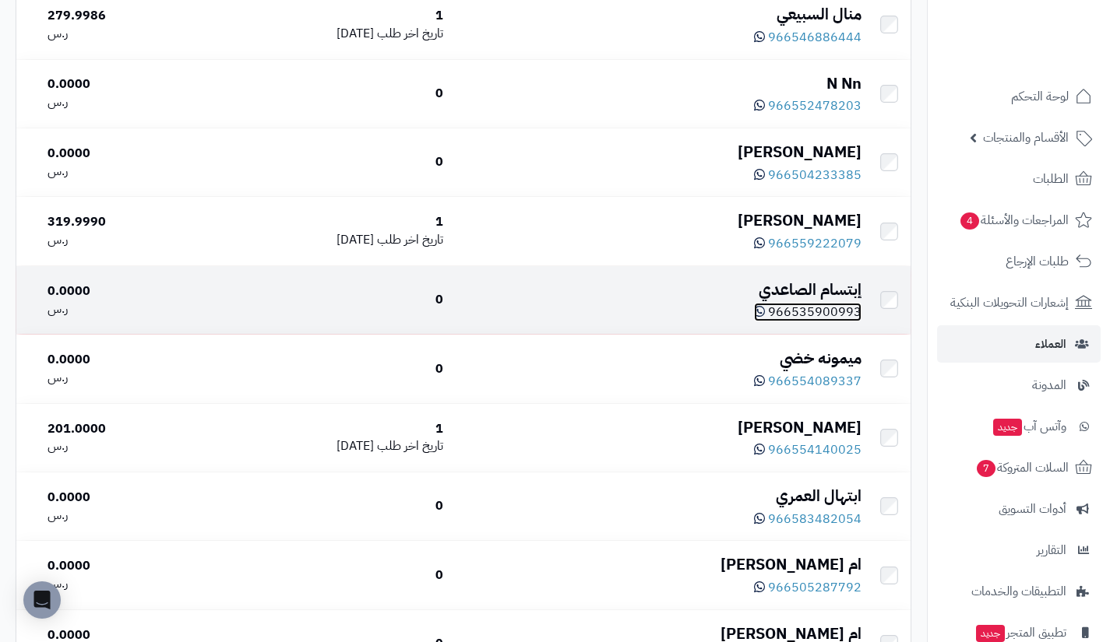
click at [814, 322] on span "966535900993" at bounding box center [814, 312] width 93 height 19
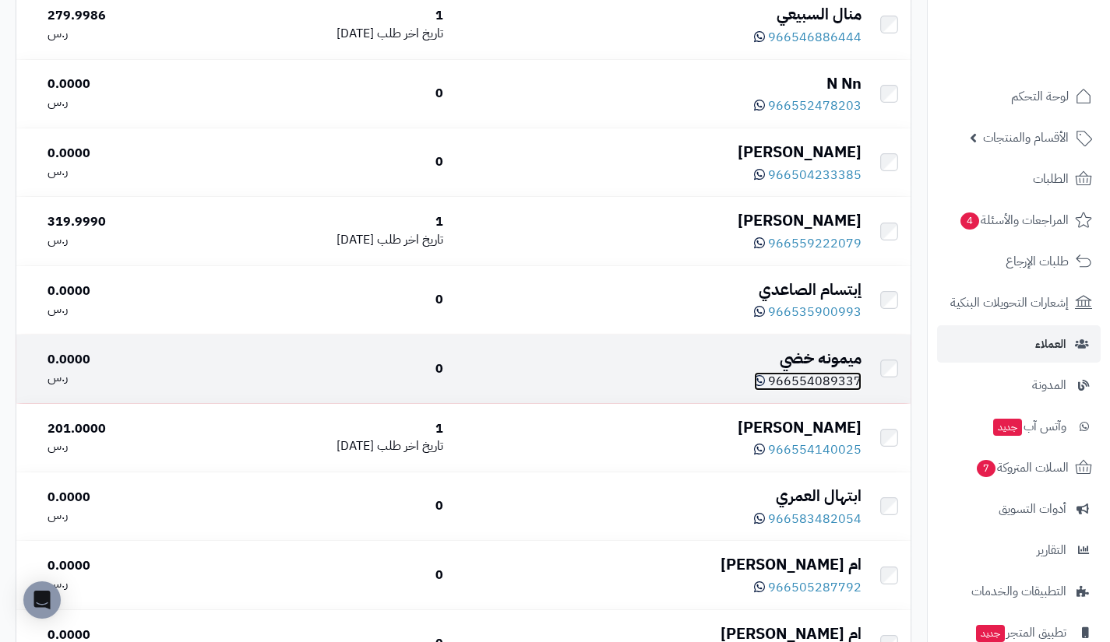
click at [825, 391] on span "966554089337" at bounding box center [814, 381] width 93 height 19
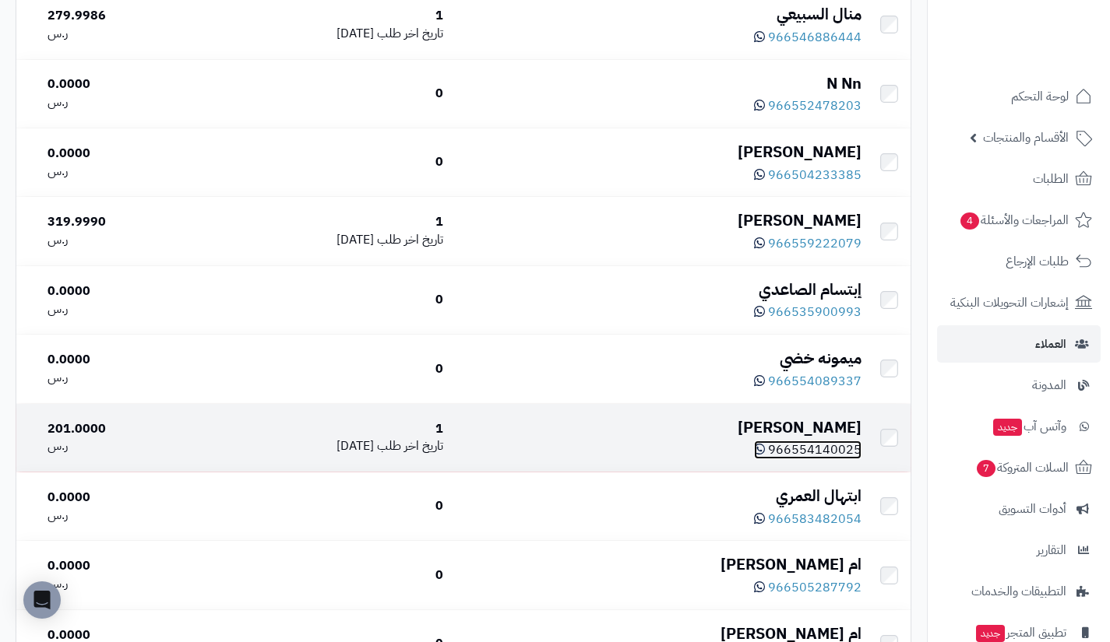
click at [833, 459] on span "966554140025" at bounding box center [814, 450] width 93 height 19
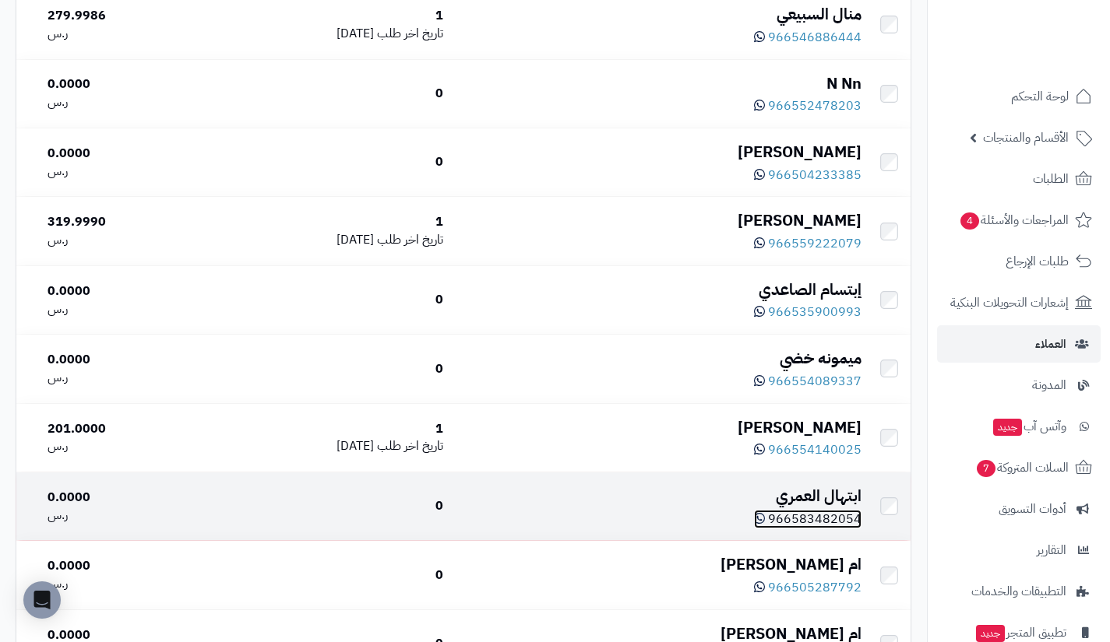
click at [807, 529] on span "966583482054" at bounding box center [814, 519] width 93 height 19
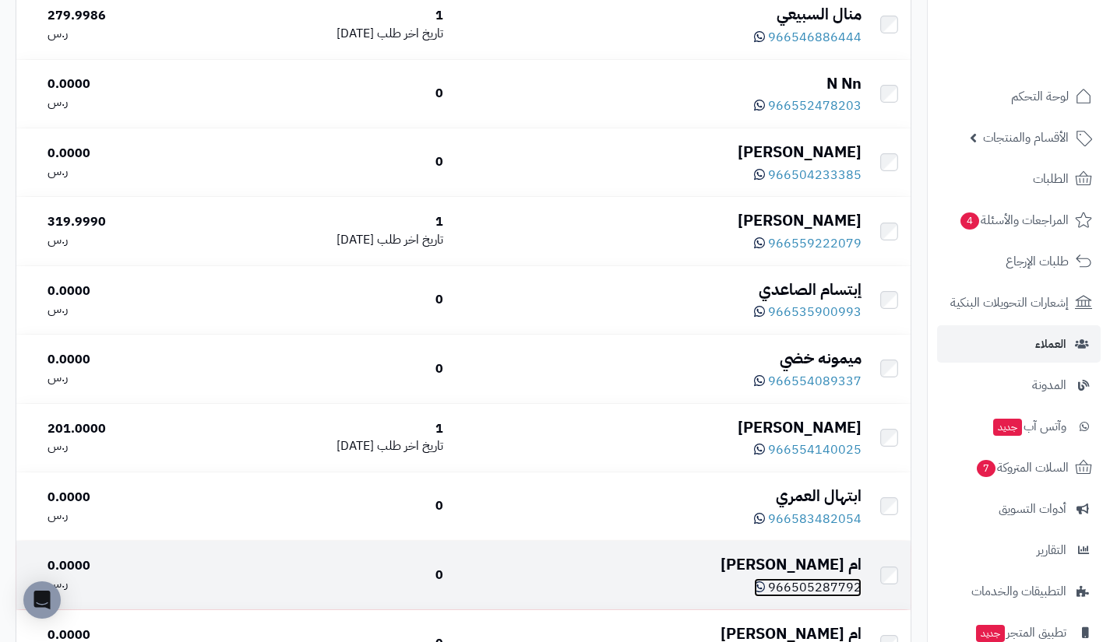
click at [798, 597] on span "966505287792" at bounding box center [814, 588] width 93 height 19
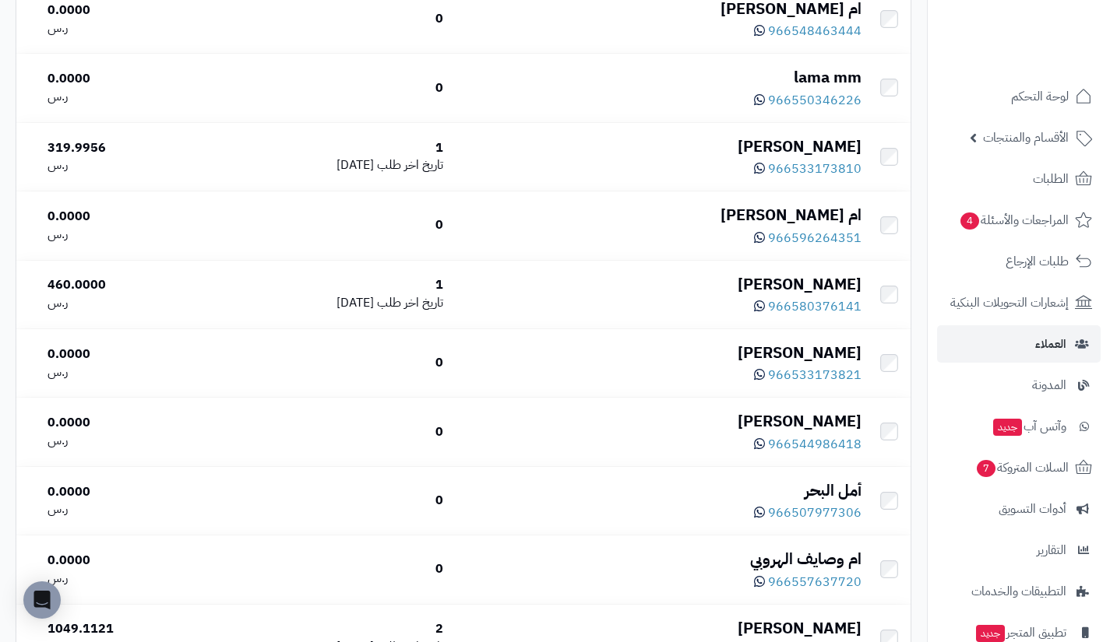
scroll to position [5524, 0]
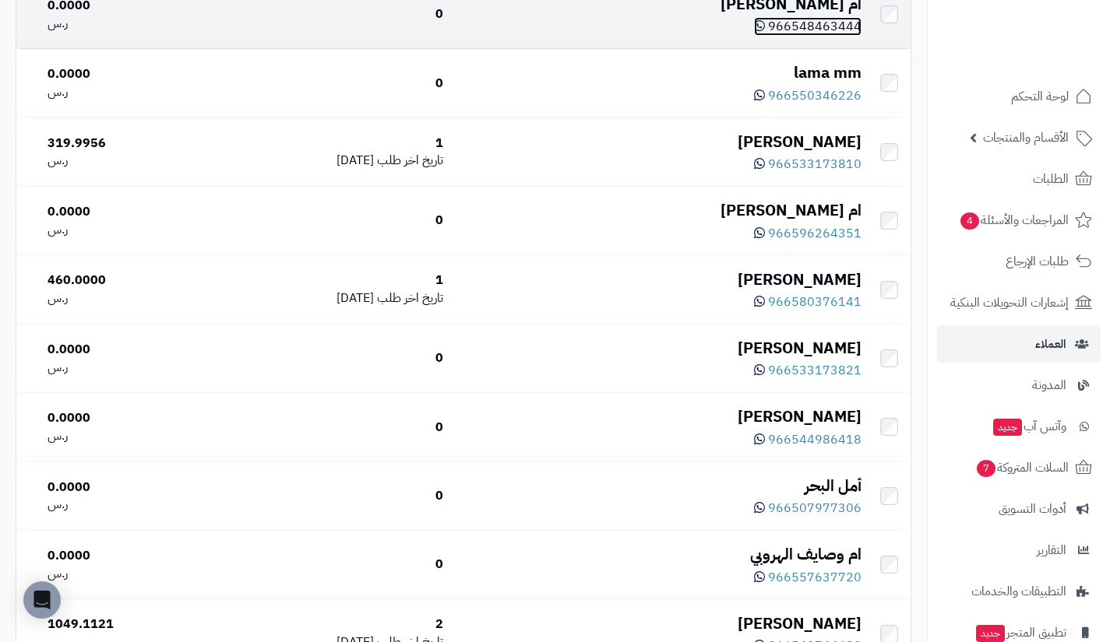
click at [801, 36] on span "966548463444" at bounding box center [814, 26] width 93 height 19
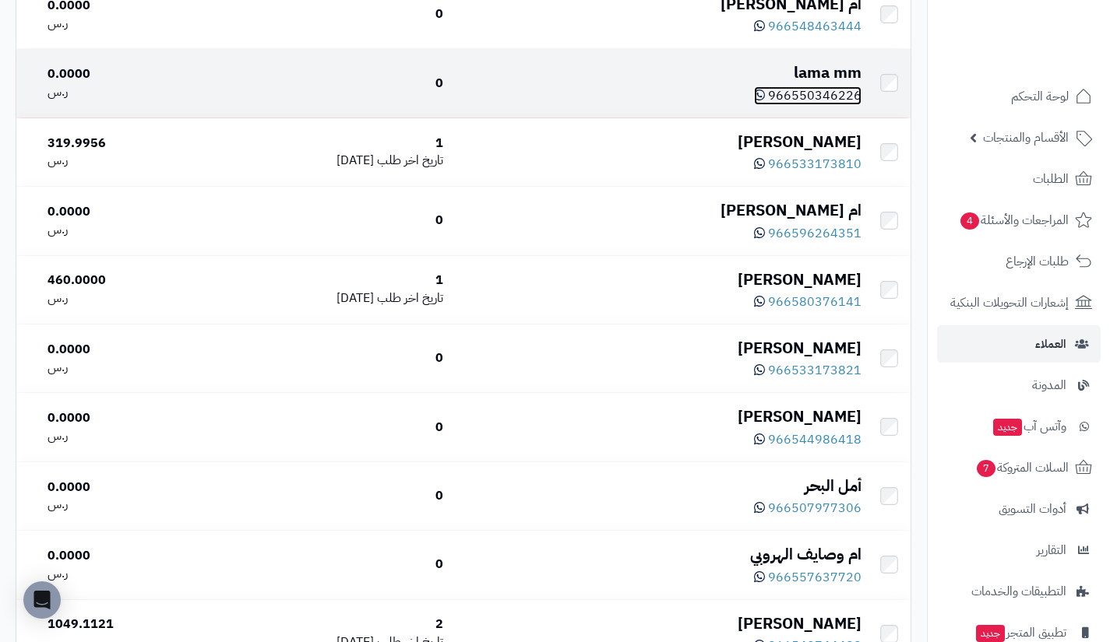
click at [819, 105] on span "966550346226" at bounding box center [814, 95] width 93 height 19
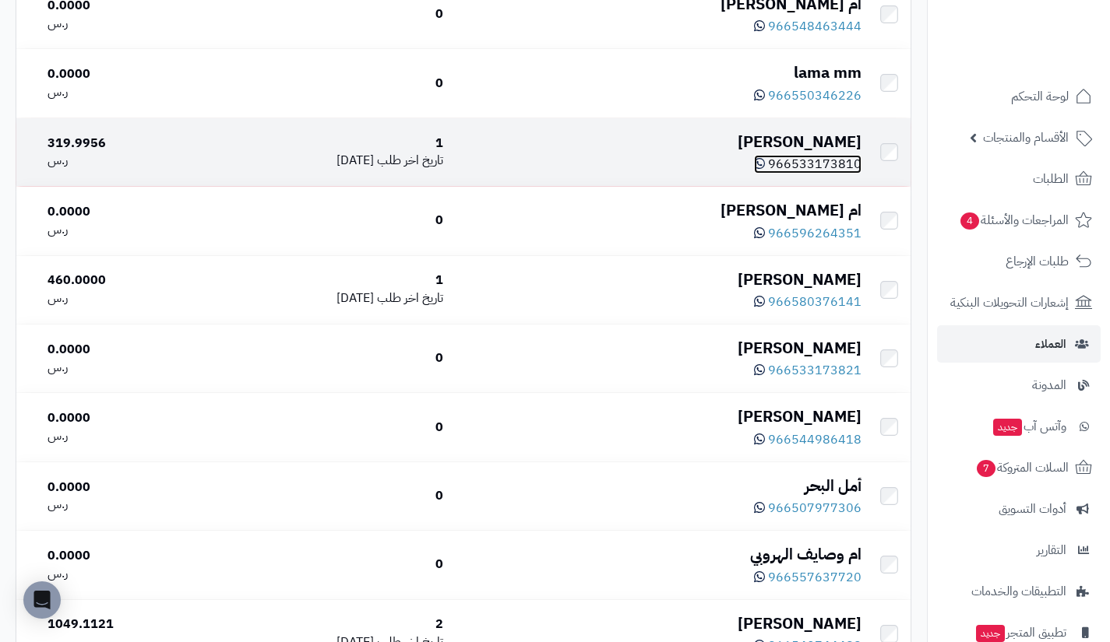
click at [823, 174] on span "966533173810" at bounding box center [814, 164] width 93 height 19
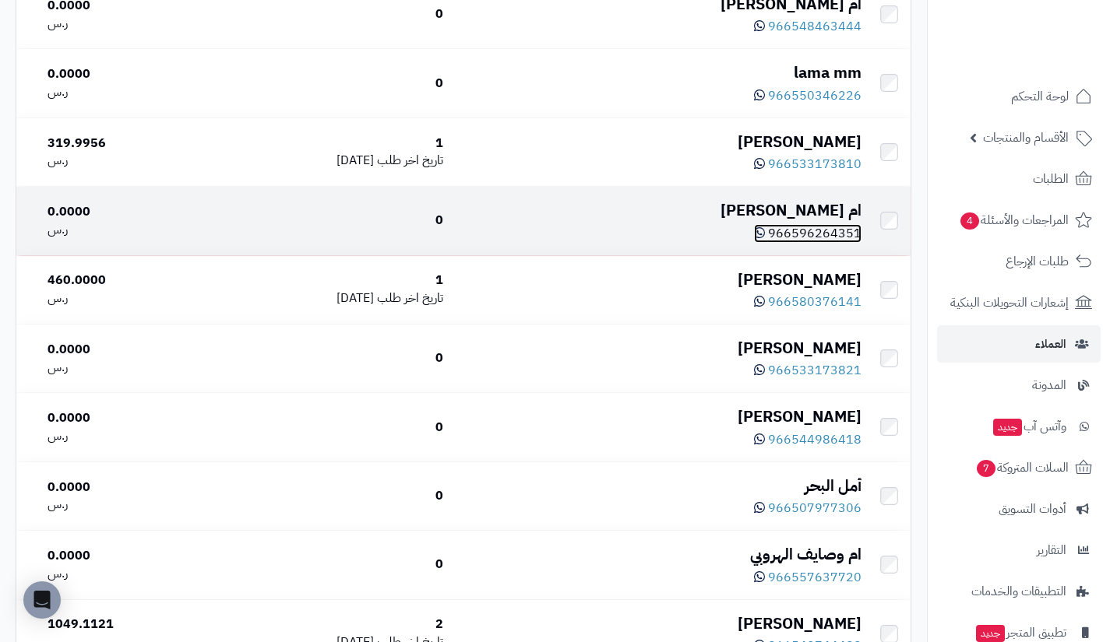
click at [804, 243] on span "966596264351" at bounding box center [814, 233] width 93 height 19
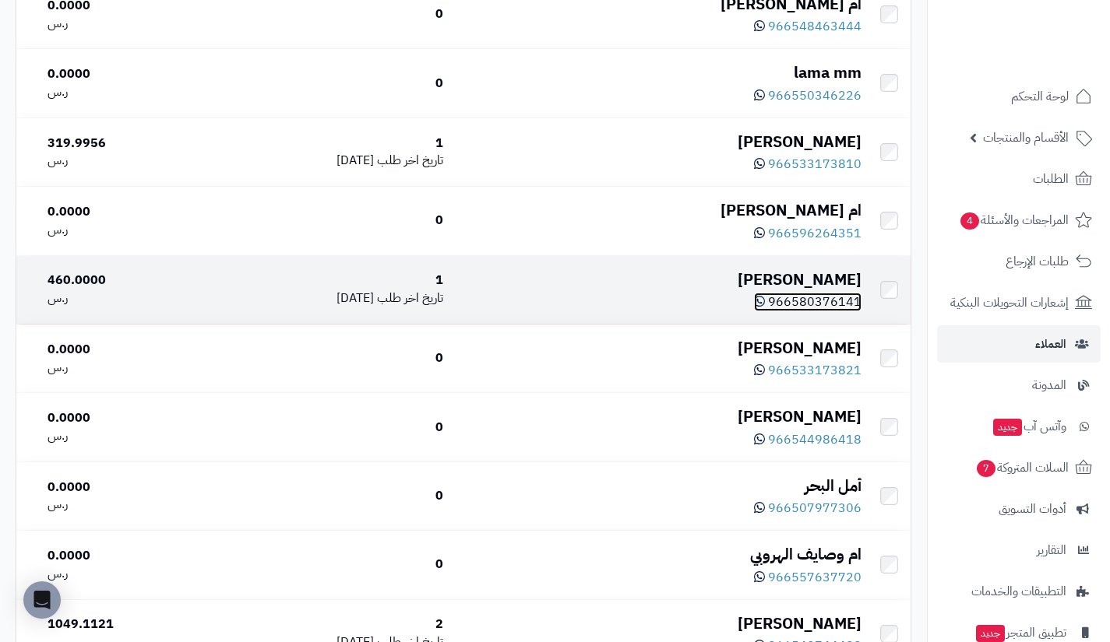
click at [822, 311] on span "966580376141" at bounding box center [814, 302] width 93 height 19
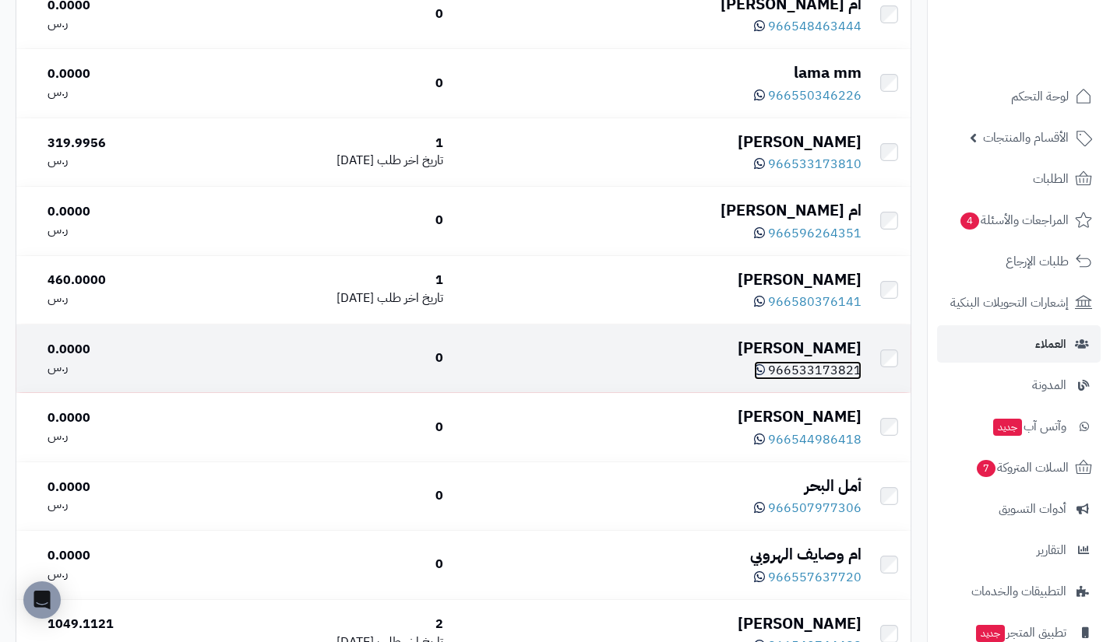
click at [794, 380] on span "966533173821" at bounding box center [814, 370] width 93 height 19
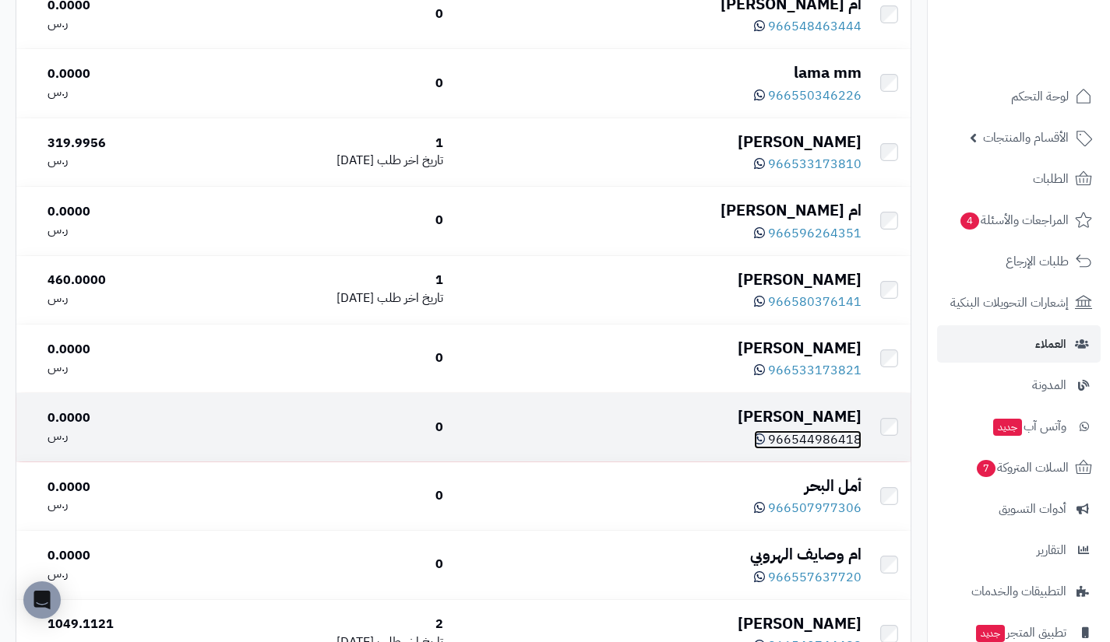
click at [808, 449] on span "966544986418" at bounding box center [814, 440] width 93 height 19
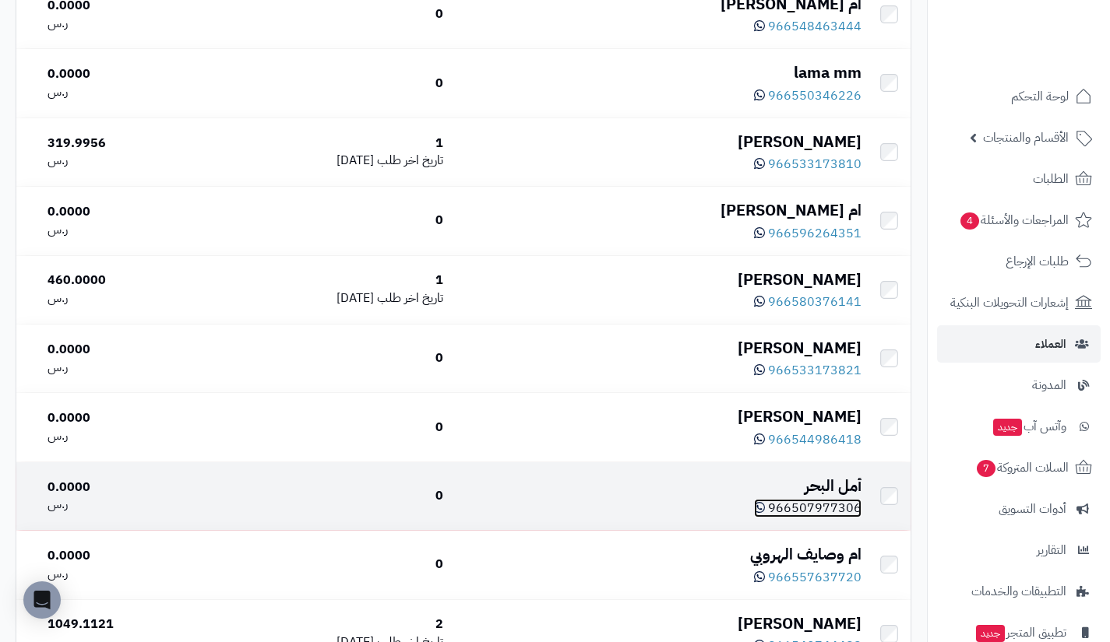
click at [818, 518] on span "966507977306" at bounding box center [814, 508] width 93 height 19
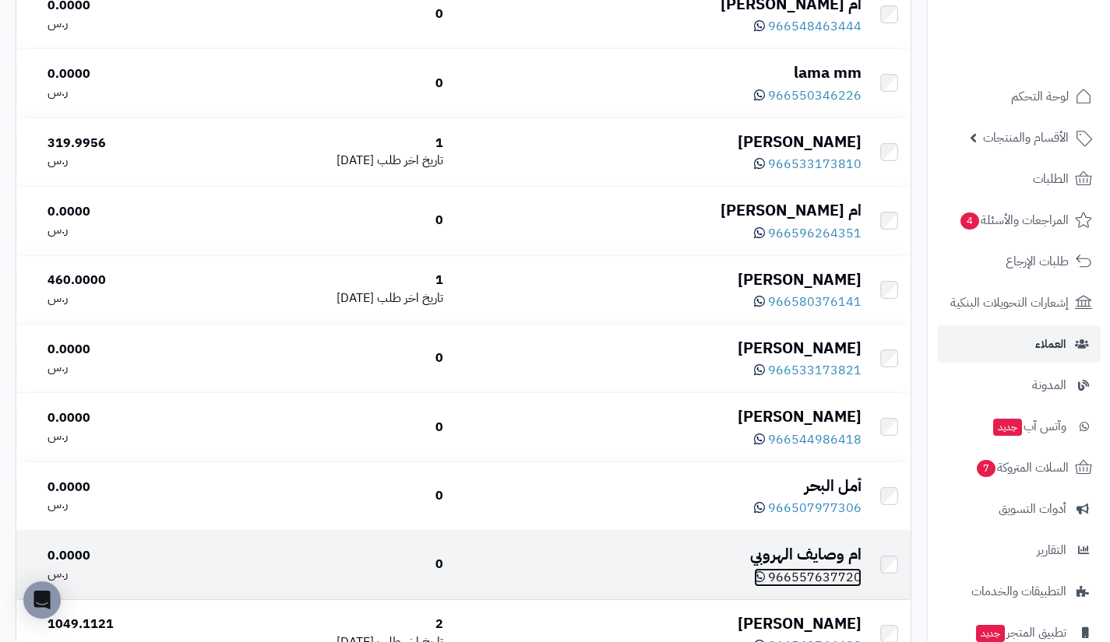
click at [828, 587] on span "966557637720" at bounding box center [814, 577] width 93 height 19
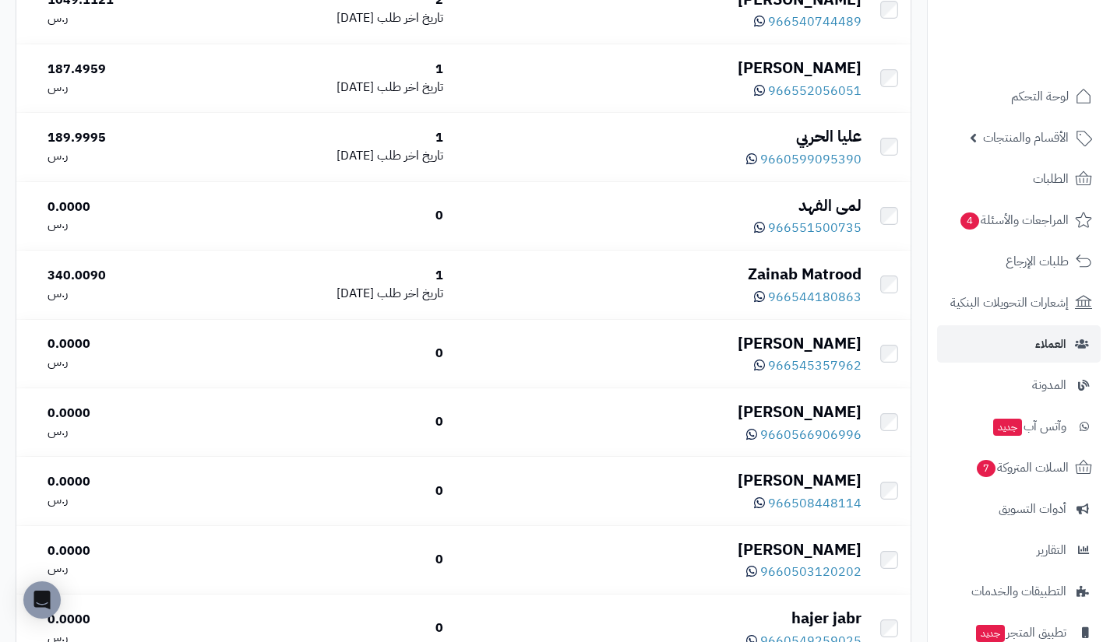
scroll to position [6150, 0]
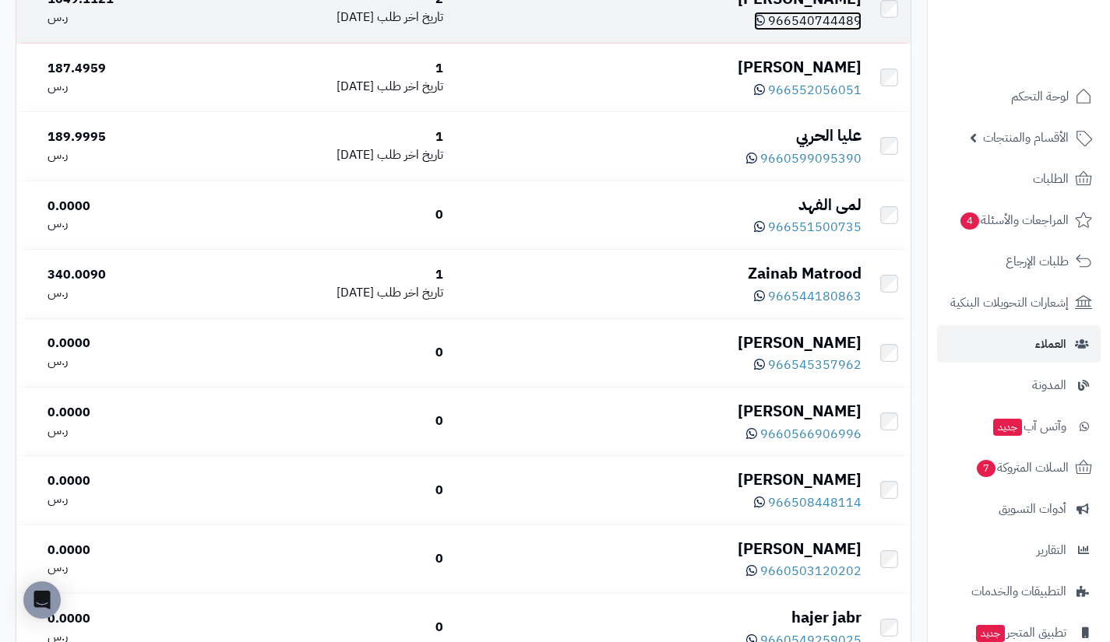
click at [811, 30] on span "966540744489" at bounding box center [814, 21] width 93 height 19
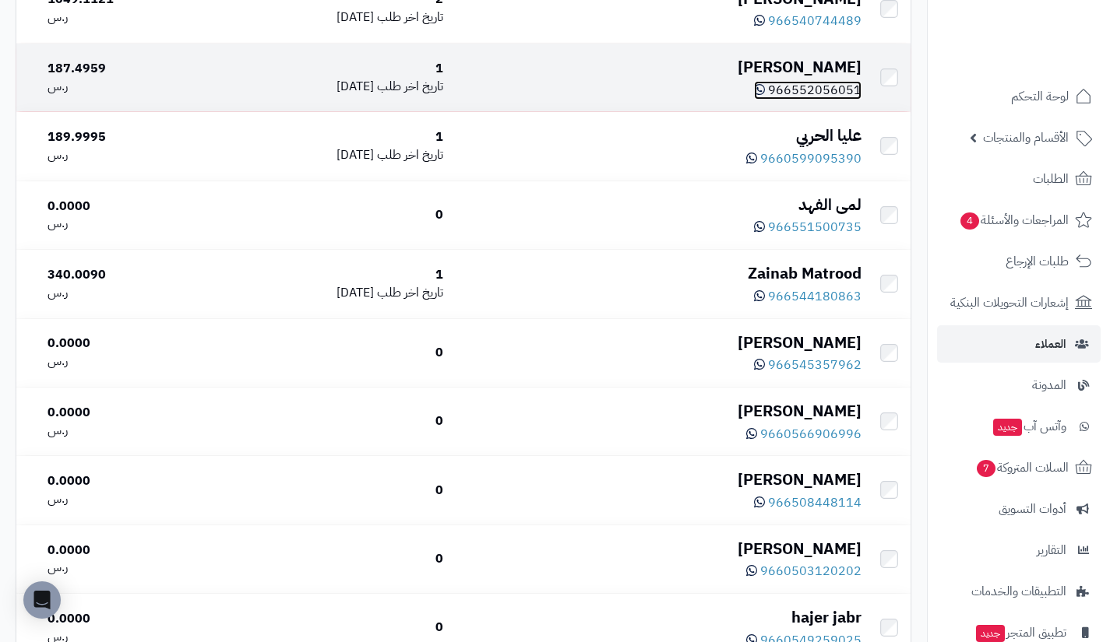
click at [824, 100] on span "966552056051" at bounding box center [814, 90] width 93 height 19
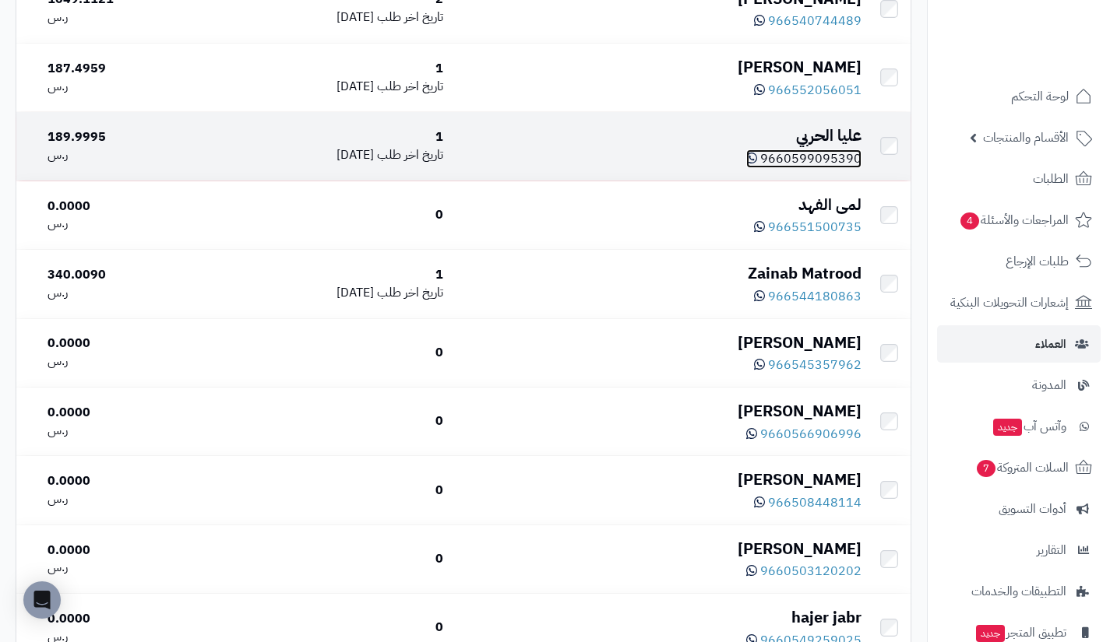
click at [824, 168] on span "9660599095390" at bounding box center [810, 158] width 101 height 19
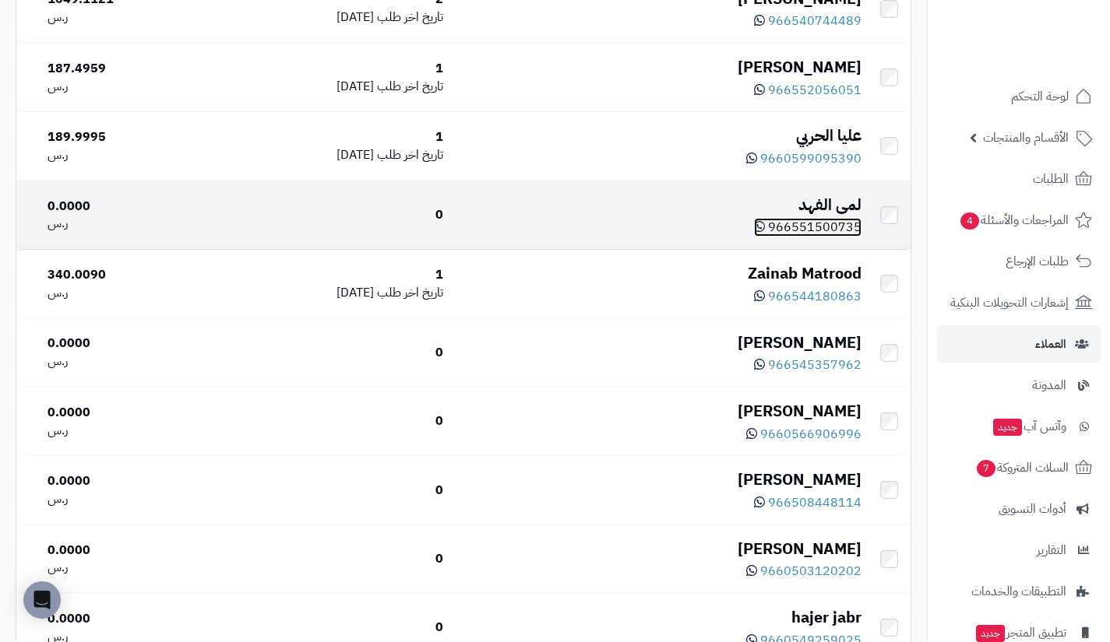
click at [804, 237] on span "966551500735" at bounding box center [814, 227] width 93 height 19
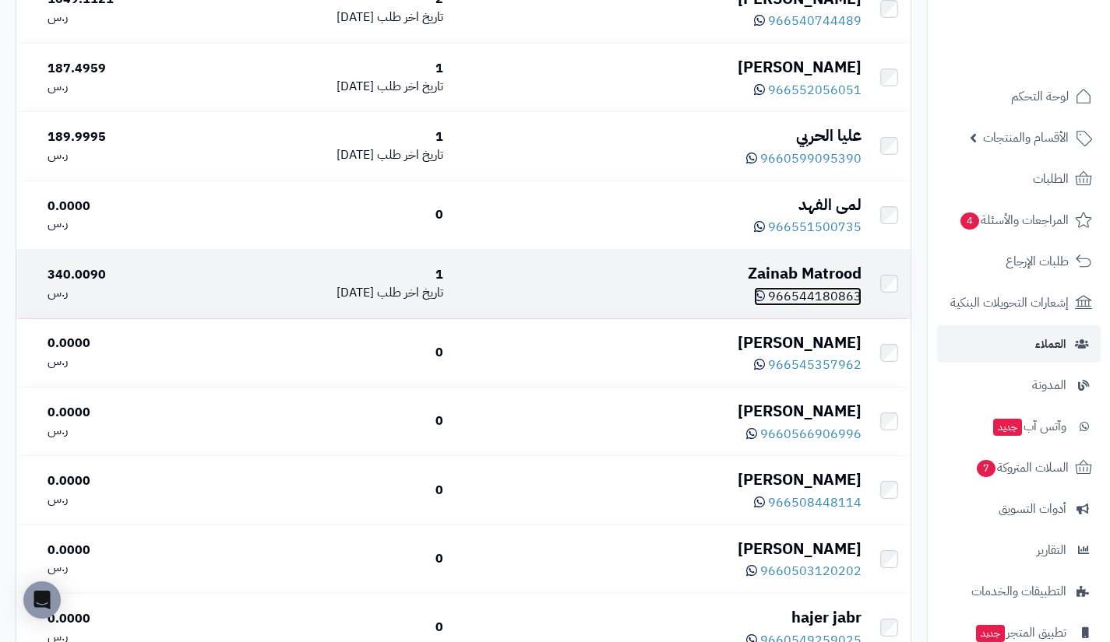
click at [832, 306] on span "966544180863" at bounding box center [814, 296] width 93 height 19
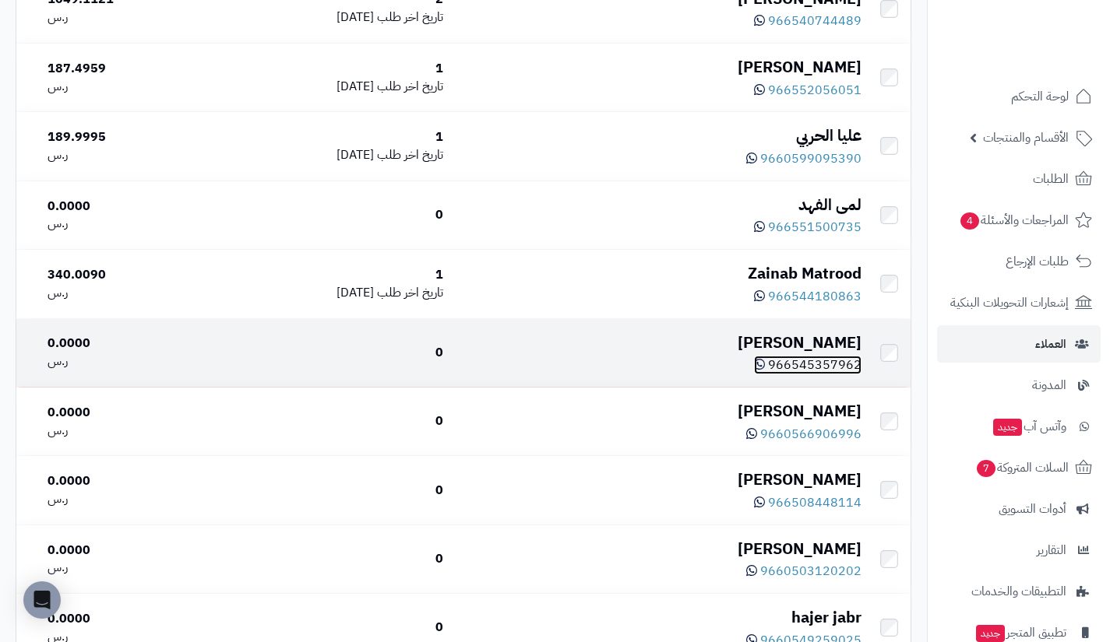
click at [803, 375] on span "966545357962" at bounding box center [814, 365] width 93 height 19
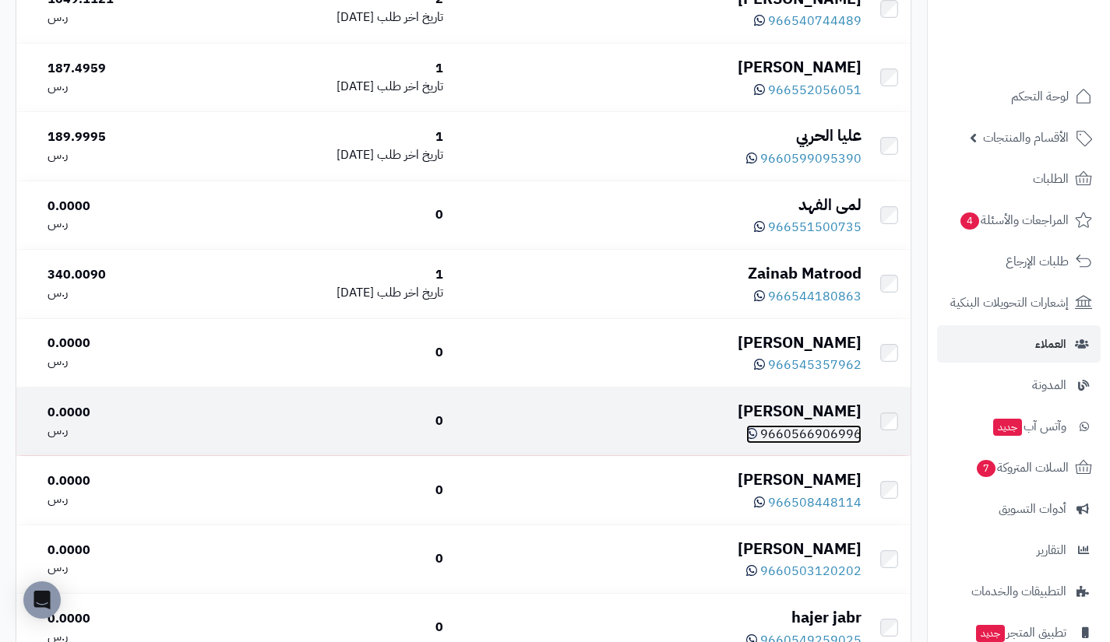
click at [811, 444] on span "9660566906996" at bounding box center [810, 434] width 101 height 19
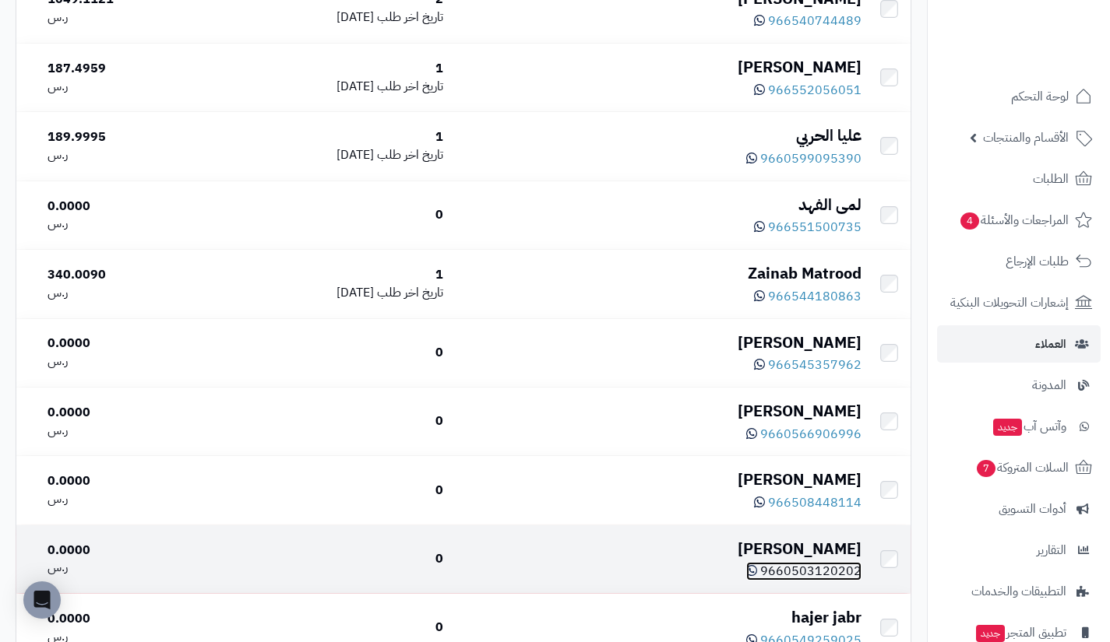
click at [809, 581] on span "9660503120202" at bounding box center [810, 571] width 101 height 19
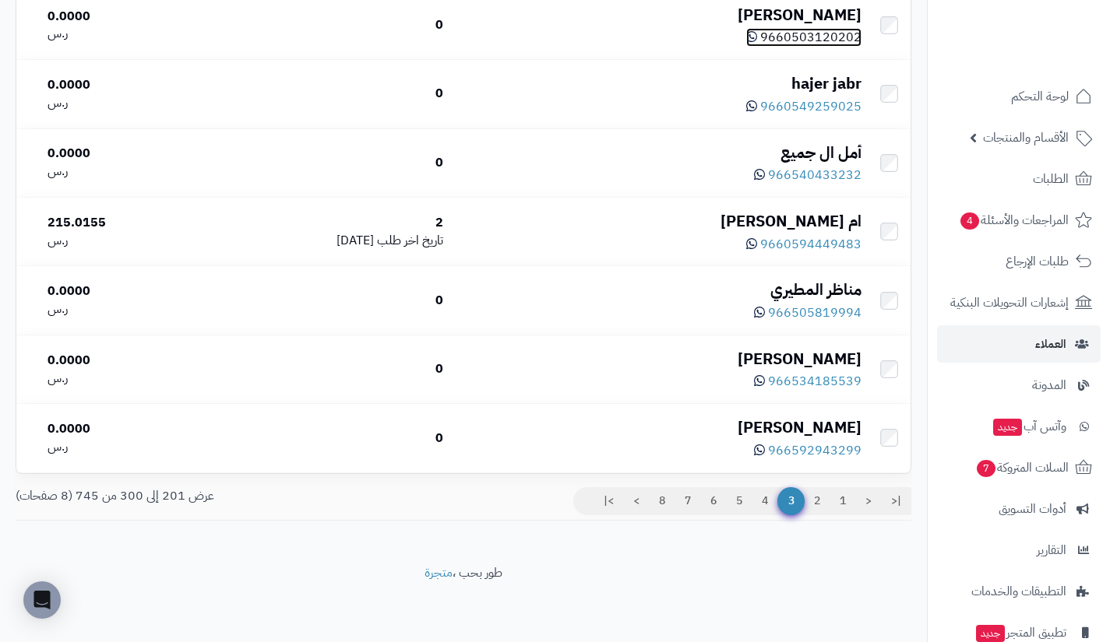
scroll to position [6722, 0]
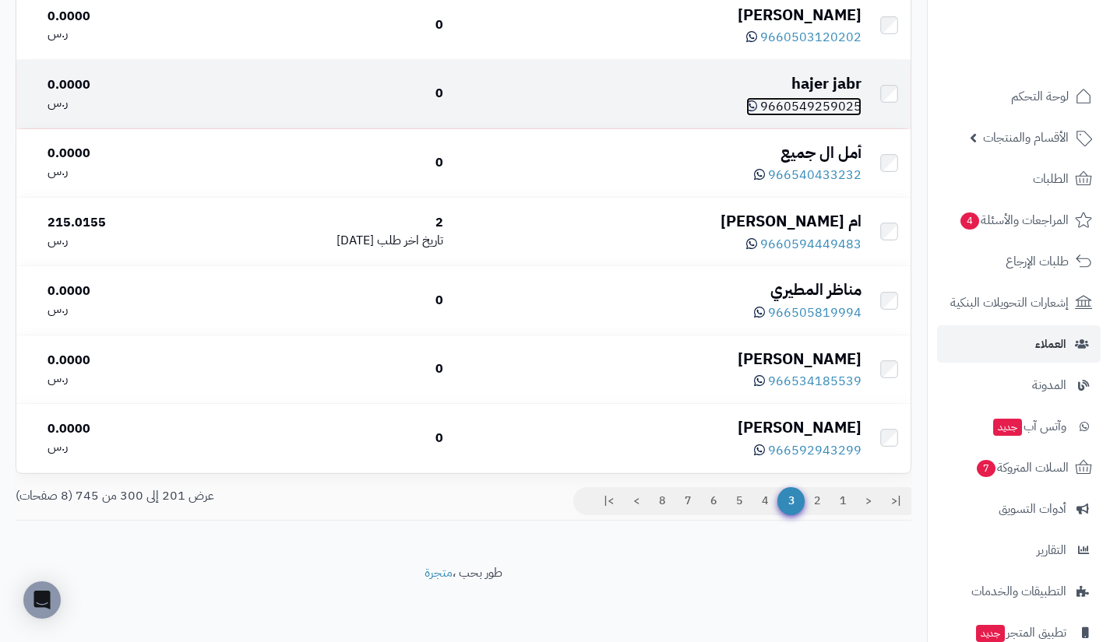
click at [809, 101] on span "9660549259025" at bounding box center [810, 106] width 101 height 19
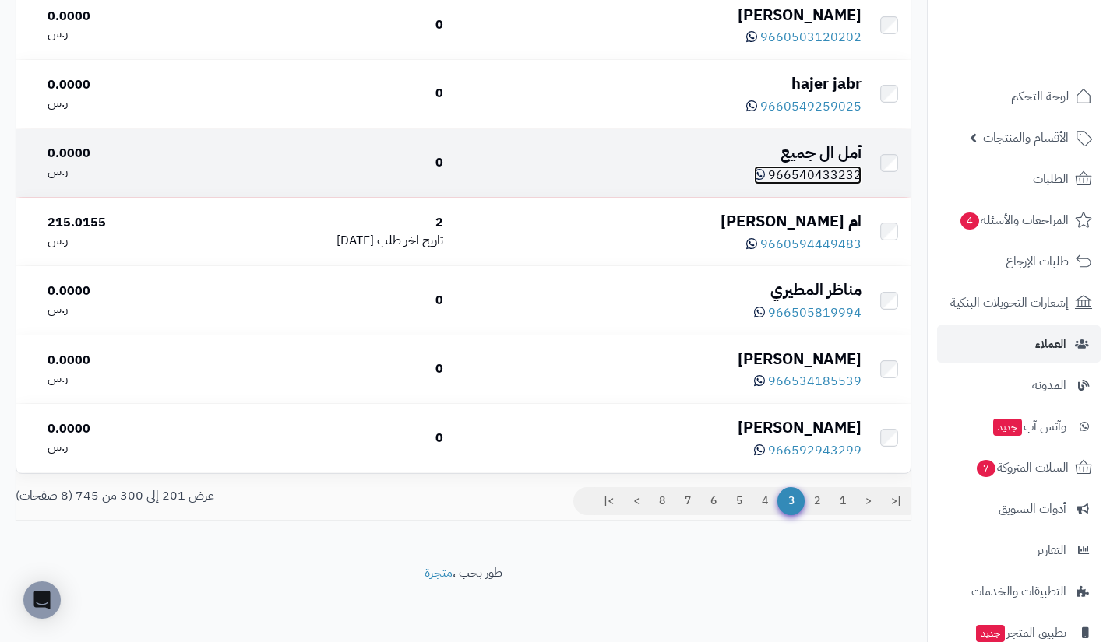
click at [825, 169] on span "966540433232" at bounding box center [814, 175] width 93 height 19
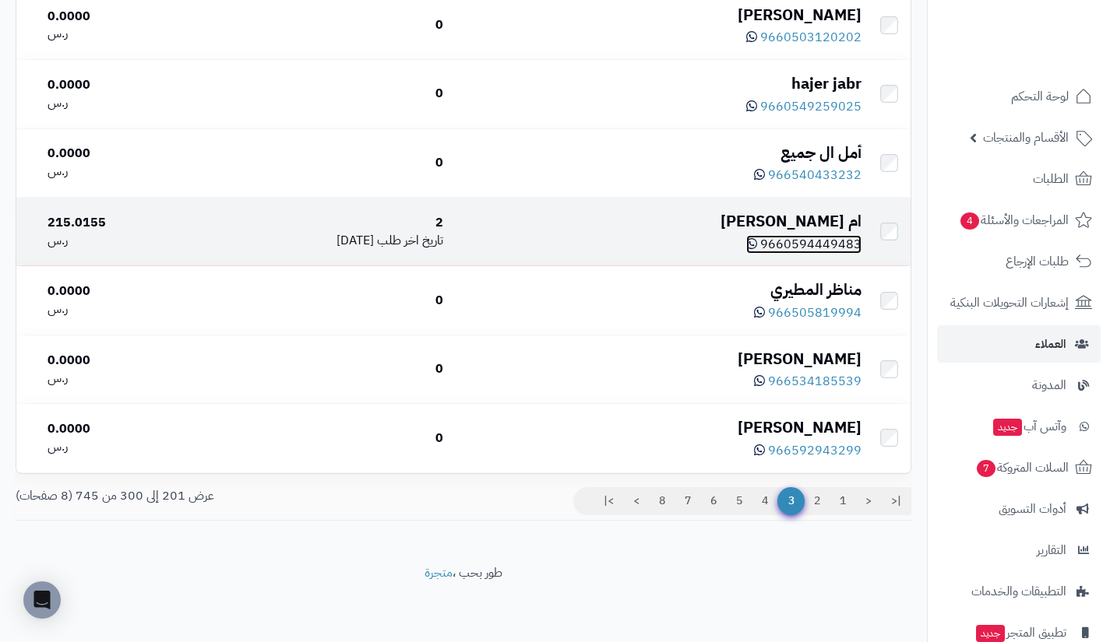
click at [811, 241] on span "9660594449483" at bounding box center [810, 244] width 101 height 19
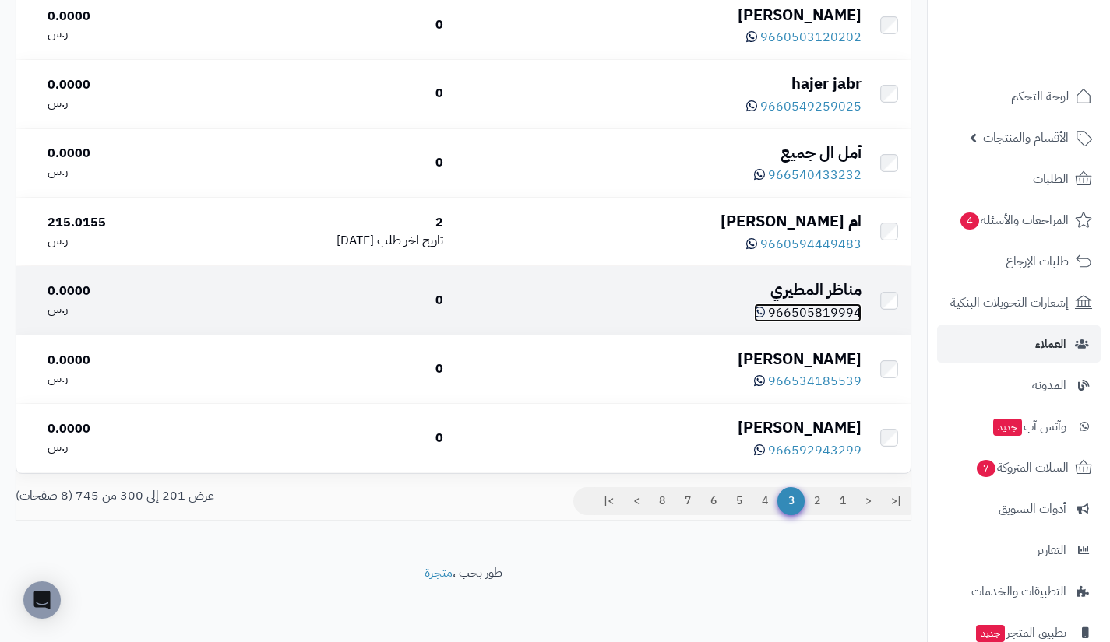
click at [824, 316] on span "966505819994" at bounding box center [814, 313] width 93 height 19
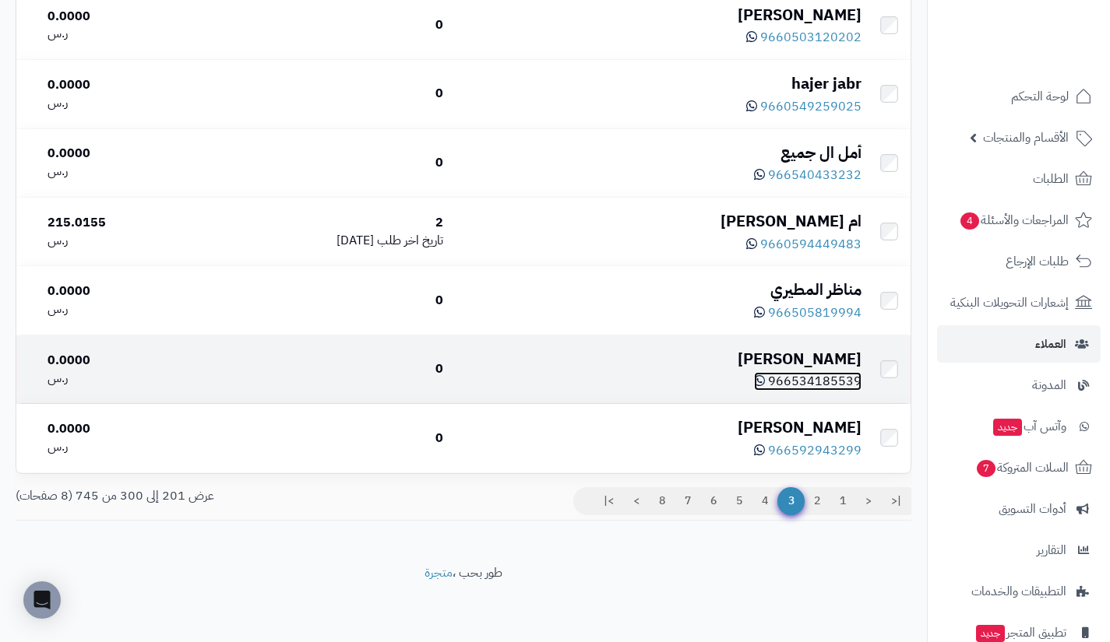
click at [806, 385] on span "966534185539" at bounding box center [814, 381] width 93 height 19
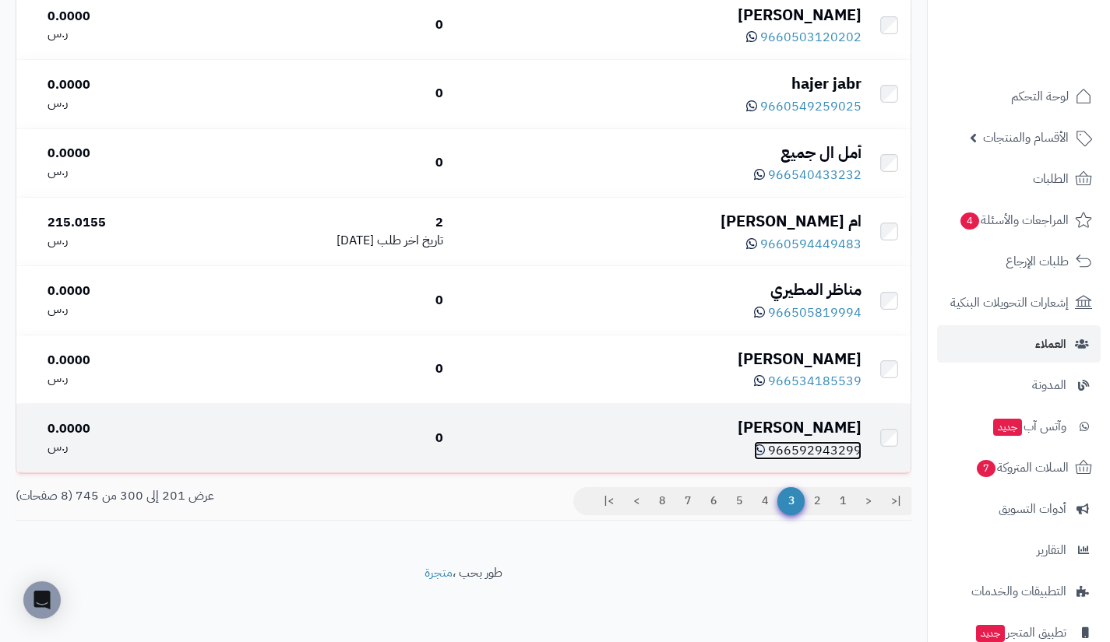
click at [806, 446] on span "966592943299" at bounding box center [814, 450] width 93 height 19
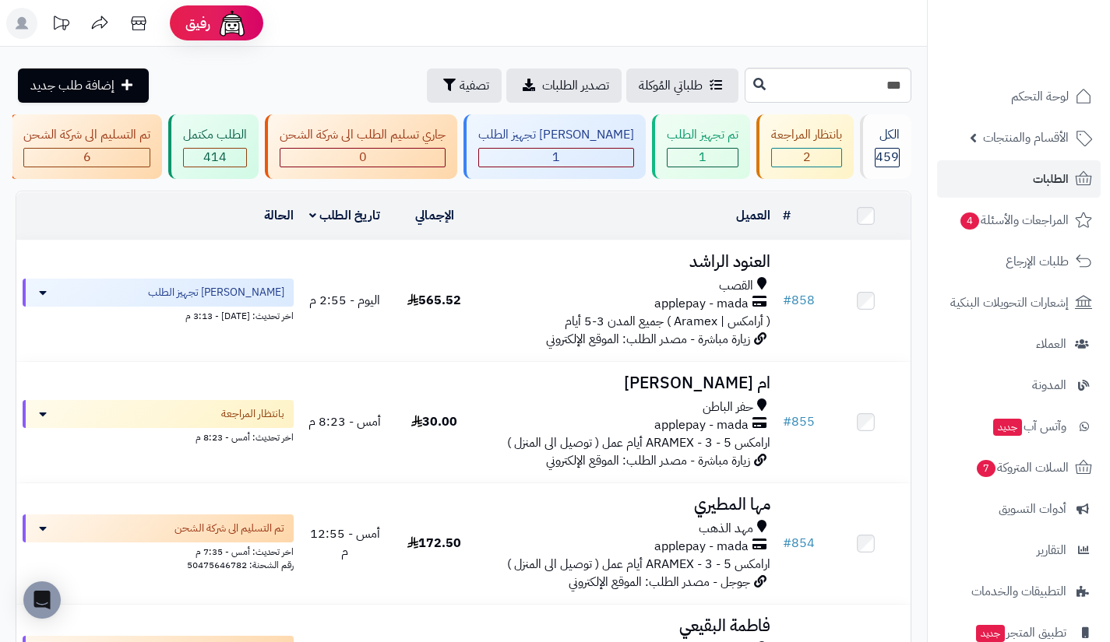
type input "***"
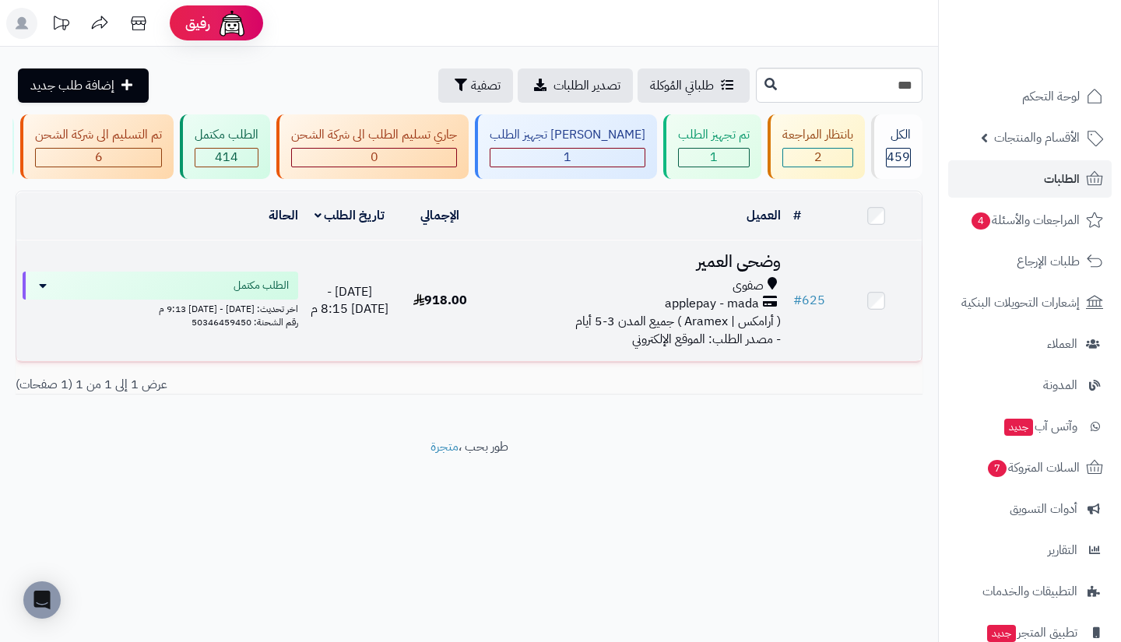
click at [716, 331] on span "( أرامكس | Aramex ) جميع المدن 3-5 أيام" at bounding box center [678, 321] width 206 height 19
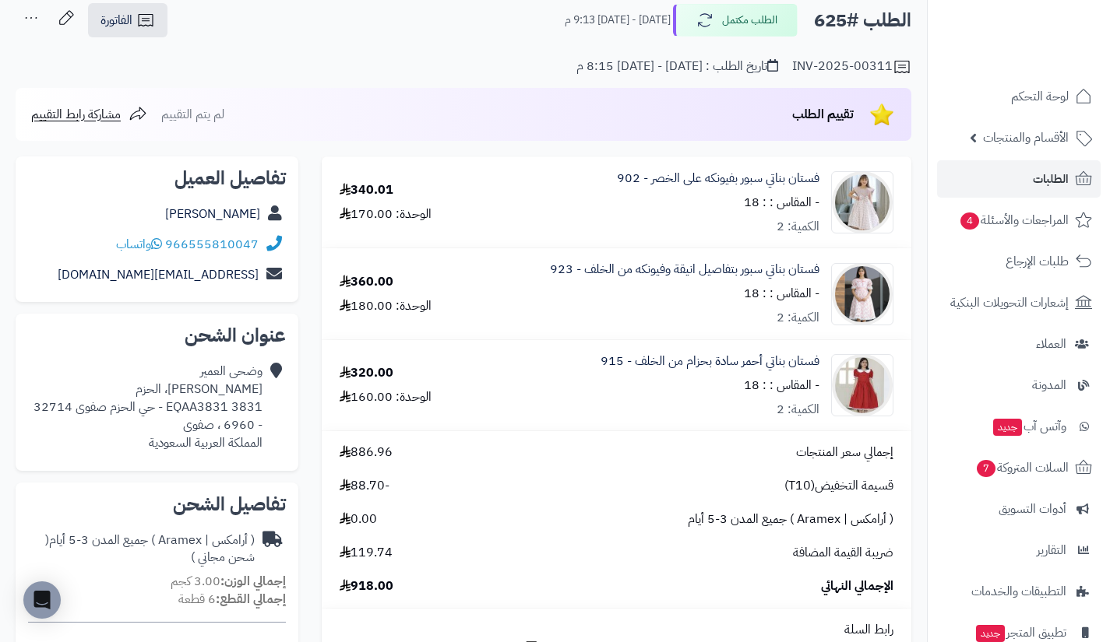
scroll to position [83, 0]
click at [996, 121] on link "الأقسام والمنتجات" at bounding box center [1019, 137] width 164 height 37
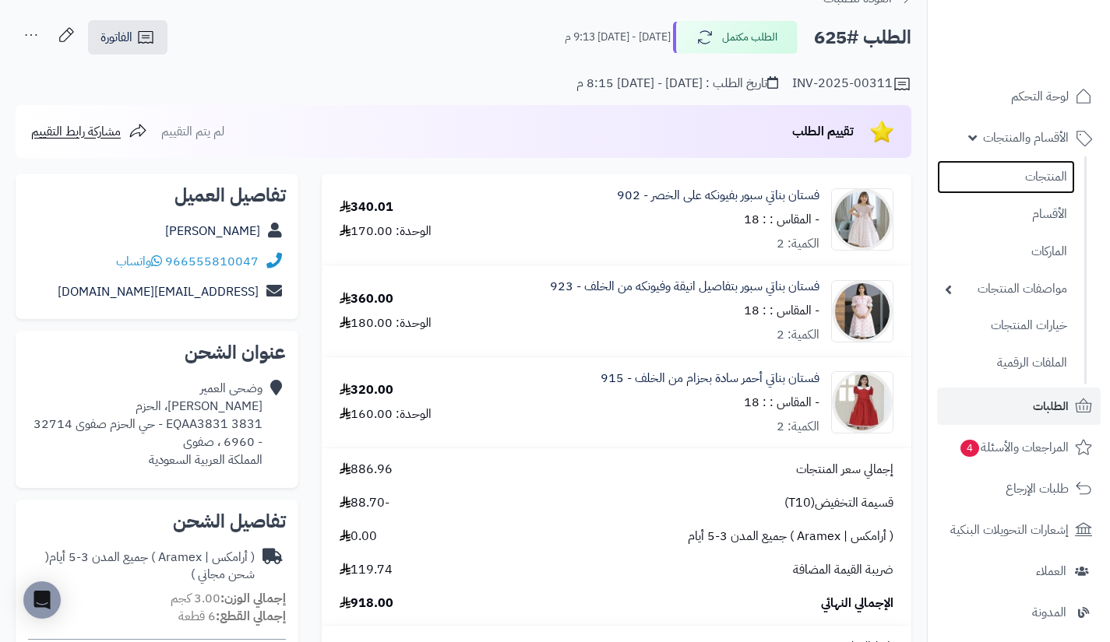
scroll to position [66, 0]
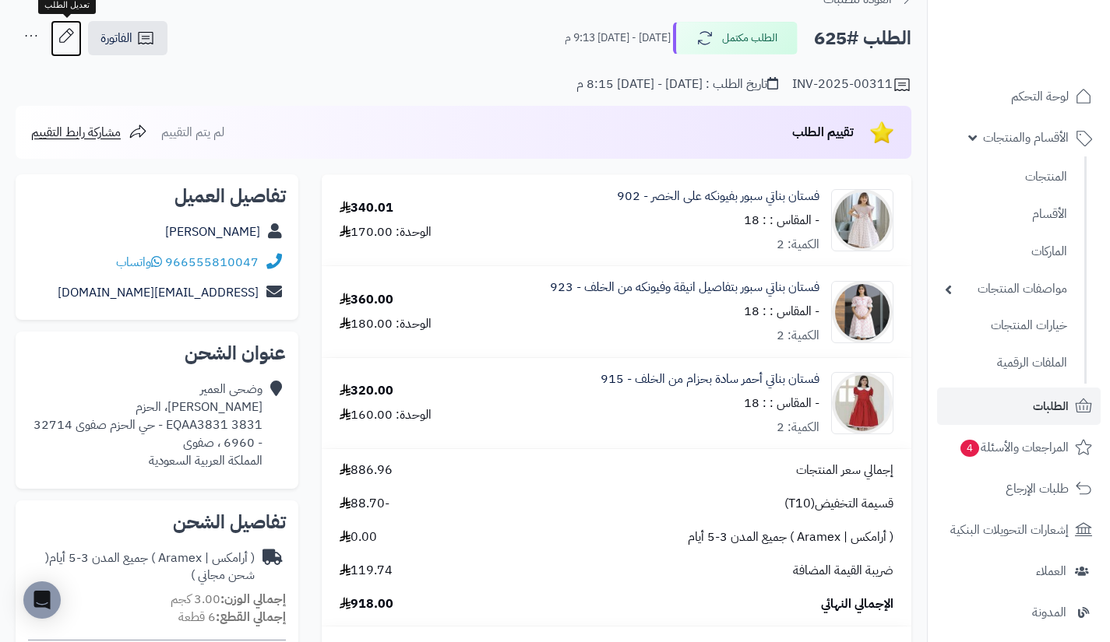
click at [63, 34] on icon at bounding box center [66, 35] width 14 height 14
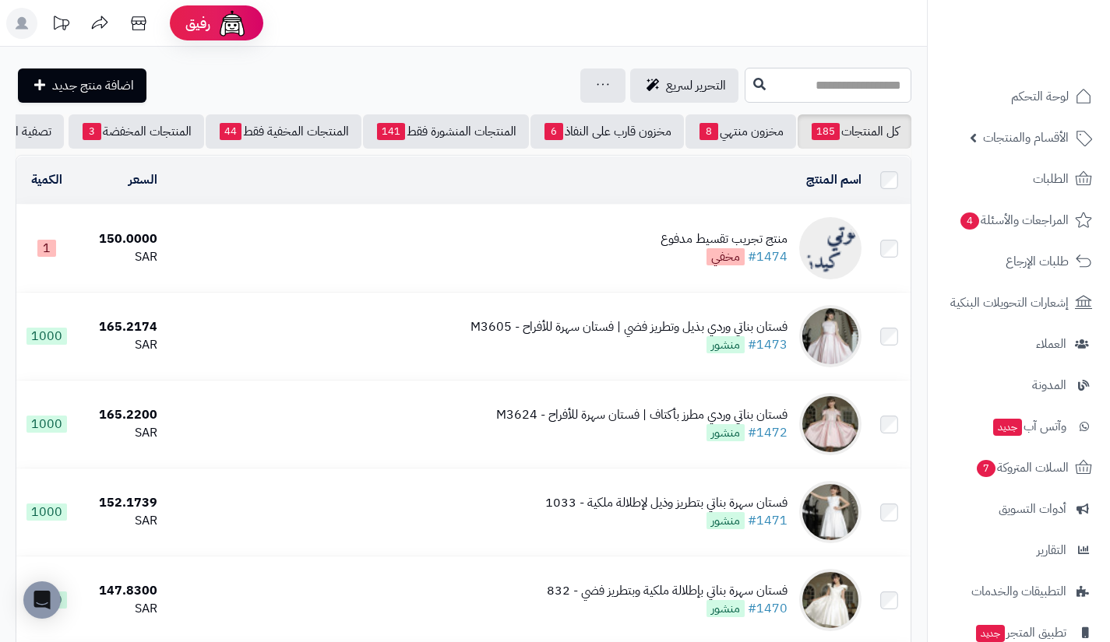
click at [827, 86] on input "text" at bounding box center [827, 85] width 167 height 35
type input "****"
click at [747, 97] on button at bounding box center [758, 84] width 23 height 30
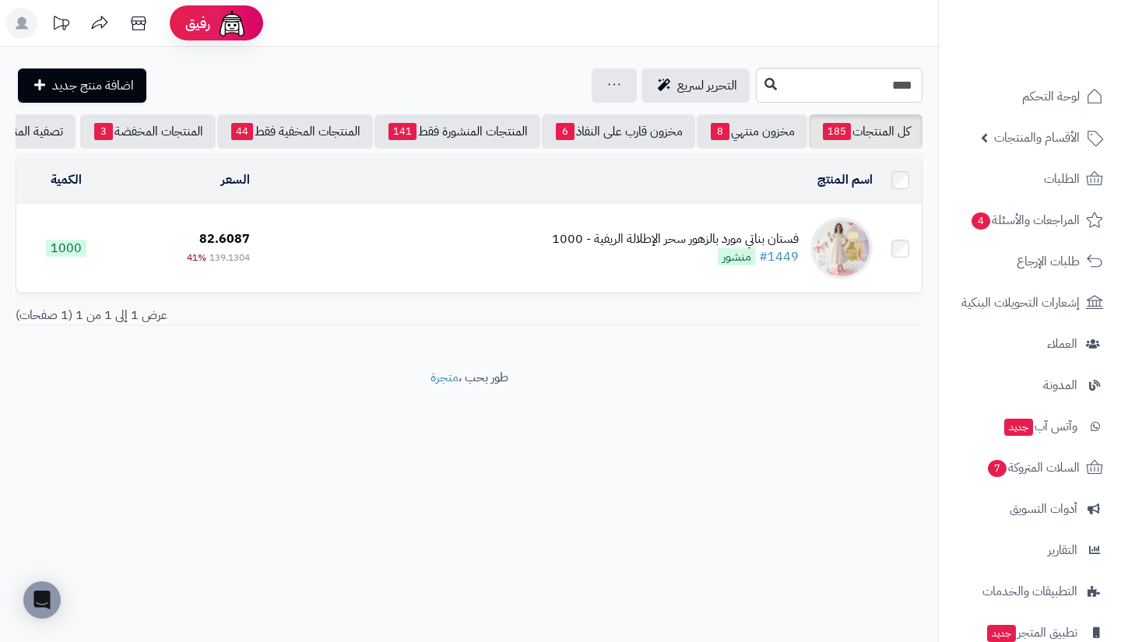
click at [716, 248] on div "فستان بناتي مورد بالزهور سحر الإطلالة الريفية - 1000" at bounding box center [675, 239] width 247 height 18
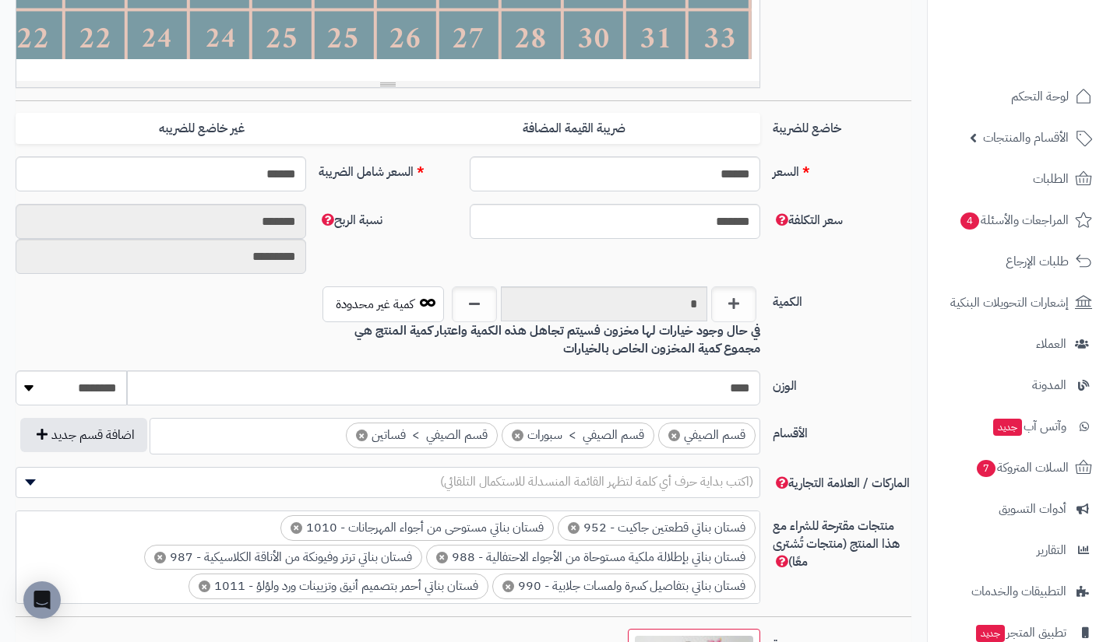
scroll to position [557, 0]
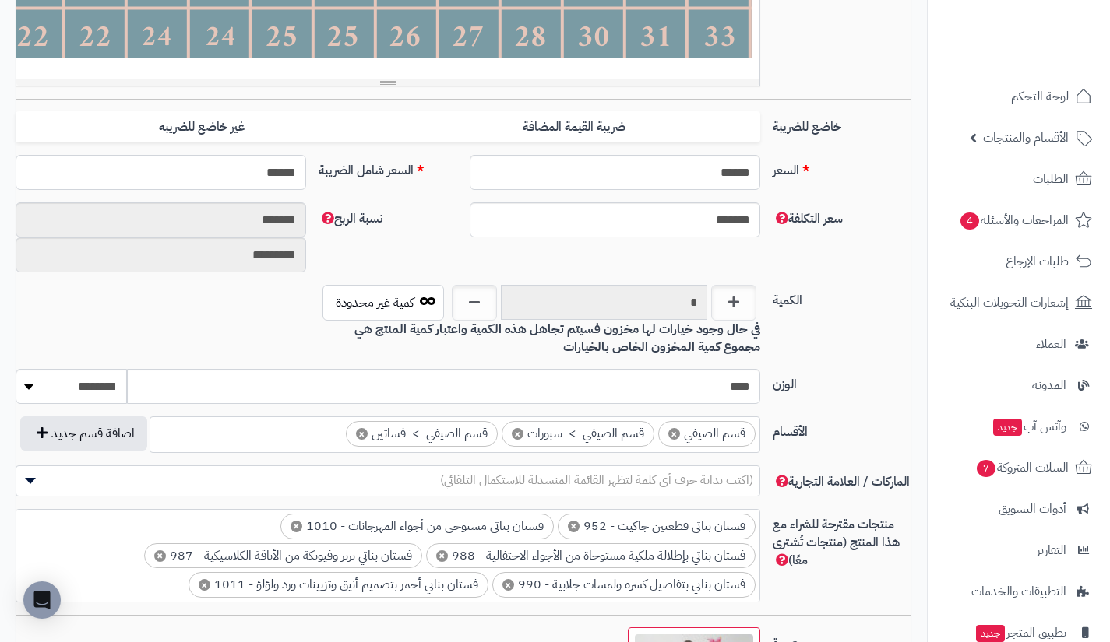
click at [268, 168] on input "******" at bounding box center [161, 172] width 290 height 35
type input "******"
type input "**********"
type input "******"
click at [828, 155] on label "السعر" at bounding box center [841, 167] width 151 height 25
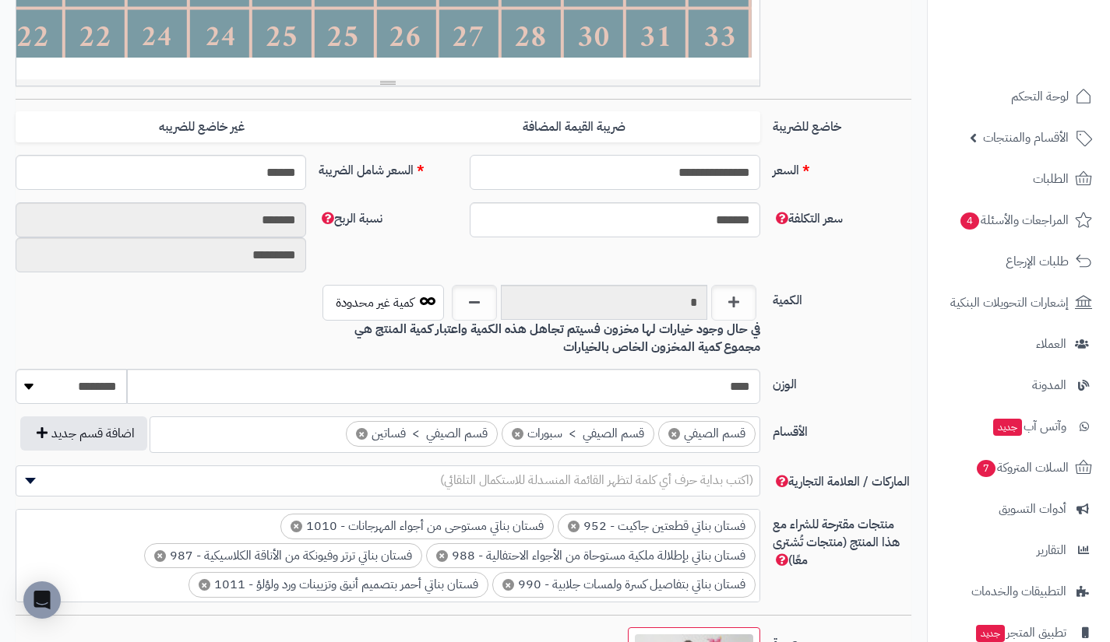
click at [760, 155] on input "**********" at bounding box center [615, 172] width 290 height 35
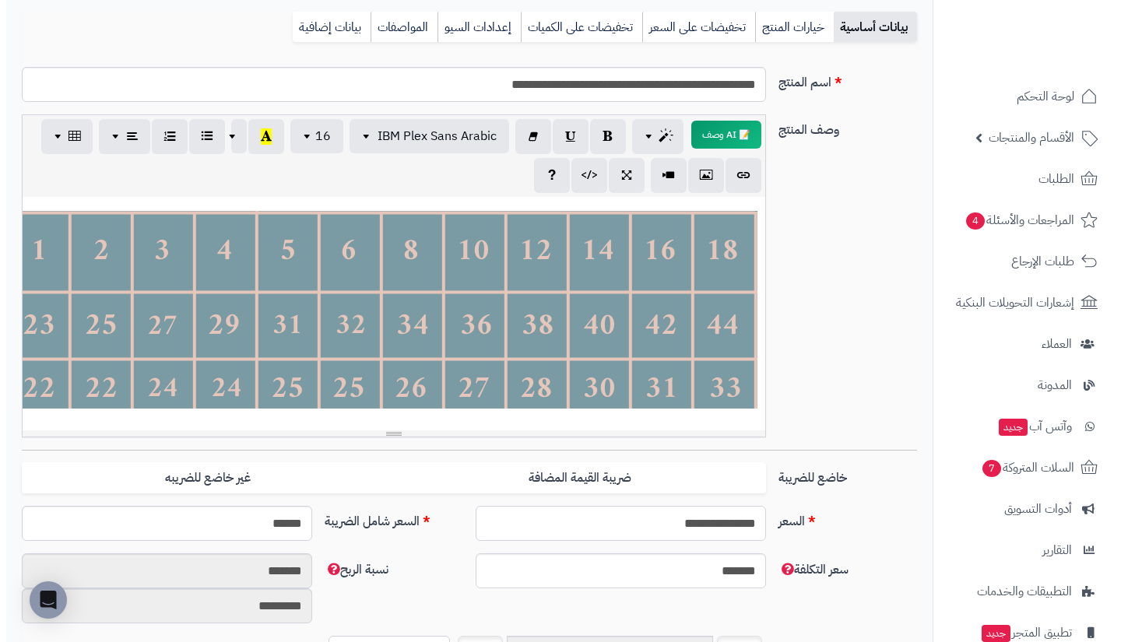
scroll to position [0, 0]
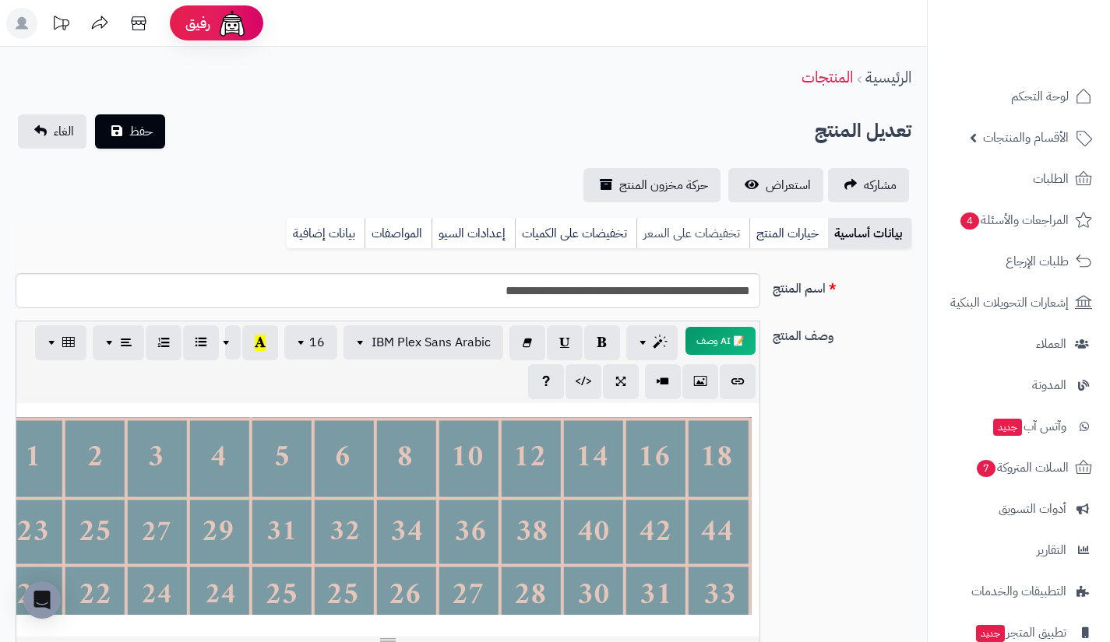
click at [726, 229] on link "تخفيضات على السعر" at bounding box center [692, 233] width 113 height 31
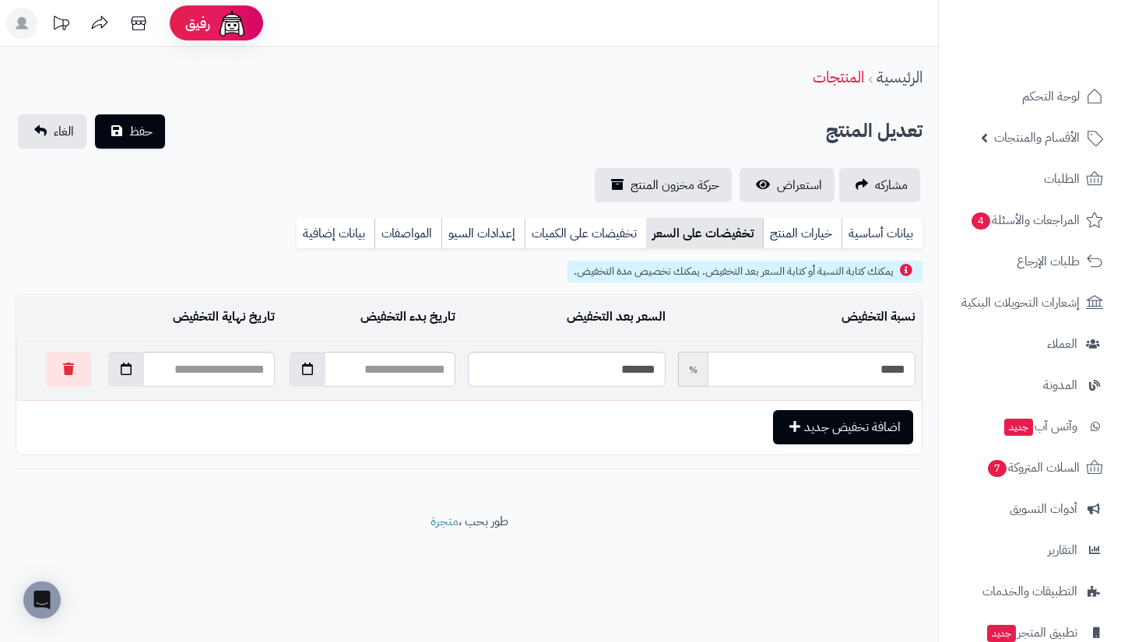
click at [772, 364] on input "*****" at bounding box center [812, 369] width 208 height 35
type input "*****"
click at [606, 379] on input "*****" at bounding box center [567, 369] width 198 height 35
click at [125, 120] on button "حفظ" at bounding box center [130, 131] width 70 height 34
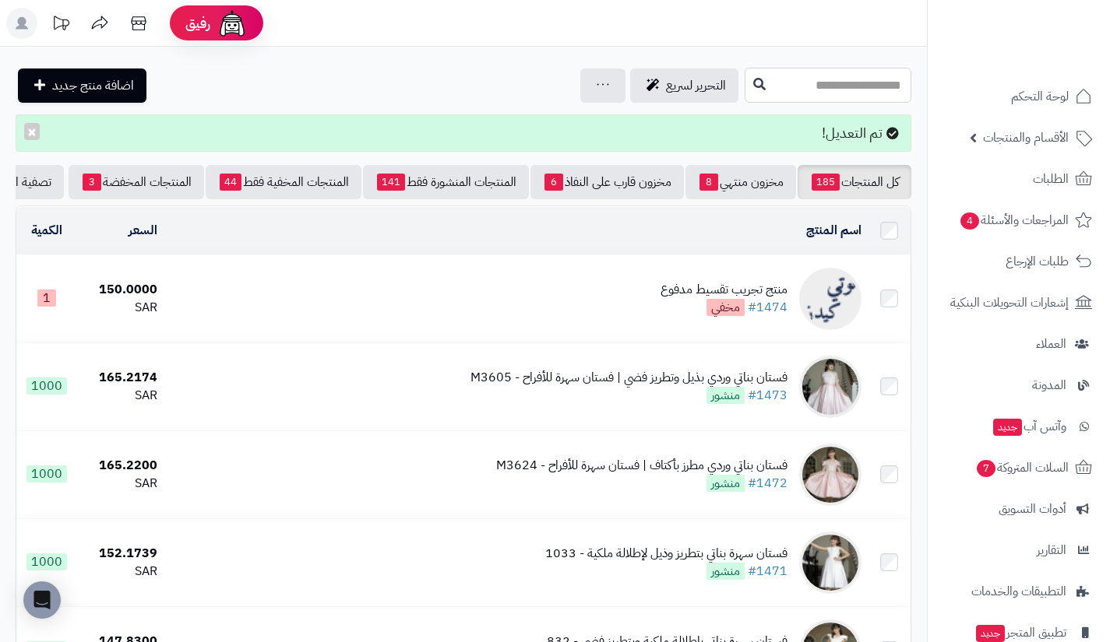
click at [834, 69] on input "text" at bounding box center [827, 85] width 167 height 35
type input "****"
click at [747, 92] on button at bounding box center [758, 84] width 23 height 30
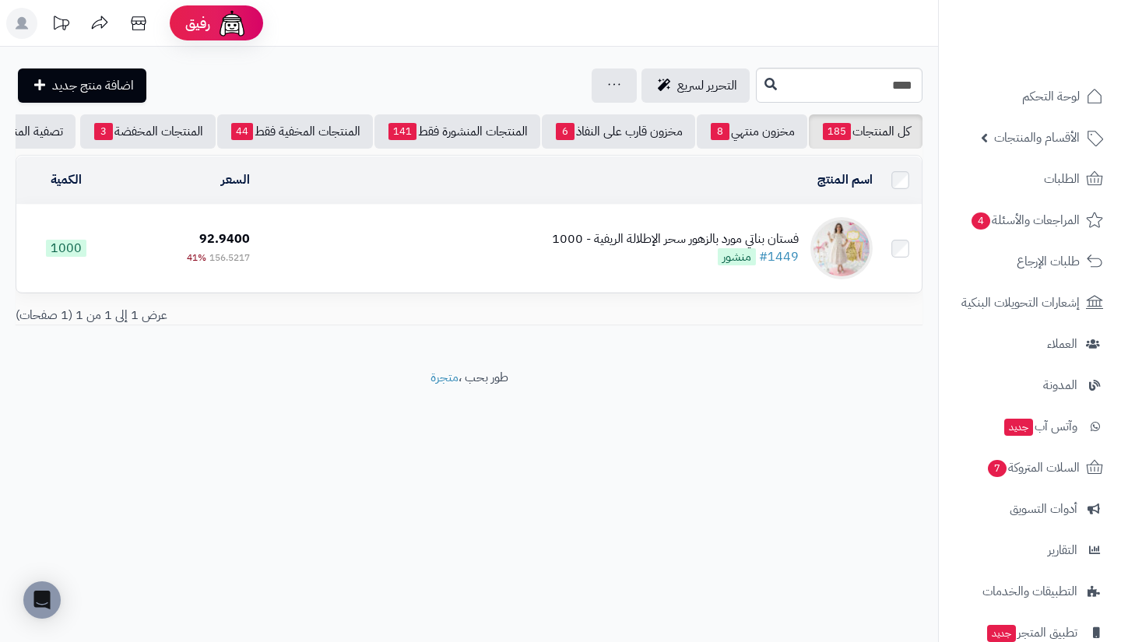
click at [339, 259] on td "فستان بناتي مورد بالزهور سحر الإطلالة الريفية - 1000 #1449 منشور" at bounding box center [567, 248] width 623 height 87
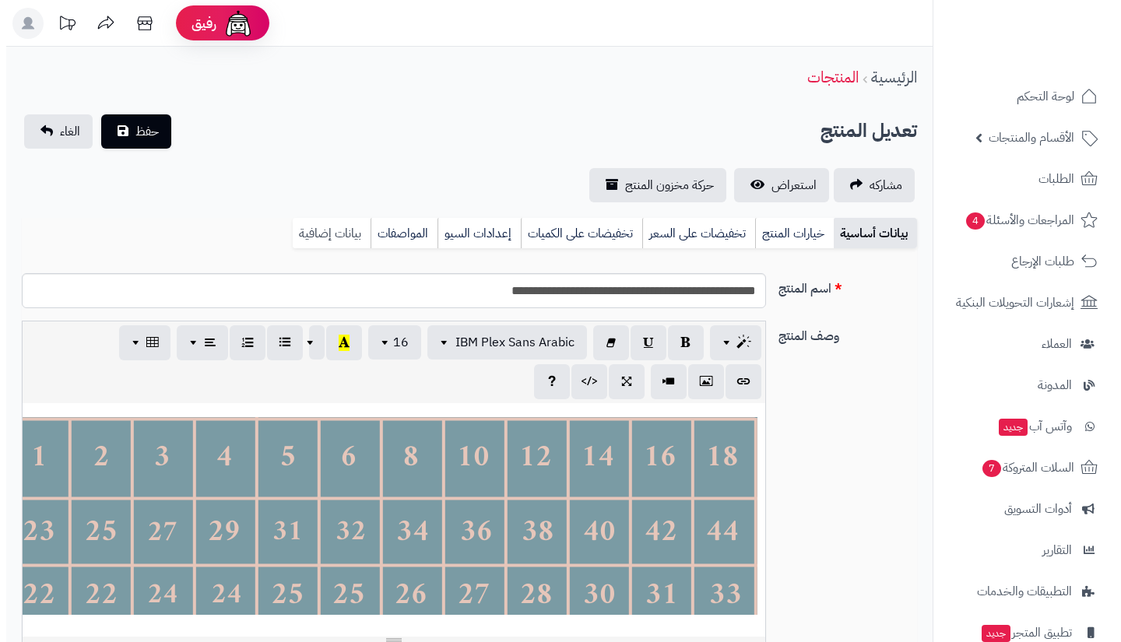
scroll to position [182, 0]
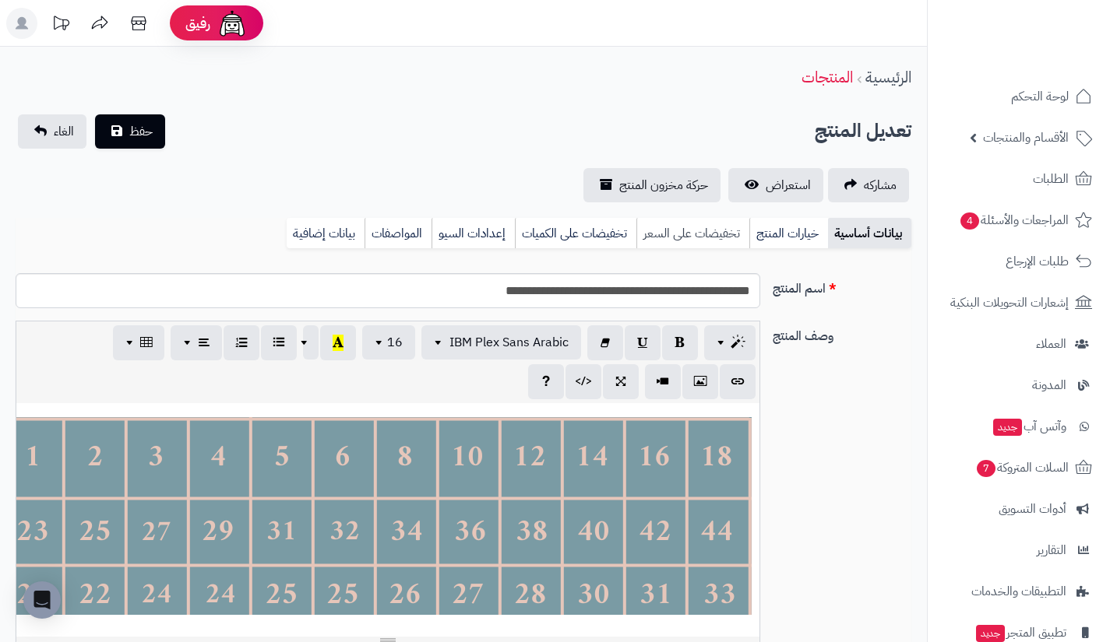
click at [669, 233] on link "تخفيضات على السعر" at bounding box center [692, 233] width 113 height 31
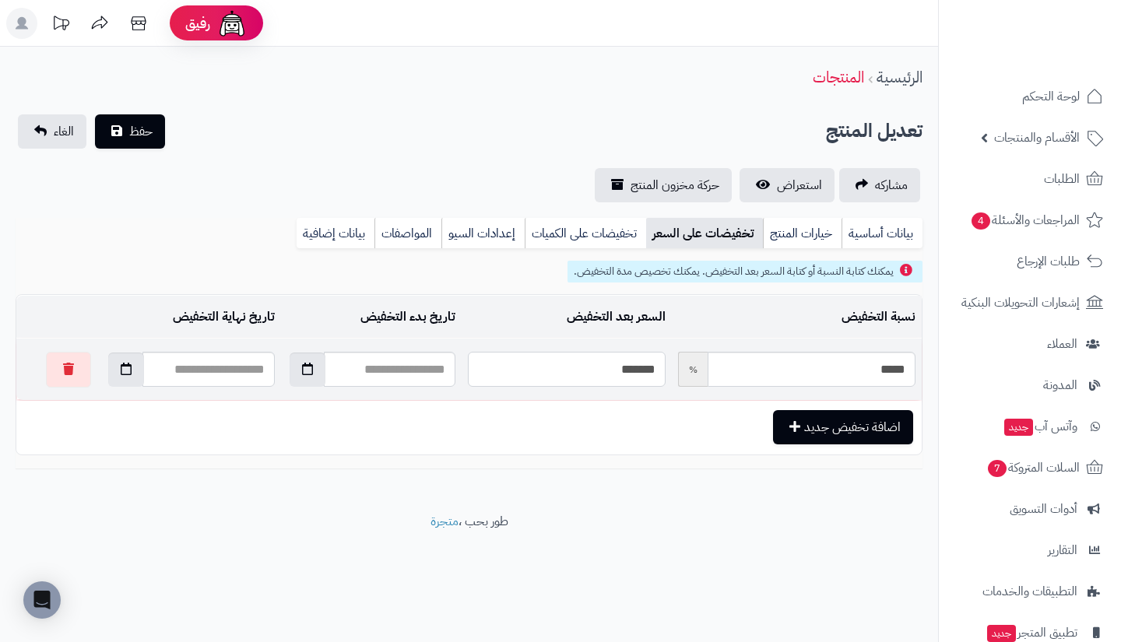
click at [579, 374] on input "*******" at bounding box center [567, 369] width 198 height 35
click at [48, 375] on button "button" at bounding box center [68, 369] width 45 height 36
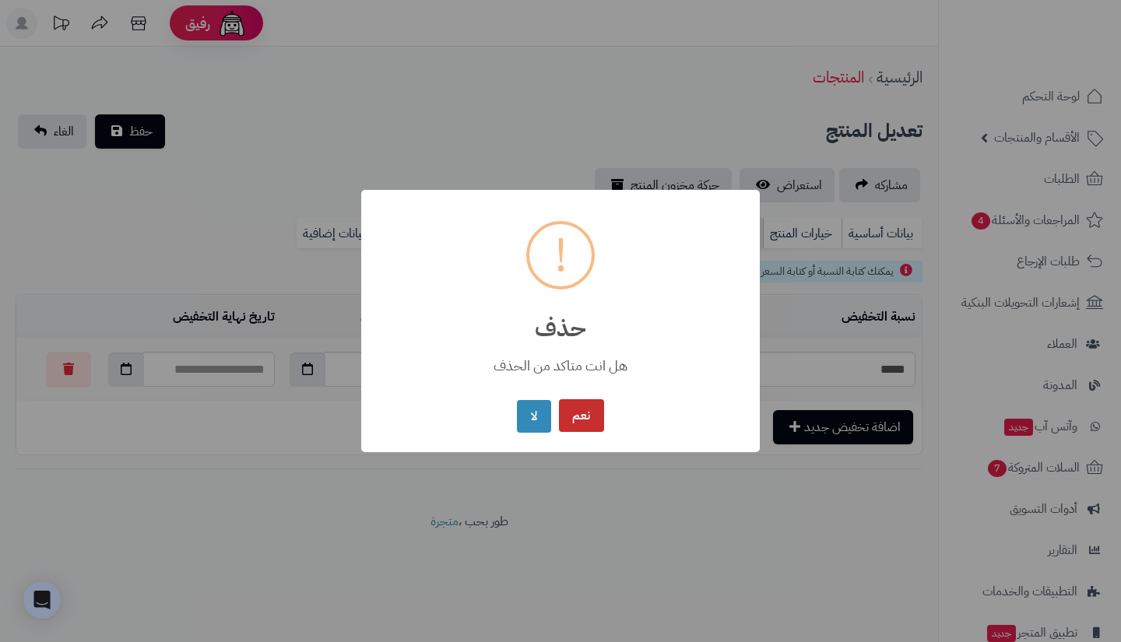
click at [588, 420] on button "نعم" at bounding box center [581, 415] width 45 height 33
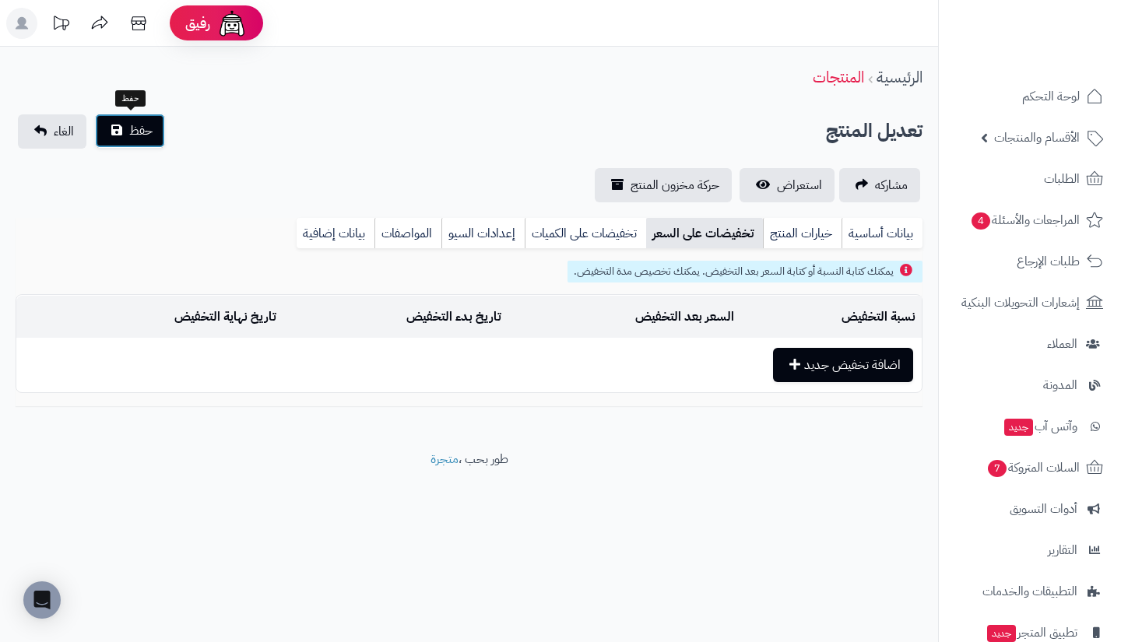
click at [148, 129] on span "حفظ" at bounding box center [140, 130] width 23 height 19
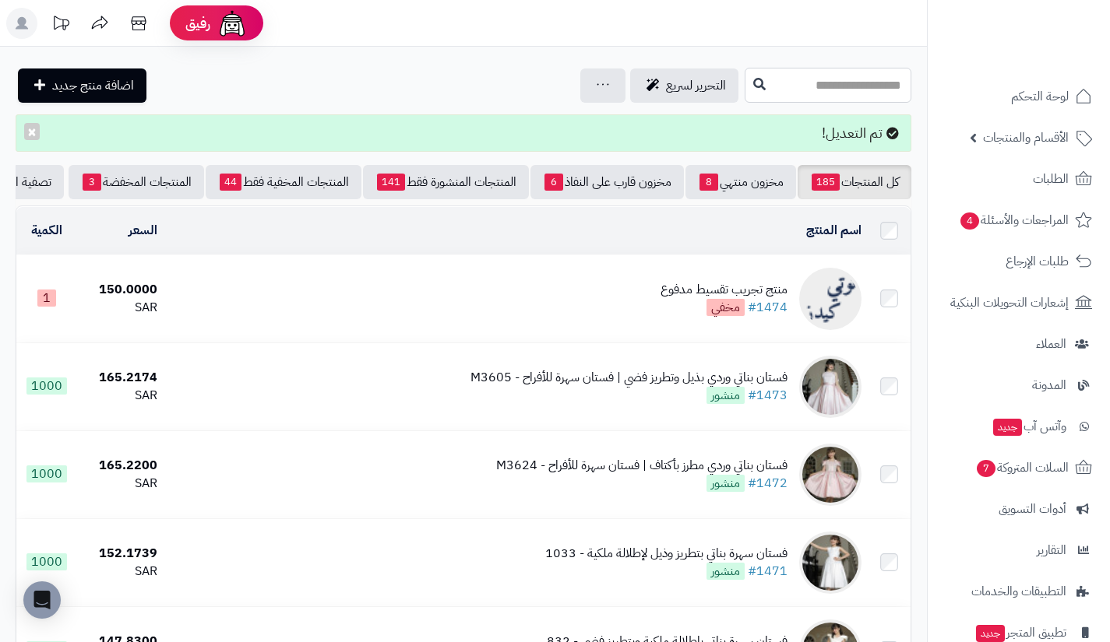
click at [776, 92] on input "text" at bounding box center [827, 85] width 167 height 35
type input "****"
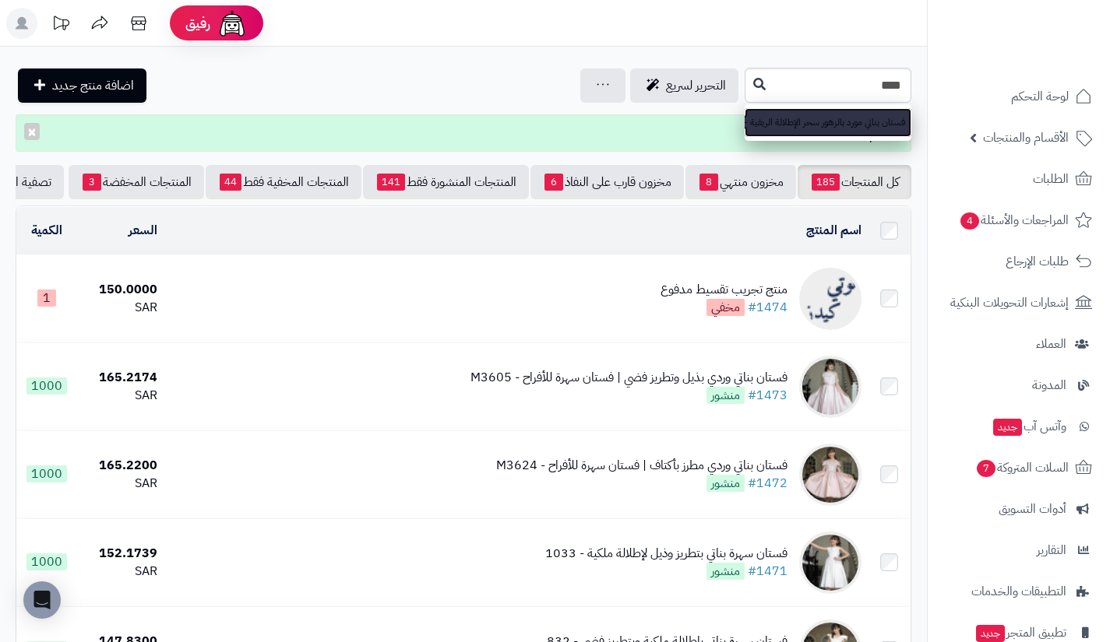
click at [744, 108] on link "فستان بناتي مورد بالزهور سحر الإطلالة الريفية - 1000" at bounding box center [827, 122] width 167 height 29
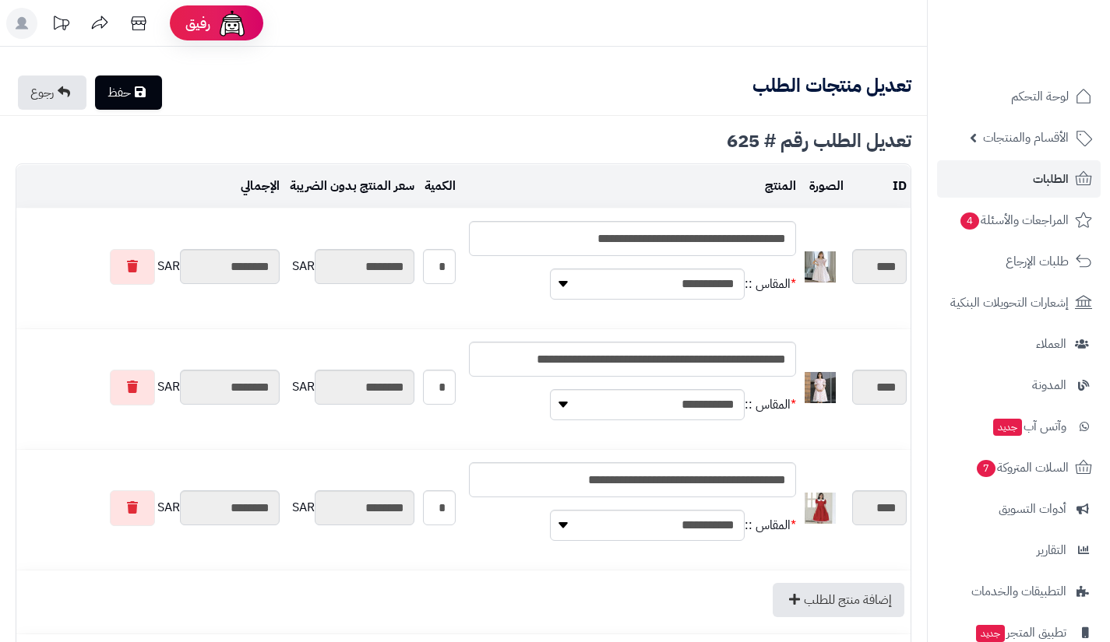
type textarea "**********"
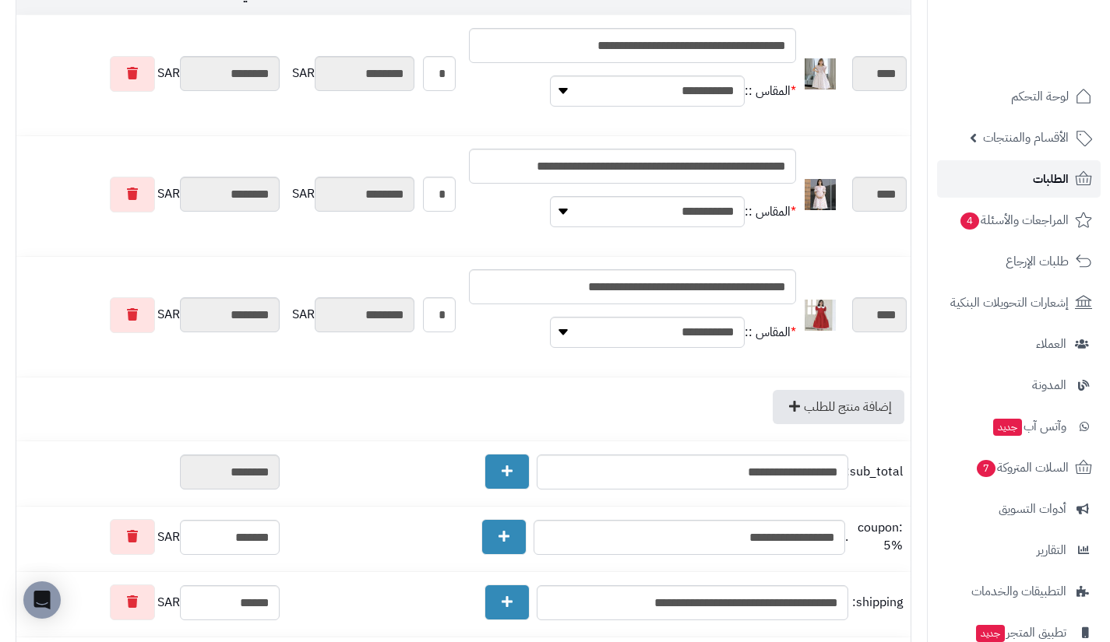
scroll to position [194, 0]
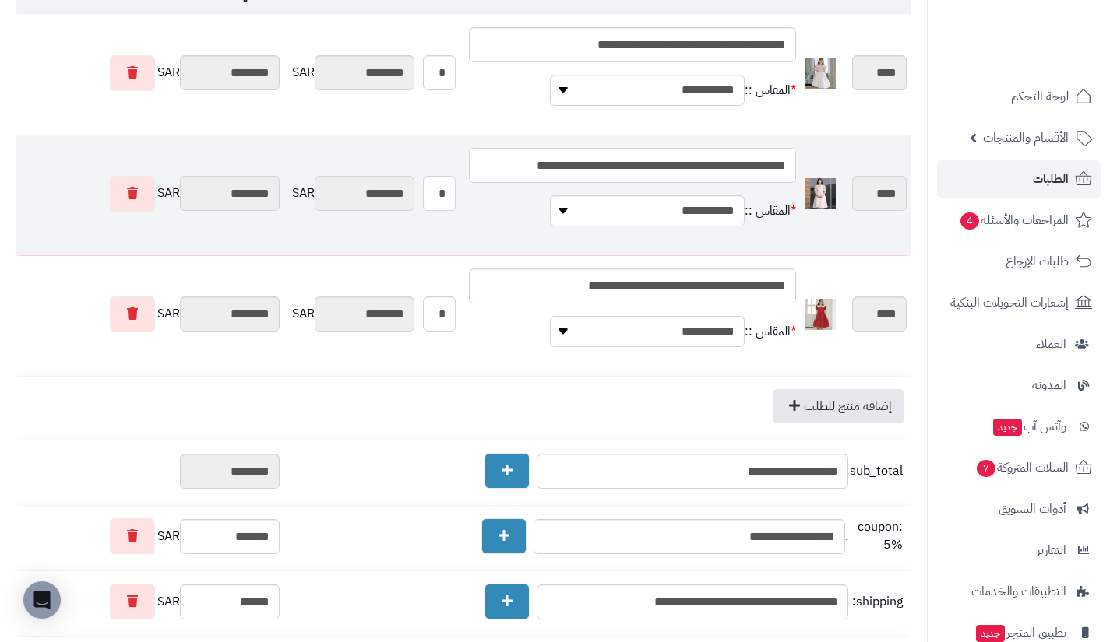
click at [586, 178] on input "**********" at bounding box center [632, 165] width 327 height 35
type input "****"
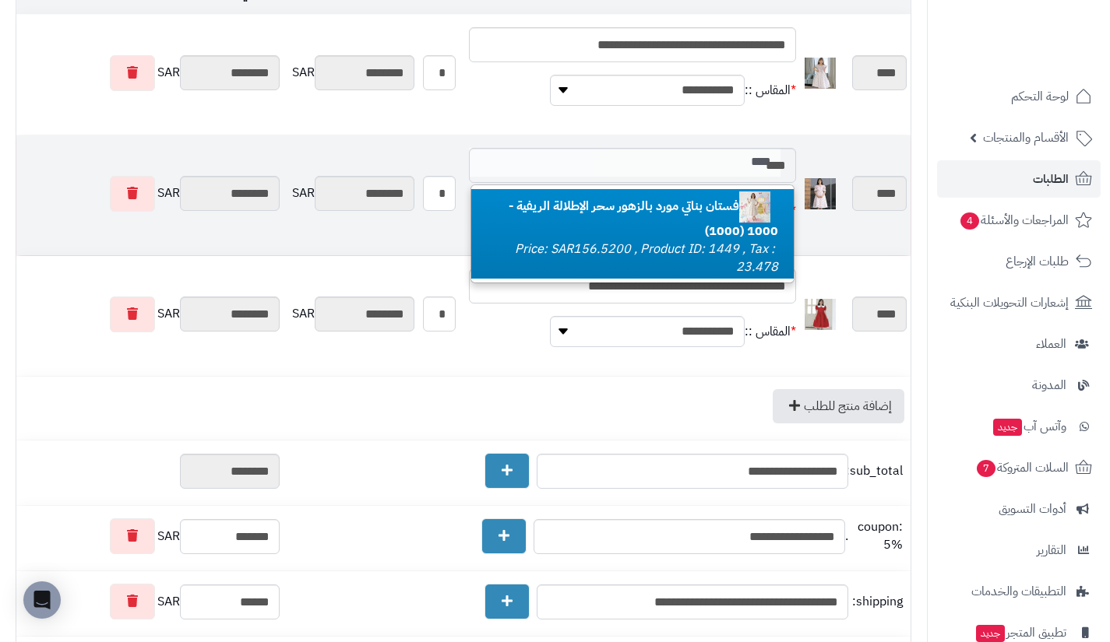
type input "****"
click at [647, 211] on b "فستان بناتي مورد بالزهور سحر الإطلالة الريفية - 1000 (1000)" at bounding box center [642, 219] width 269 height 44
type input "****"
type input "*"
type input "********"
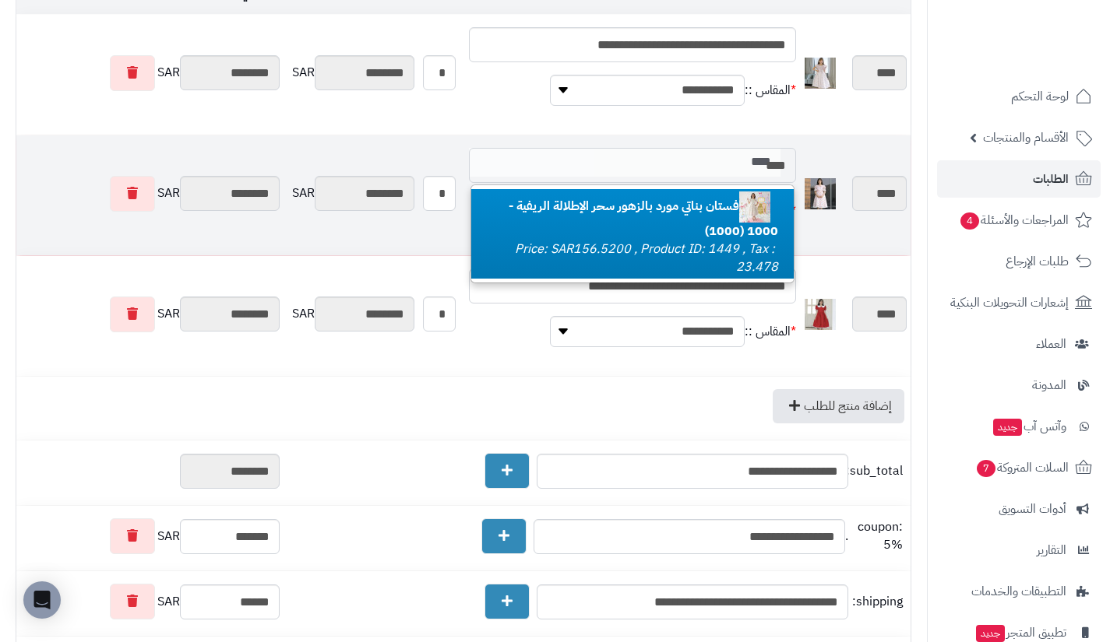
type input "********"
type input "**********"
type input "********"
type input "**********"
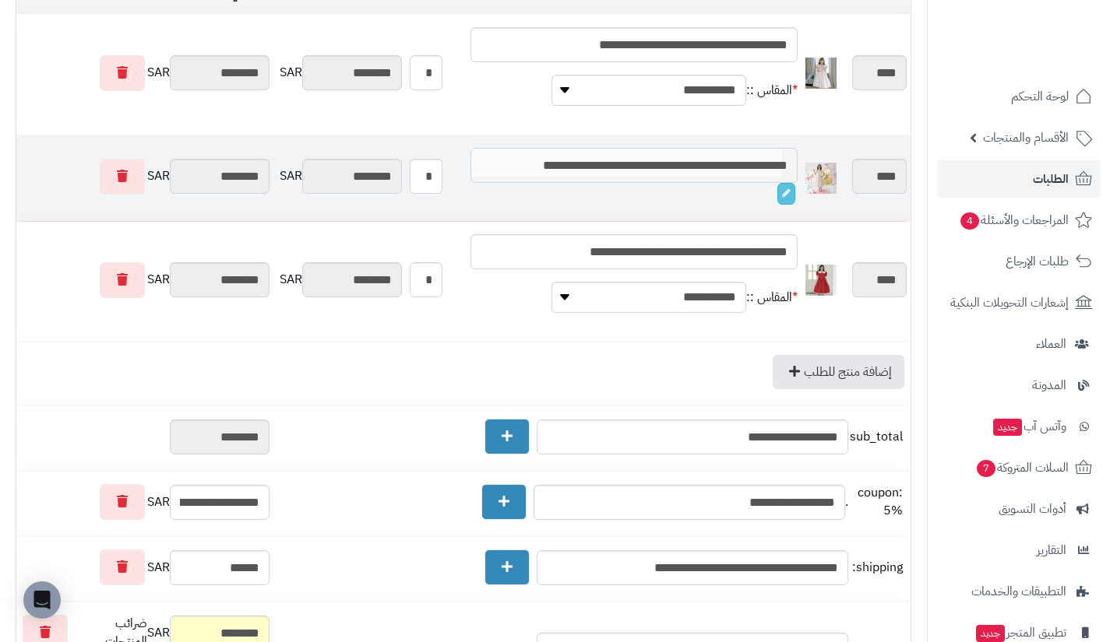
scroll to position [0, 0]
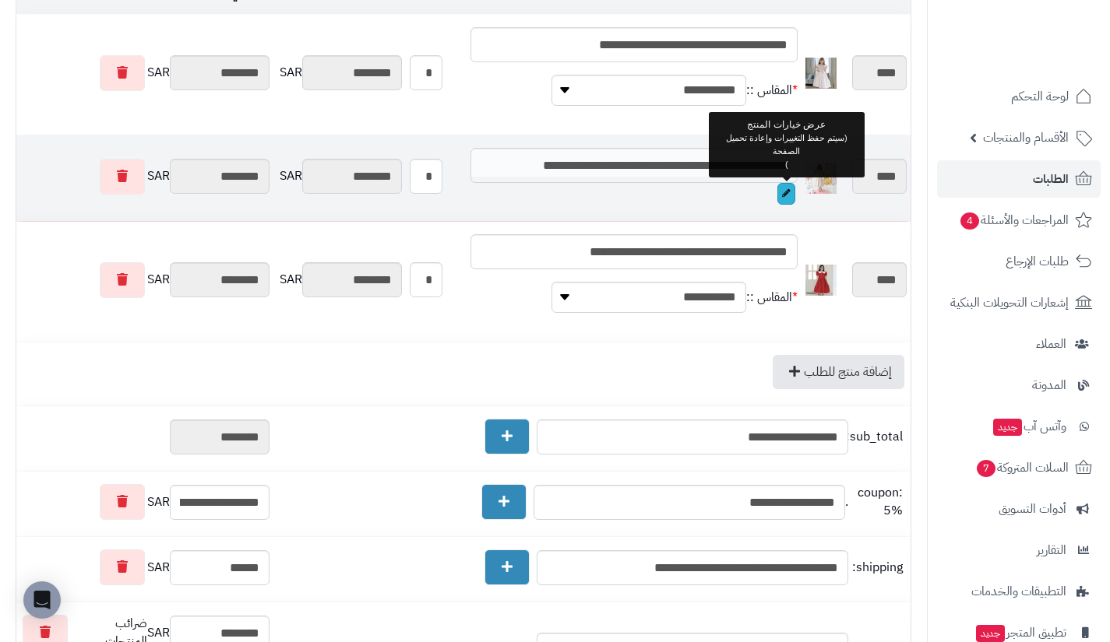
click at [785, 188] on link at bounding box center [786, 194] width 18 height 22
type input "**********"
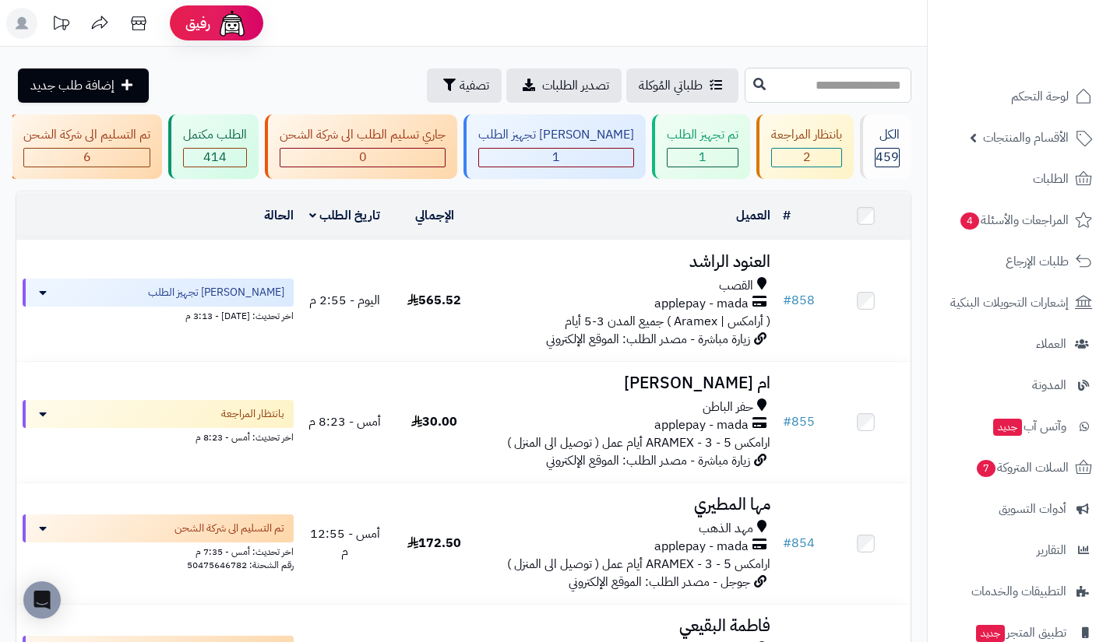
click at [863, 79] on input "text" at bounding box center [827, 85] width 167 height 35
type input "***"
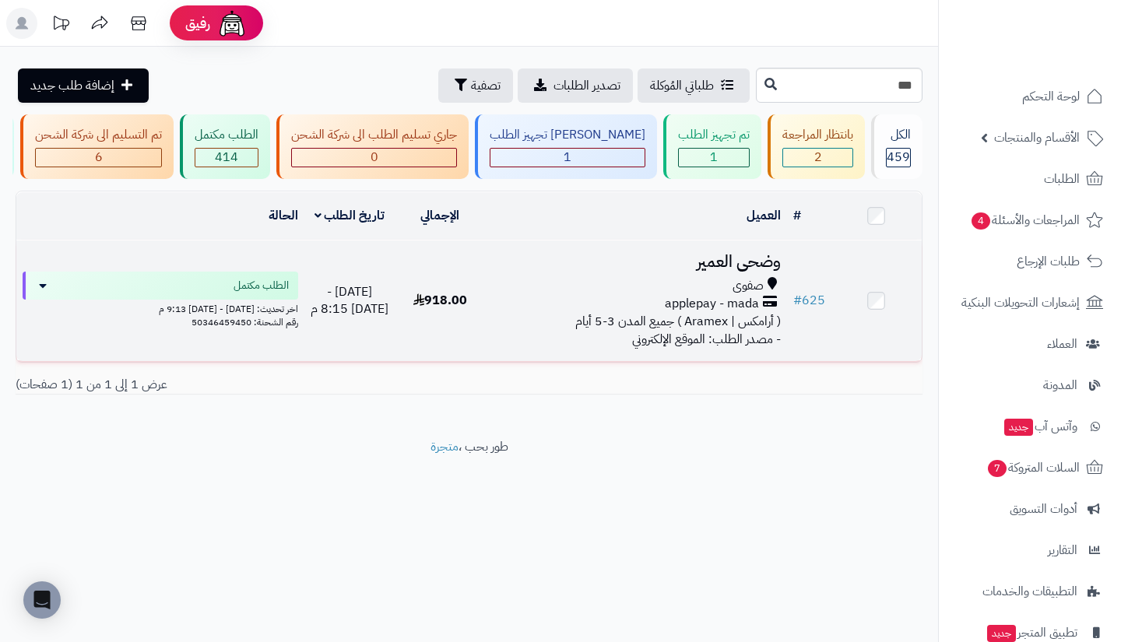
click at [717, 322] on span "( أرامكس | Aramex ) جميع المدن 3-5 أيام" at bounding box center [678, 321] width 206 height 19
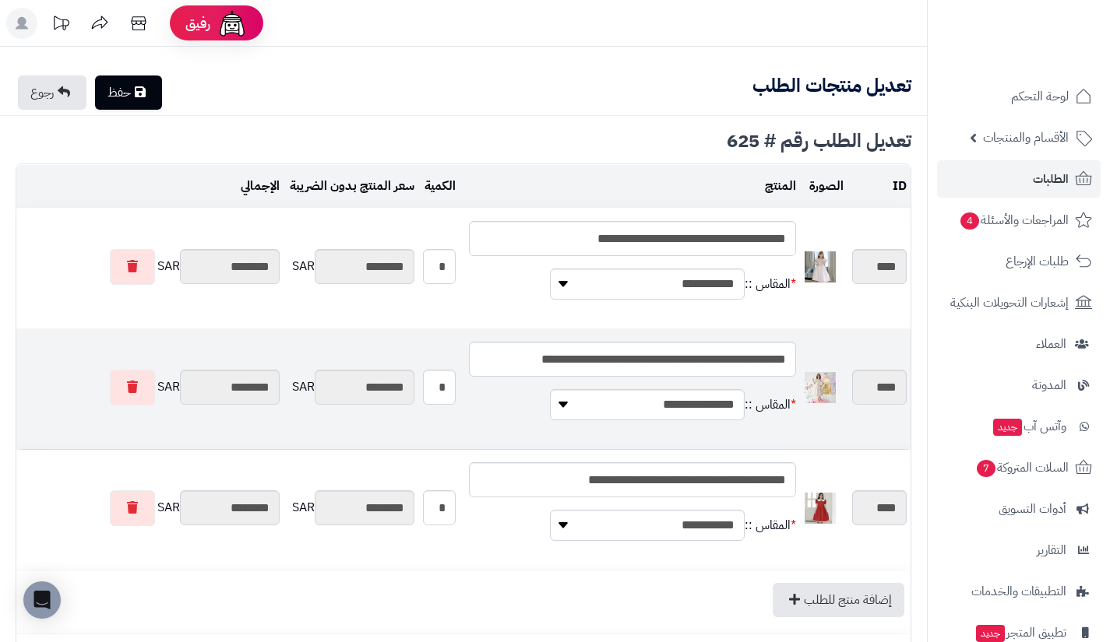
type textarea "**********"
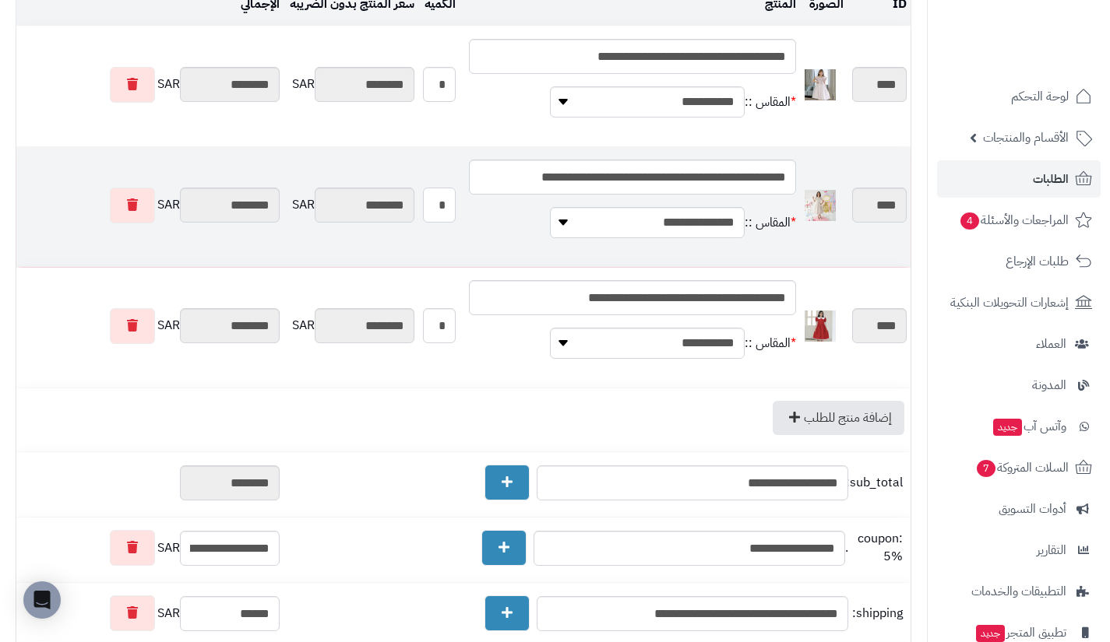
click at [448, 202] on input "*" at bounding box center [439, 205] width 33 height 35
type input "**"
type input "*********"
type input "********"
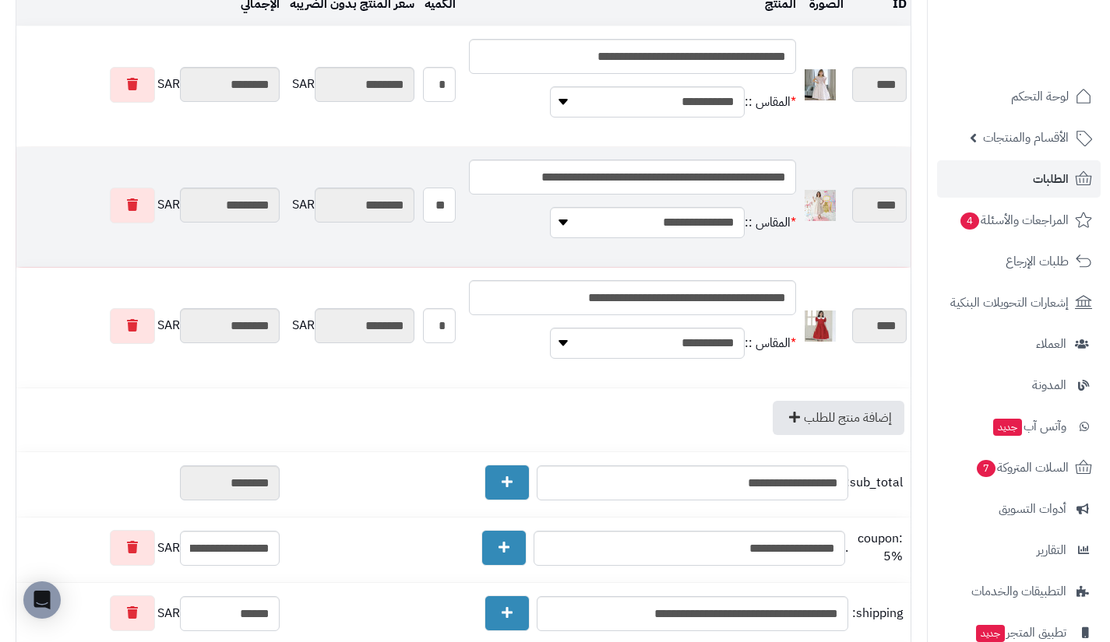
type input "********"
type input "*********"
type input "*"
type input "********"
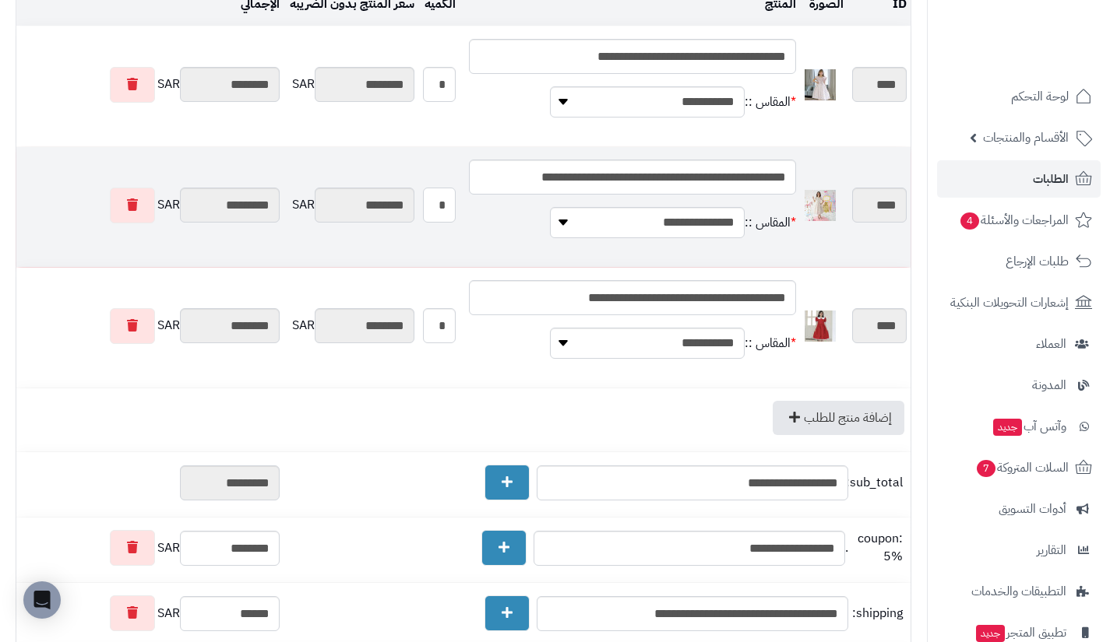
type input "*******"
type input "********"
type input "*"
click at [608, 219] on select "**********" at bounding box center [647, 222] width 195 height 31
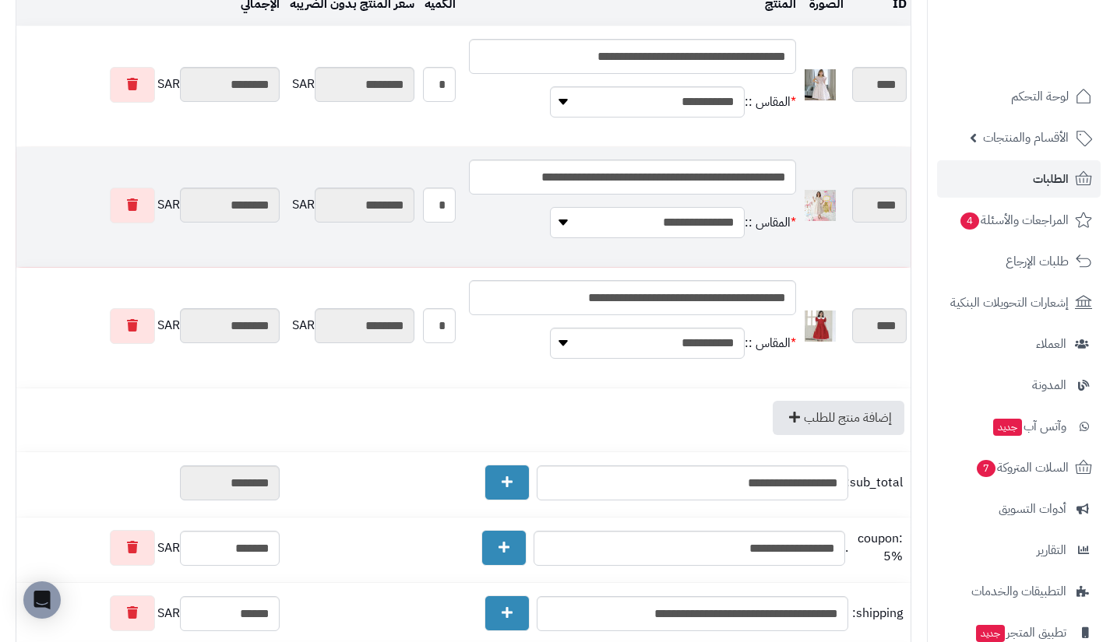
select select "*******"
click at [550, 208] on select "**********" at bounding box center [647, 222] width 195 height 31
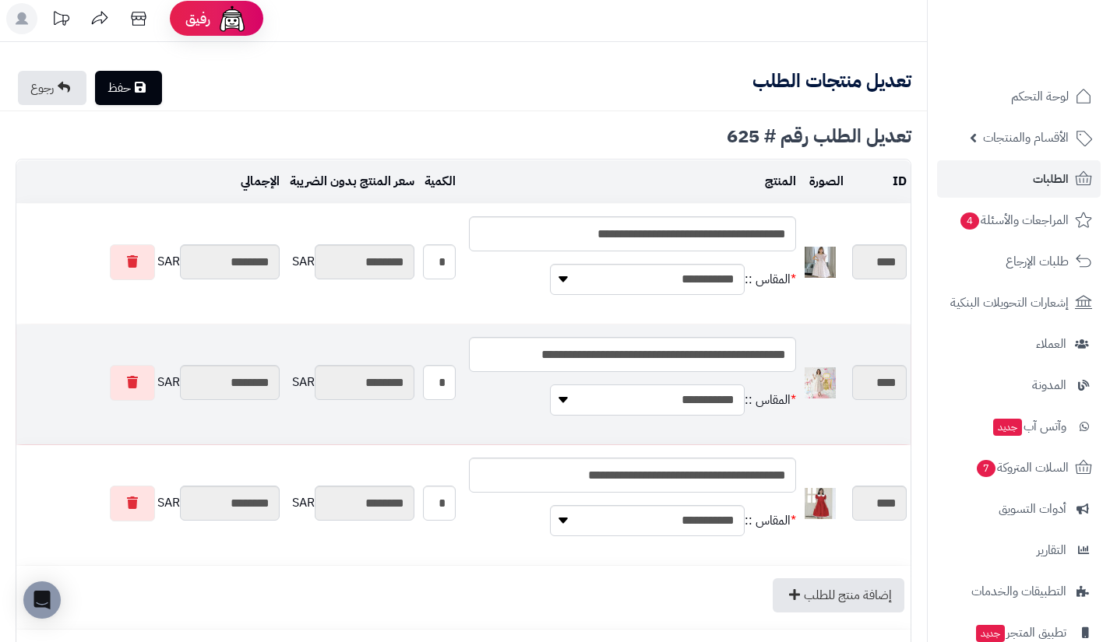
scroll to position [0, 0]
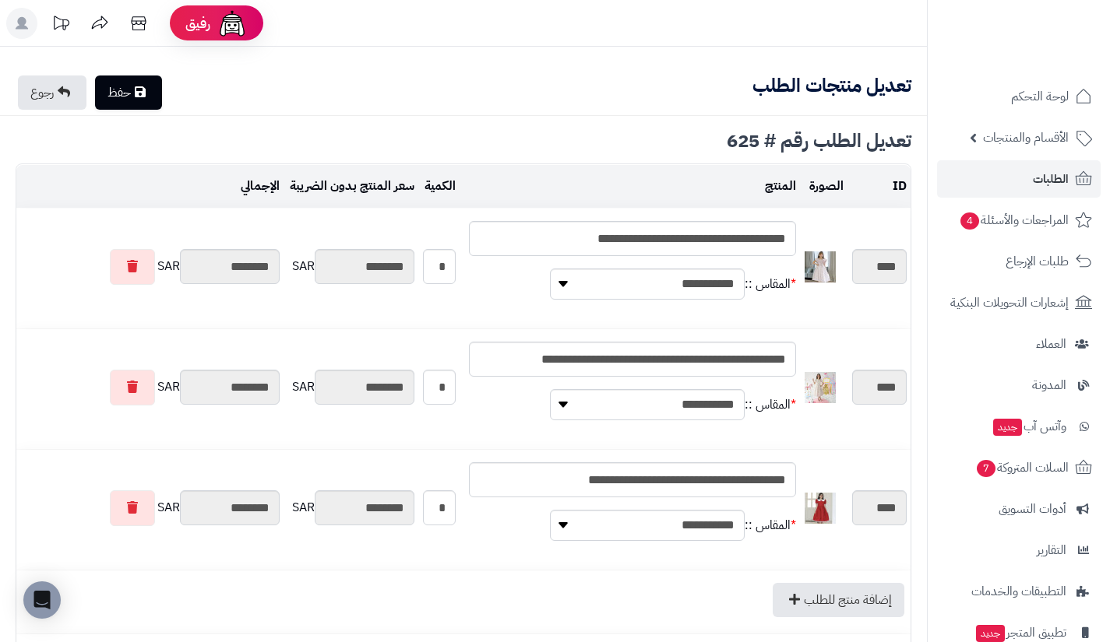
click at [161, 102] on link "حفظ" at bounding box center [128, 93] width 67 height 34
type input "**********"
click at [59, 95] on link "رجوع" at bounding box center [52, 93] width 69 height 34
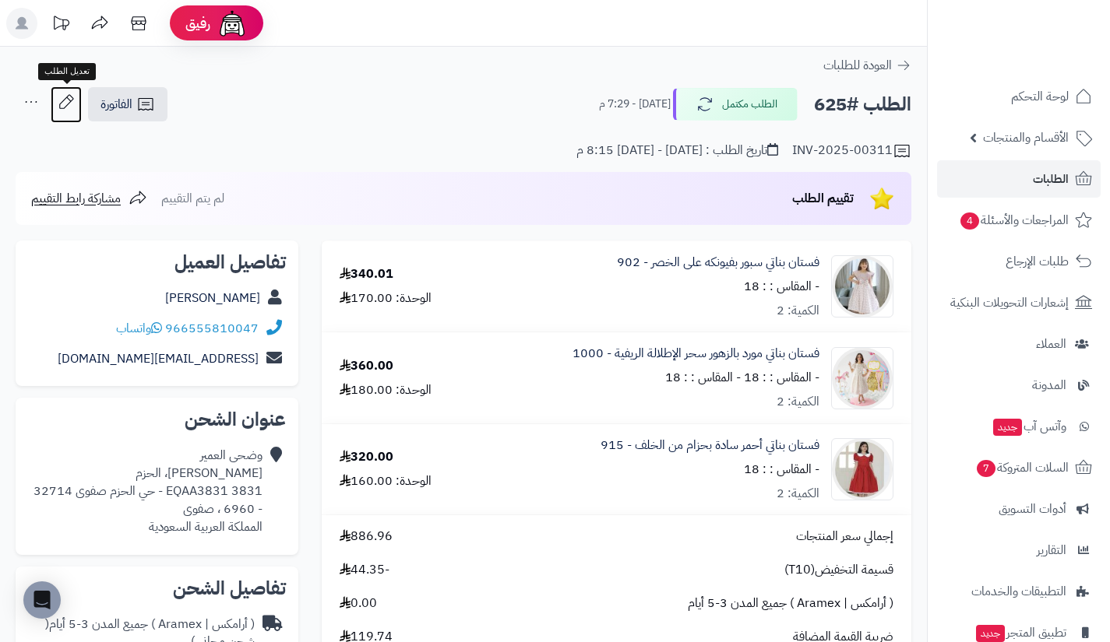
click at [68, 105] on icon at bounding box center [66, 101] width 31 height 31
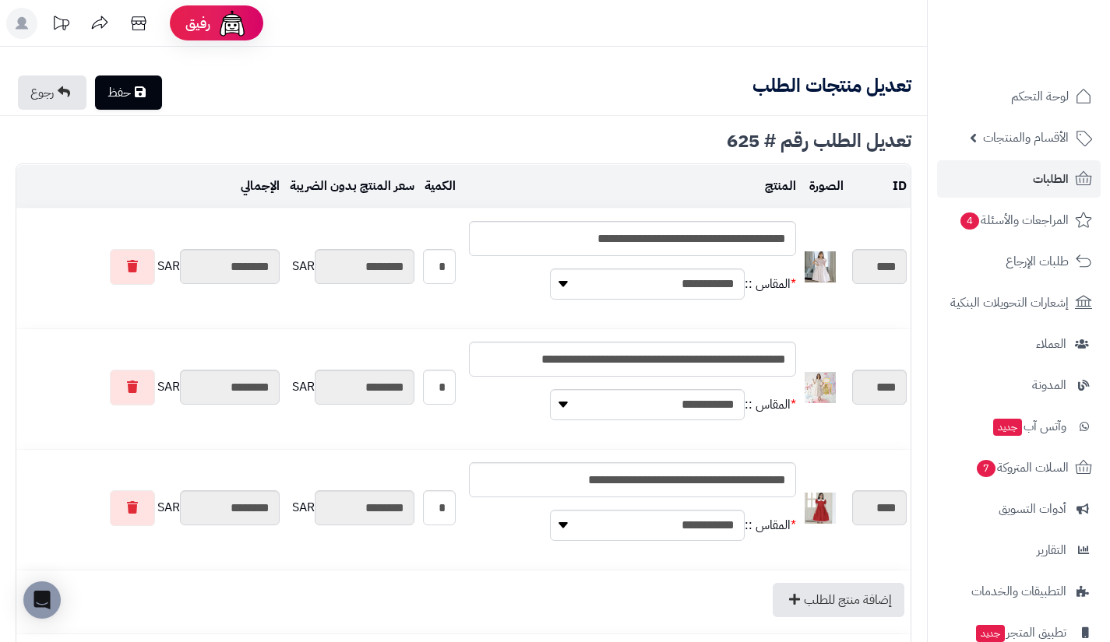
type textarea "**********"
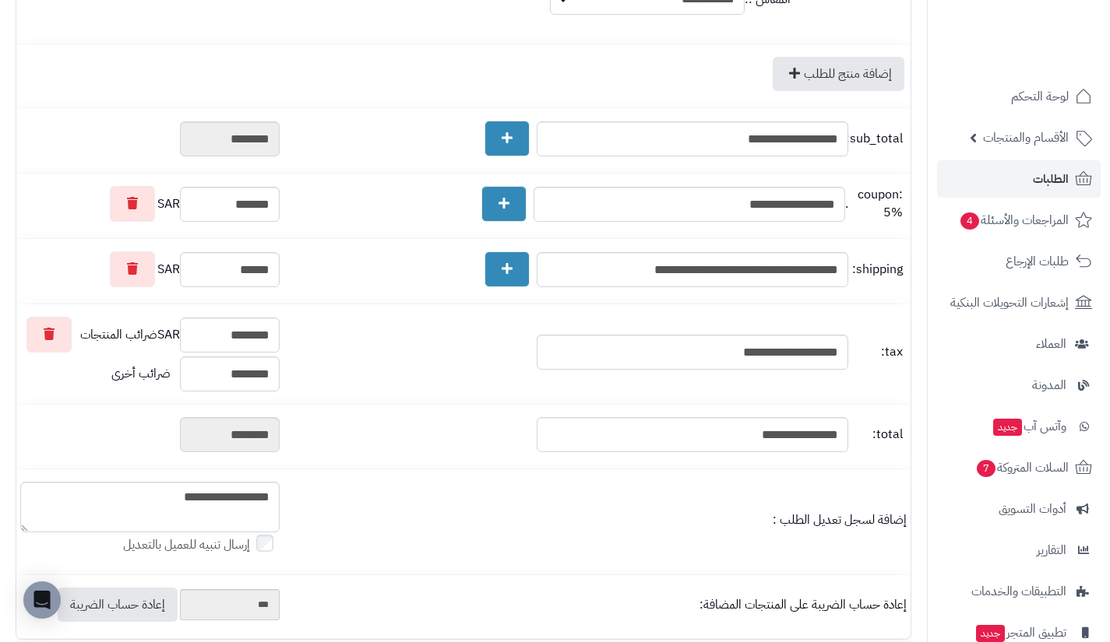
scroll to position [536, 0]
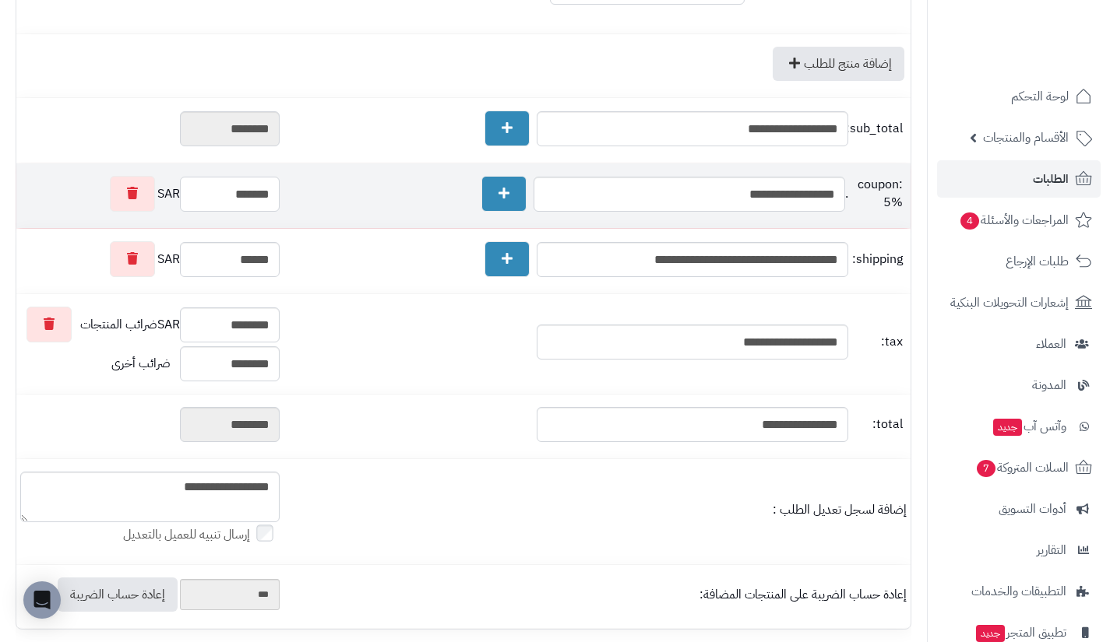
click at [228, 205] on input "*******" at bounding box center [230, 194] width 100 height 35
type input "*******"
type input "********"
type input "*******"
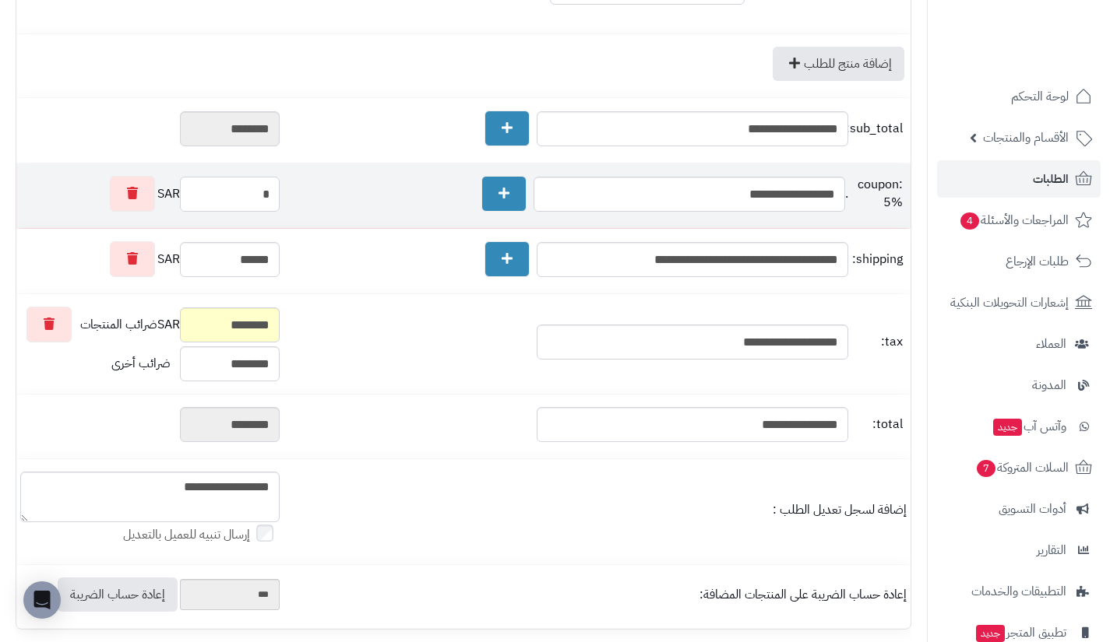
type input "********"
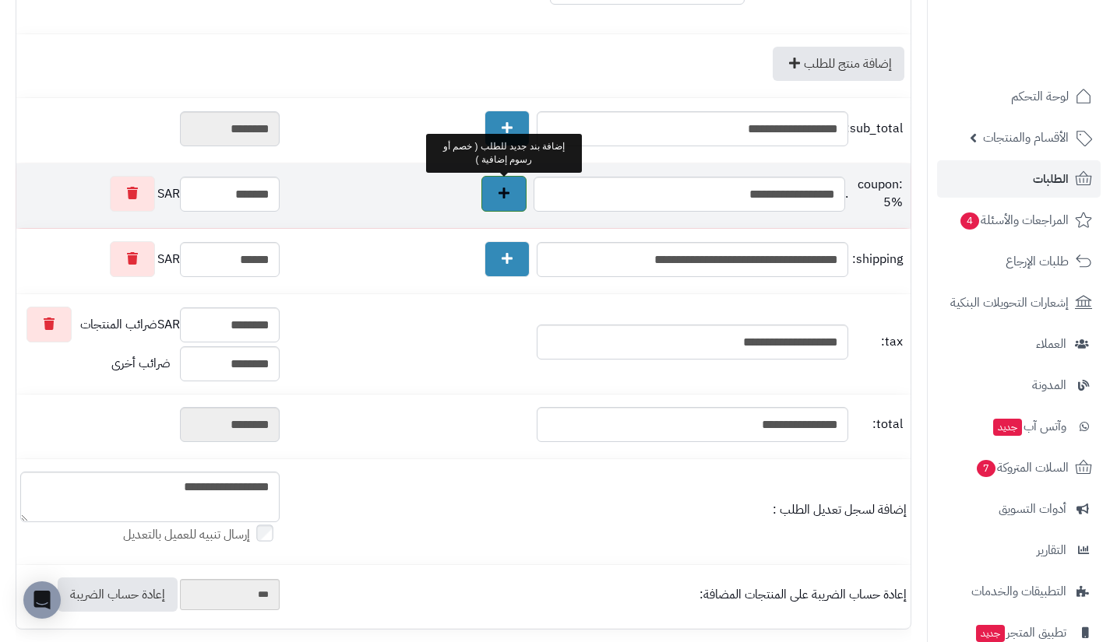
click at [506, 199] on icon at bounding box center [503, 193] width 11 height 12
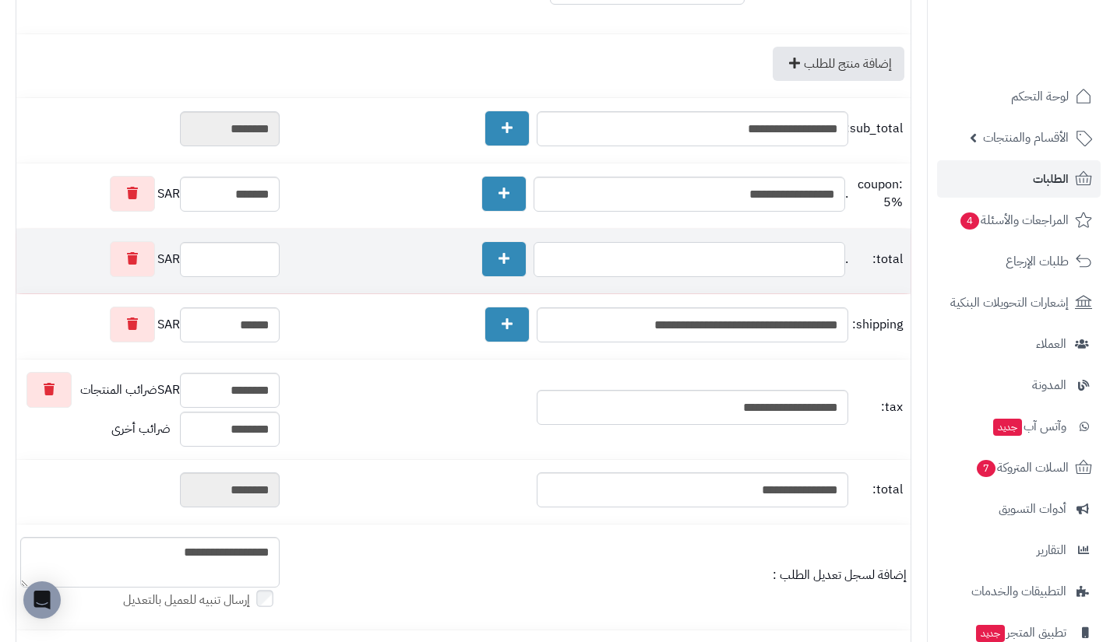
click at [580, 262] on input "text" at bounding box center [688, 259] width 311 height 35
type input "*"
type input "********"
type input "*******"
type input "***"
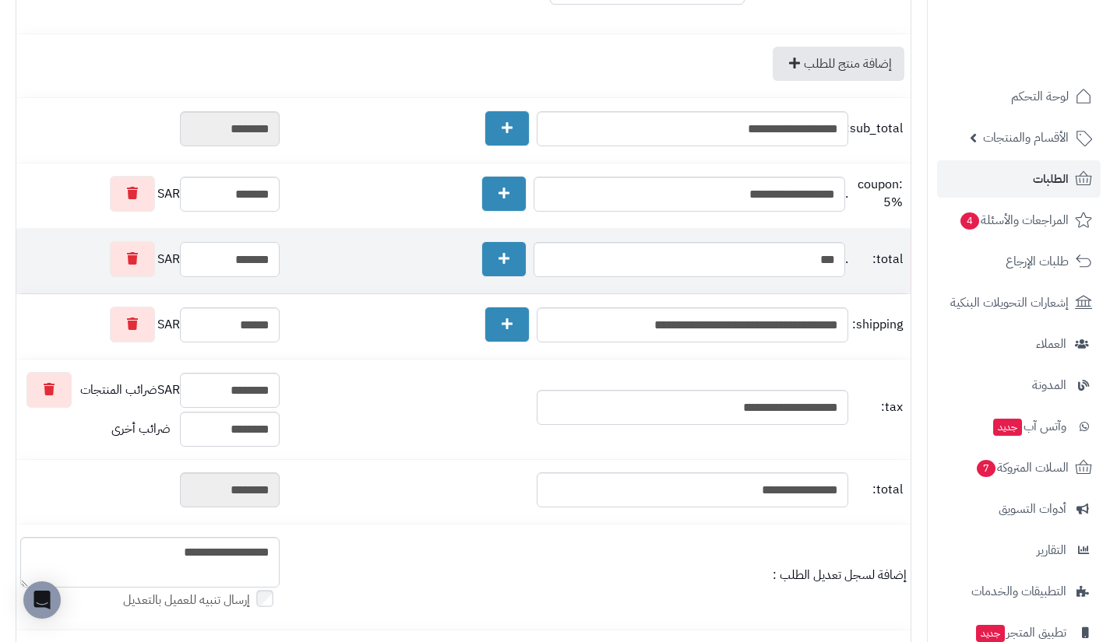
click at [235, 277] on input "*******" at bounding box center [230, 259] width 100 height 35
type input "**"
type input "********"
type input "*******"
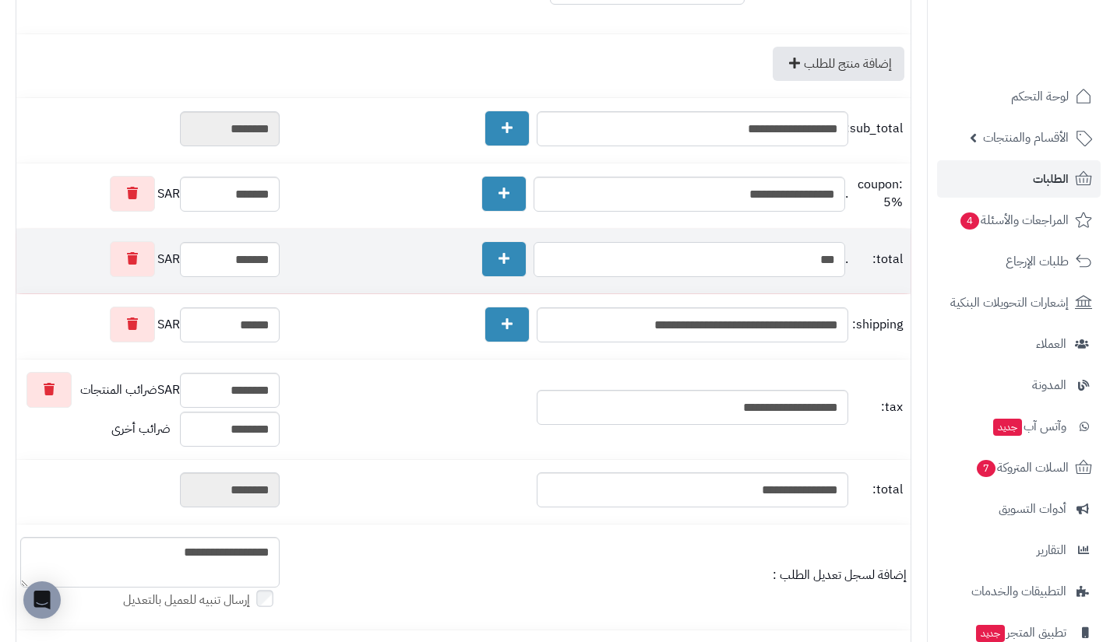
click at [617, 268] on input "***" at bounding box center [688, 259] width 311 height 35
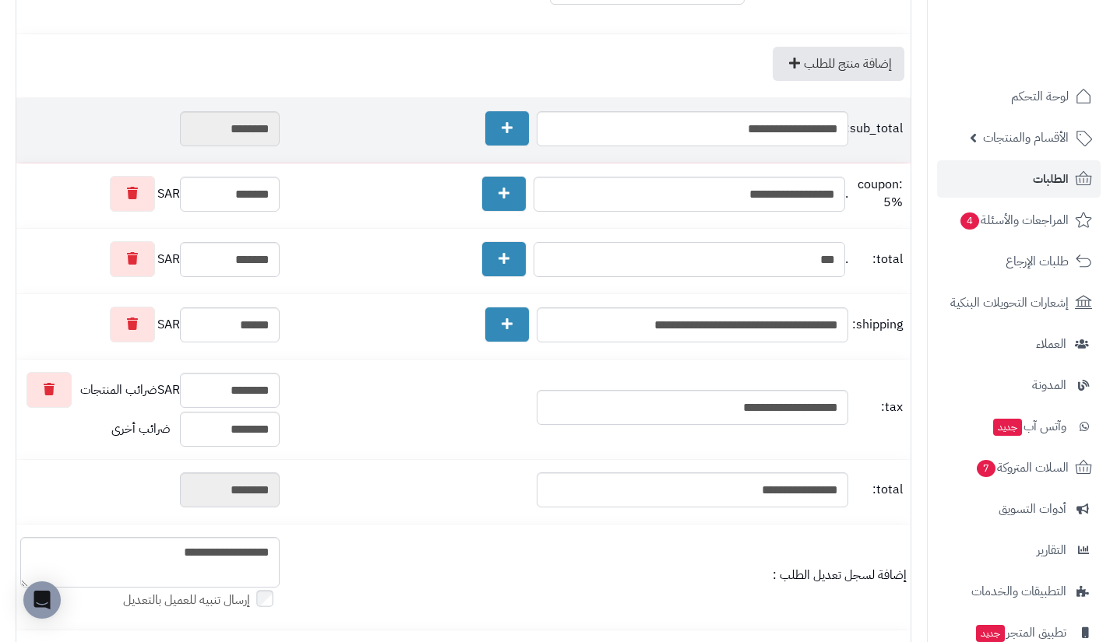
scroll to position [0, 0]
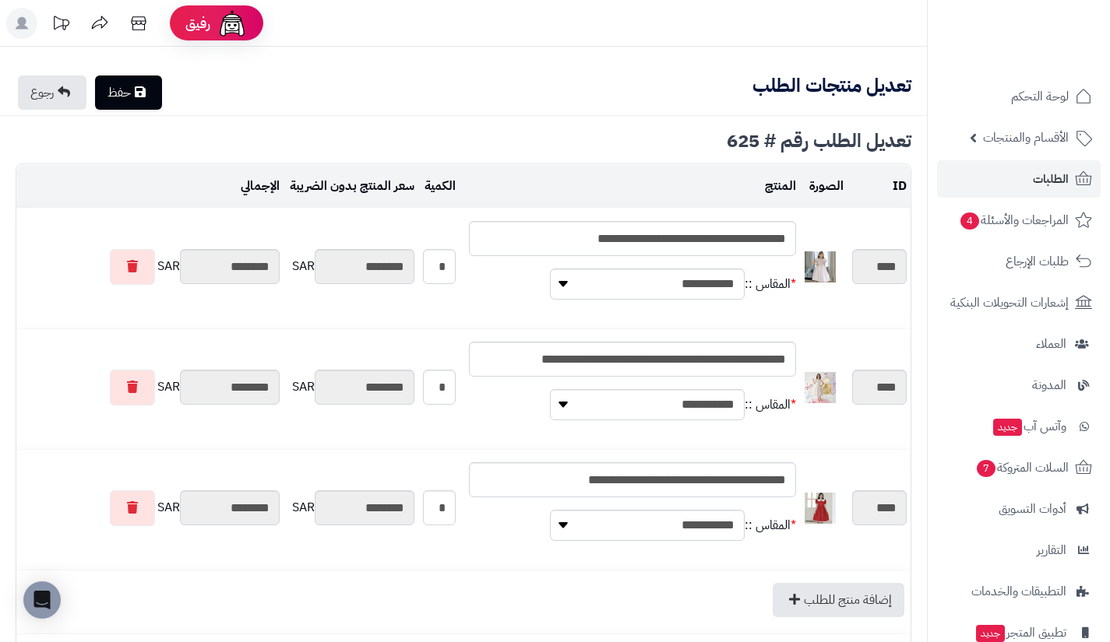
click at [144, 87] on icon at bounding box center [140, 92] width 11 height 12
type input "**********"
type textarea "**********"
click at [55, 97] on link "رجوع" at bounding box center [52, 93] width 69 height 34
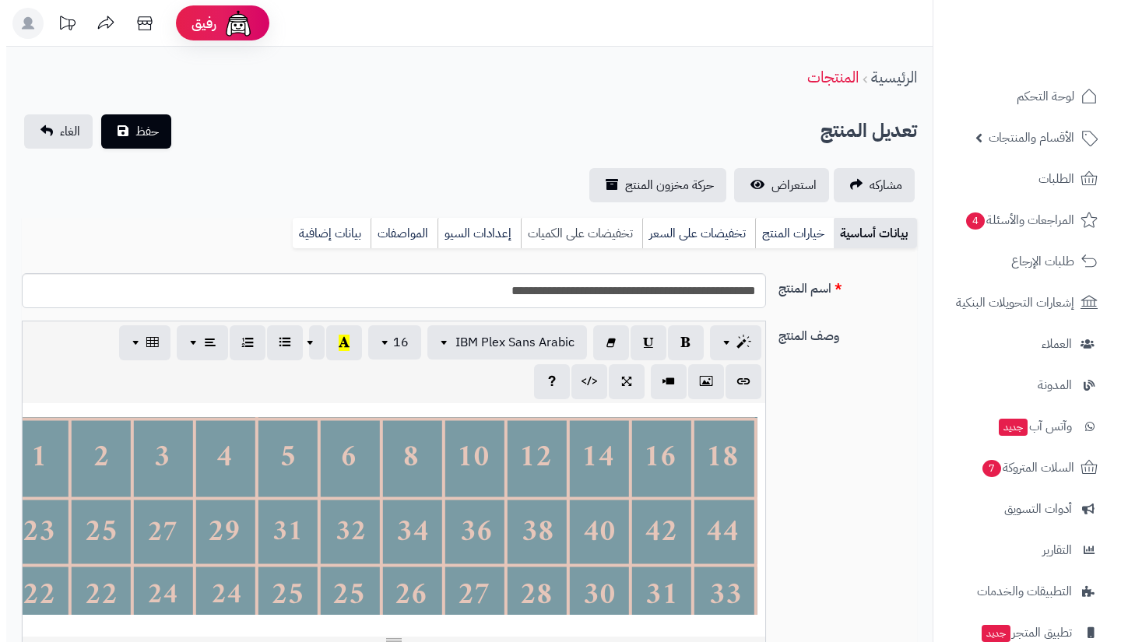
scroll to position [182, 0]
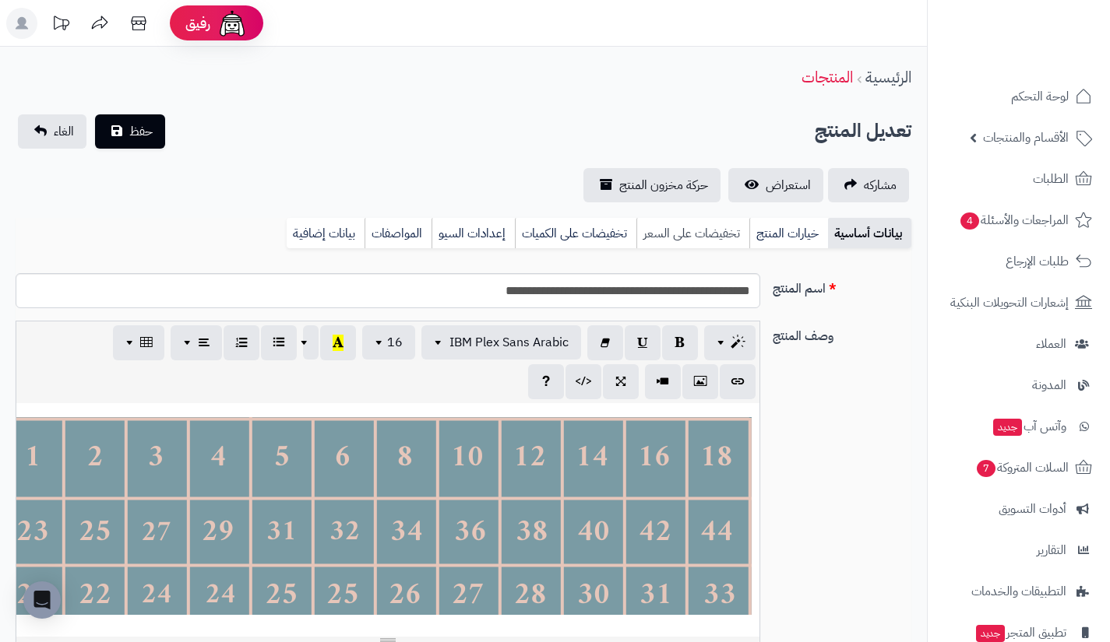
click at [654, 238] on link "تخفيضات على السعر" at bounding box center [692, 233] width 113 height 31
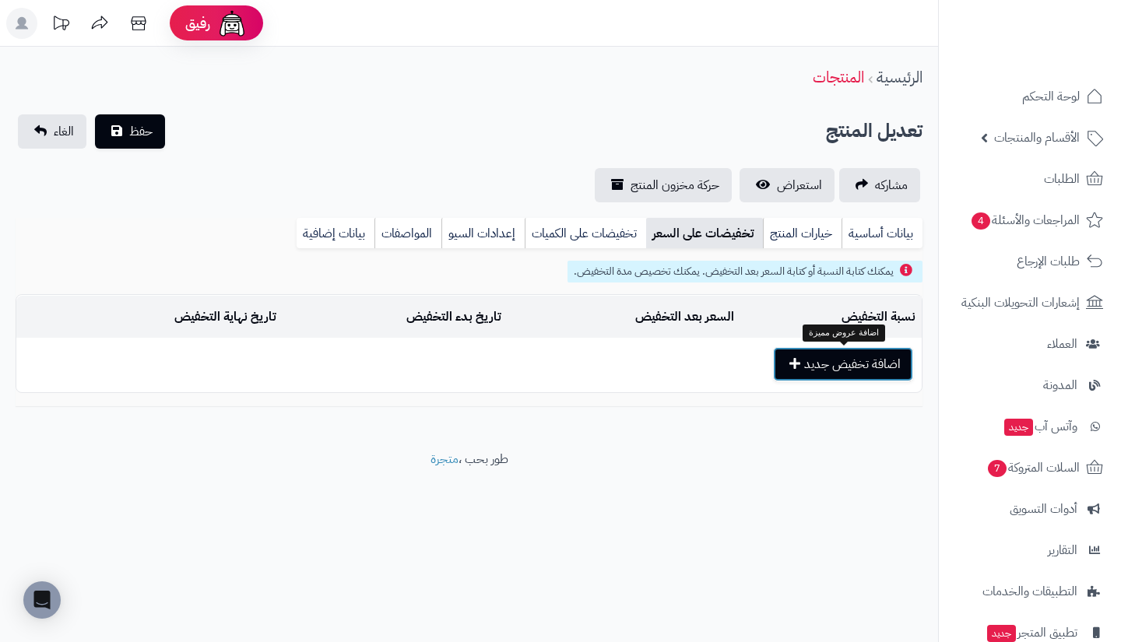
click at [815, 367] on button "اضافة تخفيض جديد" at bounding box center [843, 364] width 140 height 34
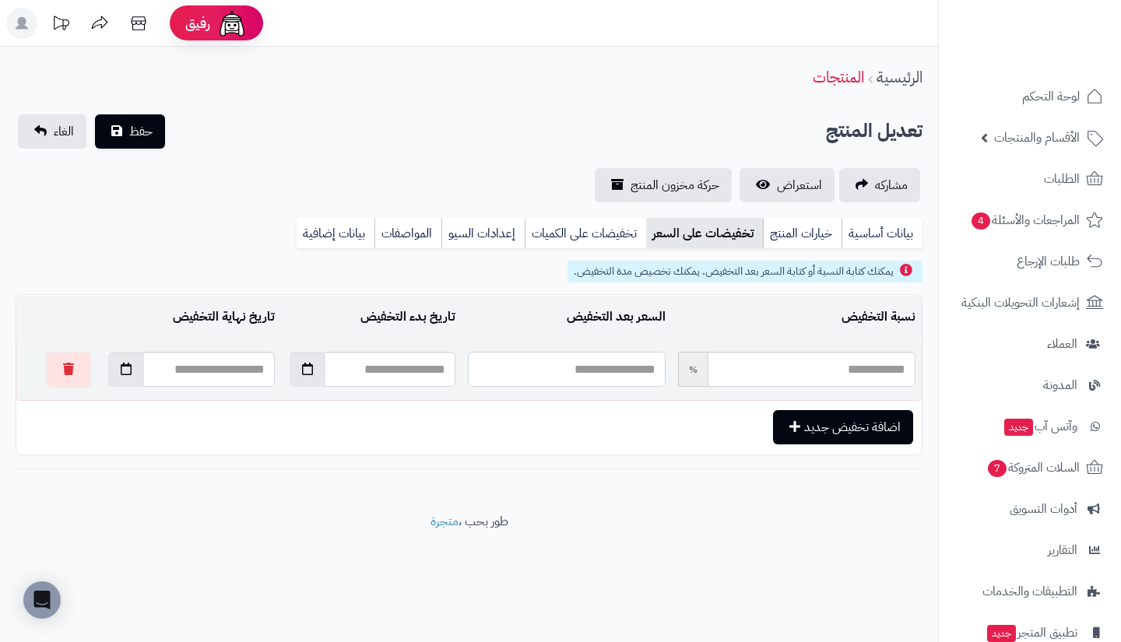
click at [625, 371] on input "text" at bounding box center [567, 369] width 198 height 35
paste input "*******"
type input "*******"
type input "*****"
type input "*******"
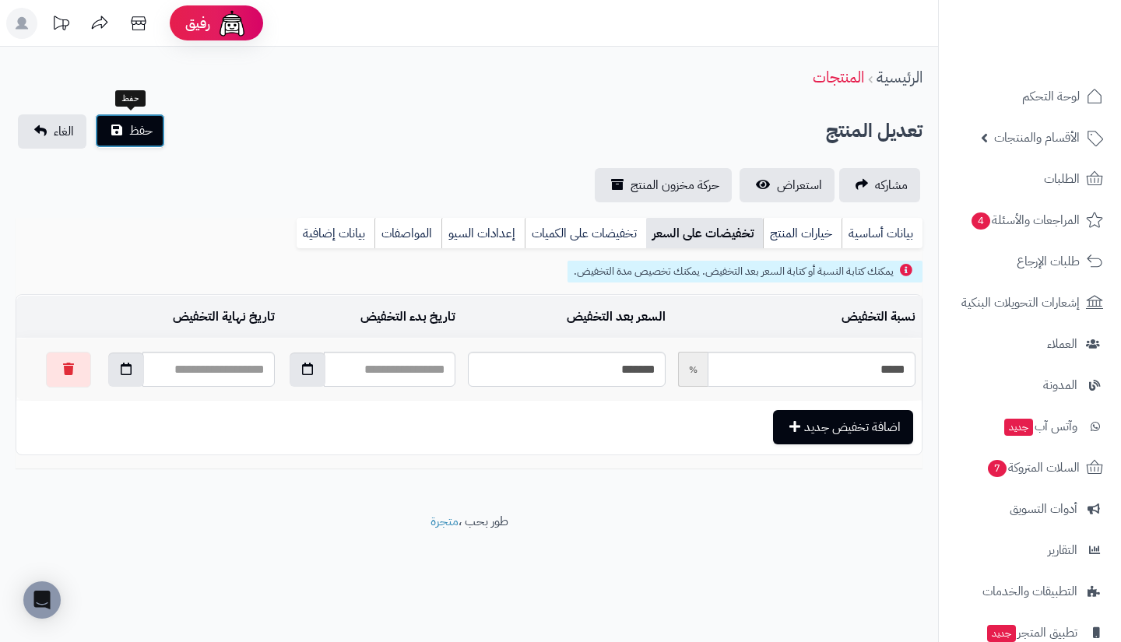
click at [132, 128] on span "حفظ" at bounding box center [140, 130] width 23 height 19
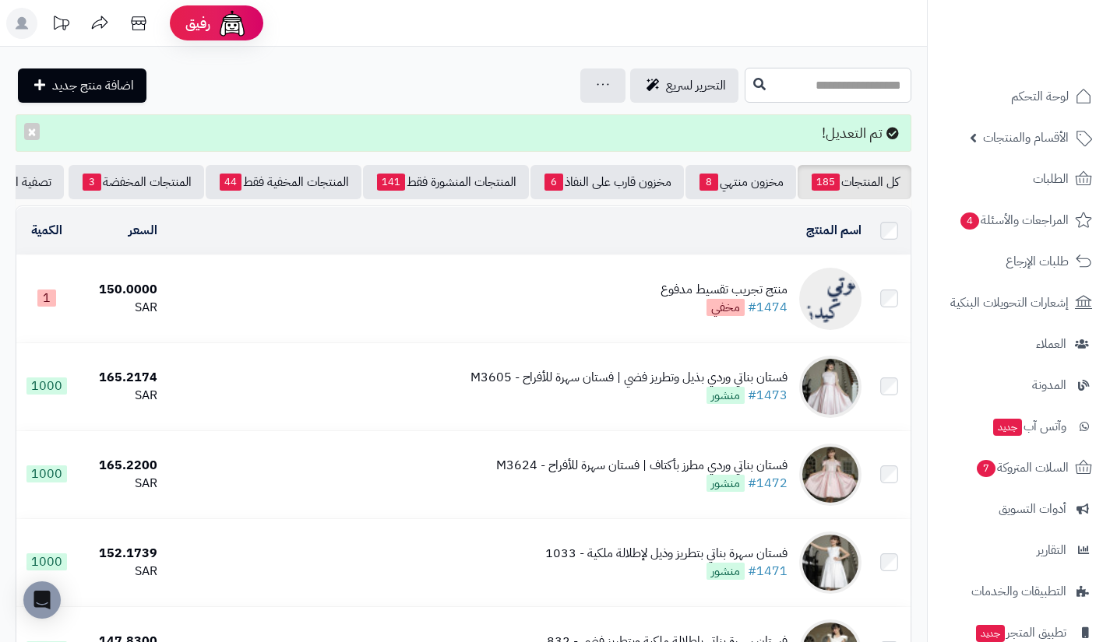
click at [829, 82] on input "text" at bounding box center [827, 85] width 167 height 35
type input "****"
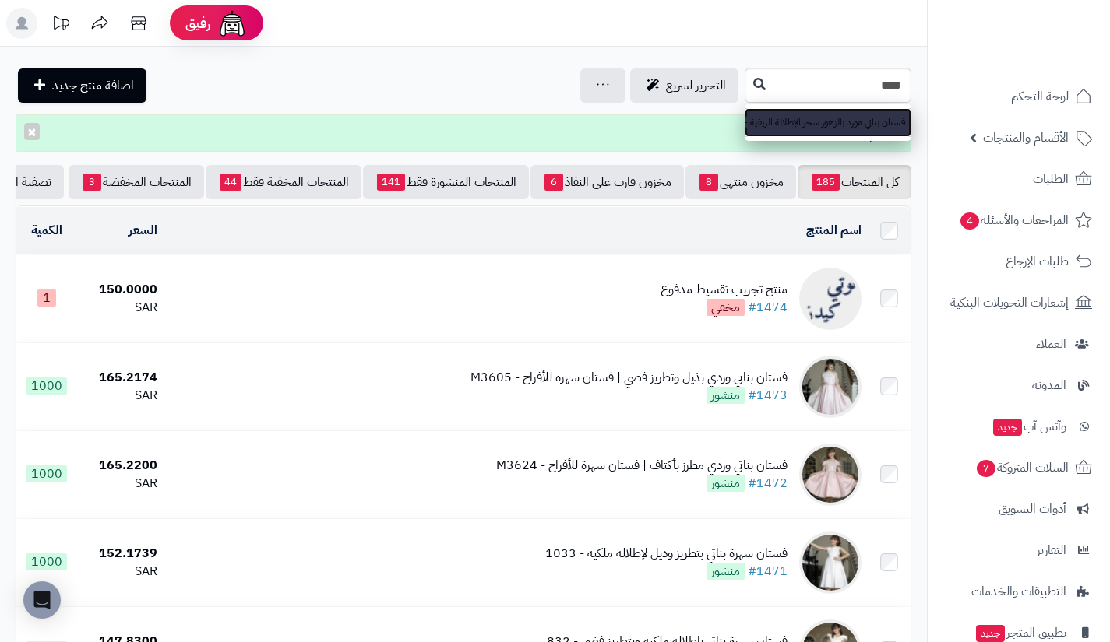
click at [744, 108] on link "فستان بناتي مورد بالزهور سحر الإطلالة الريفية - 1000" at bounding box center [827, 122] width 167 height 29
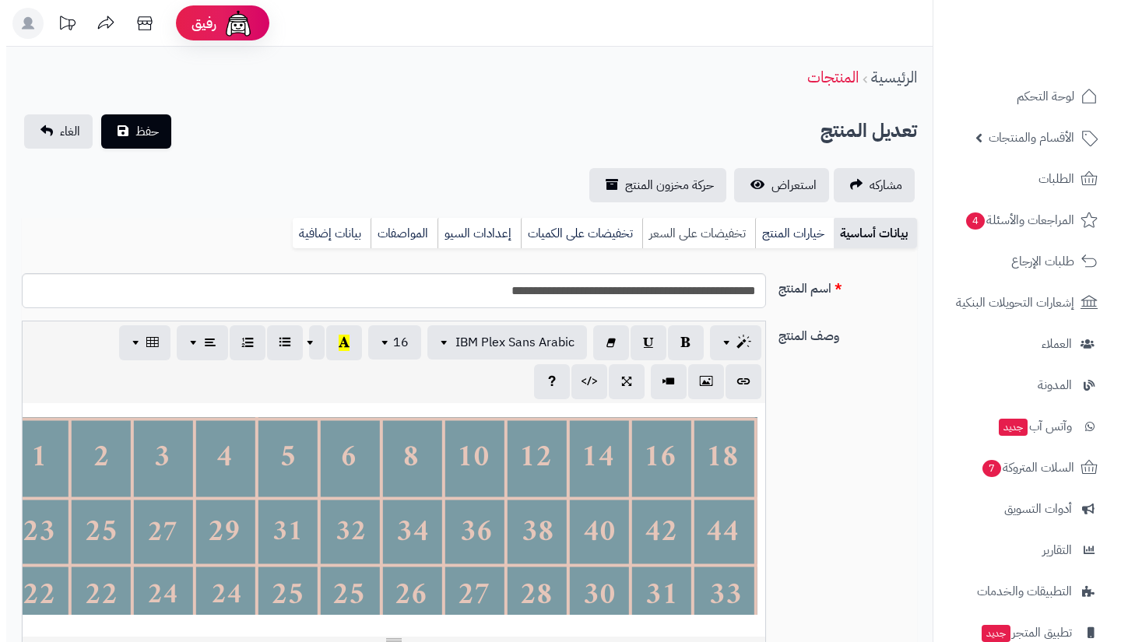
scroll to position [182, 0]
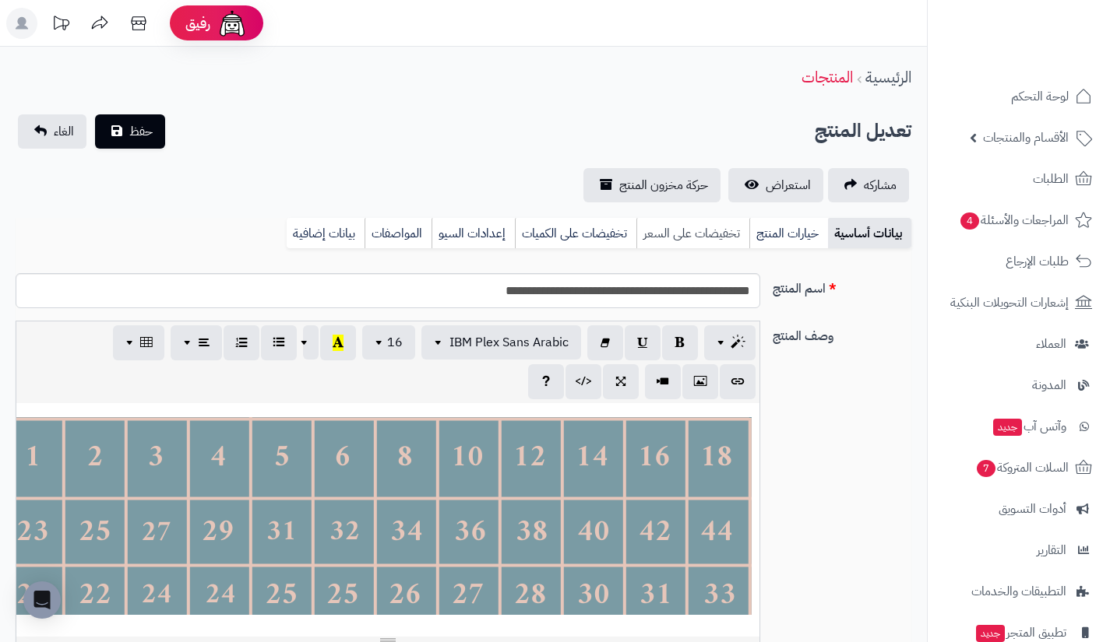
click at [660, 240] on link "تخفيضات على السعر" at bounding box center [692, 233] width 113 height 31
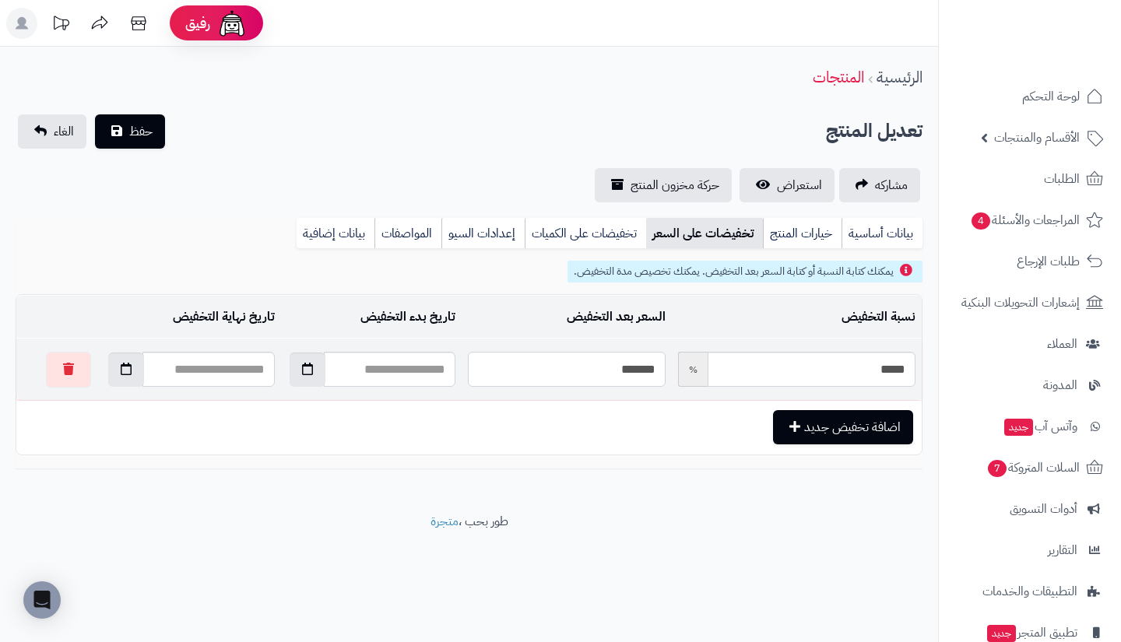
click at [567, 374] on input "*******" at bounding box center [567, 369] width 198 height 35
type input "*"
type input "*****"
type input "**"
type input "*****"
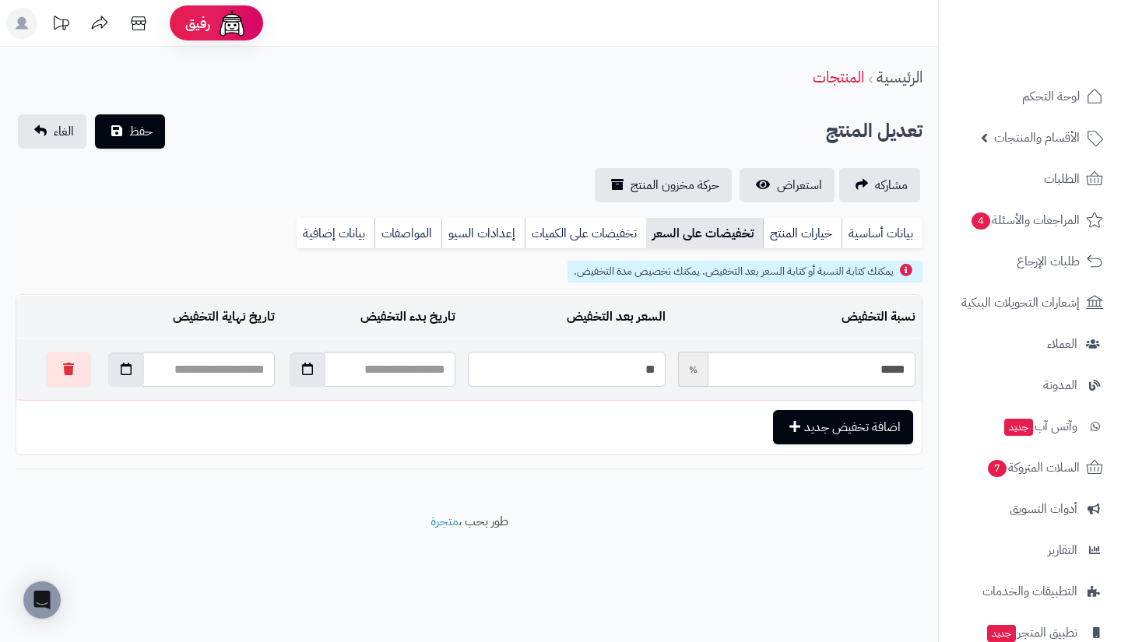
type input "**********"
type input "*****"
click at [159, 134] on button "حفظ" at bounding box center [130, 131] width 70 height 34
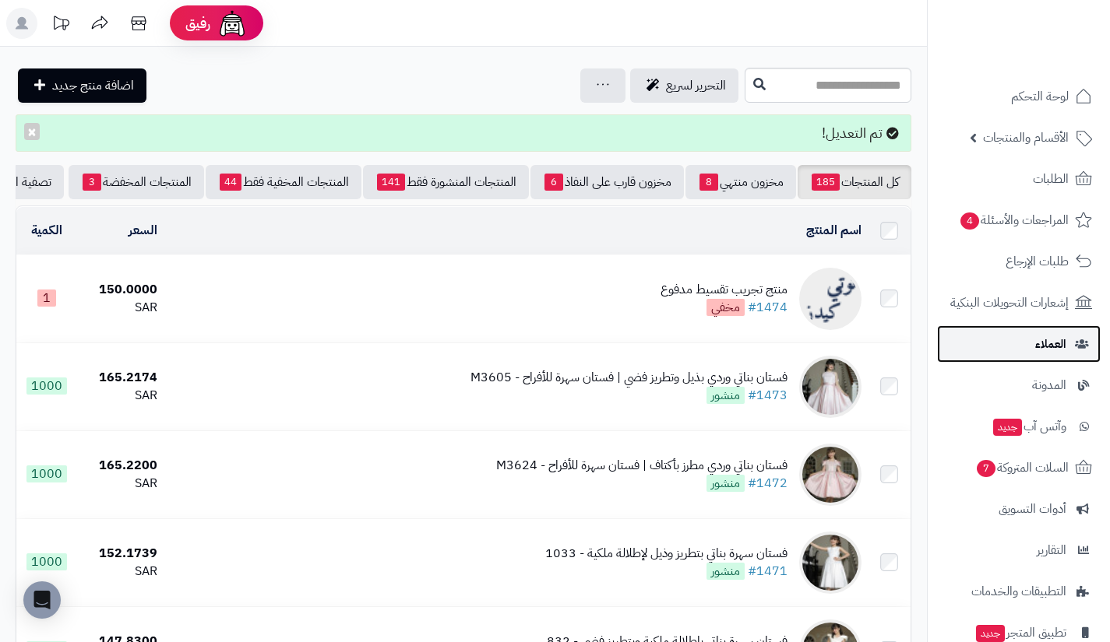
click at [1043, 336] on span "العملاء" at bounding box center [1050, 344] width 31 height 22
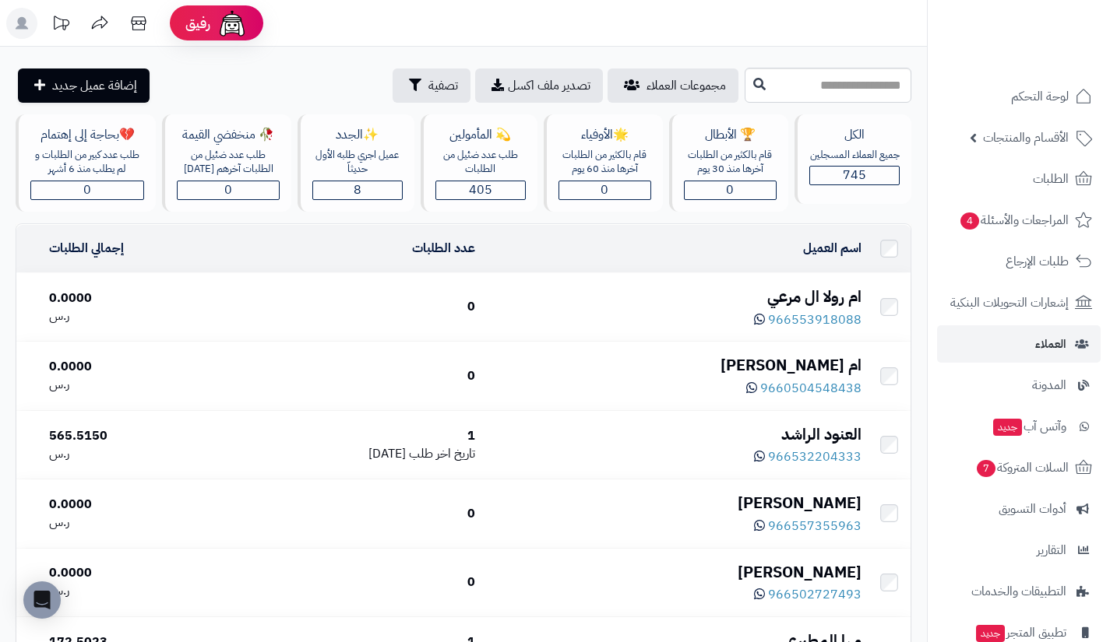
click at [819, 295] on div "ام رولا ال مرعي" at bounding box center [673, 297] width 373 height 23
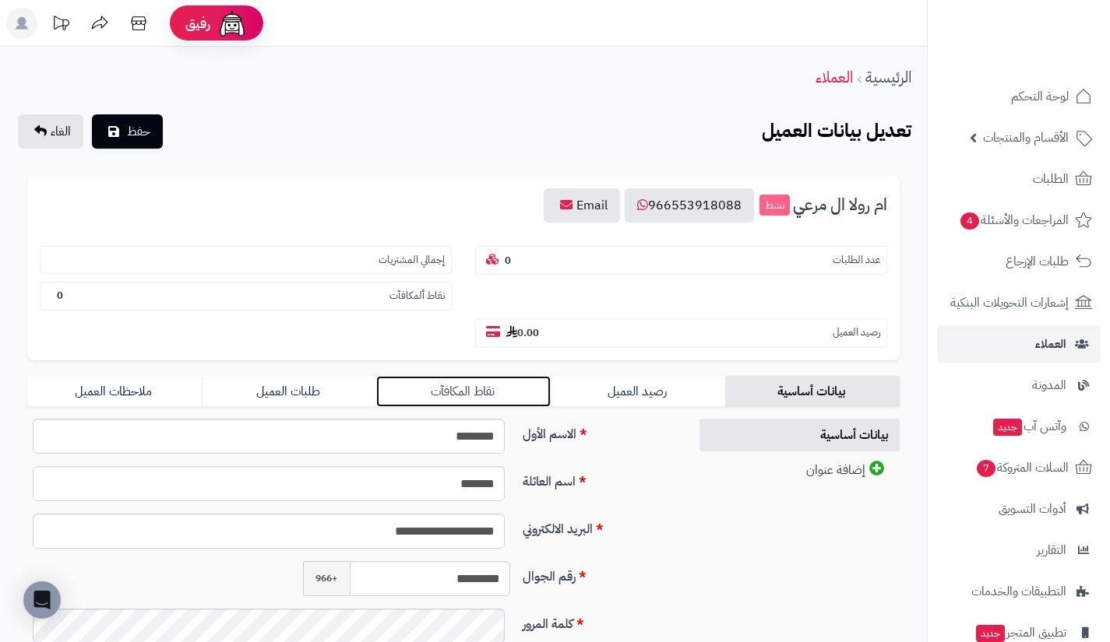
click at [498, 384] on link "نقاط المكافآت" at bounding box center [463, 391] width 174 height 31
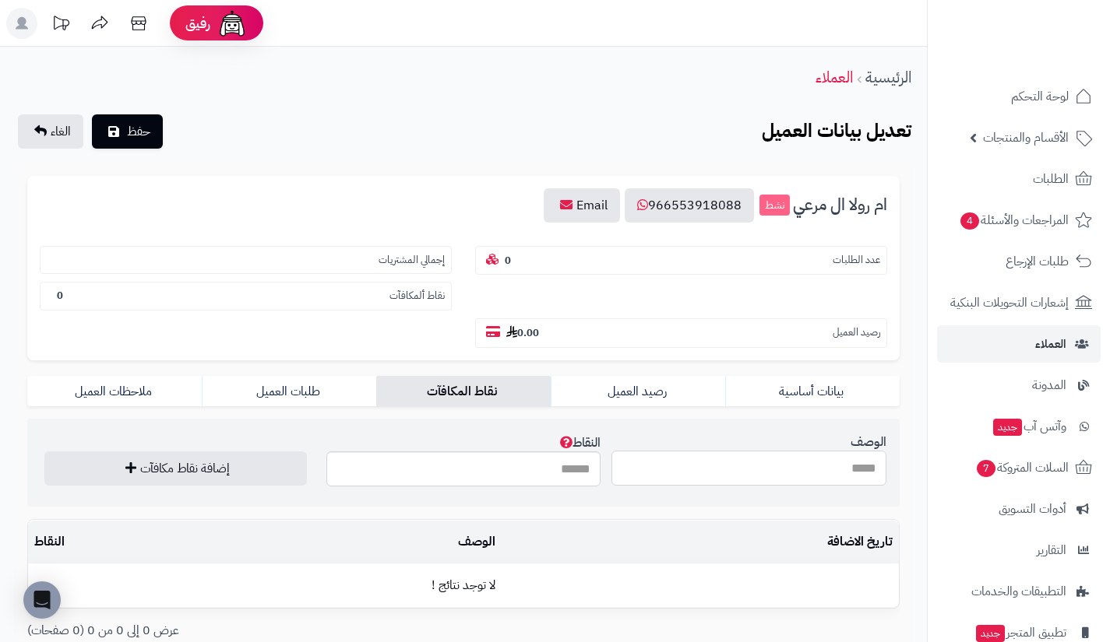
click at [670, 464] on input "الوصف" at bounding box center [748, 468] width 275 height 35
type input "**********"
click at [560, 477] on input "النقاط" at bounding box center [463, 469] width 275 height 35
type input "***"
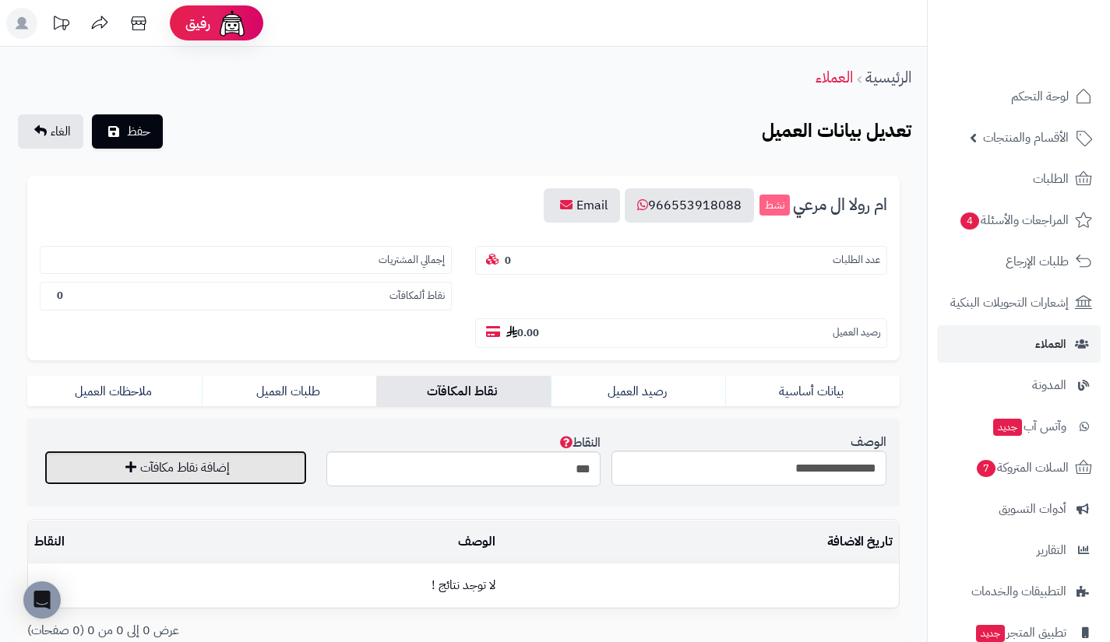
click at [255, 465] on button "إضافة نقاط مكافآت" at bounding box center [175, 468] width 262 height 34
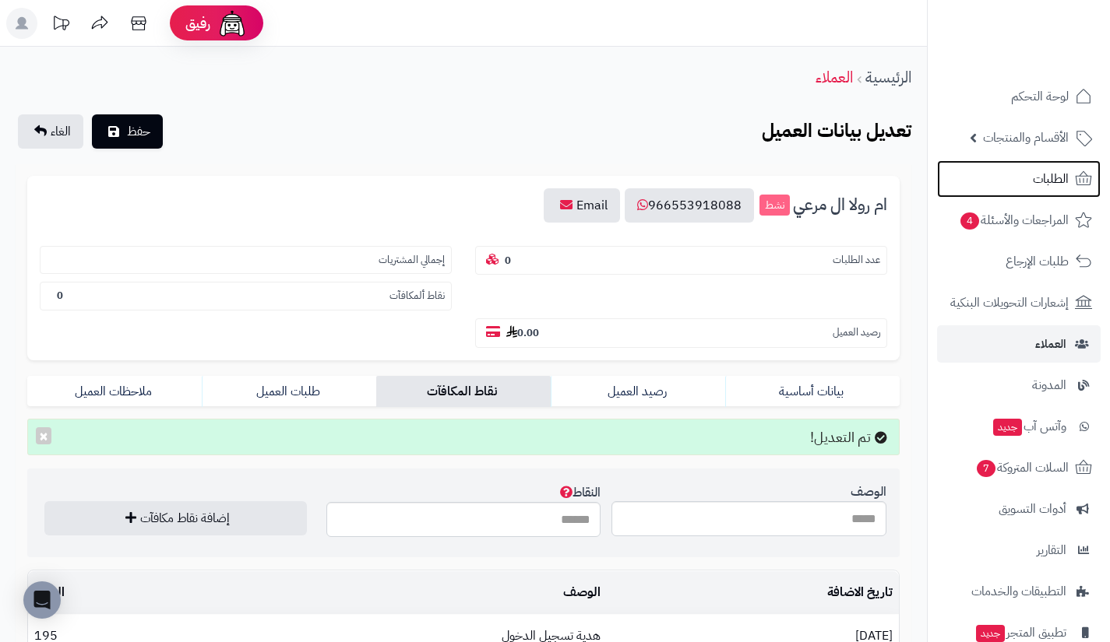
click at [1001, 176] on link "الطلبات" at bounding box center [1019, 178] width 164 height 37
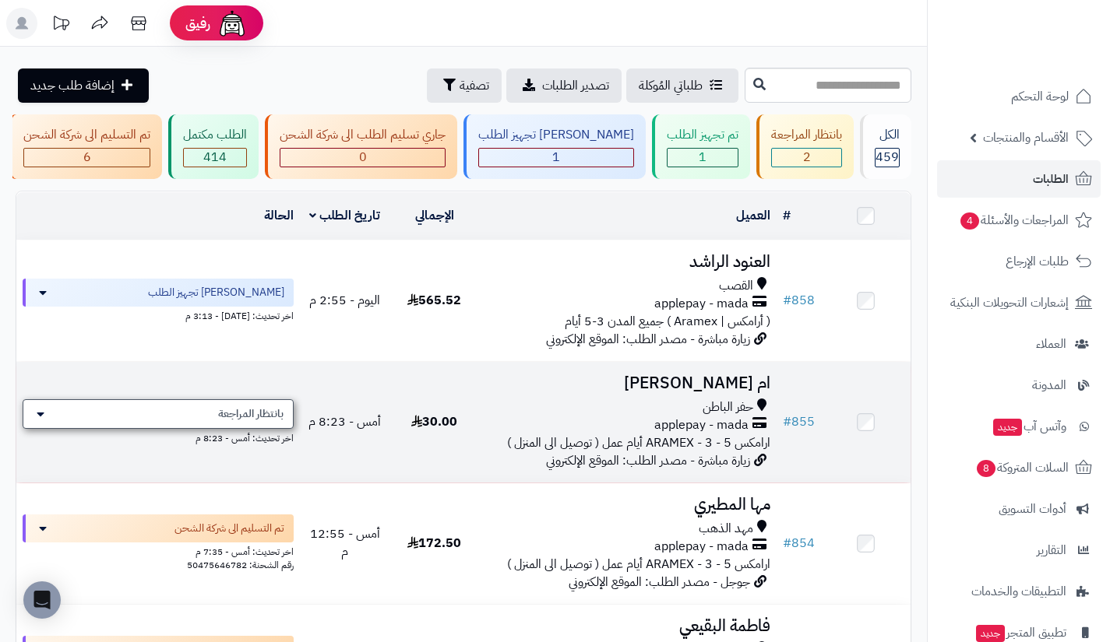
click at [238, 418] on span "بانتظار المراجعة" at bounding box center [250, 414] width 65 height 16
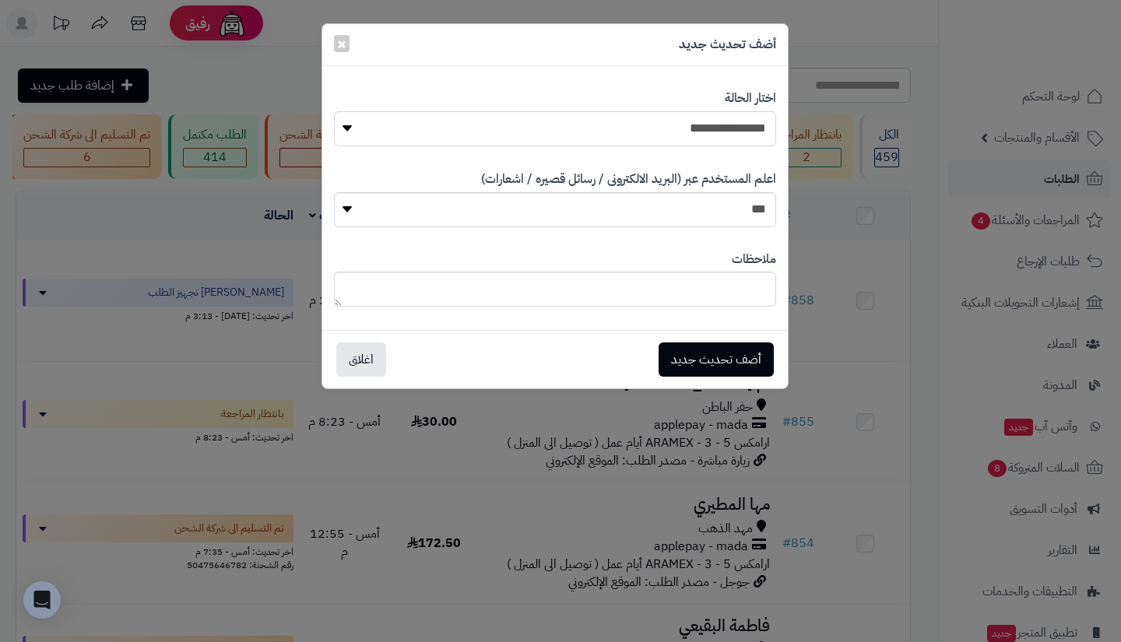
click at [541, 130] on select "**********" at bounding box center [555, 128] width 442 height 35
select select "*"
click at [334, 111] on select "**********" at bounding box center [555, 128] width 442 height 35
click at [737, 357] on button "أضف تحديث جديد" at bounding box center [716, 359] width 115 height 34
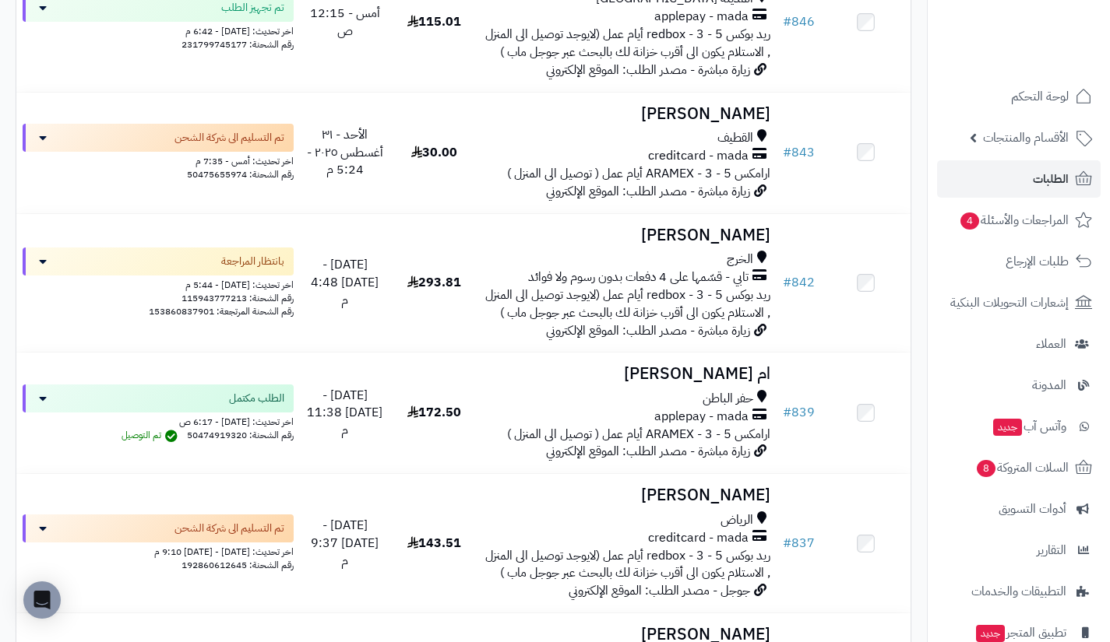
scroll to position [774, 0]
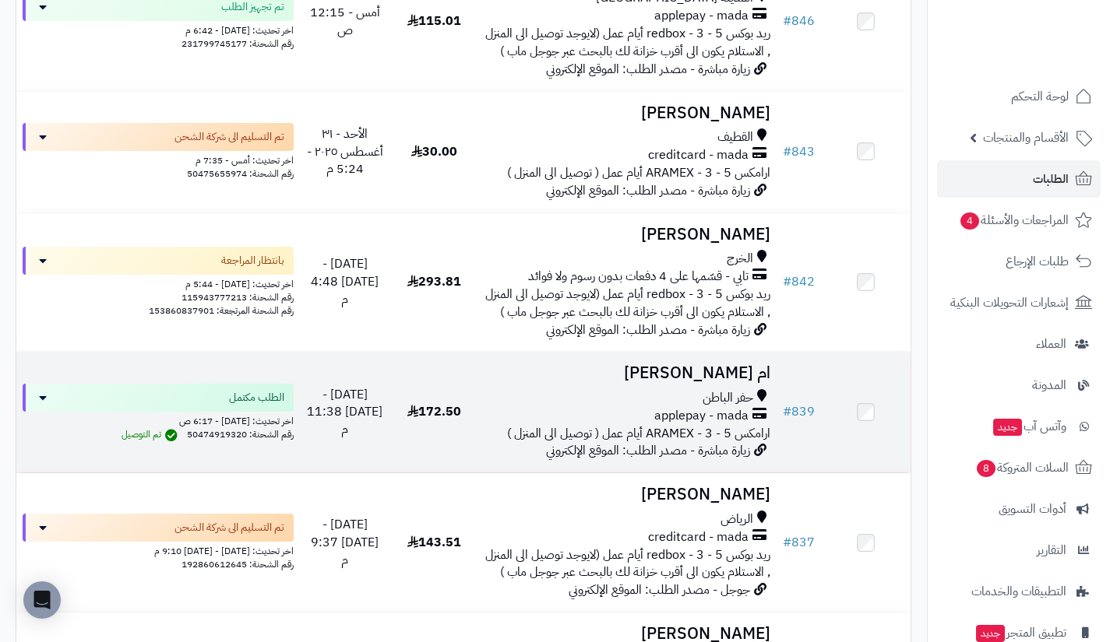
click at [736, 382] on h3 "ام [PERSON_NAME]" at bounding box center [627, 373] width 285 height 18
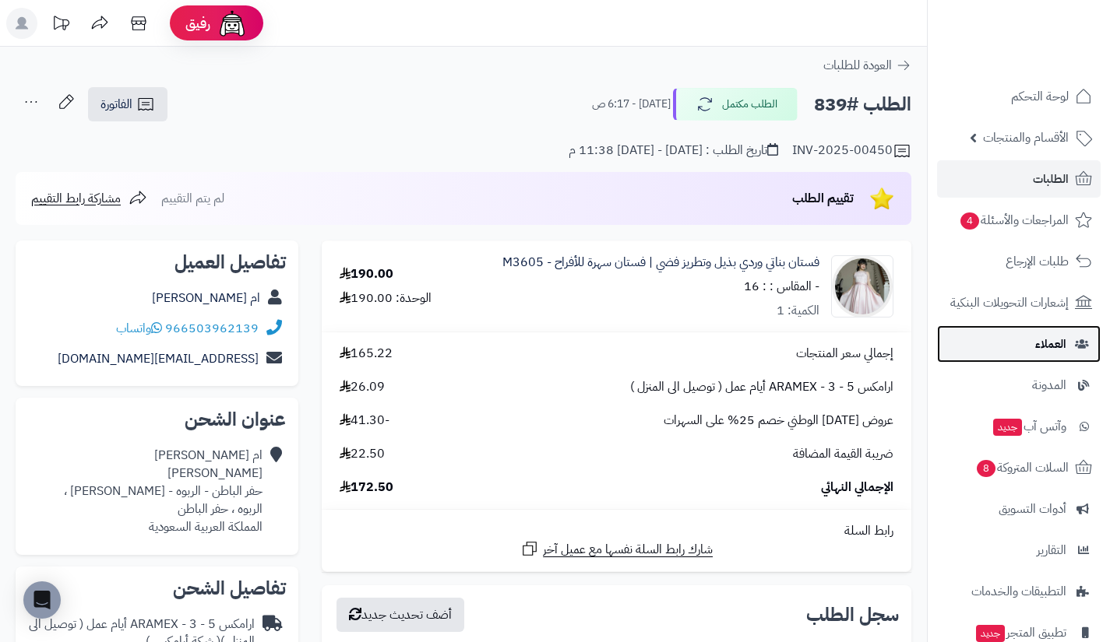
click at [1004, 335] on link "العملاء" at bounding box center [1019, 343] width 164 height 37
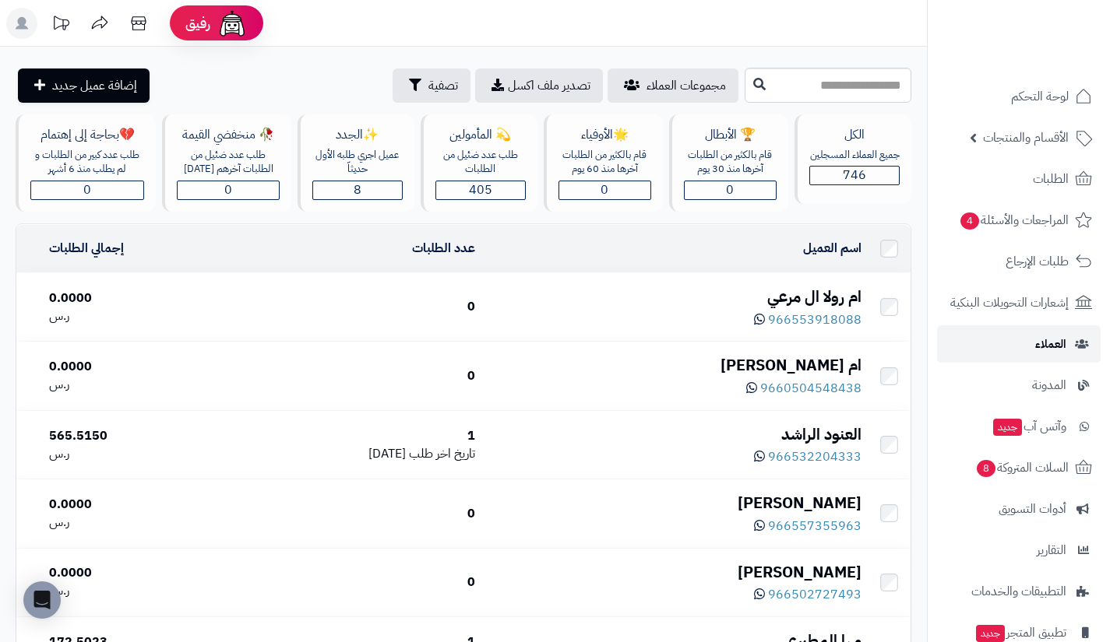
click at [1029, 339] on link "العملاء" at bounding box center [1019, 343] width 164 height 37
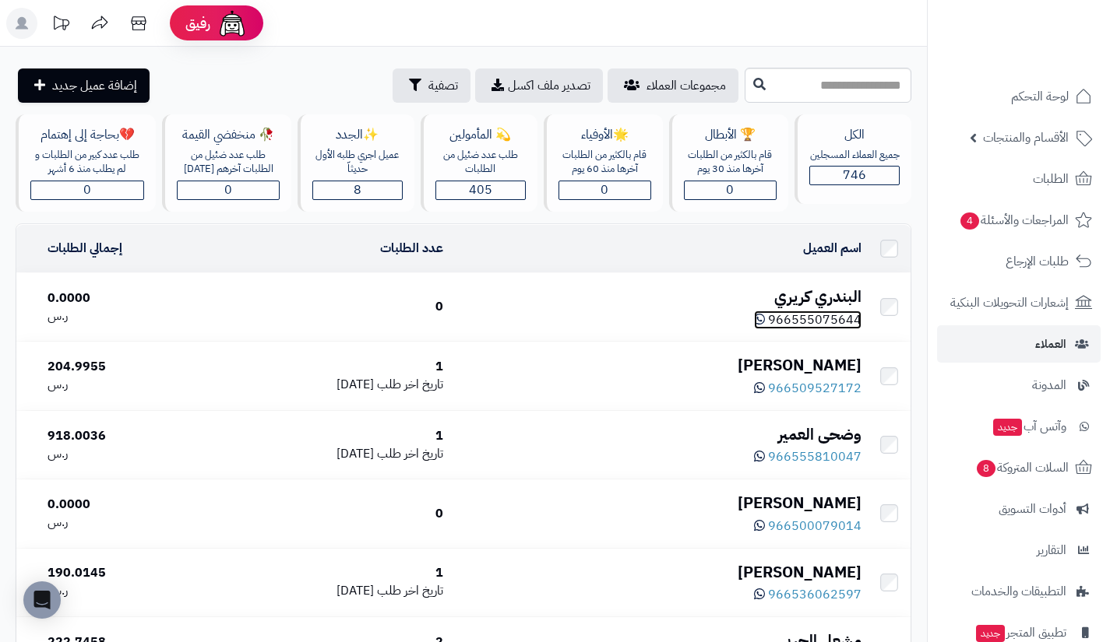
click at [807, 315] on span "966555075644" at bounding box center [814, 320] width 93 height 19
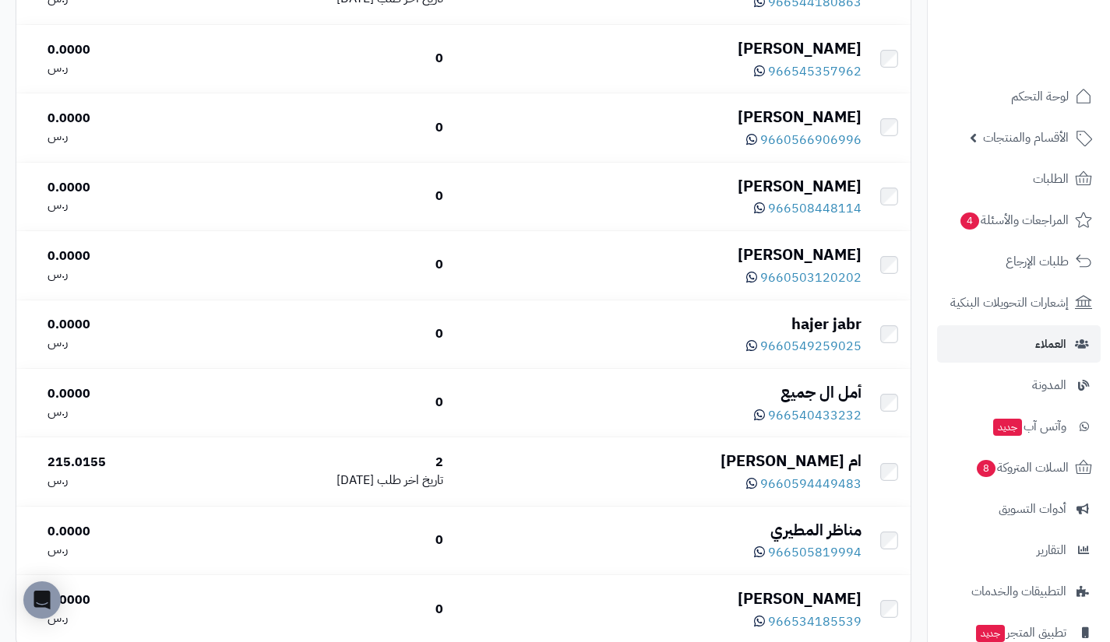
scroll to position [6722, 0]
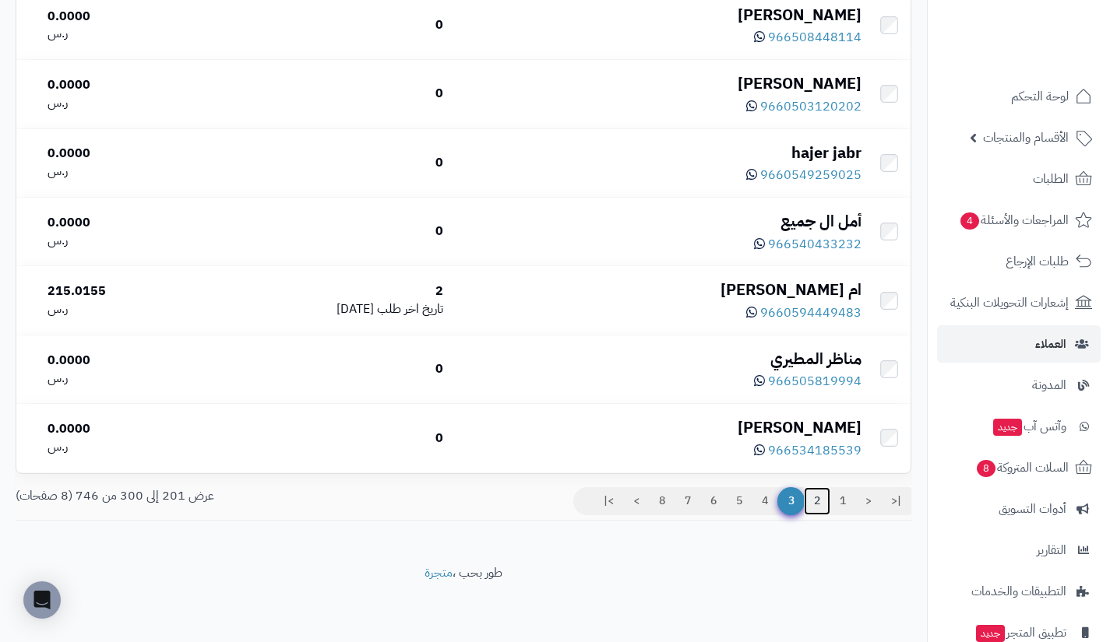
click at [816, 501] on link "2" at bounding box center [817, 501] width 26 height 28
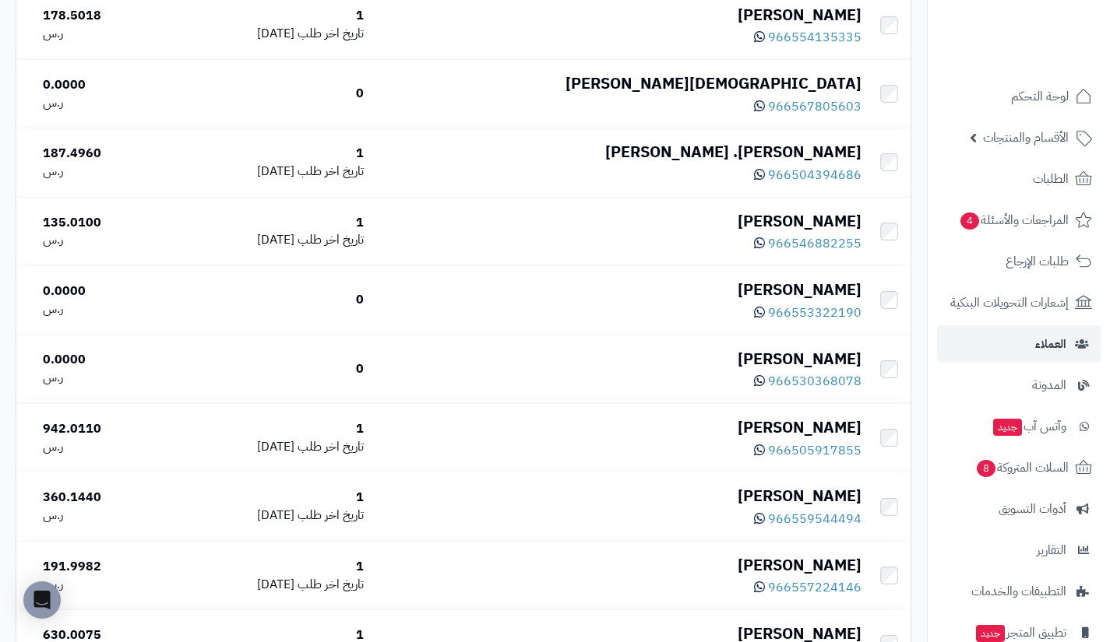
scroll to position [6722, 0]
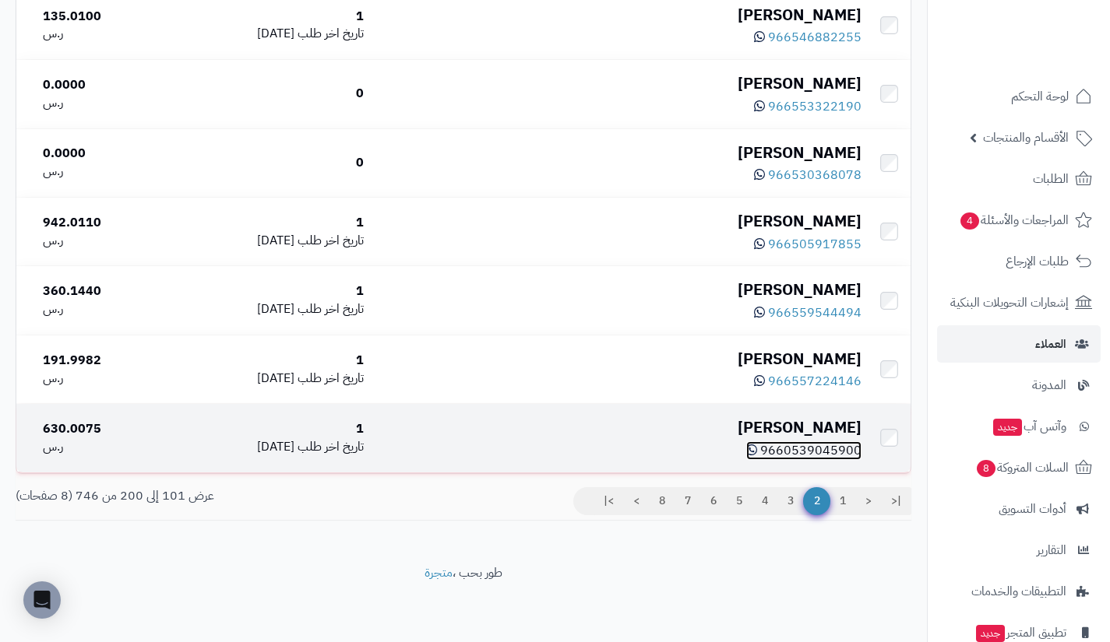
click at [808, 445] on span "9660539045900" at bounding box center [810, 450] width 101 height 19
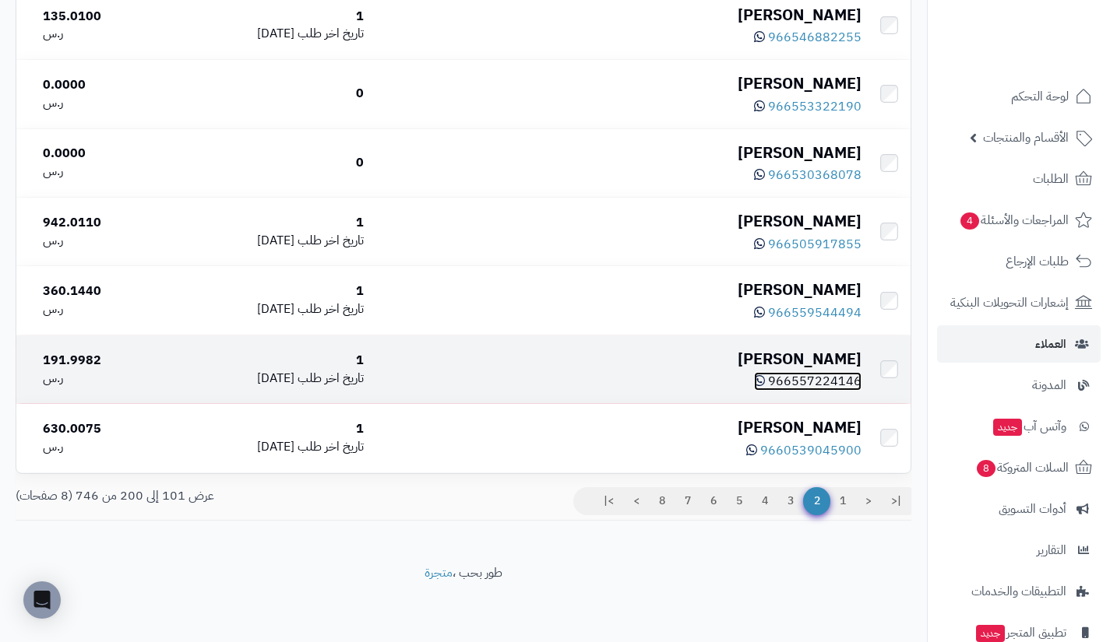
click at [815, 379] on span "966557224146" at bounding box center [814, 381] width 93 height 19
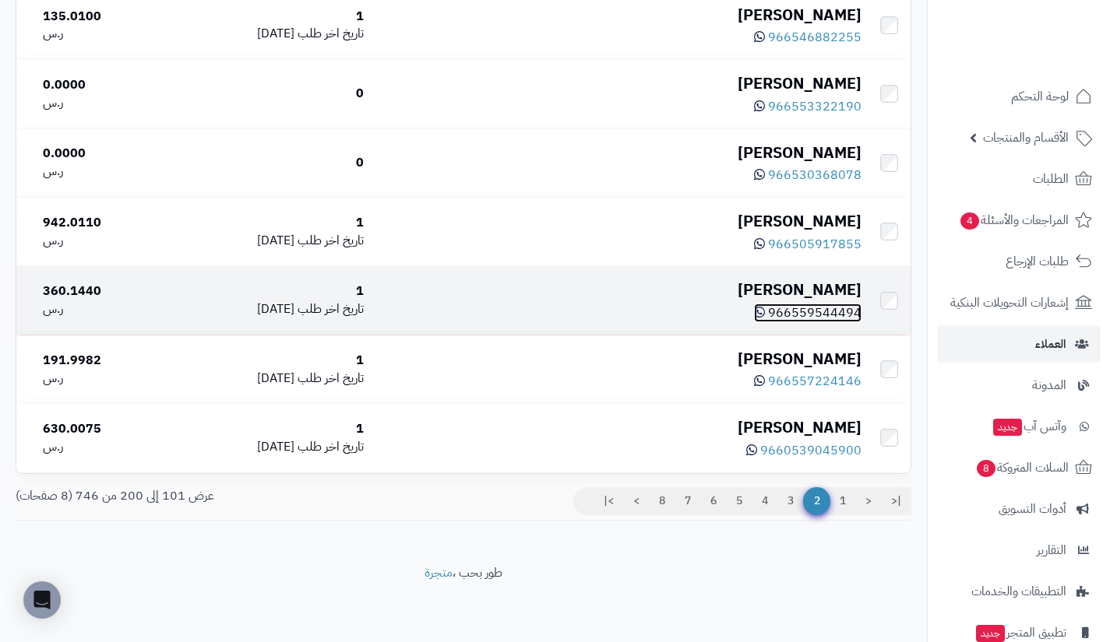
click at [801, 304] on span "966559544494" at bounding box center [814, 313] width 93 height 19
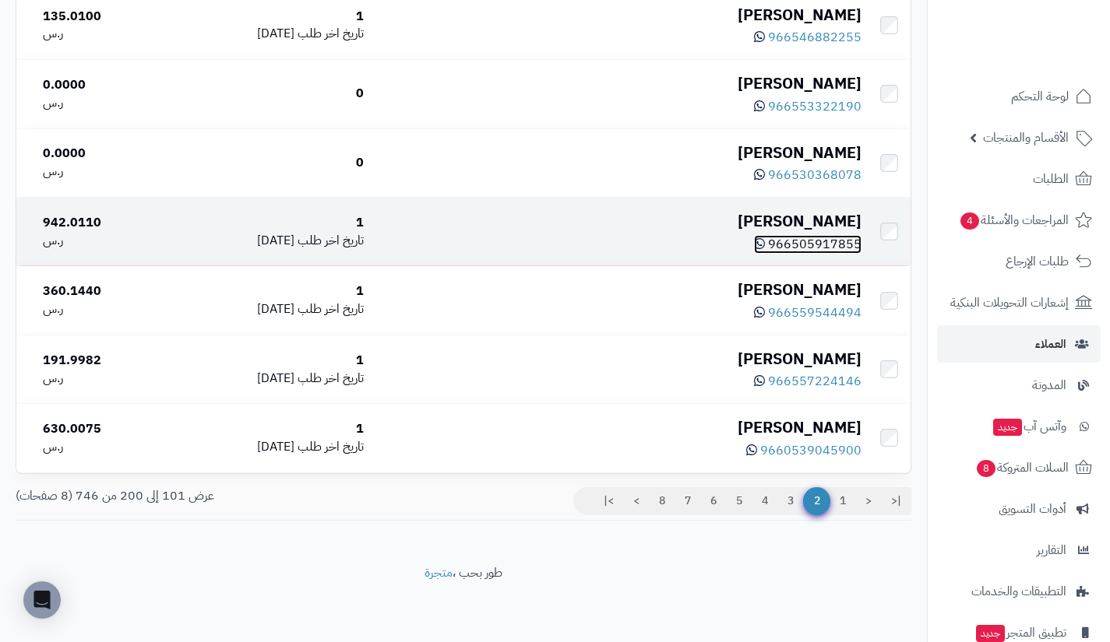
click at [820, 241] on span "966505917855" at bounding box center [814, 244] width 93 height 19
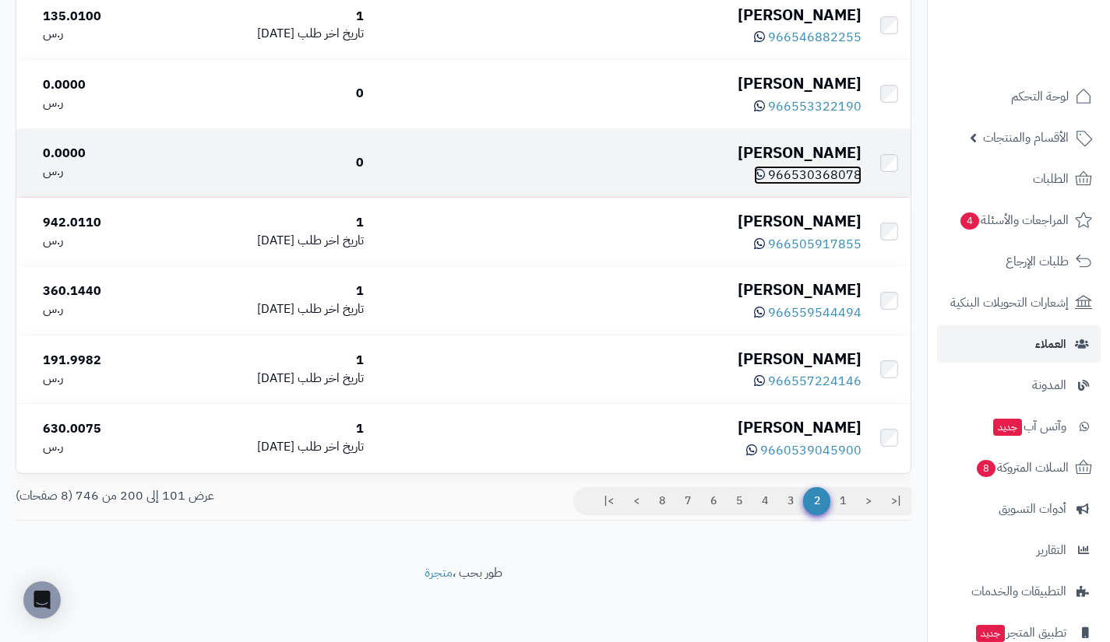
click at [809, 170] on span "966530368078" at bounding box center [814, 175] width 93 height 19
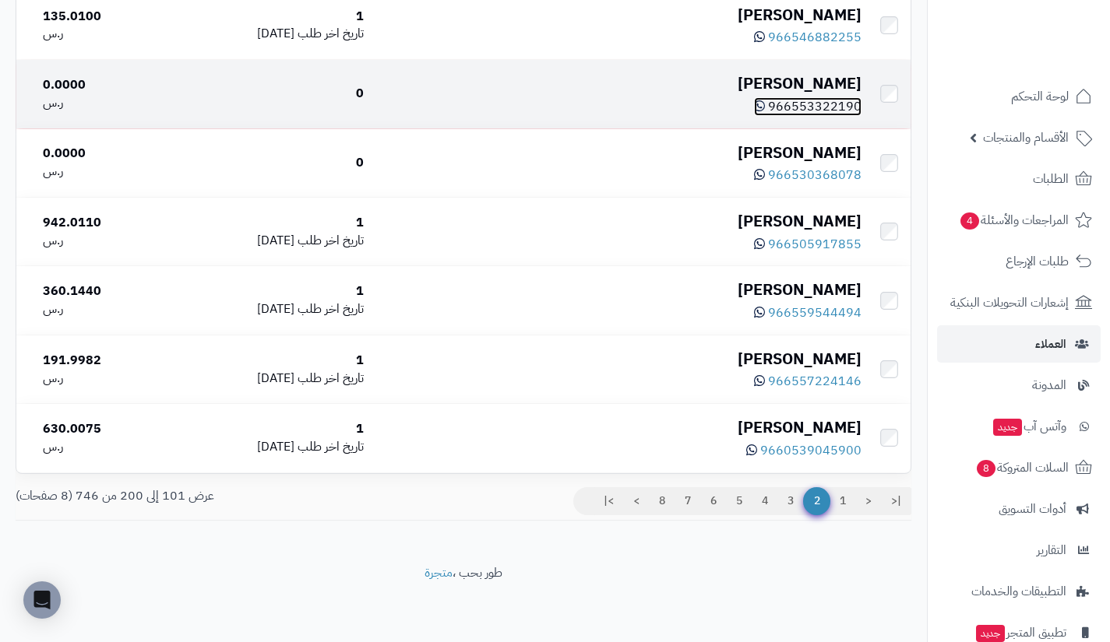
click at [803, 104] on span "966553322190" at bounding box center [814, 106] width 93 height 19
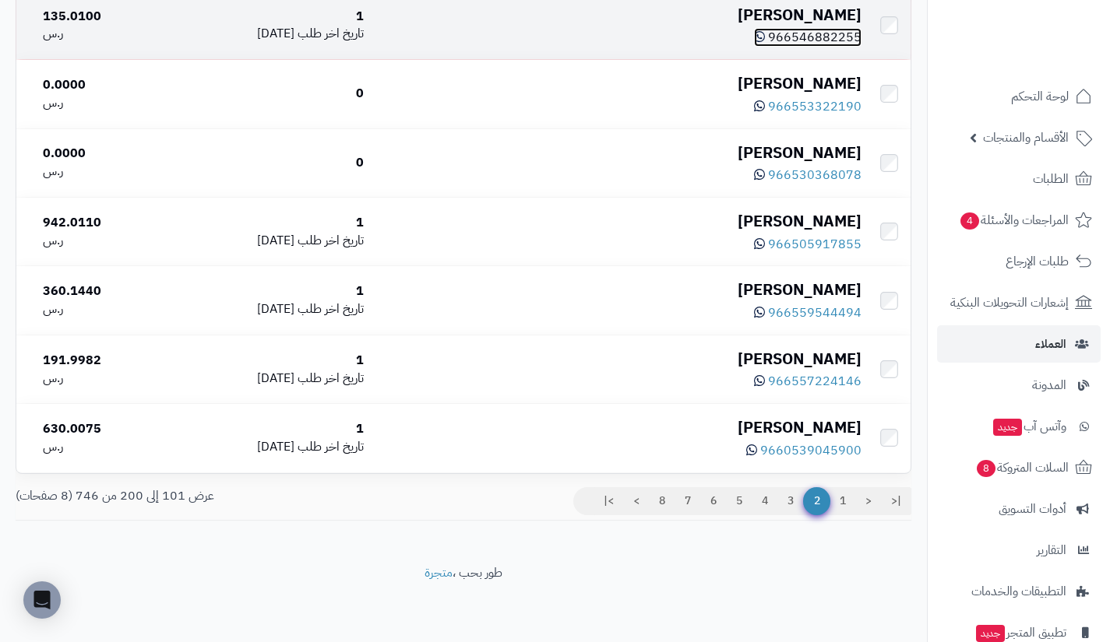
click at [832, 34] on span "966546882255" at bounding box center [814, 37] width 93 height 19
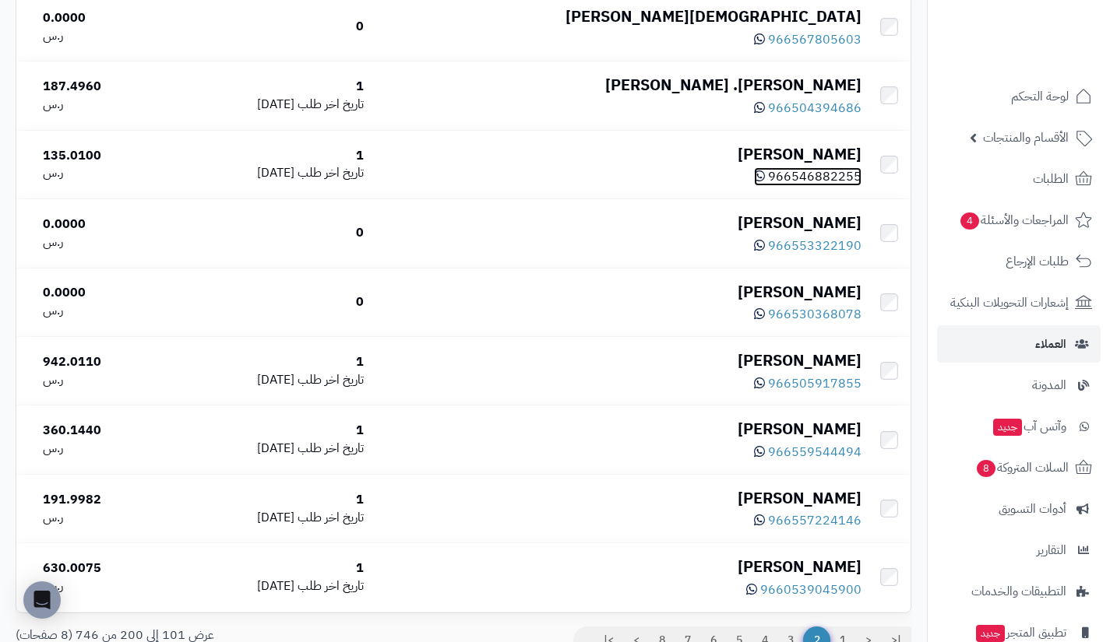
scroll to position [6546, 0]
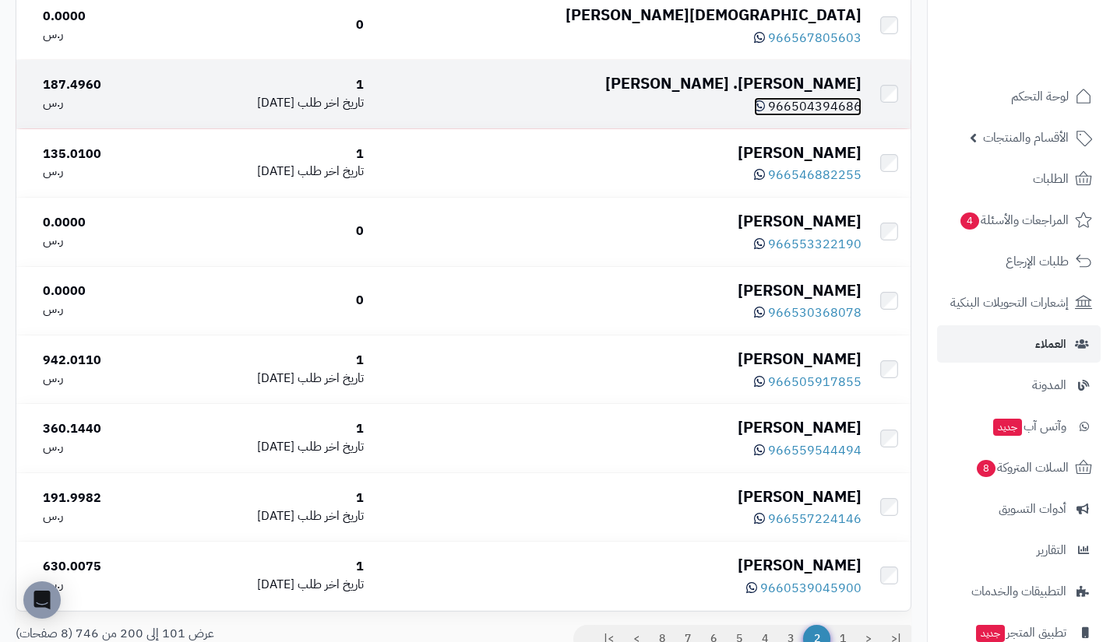
click at [828, 116] on span "966504394686" at bounding box center [814, 106] width 93 height 19
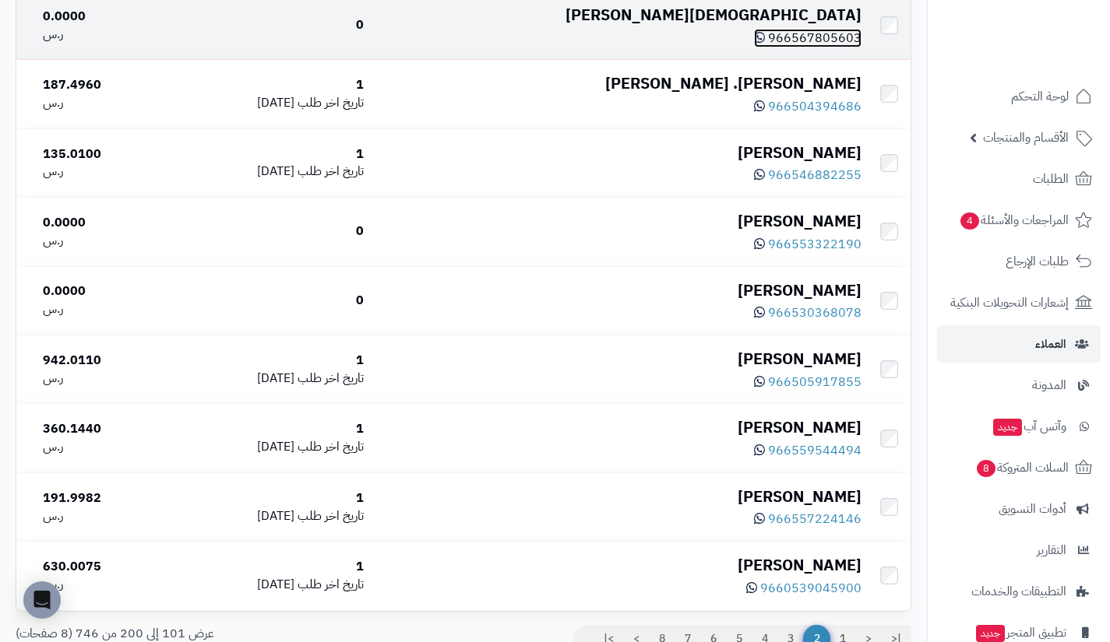
click at [817, 47] on span "966567805603" at bounding box center [814, 38] width 93 height 19
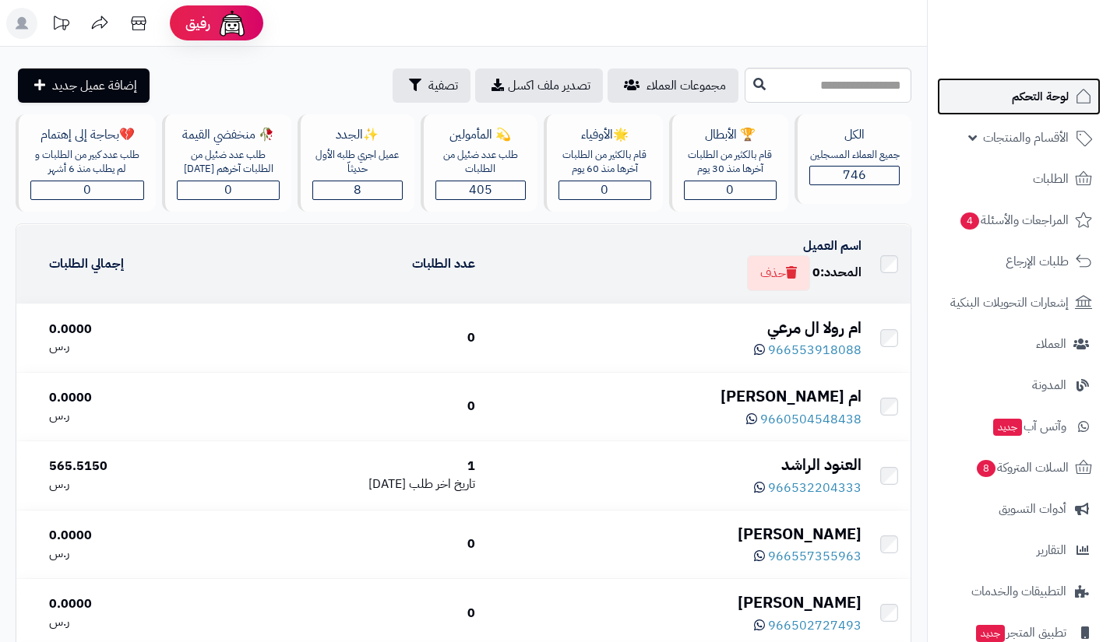
click at [1021, 89] on span "لوحة التحكم" at bounding box center [1039, 97] width 57 height 22
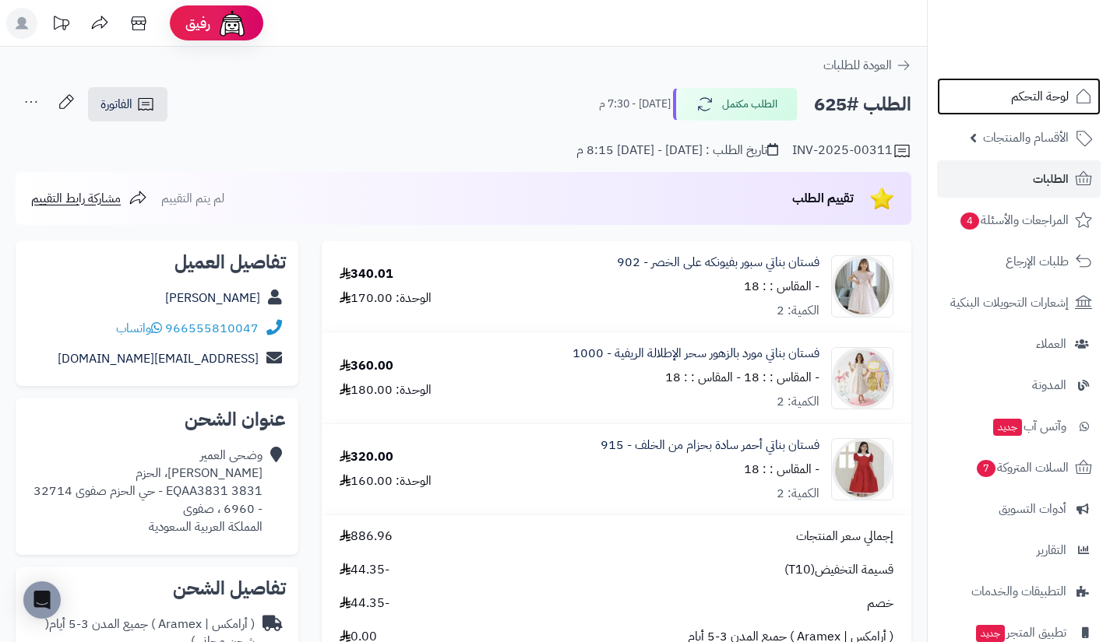
click at [1033, 100] on span "لوحة التحكم" at bounding box center [1040, 97] width 58 height 22
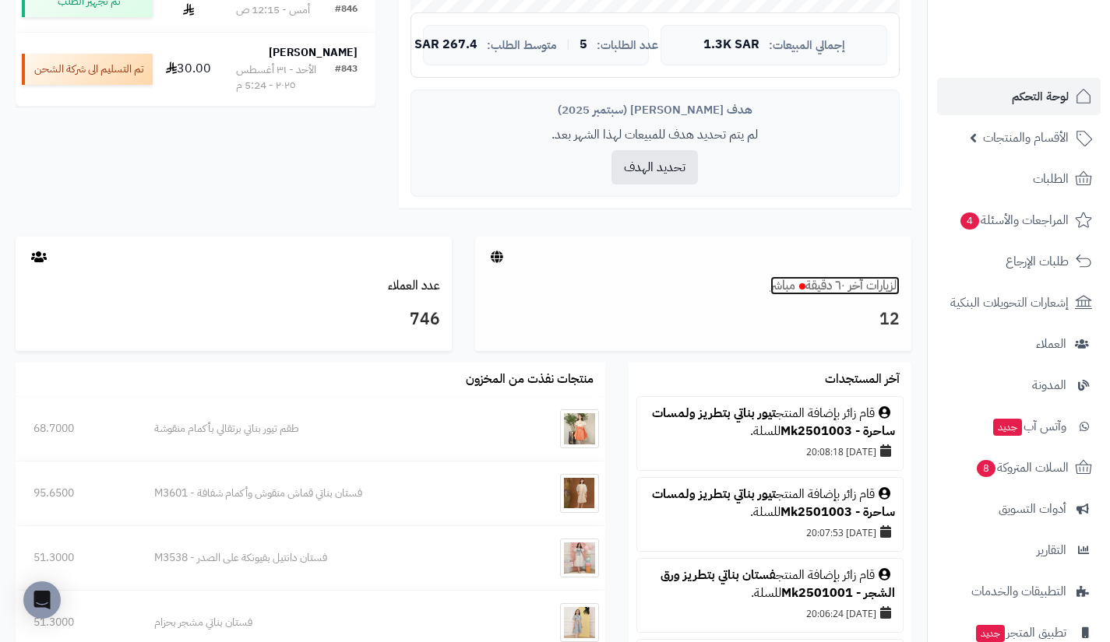
click at [809, 280] on link "الزيارات آخر ٦٠ دقيقة مباشر" at bounding box center [834, 285] width 129 height 19
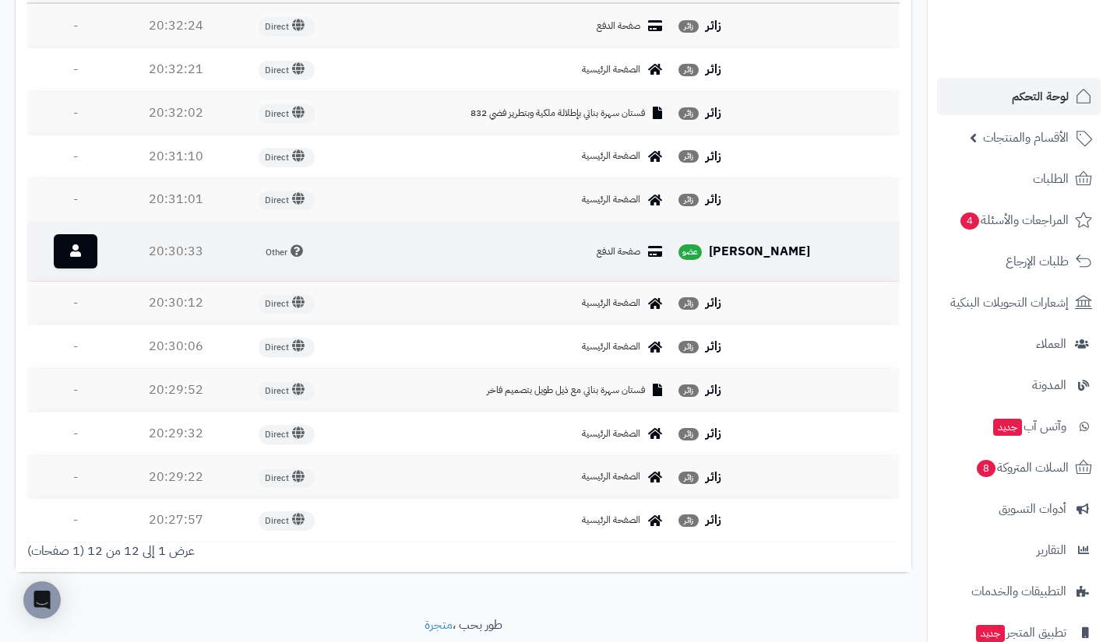
scroll to position [639, 0]
click at [96, 249] on link at bounding box center [76, 251] width 44 height 34
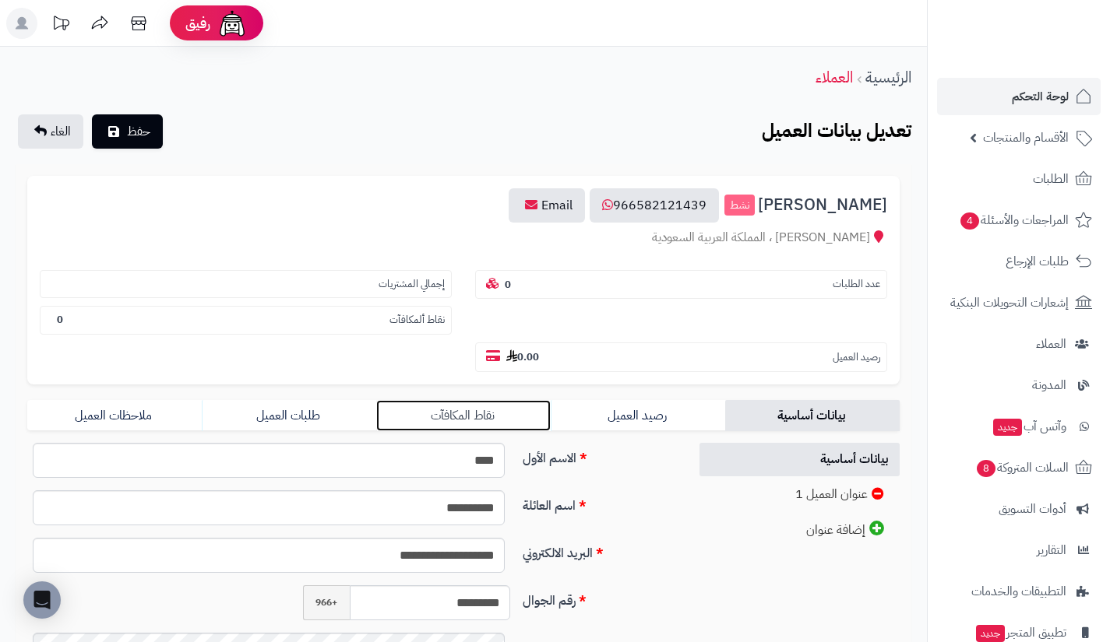
click at [533, 411] on link "نقاط المكافآت" at bounding box center [463, 415] width 174 height 31
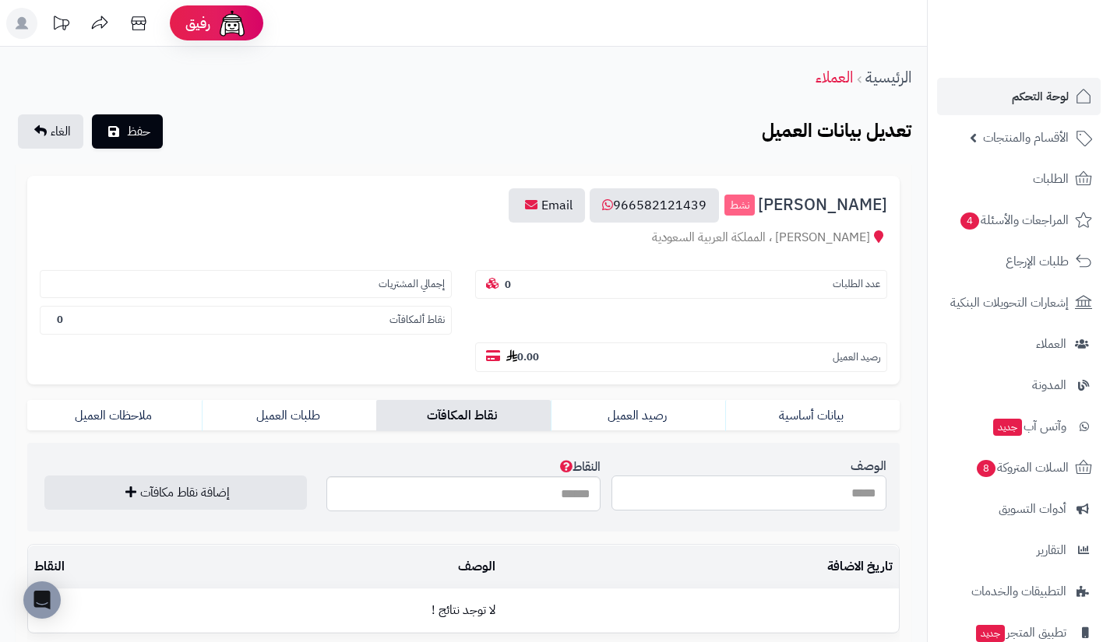
click at [696, 494] on input "الوصف" at bounding box center [748, 493] width 275 height 35
type input "**********"
click at [565, 498] on input "النقاط" at bounding box center [463, 494] width 275 height 35
type input "***"
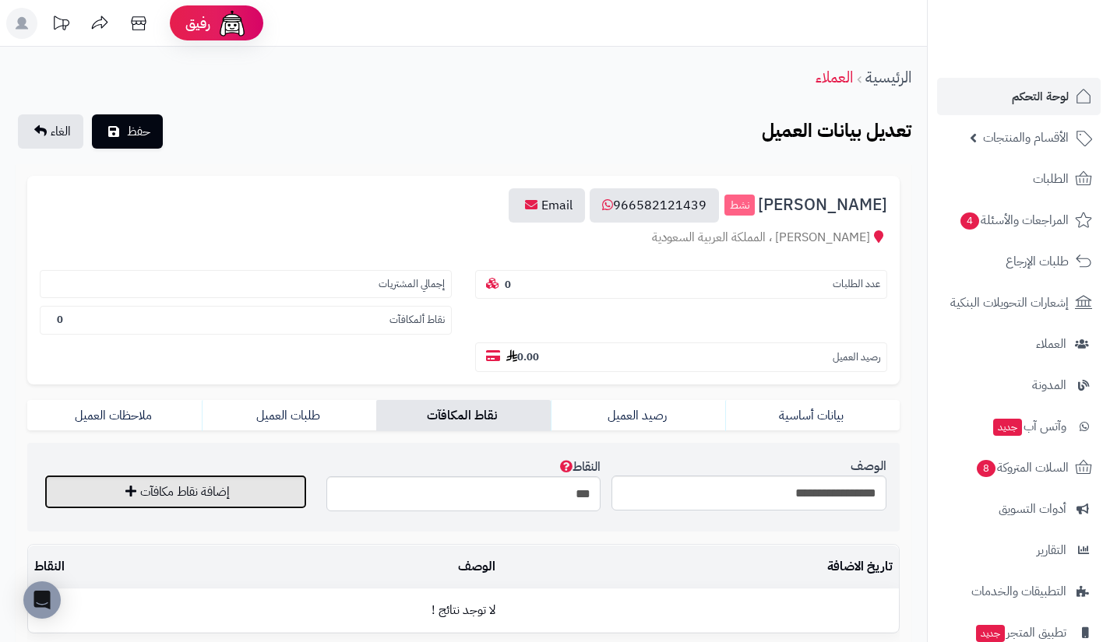
click at [289, 496] on button "إضافة نقاط مكافآت" at bounding box center [175, 492] width 262 height 34
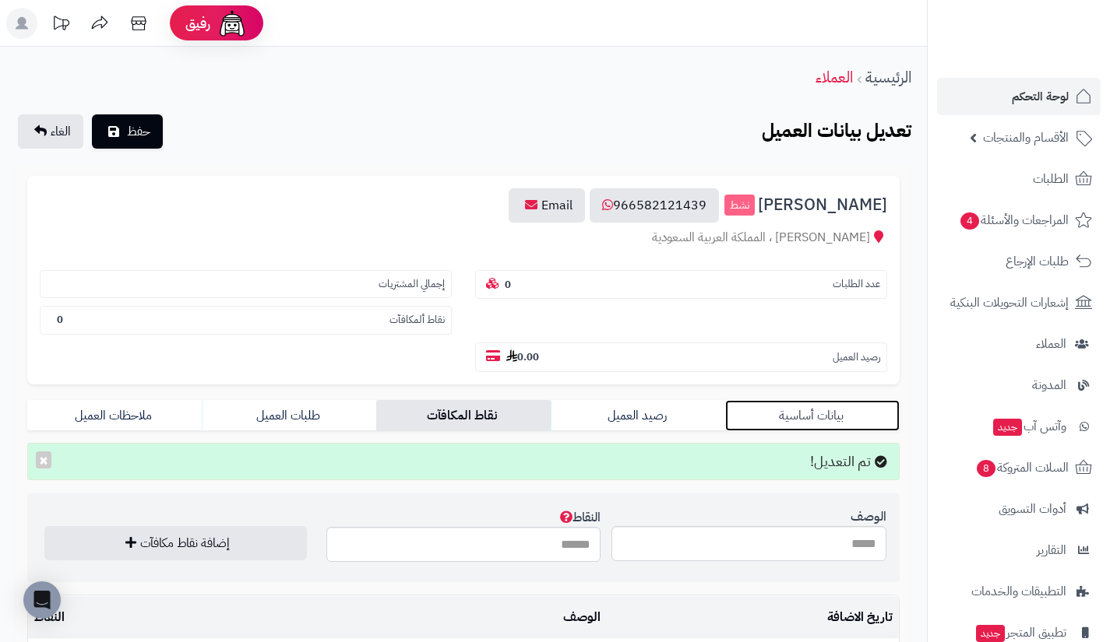
click at [814, 420] on link "بيانات أساسية" at bounding box center [812, 415] width 174 height 31
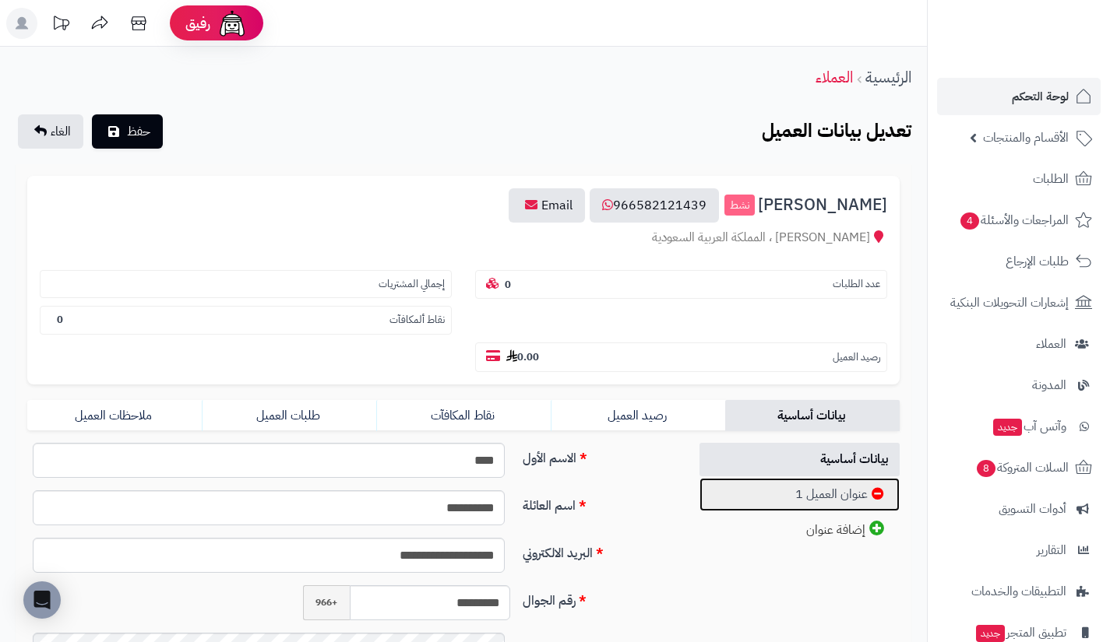
click at [810, 494] on link "عنوان العميل 1" at bounding box center [799, 494] width 201 height 33
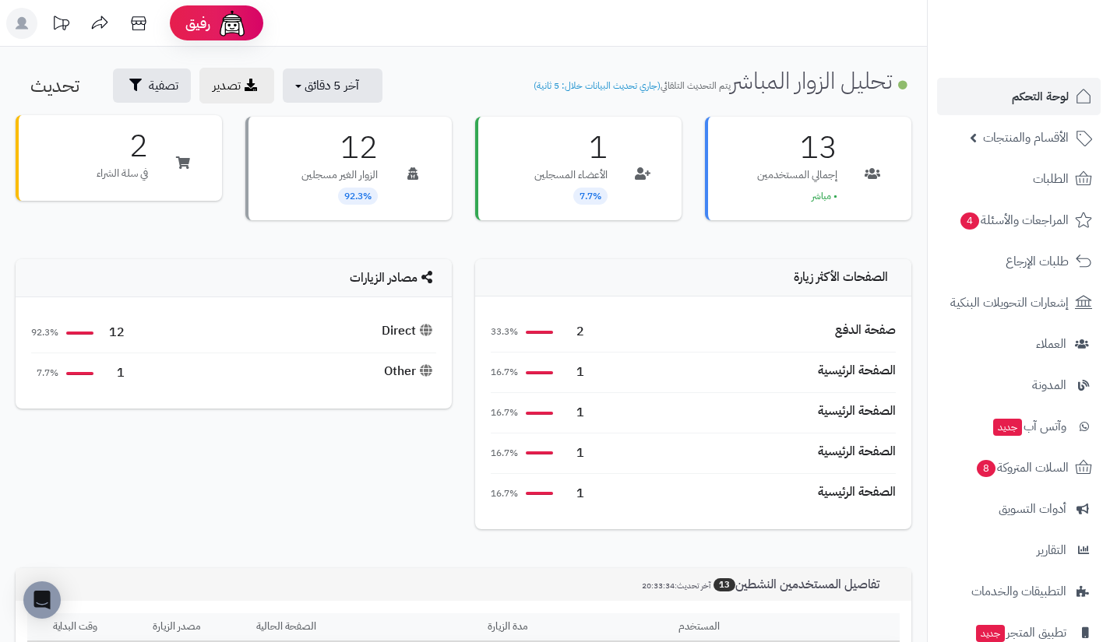
click at [146, 176] on p "في سلة الشراء" at bounding box center [122, 174] width 51 height 16
click at [1032, 343] on link "العملاء" at bounding box center [1019, 343] width 164 height 37
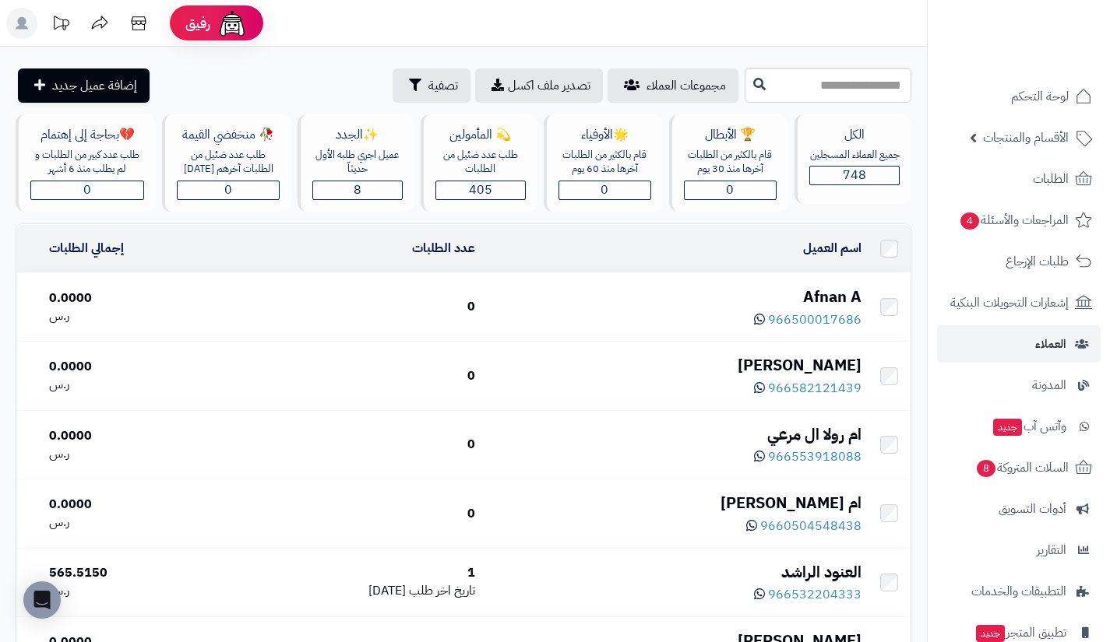
click at [833, 294] on div "Afnan A" at bounding box center [673, 297] width 373 height 23
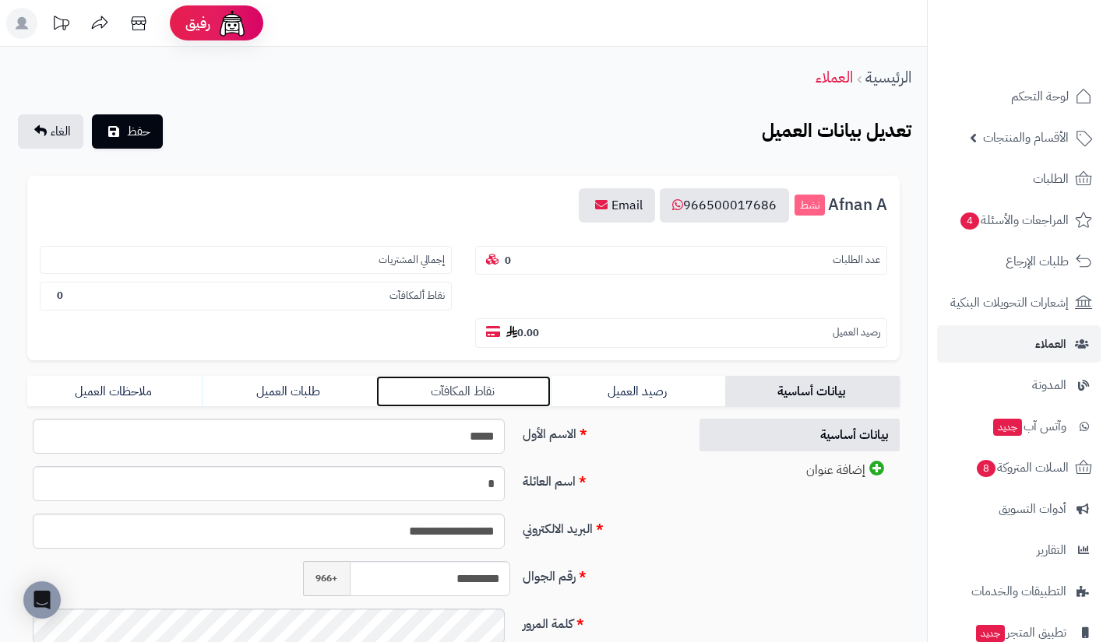
click at [540, 387] on link "نقاط المكافآت" at bounding box center [463, 391] width 174 height 31
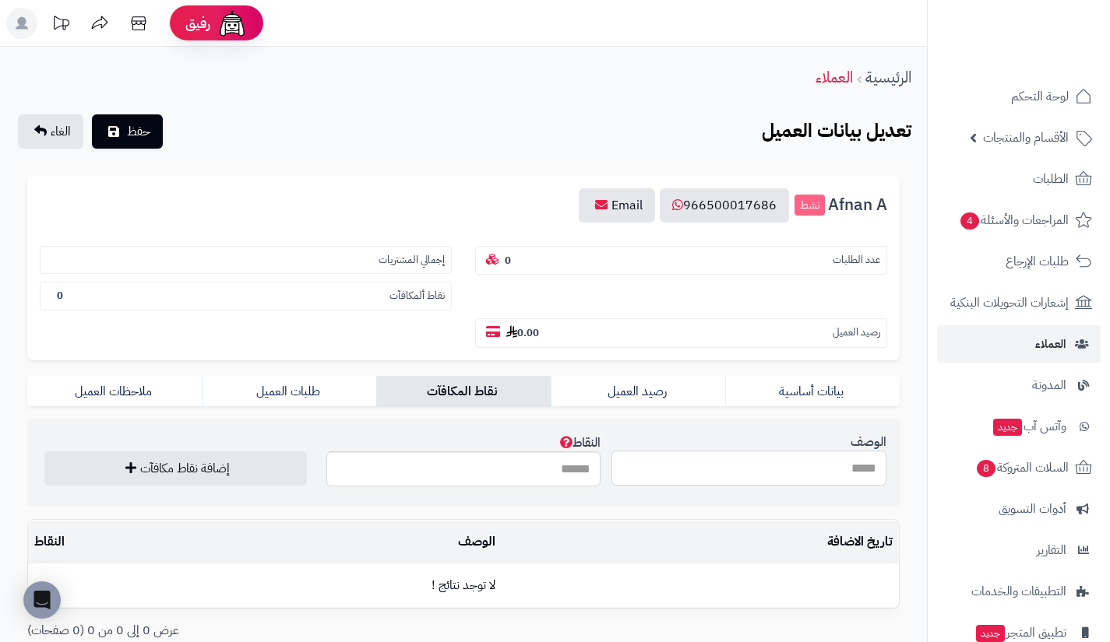
click at [695, 470] on input "الوصف" at bounding box center [748, 468] width 275 height 35
type input "**********"
click at [531, 473] on input "النقاط" at bounding box center [463, 469] width 275 height 35
type input "***"
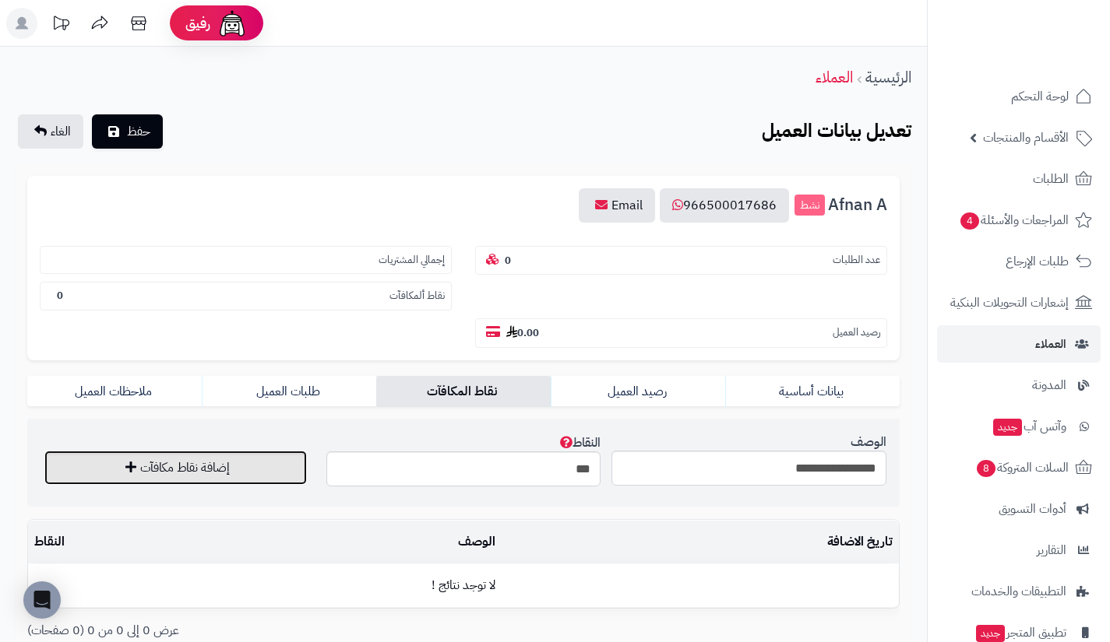
click at [304, 468] on button "إضافة نقاط مكافآت" at bounding box center [175, 468] width 262 height 34
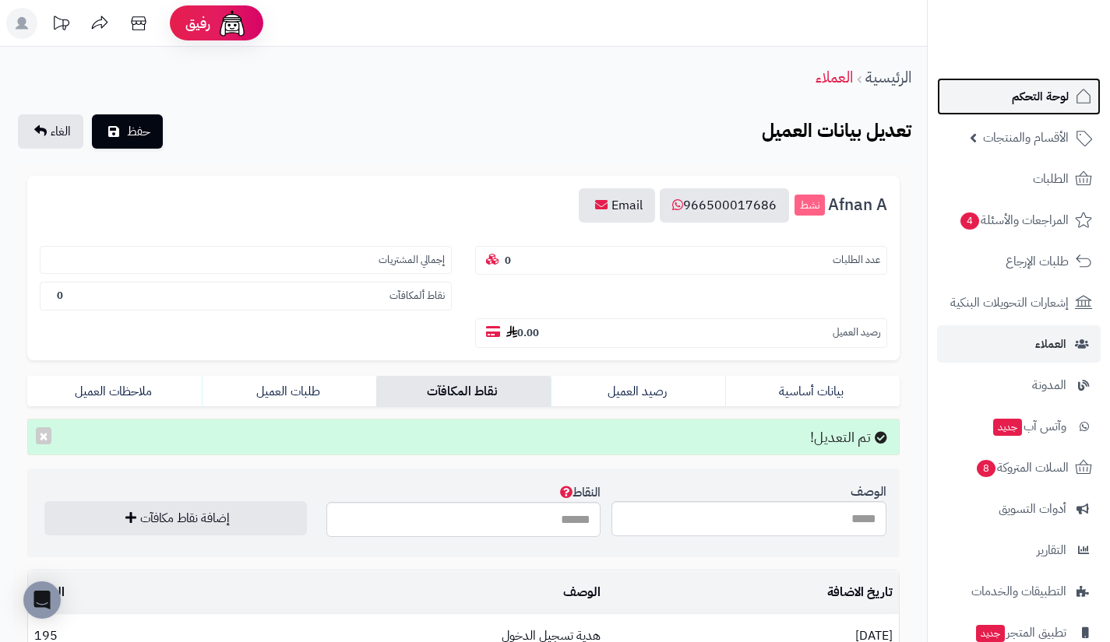
click at [991, 108] on link "لوحة التحكم" at bounding box center [1019, 96] width 164 height 37
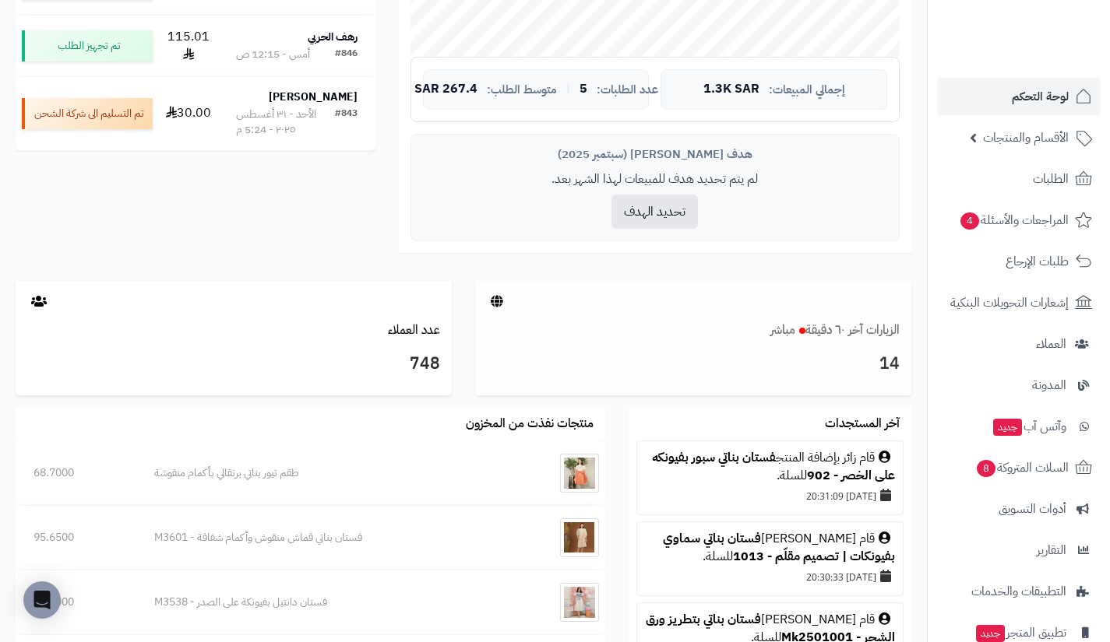
scroll to position [545, 0]
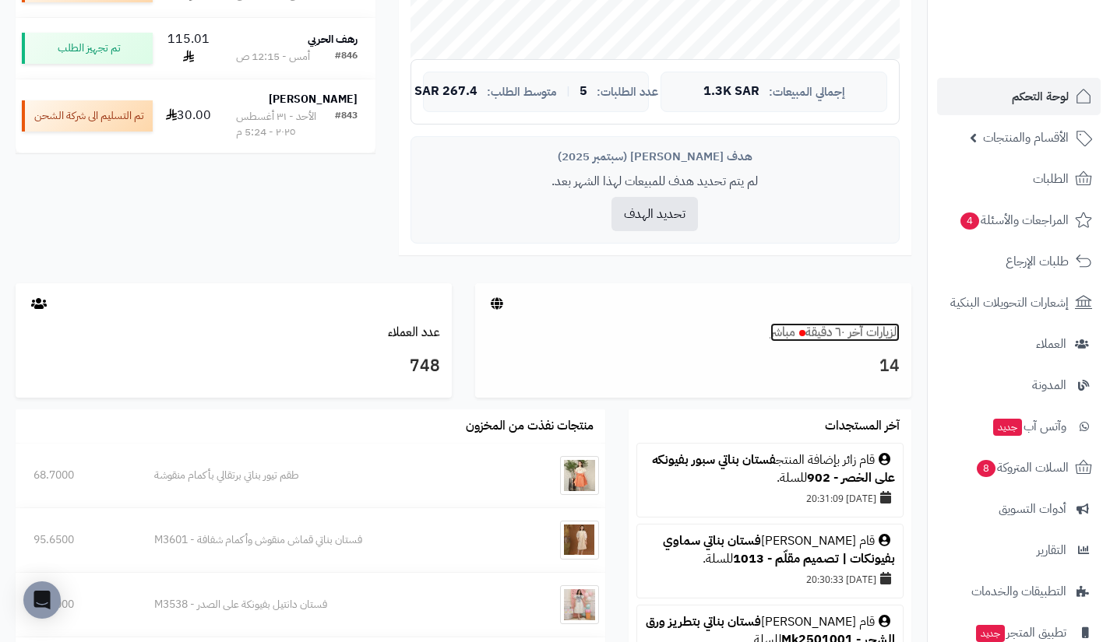
click at [835, 330] on link "الزيارات آخر ٦٠ دقيقة مباشر" at bounding box center [834, 332] width 129 height 19
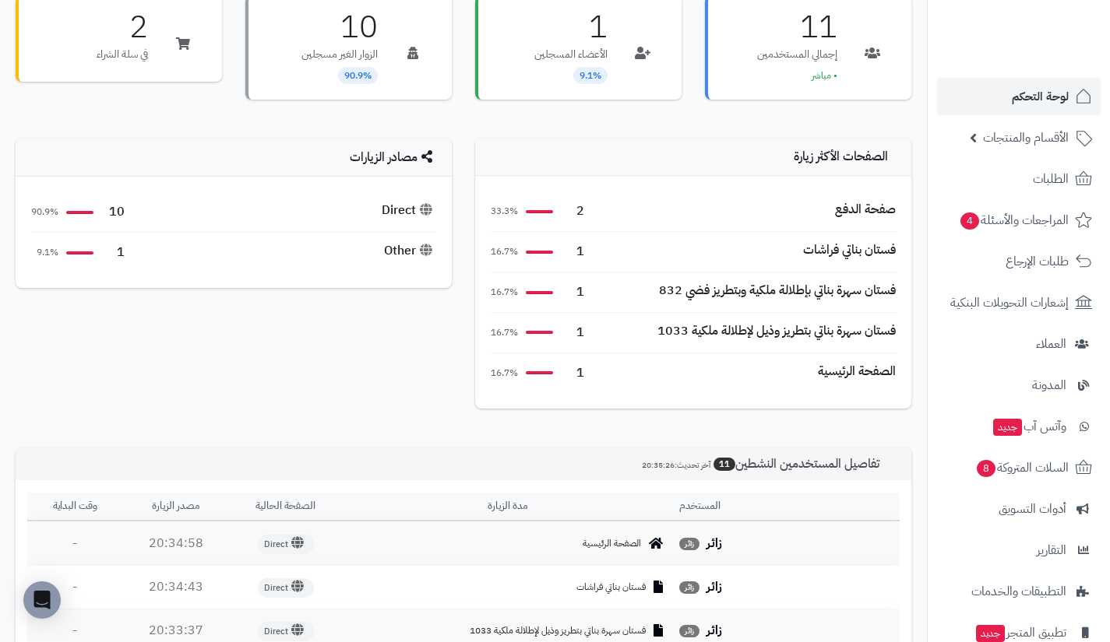
scroll to position [121, 0]
click at [1014, 482] on link "السلات المتروكة 8" at bounding box center [1019, 467] width 164 height 37
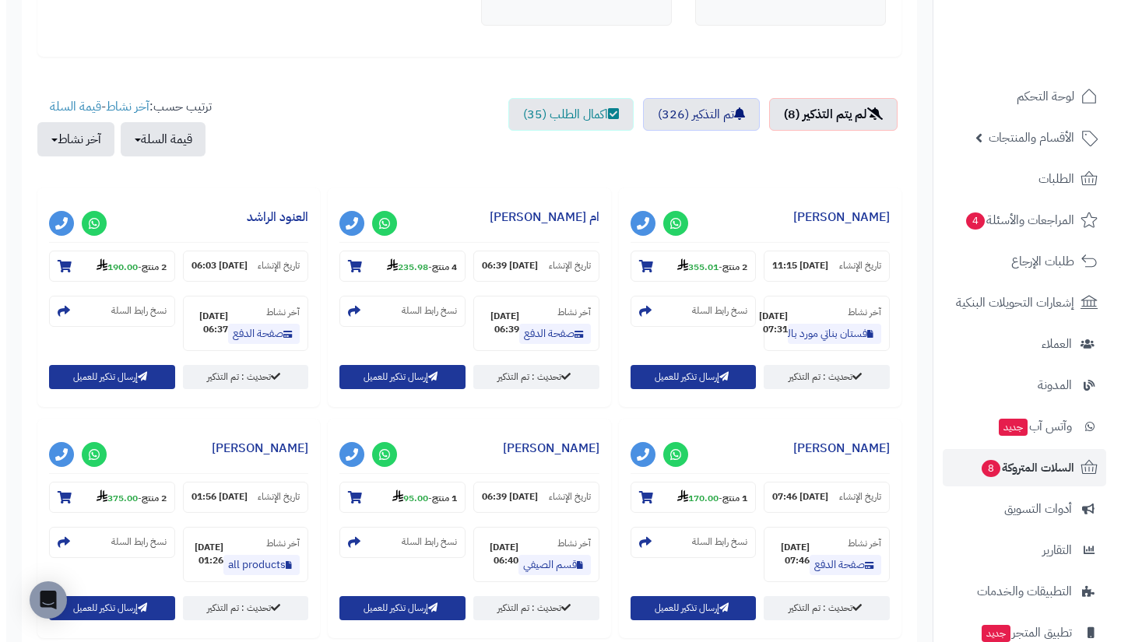
scroll to position [496, 0]
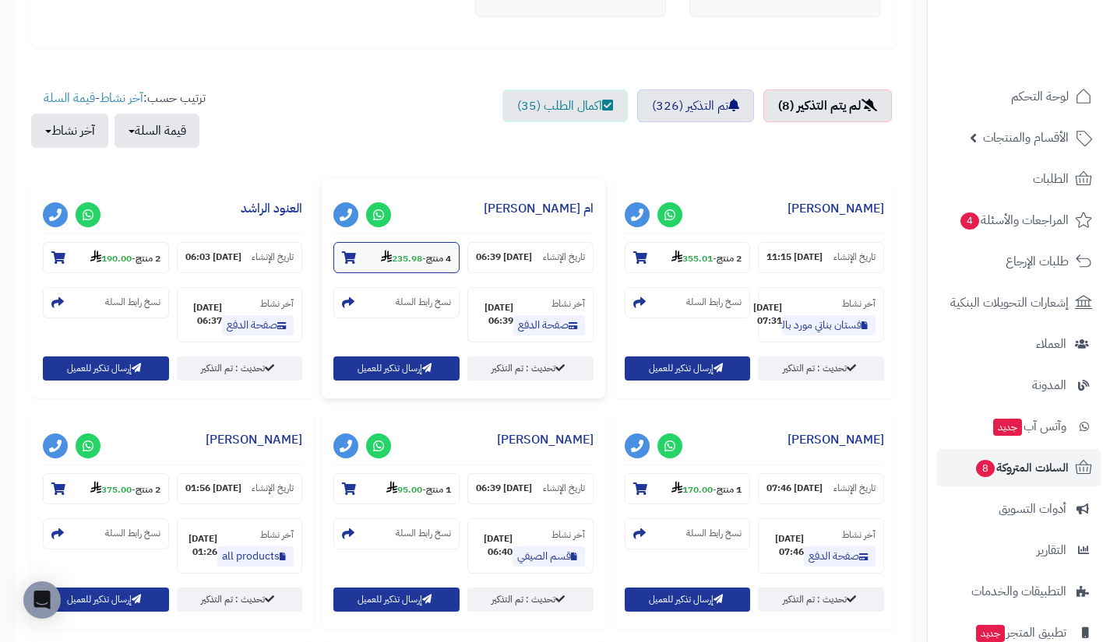
click at [402, 253] on strong "235.98" at bounding box center [401, 258] width 41 height 14
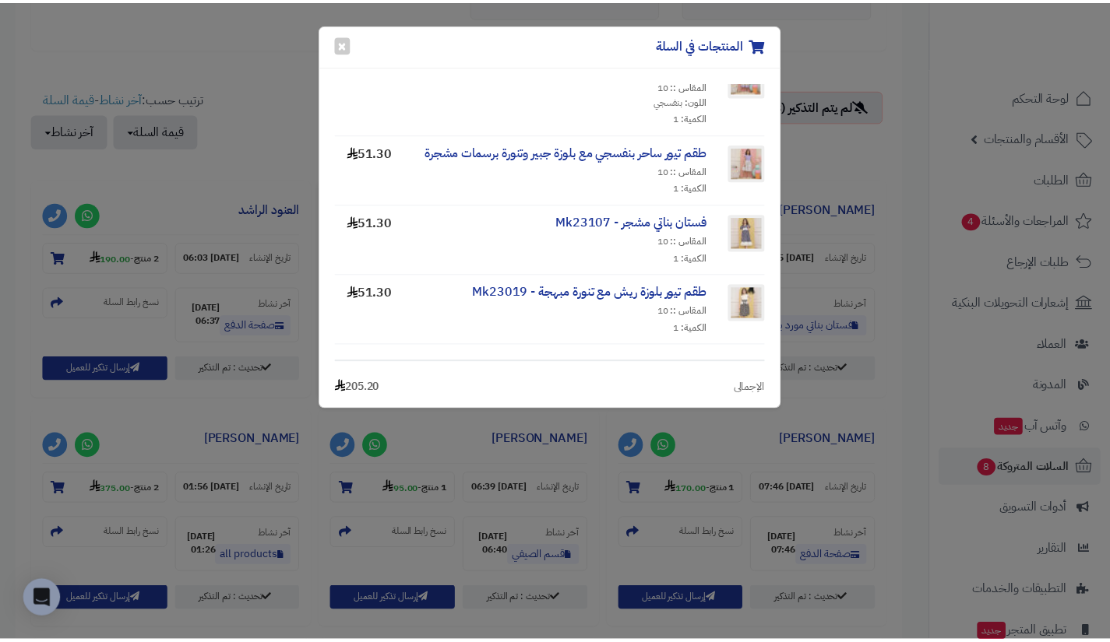
scroll to position [0, 0]
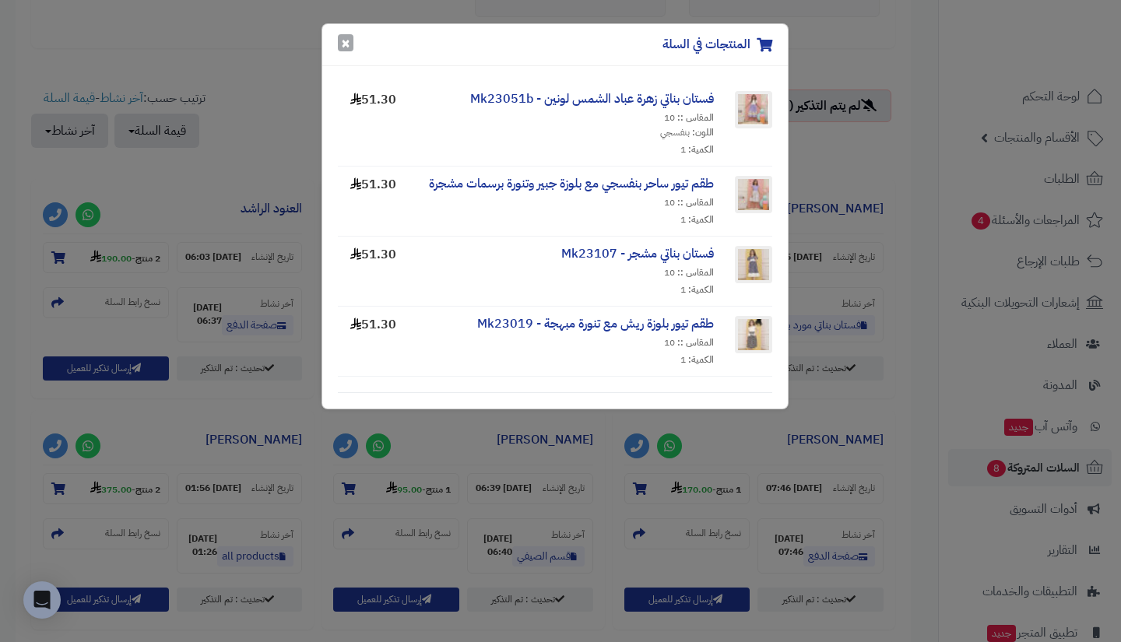
click at [349, 39] on button "×" at bounding box center [346, 42] width 16 height 17
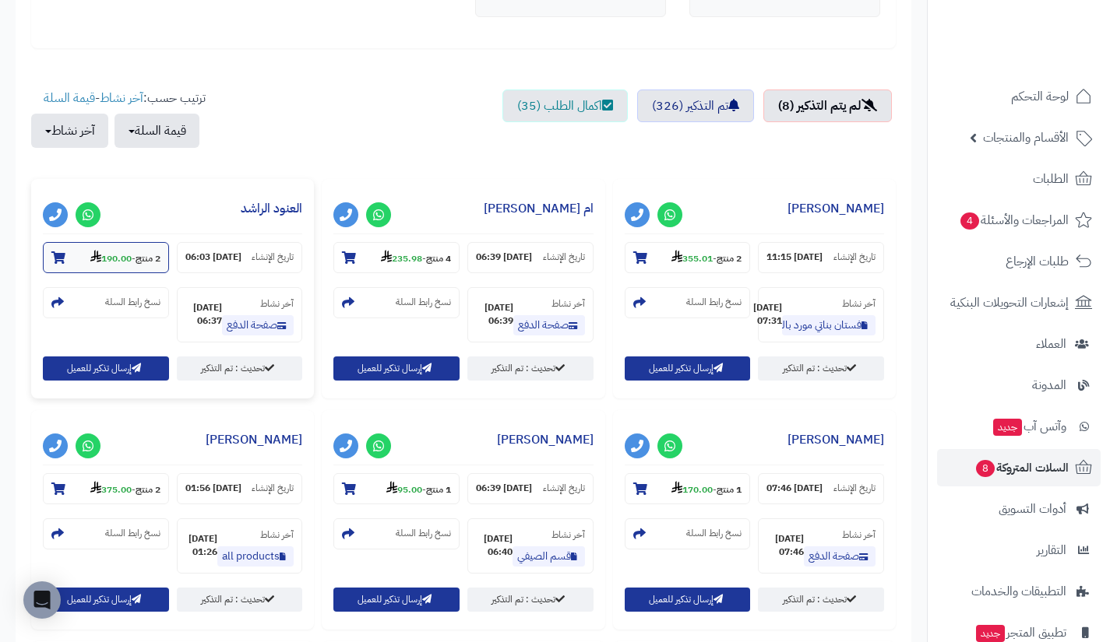
click at [112, 259] on strong "190.00" at bounding box center [110, 258] width 41 height 14
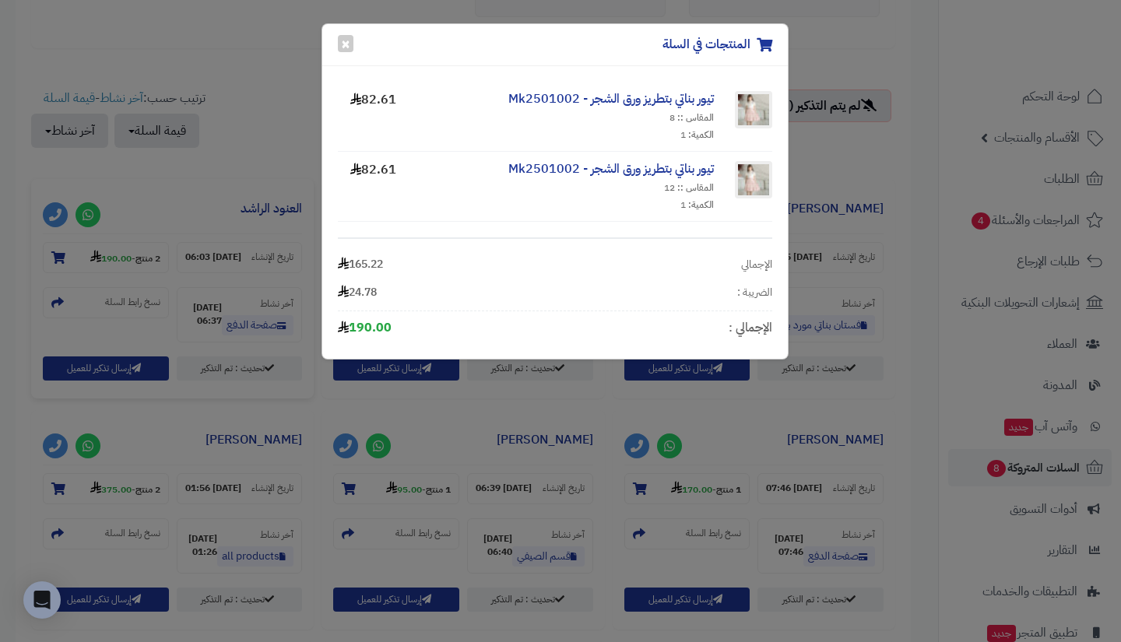
click at [276, 154] on div "المنتجات في السلة × تيور بناتي بتطريز ورق الشجر - Mk2501002 المقاس :: 8 الكمية:…" at bounding box center [560, 321] width 1121 height 642
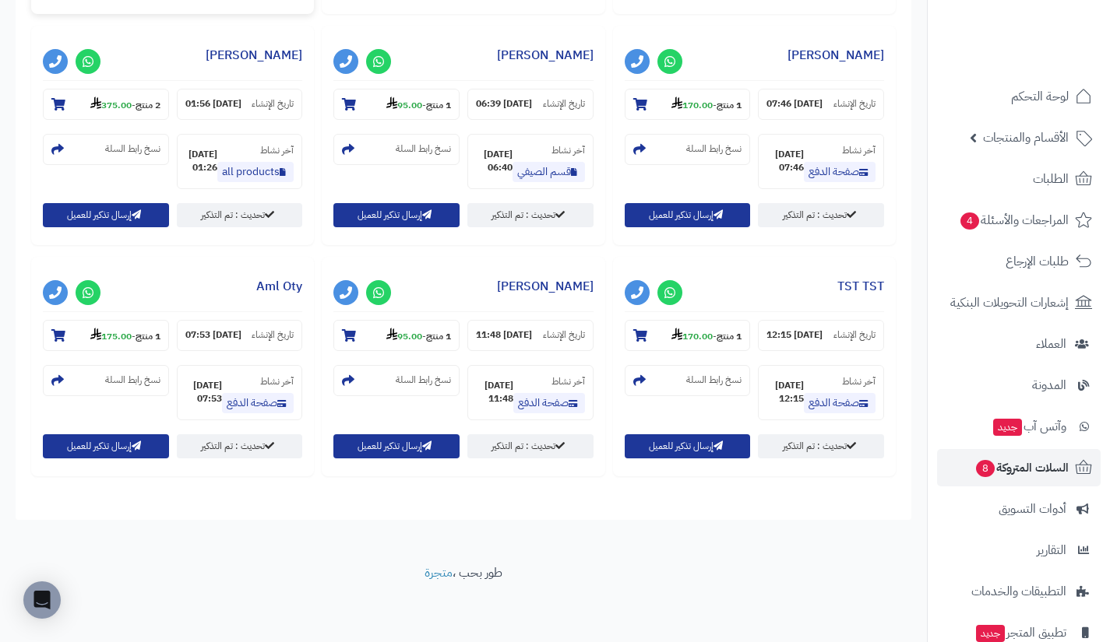
scroll to position [1150, 0]
click at [132, 329] on strong "175.00" at bounding box center [110, 336] width 41 height 14
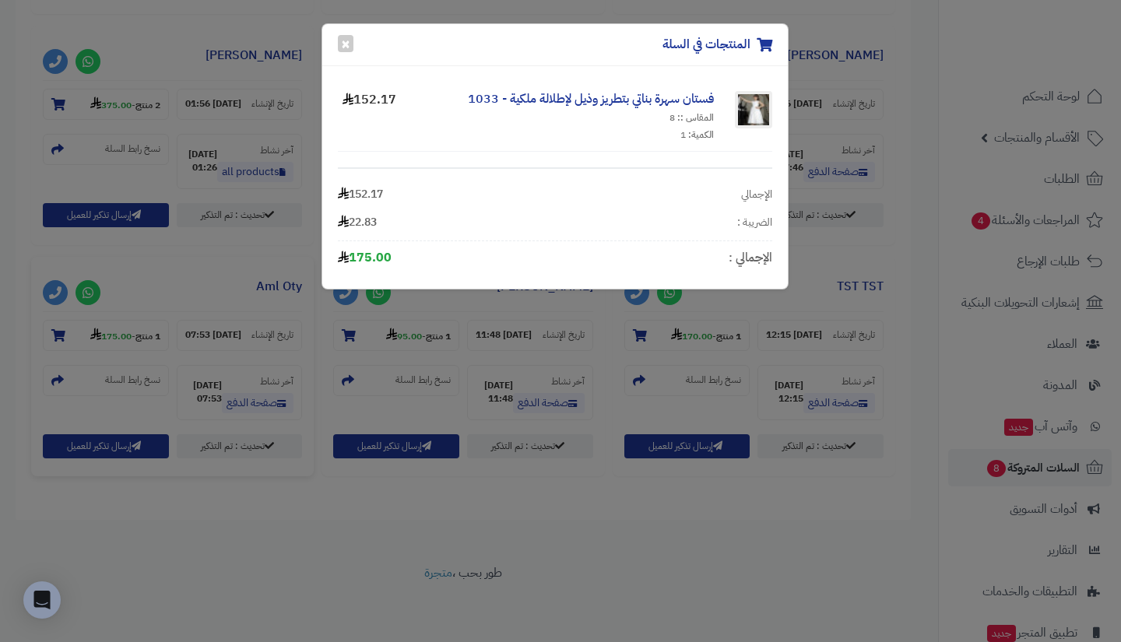
click at [532, 353] on div "المنتجات في السلة × فستان سهرة بناتي بتطريز وذيل لإطلالة ملكية - 1033 المقاس ::…" at bounding box center [560, 321] width 1121 height 642
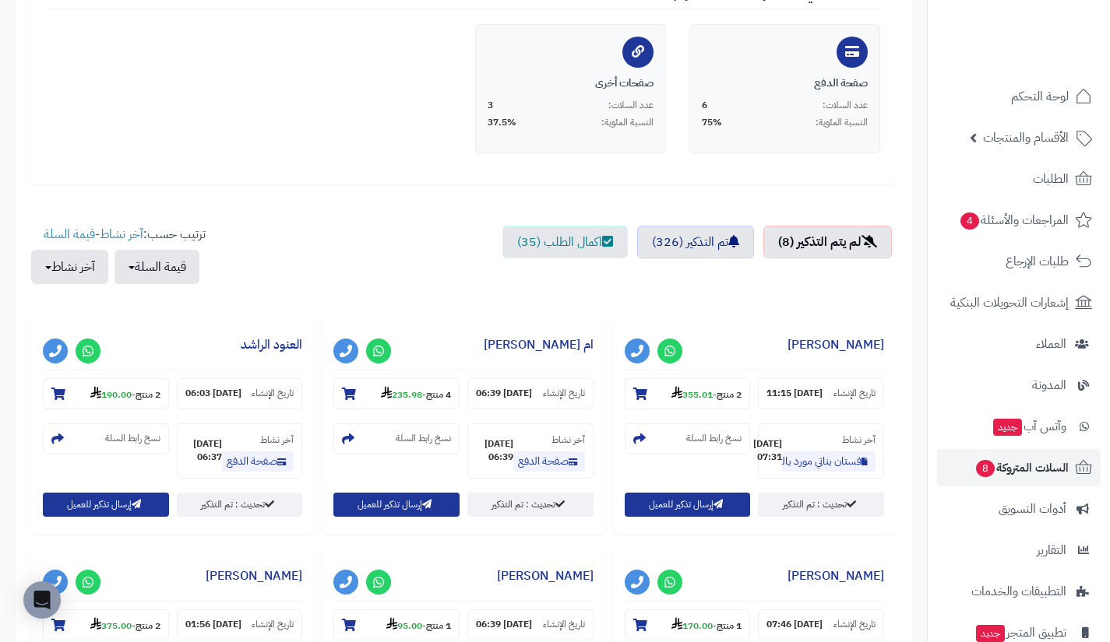
scroll to position [259, 0]
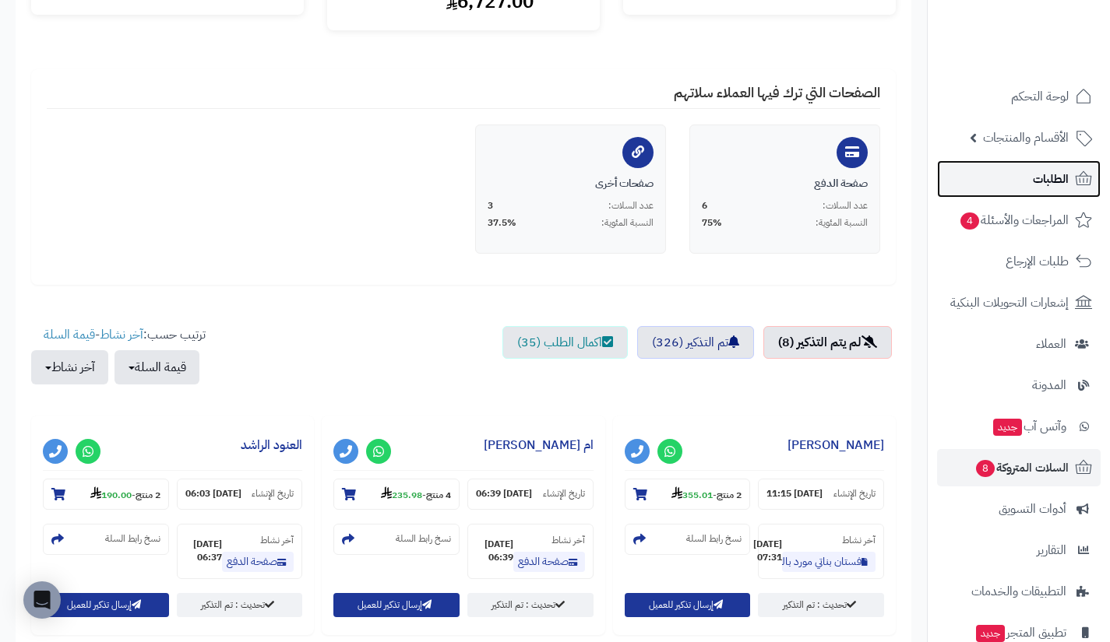
click at [1015, 184] on link "الطلبات" at bounding box center [1019, 178] width 164 height 37
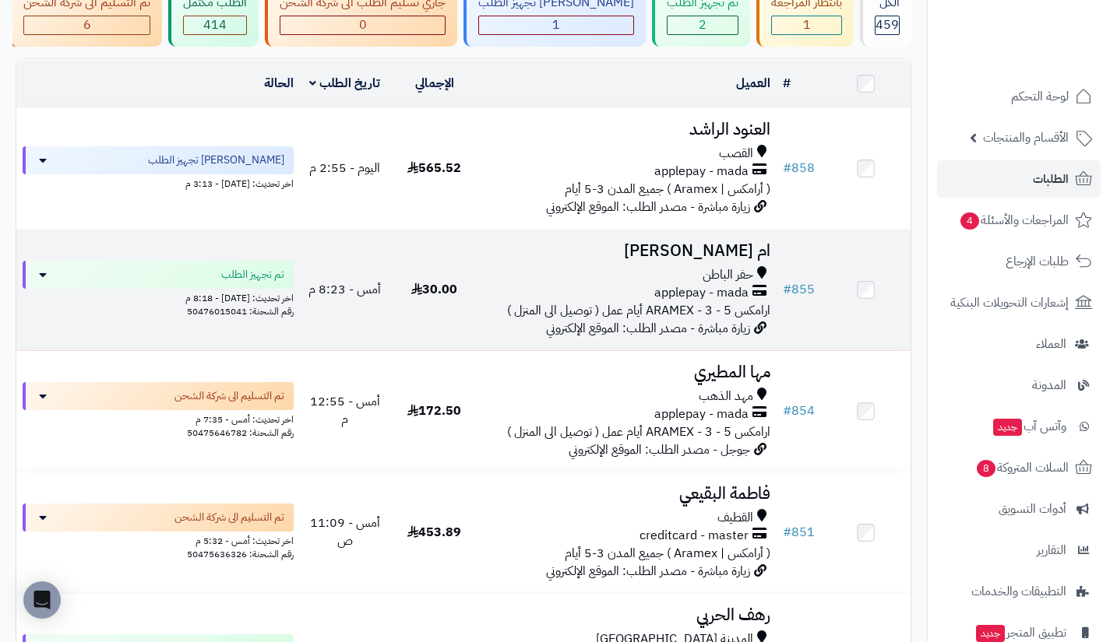
scroll to position [136, 0]
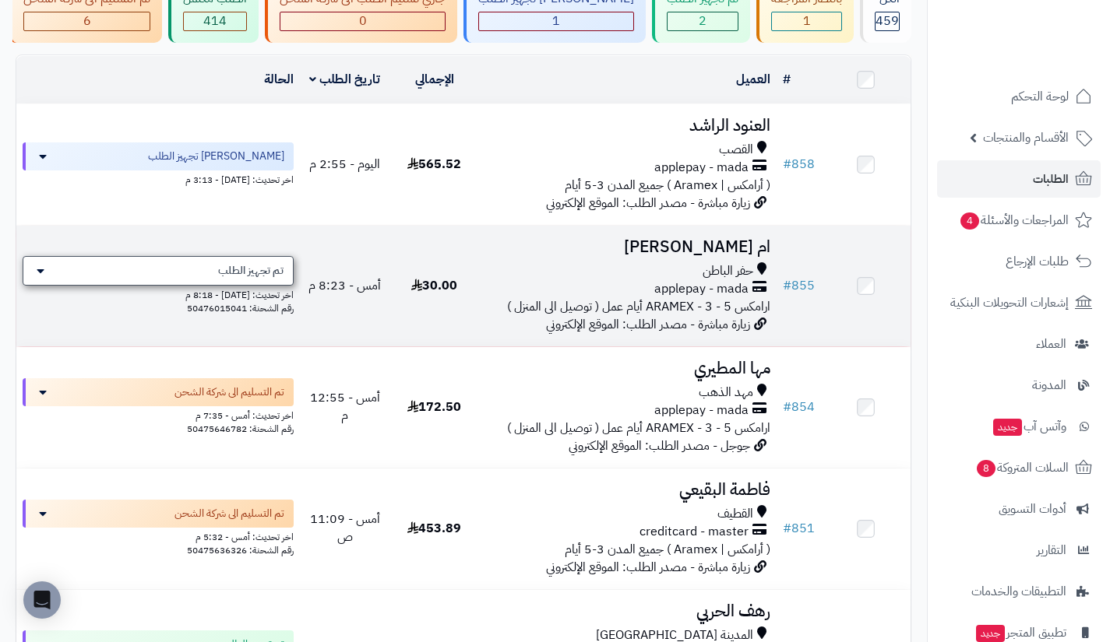
click at [256, 278] on span "تم تجهيز الطلب" at bounding box center [250, 271] width 65 height 16
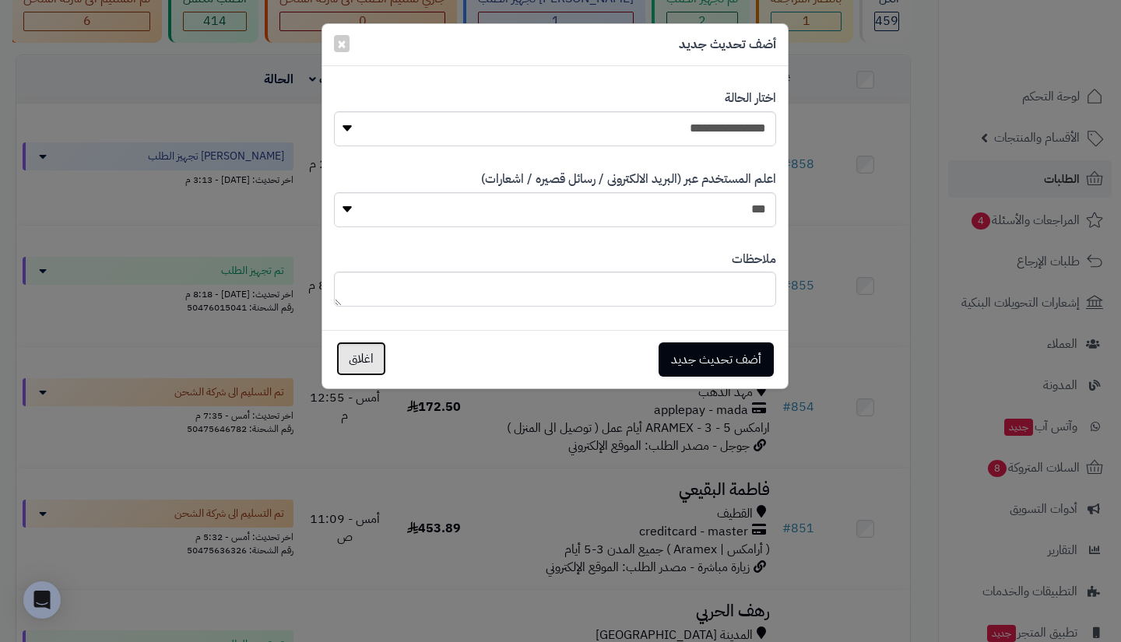
click at [357, 357] on button "اغلاق" at bounding box center [361, 359] width 50 height 34
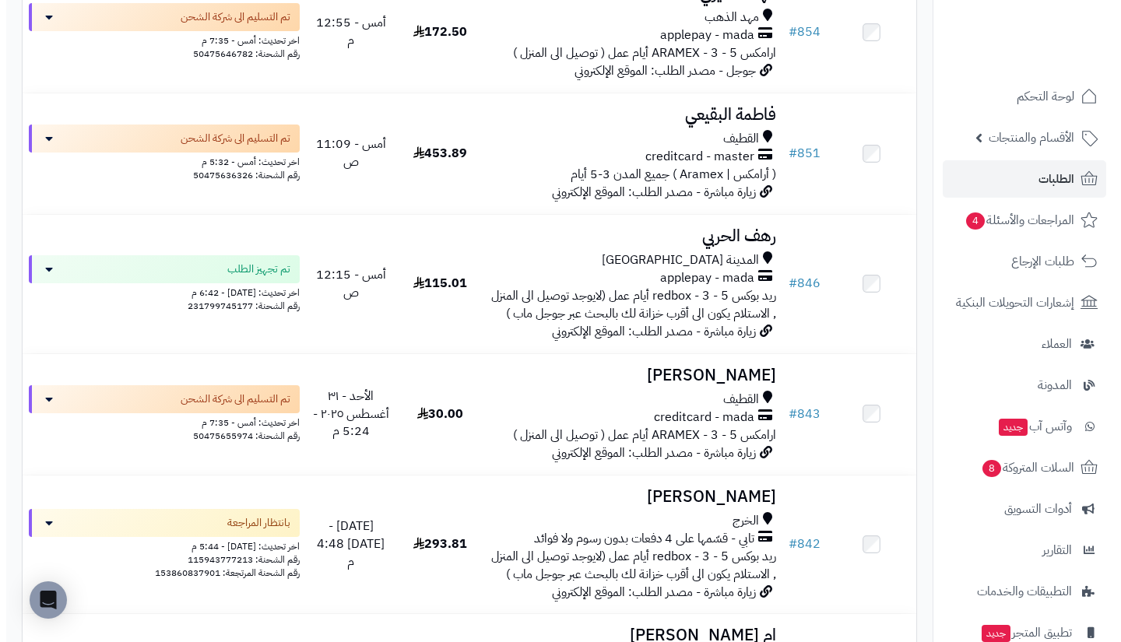
scroll to position [540, 0]
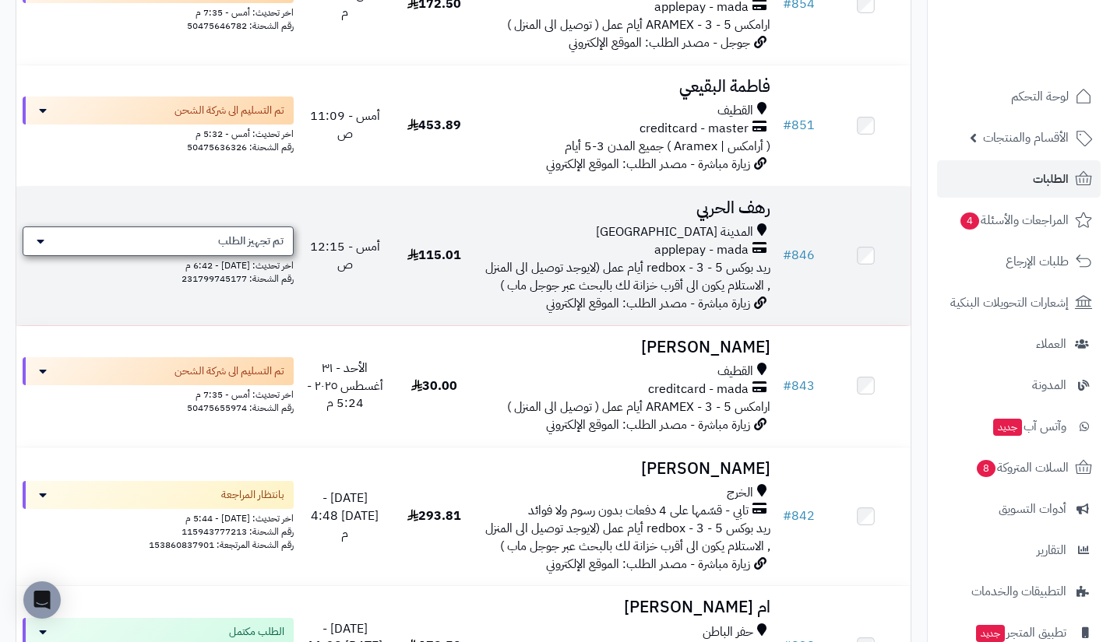
click at [251, 249] on span "تم تجهيز الطلب" at bounding box center [250, 242] width 65 height 16
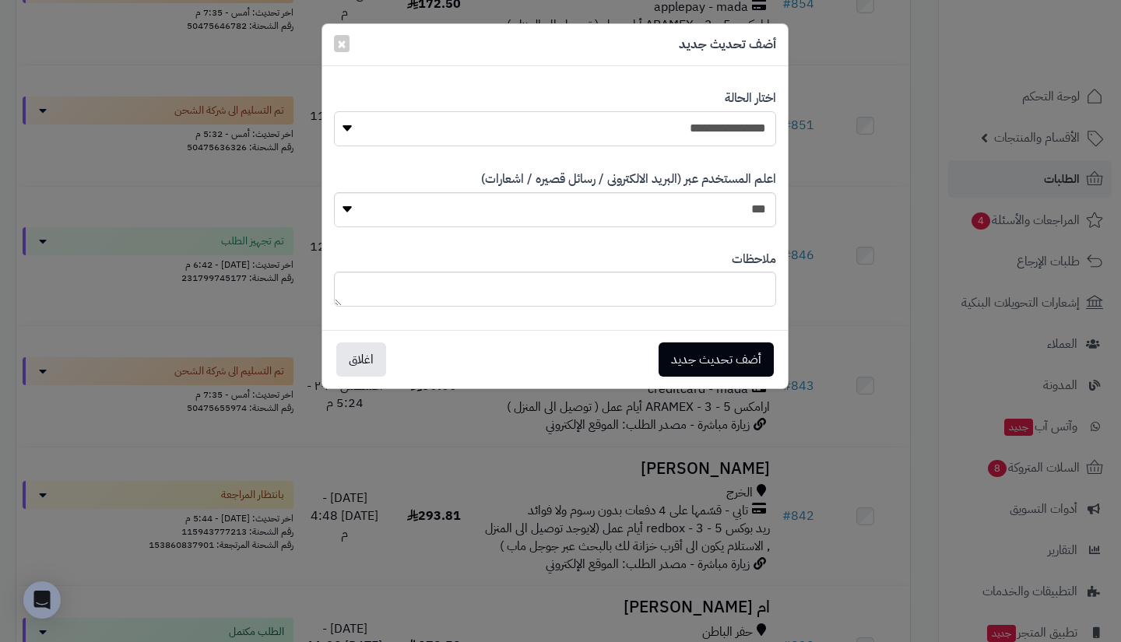
click at [600, 135] on select "**********" at bounding box center [555, 128] width 442 height 35
select select "**"
click at [334, 111] on select "**********" at bounding box center [555, 128] width 442 height 35
click at [708, 355] on button "أضف تحديث جديد" at bounding box center [716, 359] width 115 height 34
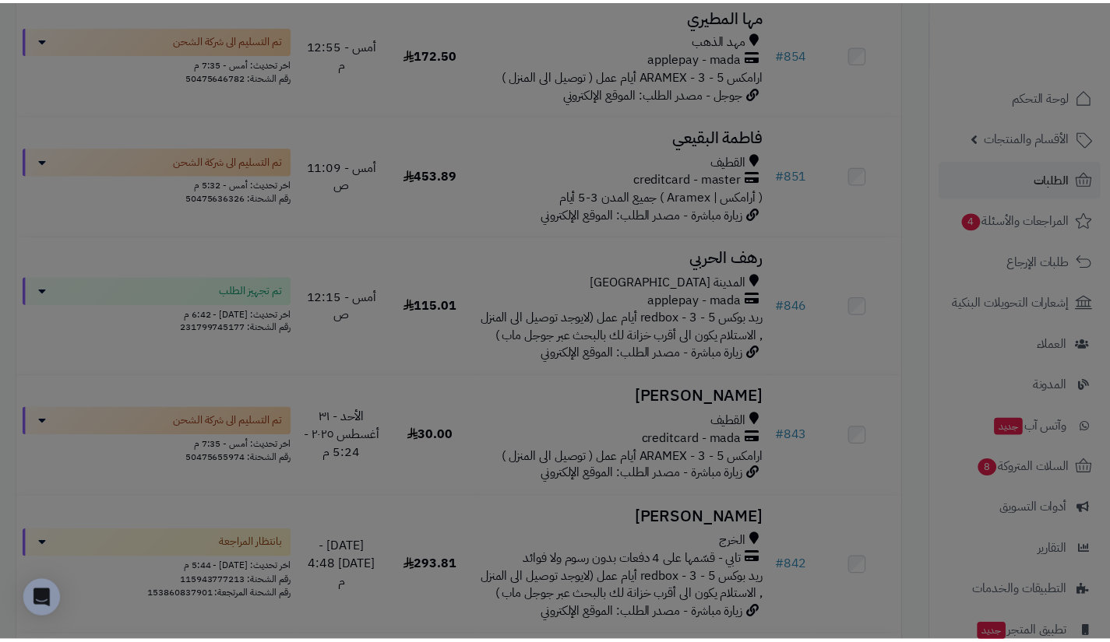
scroll to position [590, 0]
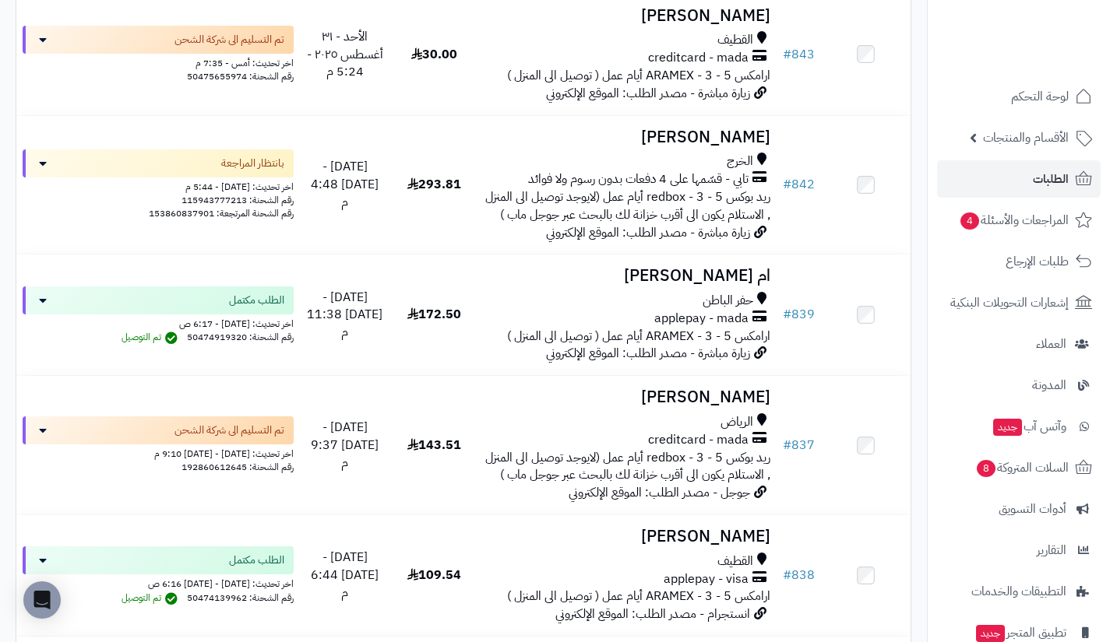
scroll to position [859, 0]
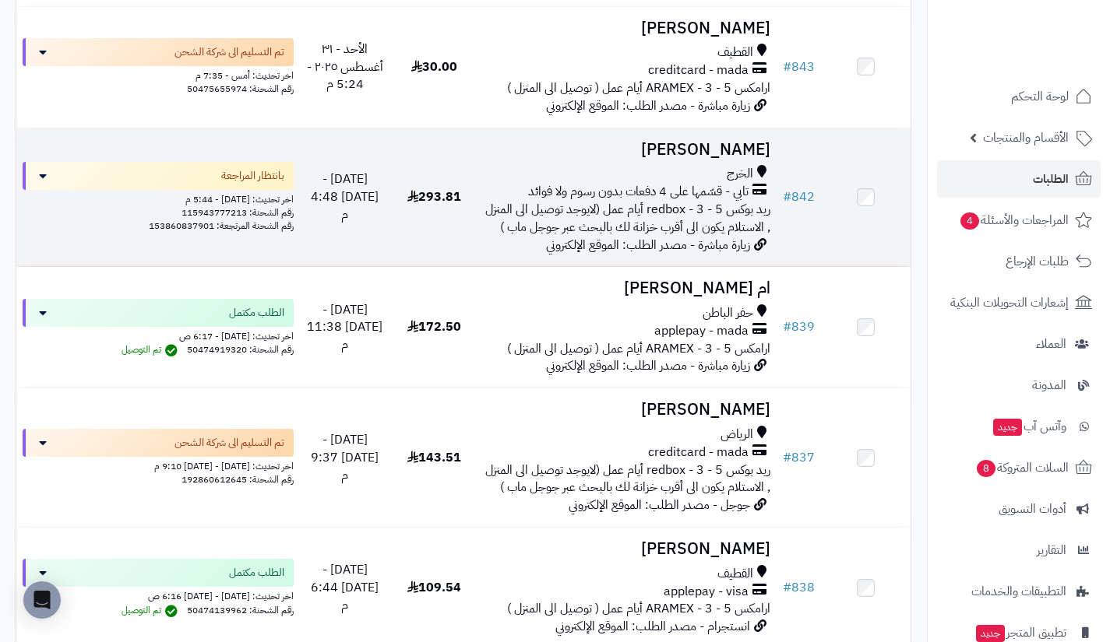
click at [697, 217] on span "ريد بوكس redbox - 3 - 5 أيام عمل (لايوجد توصيل الى المنزل , الاستلام يكون الى أ…" at bounding box center [627, 218] width 285 height 37
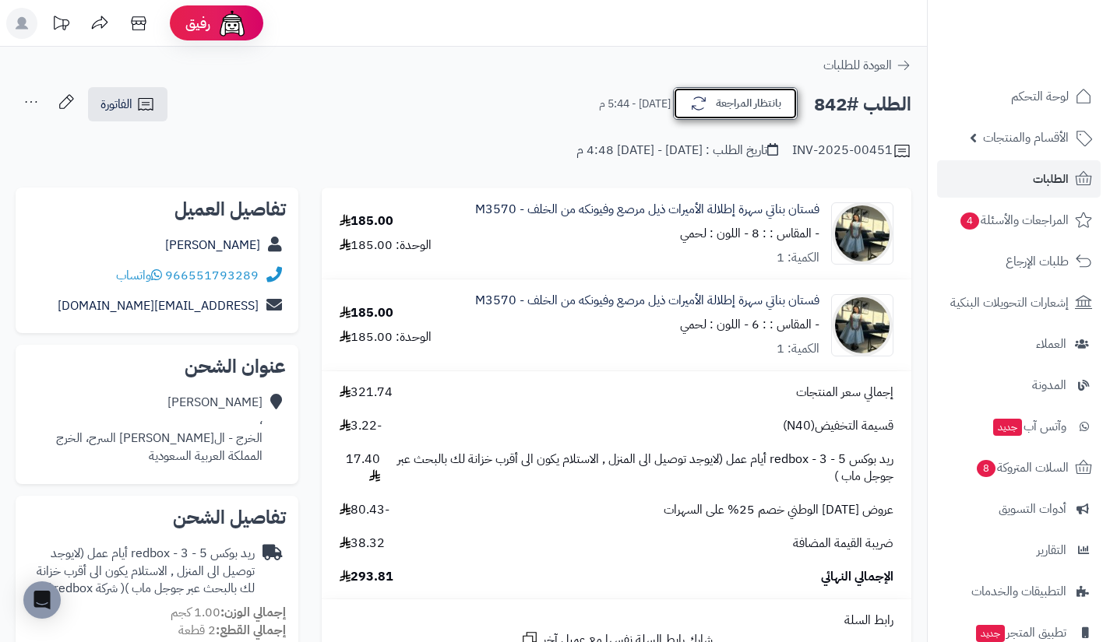
click at [692, 110] on icon "button" at bounding box center [698, 103] width 19 height 19
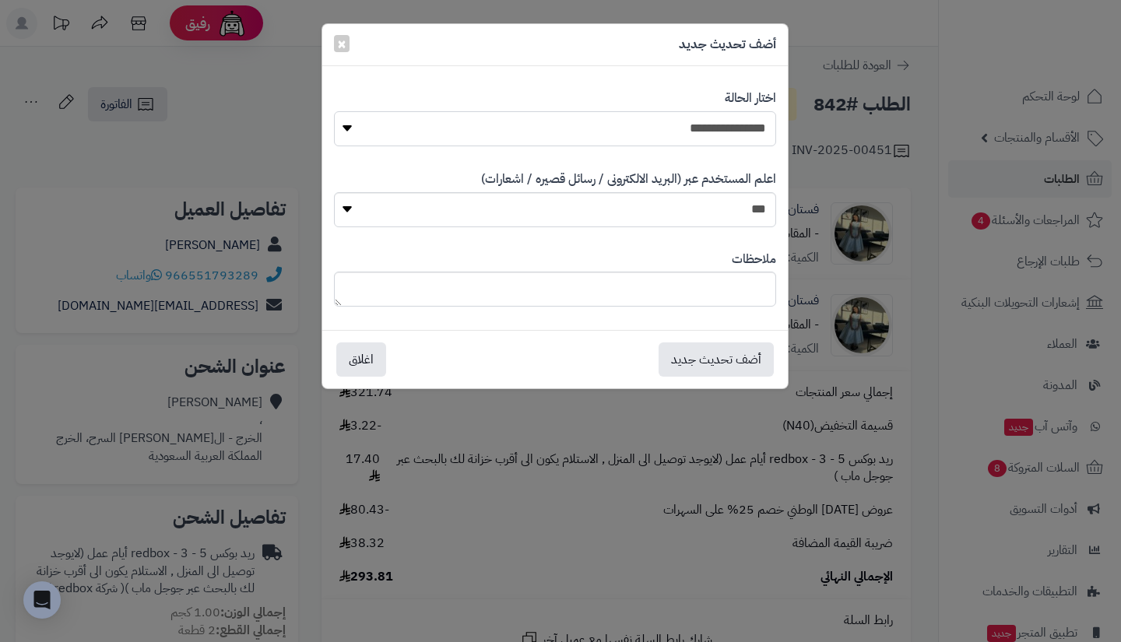
click at [689, 123] on select "**********" at bounding box center [555, 128] width 442 height 35
select select "**"
click at [334, 111] on select "**********" at bounding box center [555, 128] width 442 height 35
click at [716, 350] on button "أضف تحديث جديد" at bounding box center [716, 359] width 115 height 34
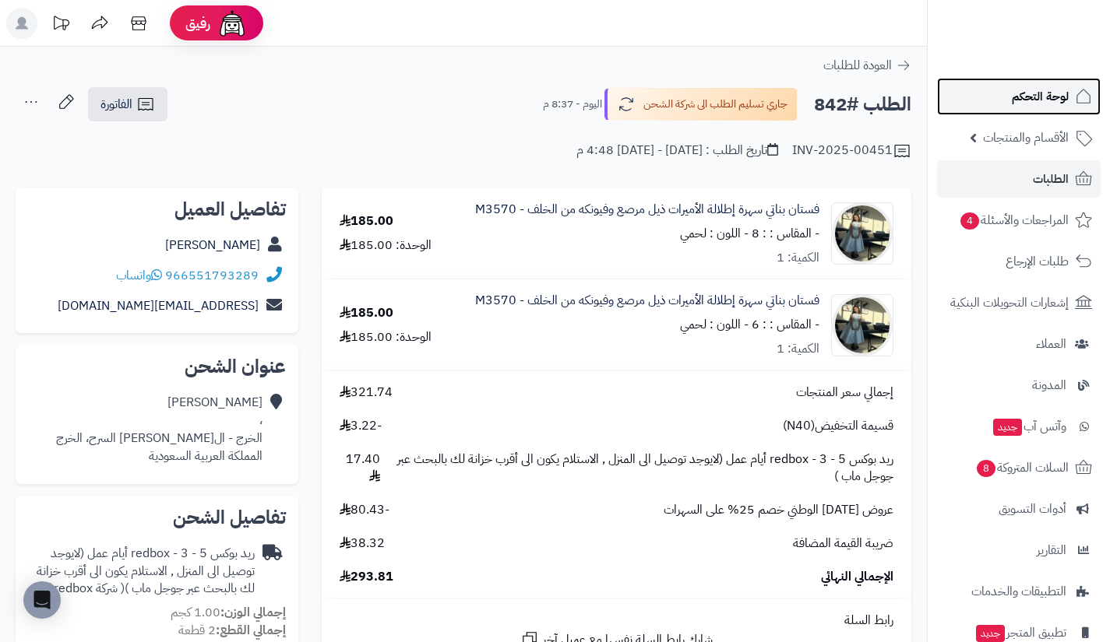
click at [1027, 106] on span "لوحة التحكم" at bounding box center [1039, 97] width 57 height 22
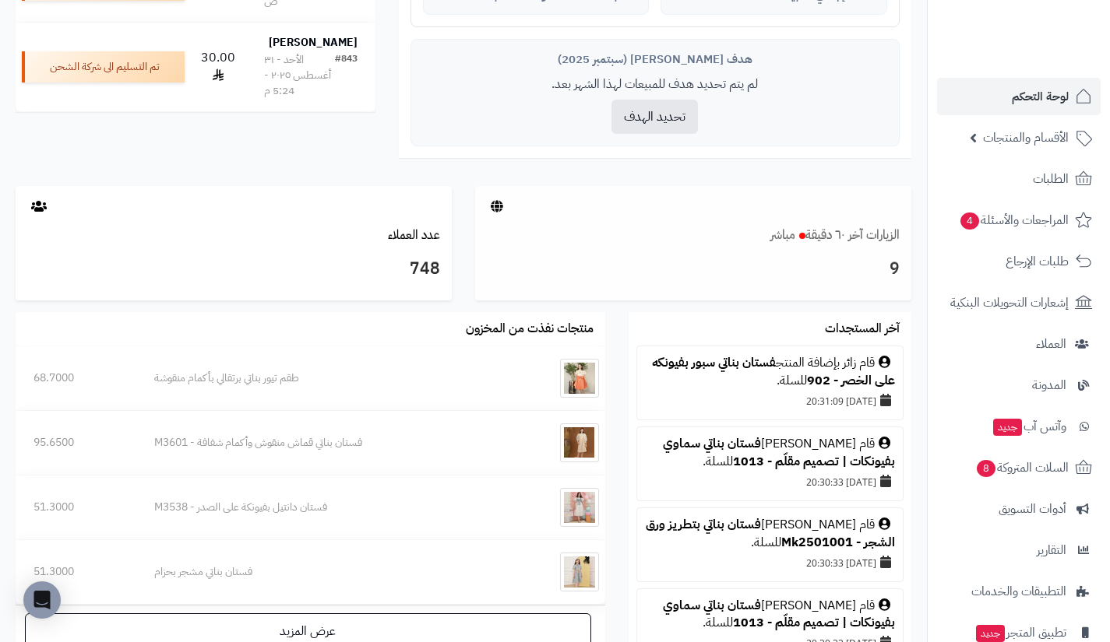
scroll to position [642, 0]
click at [866, 236] on link "الزيارات آخر ٦٠ دقيقة مباشر" at bounding box center [834, 236] width 129 height 19
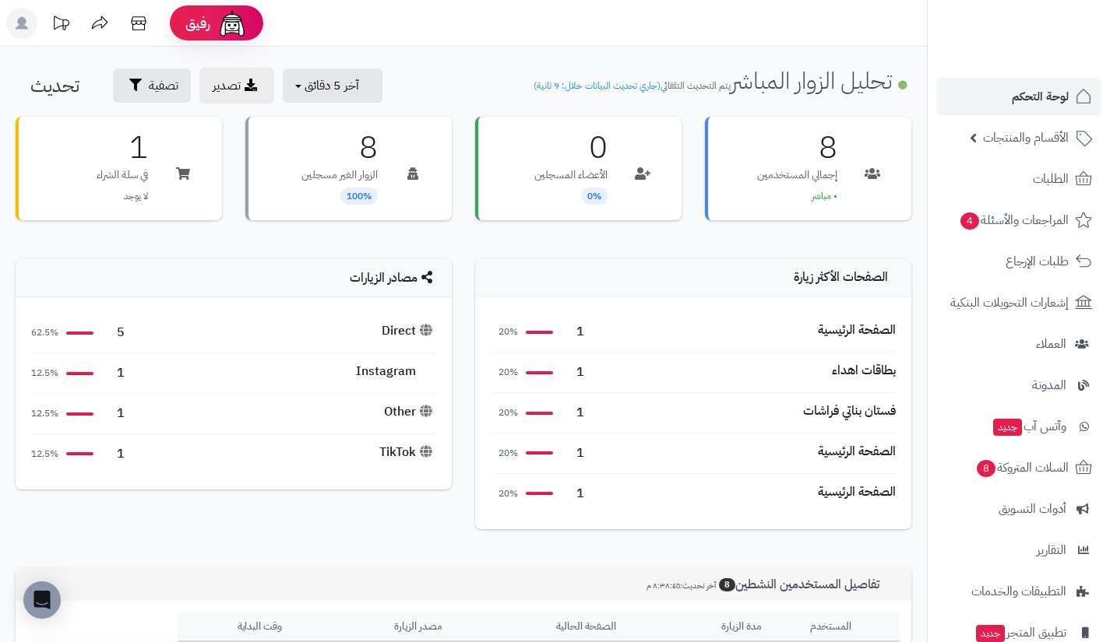
click at [873, 369] on div "بطاقات اهداء" at bounding box center [864, 371] width 64 height 18
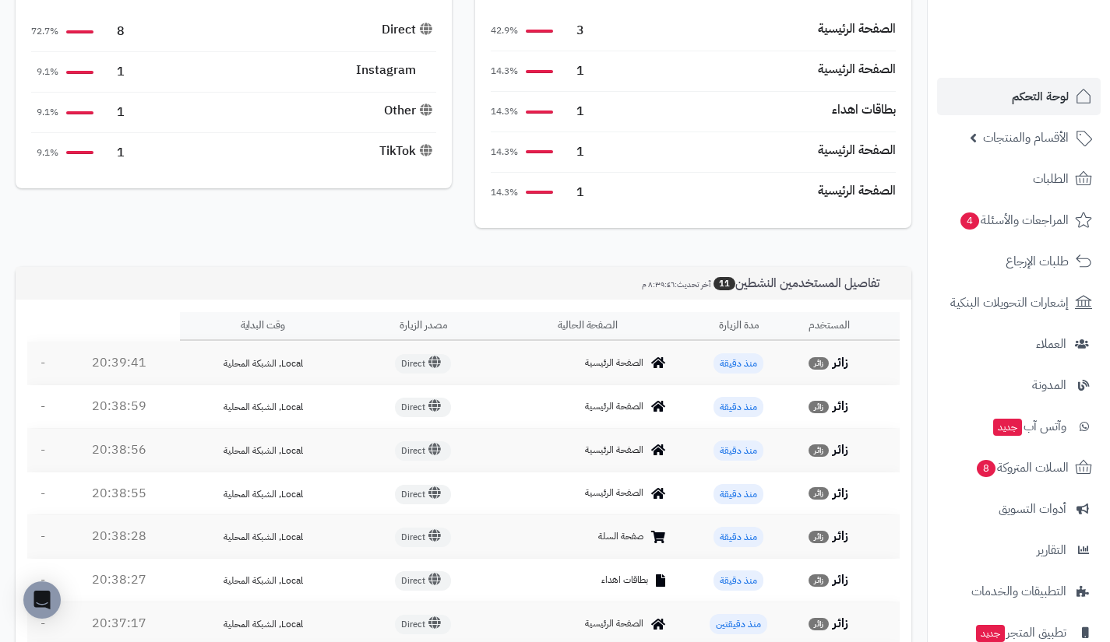
scroll to position [302, 0]
click at [1008, 92] on link "لوحة التحكم" at bounding box center [1019, 96] width 164 height 37
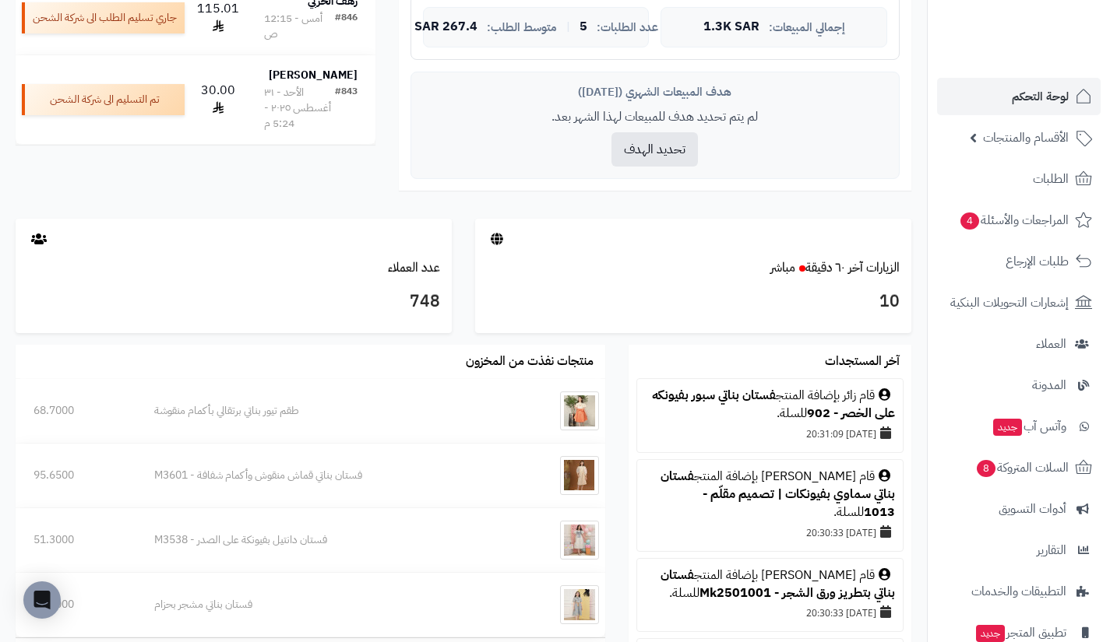
scroll to position [614, 0]
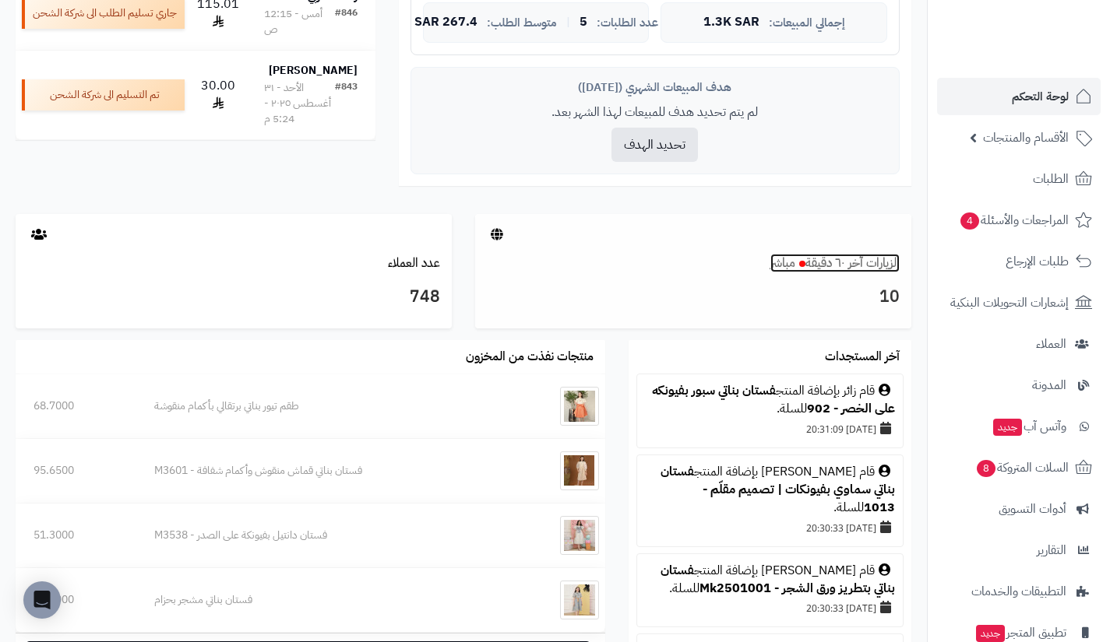
click at [852, 273] on link "الزيارات آخر ٦٠ دقيقة مباشر" at bounding box center [834, 263] width 129 height 19
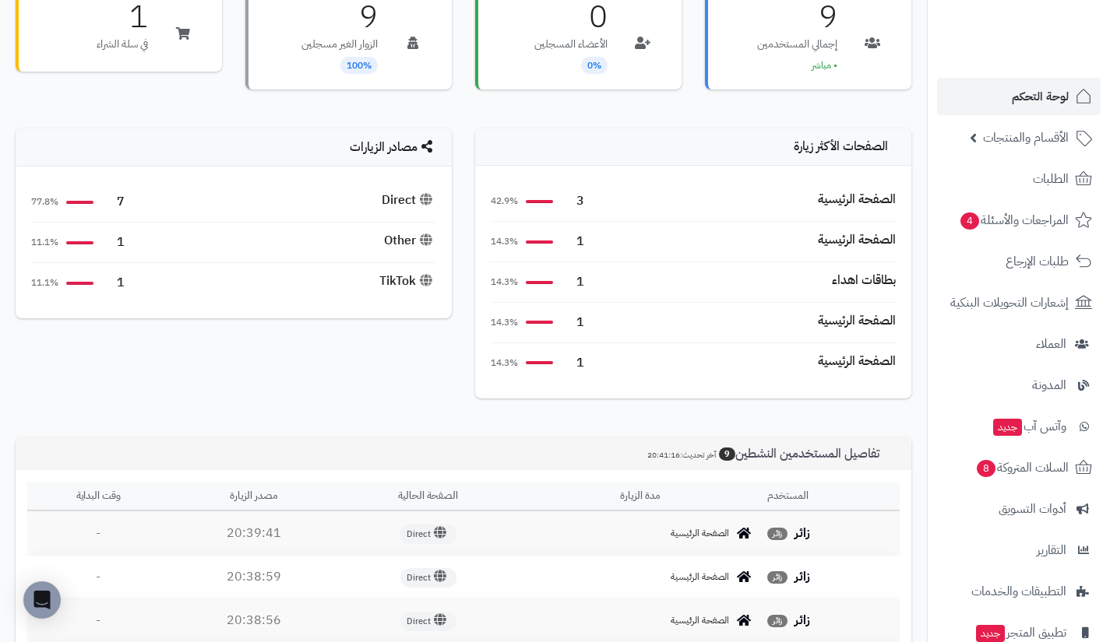
scroll to position [132, 0]
click at [1015, 183] on link "الطلبات" at bounding box center [1019, 178] width 164 height 37
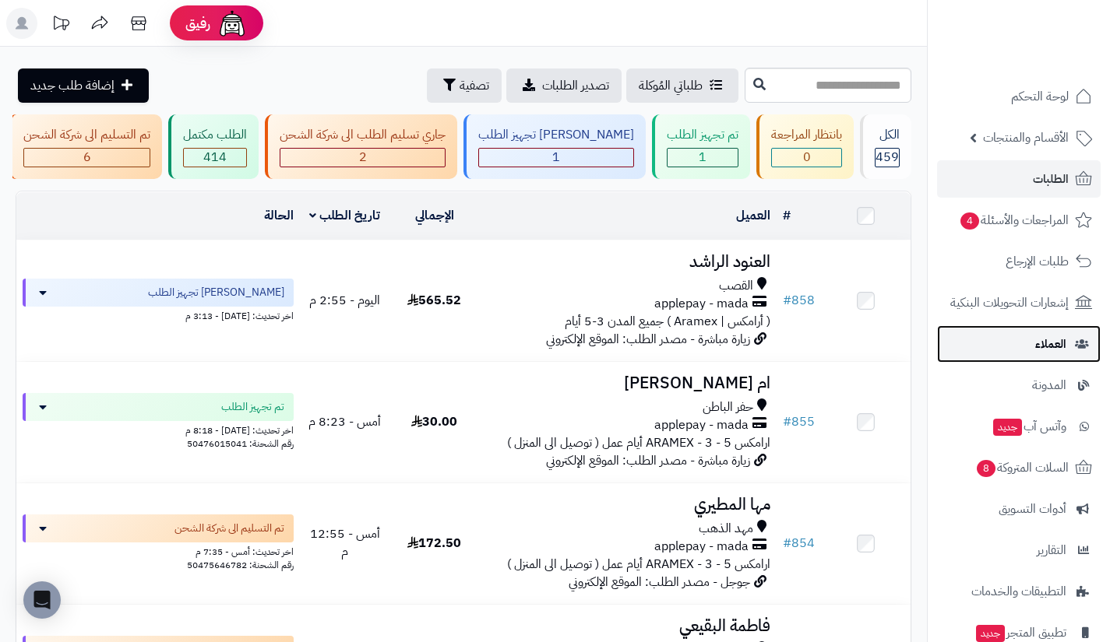
click at [1009, 349] on link "العملاء" at bounding box center [1019, 343] width 164 height 37
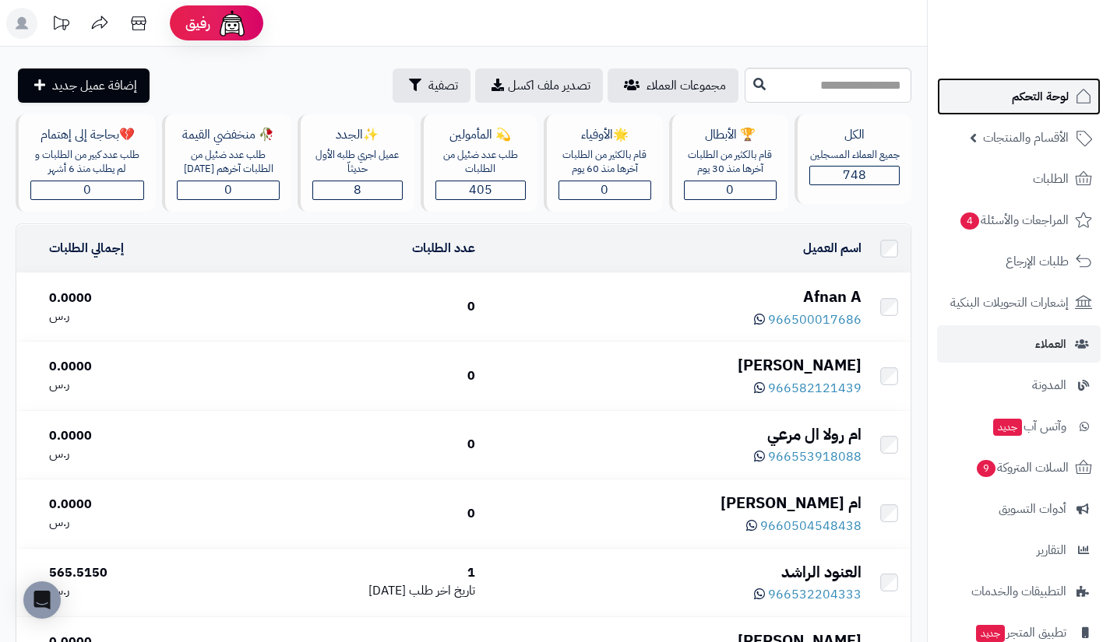
click at [994, 100] on link "لوحة التحكم" at bounding box center [1019, 96] width 164 height 37
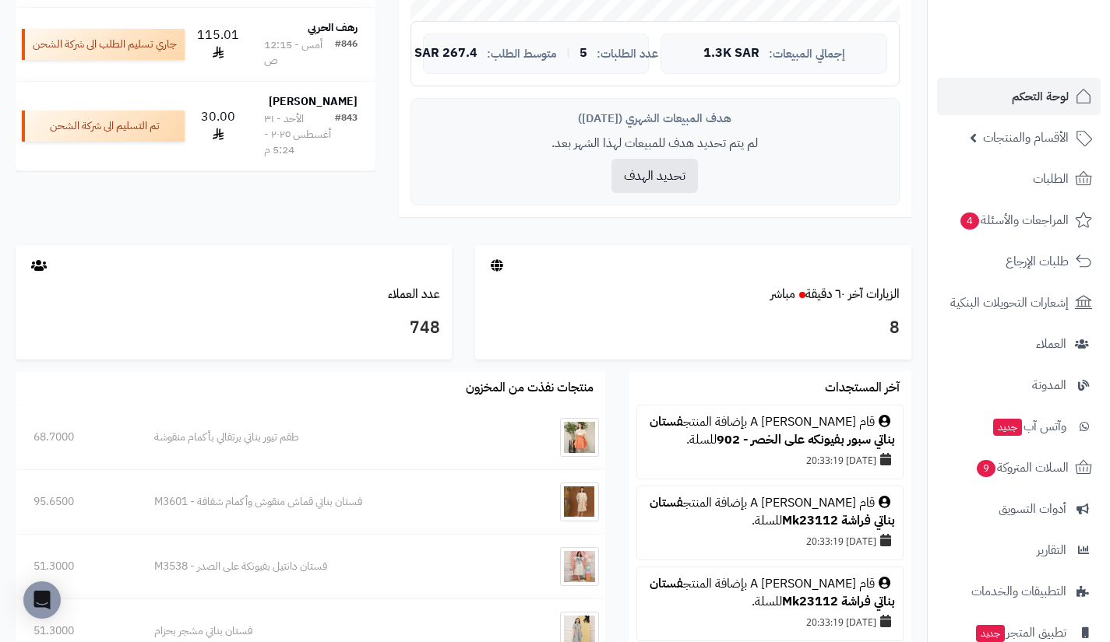
scroll to position [560, 0]
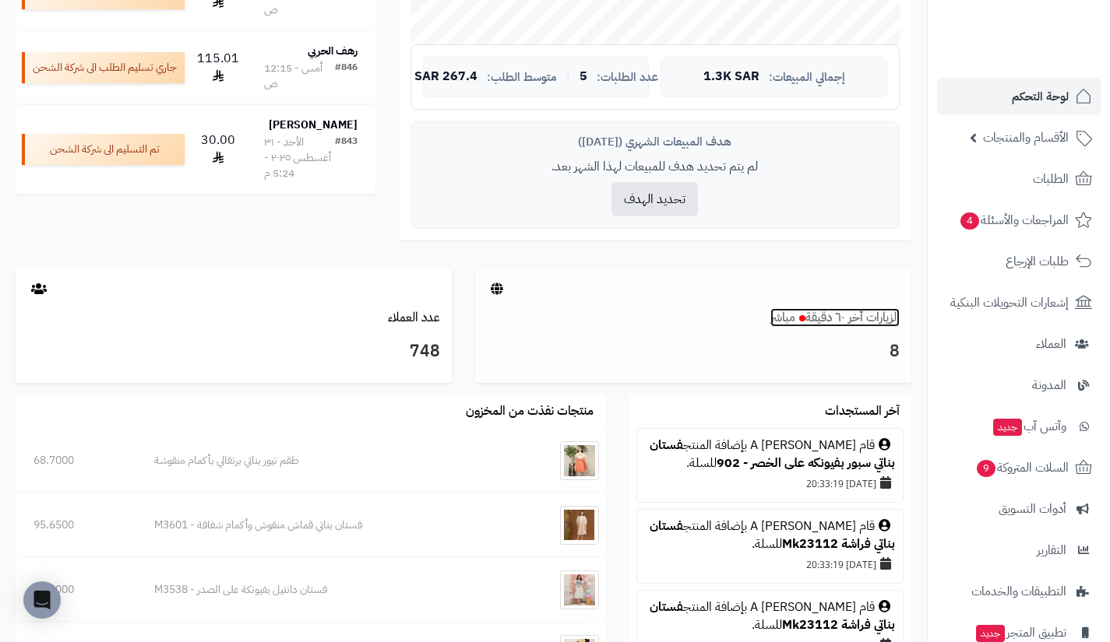
click at [852, 325] on link "الزيارات آخر ٦٠ دقيقة مباشر" at bounding box center [834, 317] width 129 height 19
